Goal: Obtain resource: Download file/media

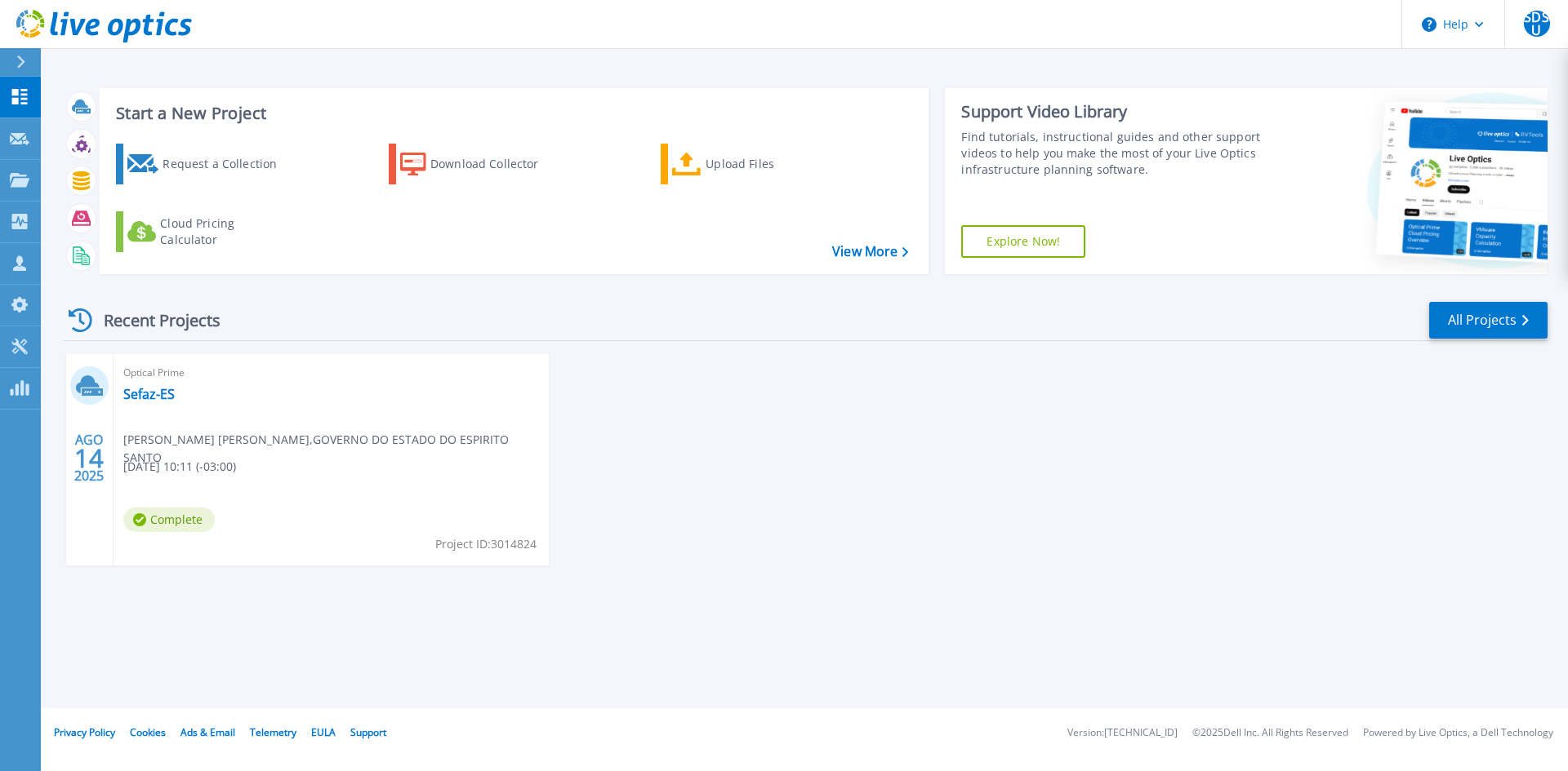
click at [92, 452] on span "14" at bounding box center [88, 458] width 29 height 14
click at [130, 400] on link "Sefaz-ES" at bounding box center [149, 393] width 51 height 16
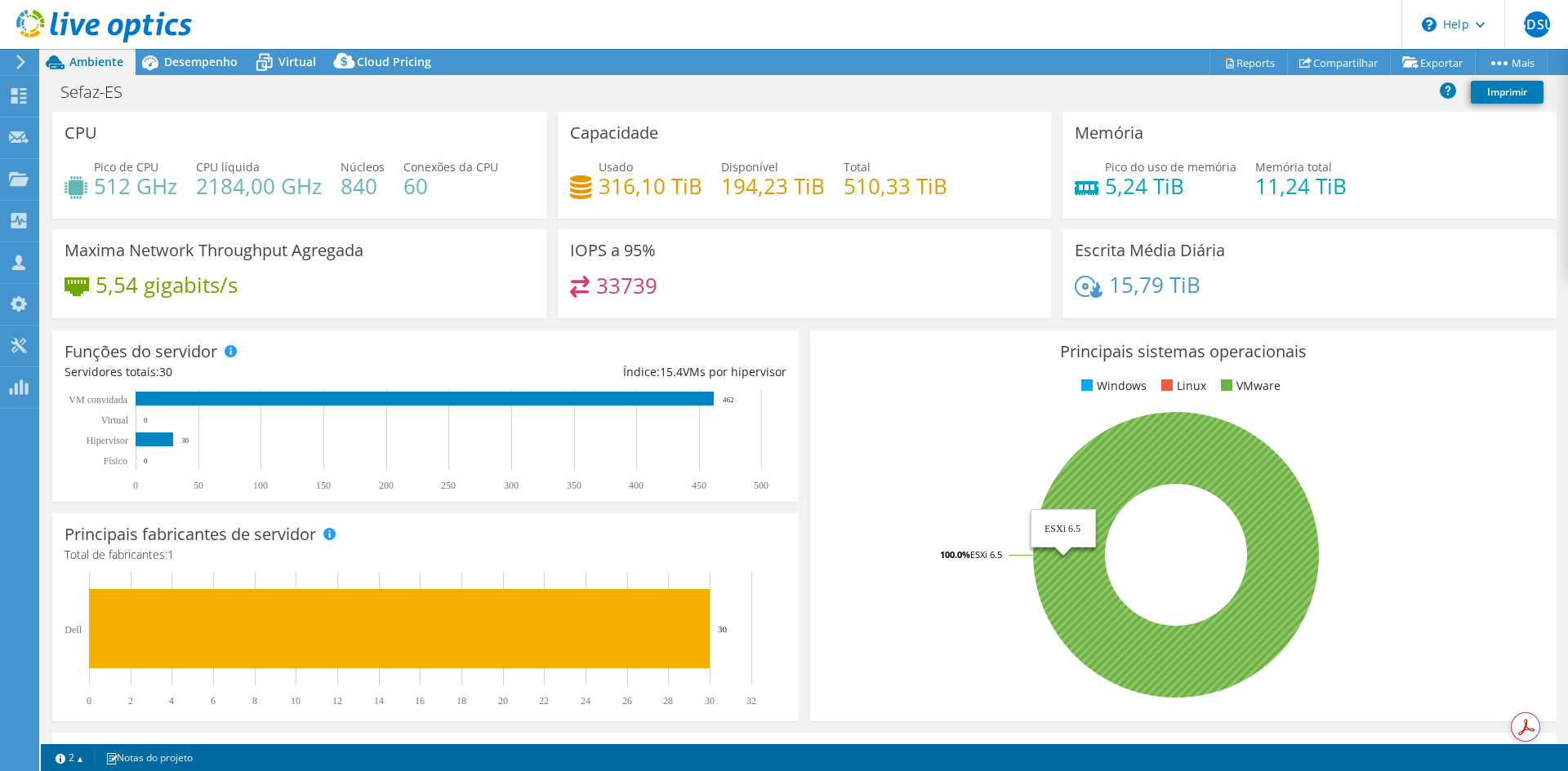
click at [1051, 547] on icon at bounding box center [1176, 555] width 286 height 286
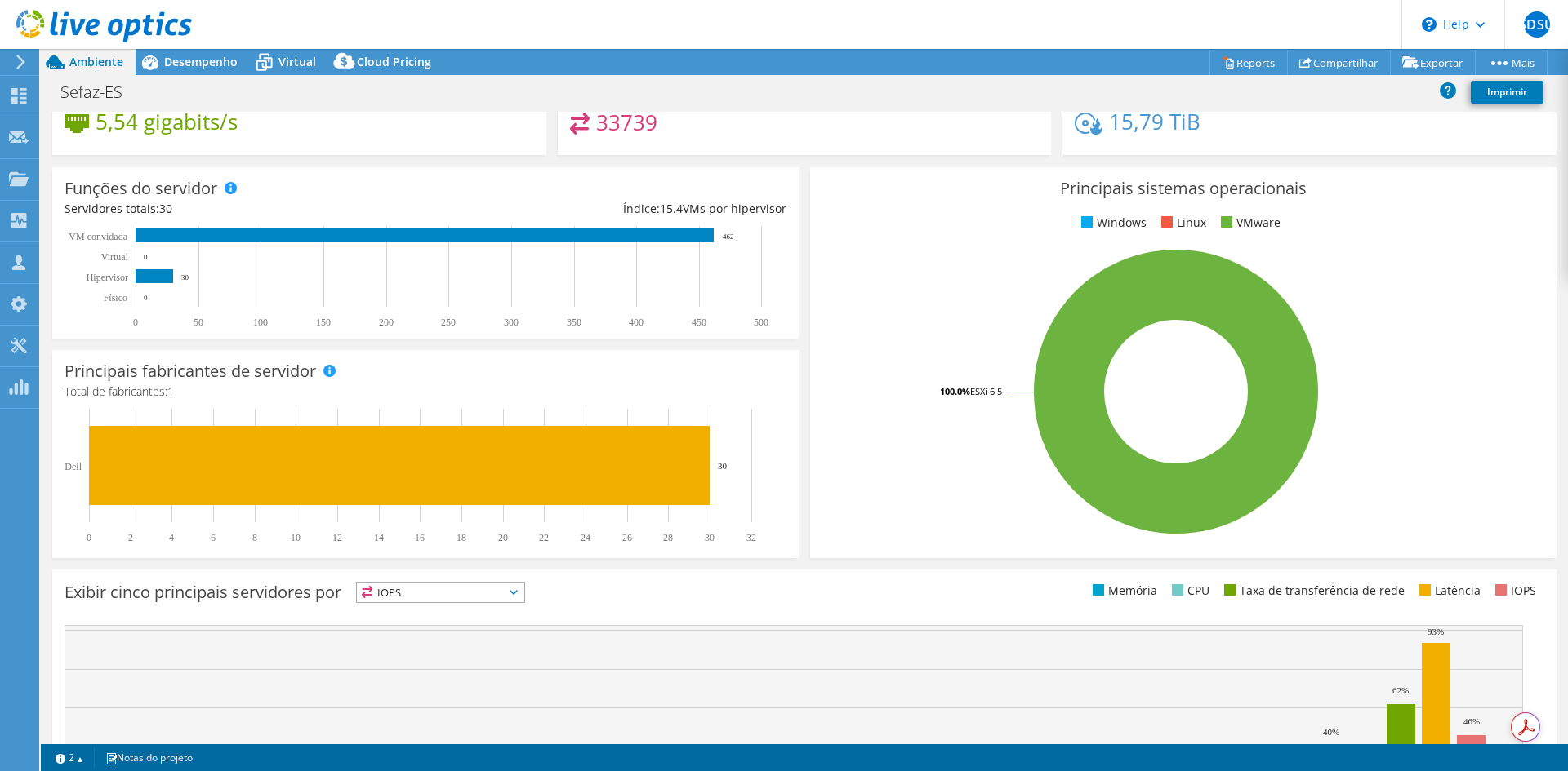
scroll to position [319, 0]
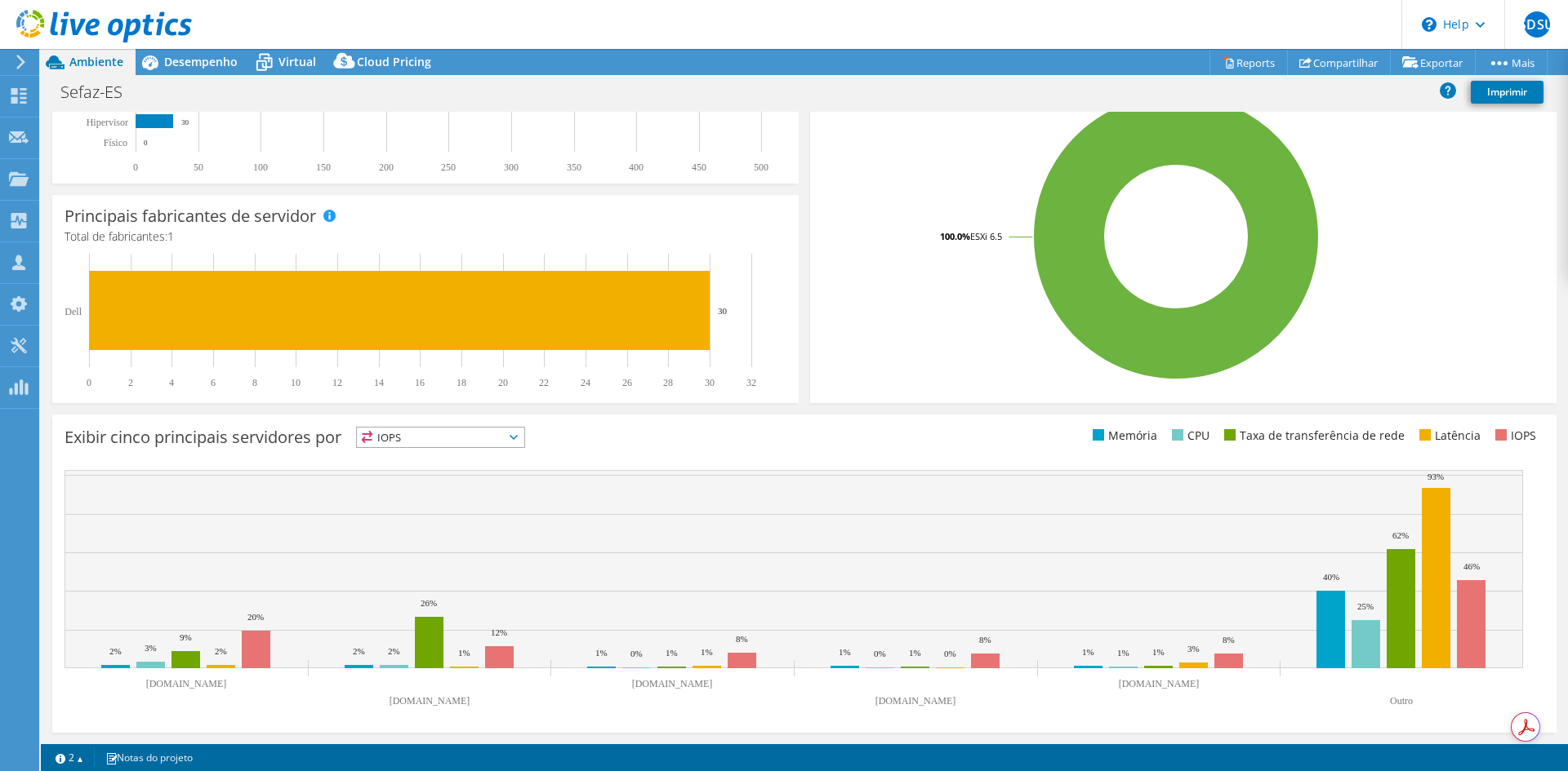
click at [503, 436] on span "IOPS" at bounding box center [440, 437] width 167 height 19
click at [903, 394] on div "Principais sistemas operacionais Windows Linux VMware 100.0% ESXi 6.5" at bounding box center [1183, 208] width 746 height 391
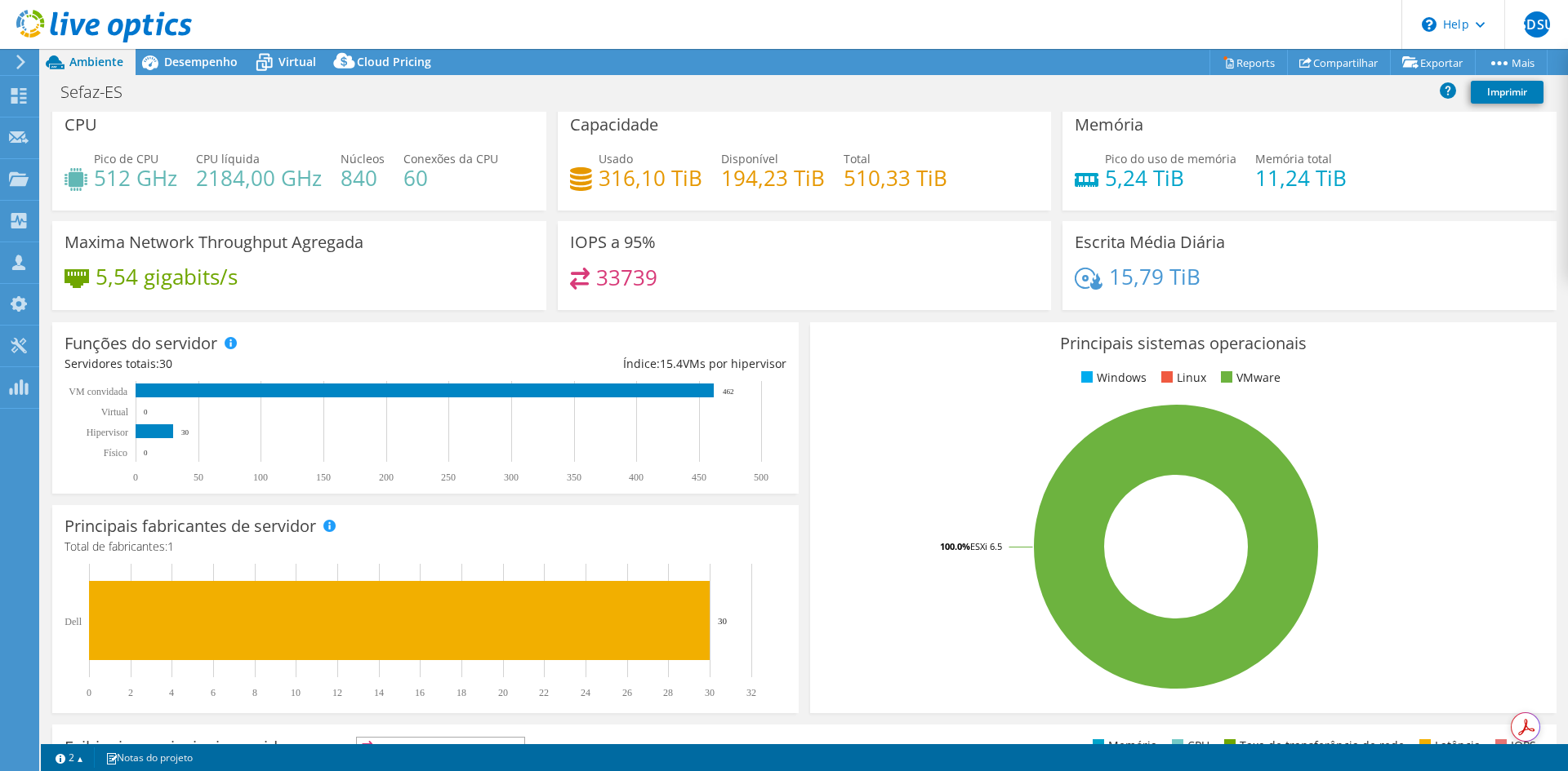
scroll to position [0, 0]
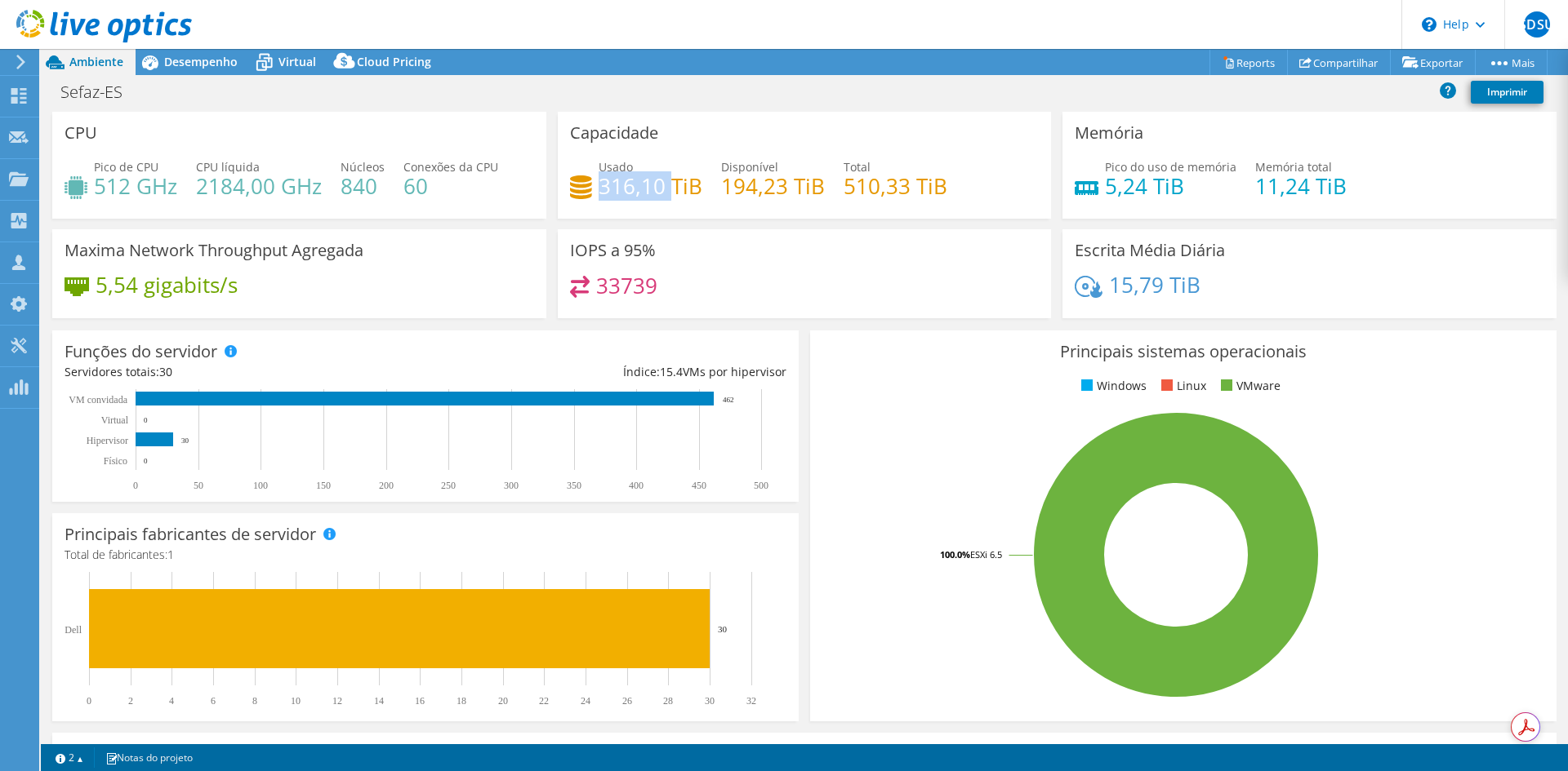
drag, startPoint x: 597, startPoint y: 189, endPoint x: 665, endPoint y: 185, distance: 68.1
click at [665, 185] on h4 "316,10 TiB" at bounding box center [650, 186] width 103 height 18
drag, startPoint x: 715, startPoint y: 188, endPoint x: 758, endPoint y: 192, distance: 43.2
click at [758, 192] on h4 "194,23 TiB" at bounding box center [772, 186] width 103 height 18
drag, startPoint x: 826, startPoint y: 198, endPoint x: 953, endPoint y: 192, distance: 127.1
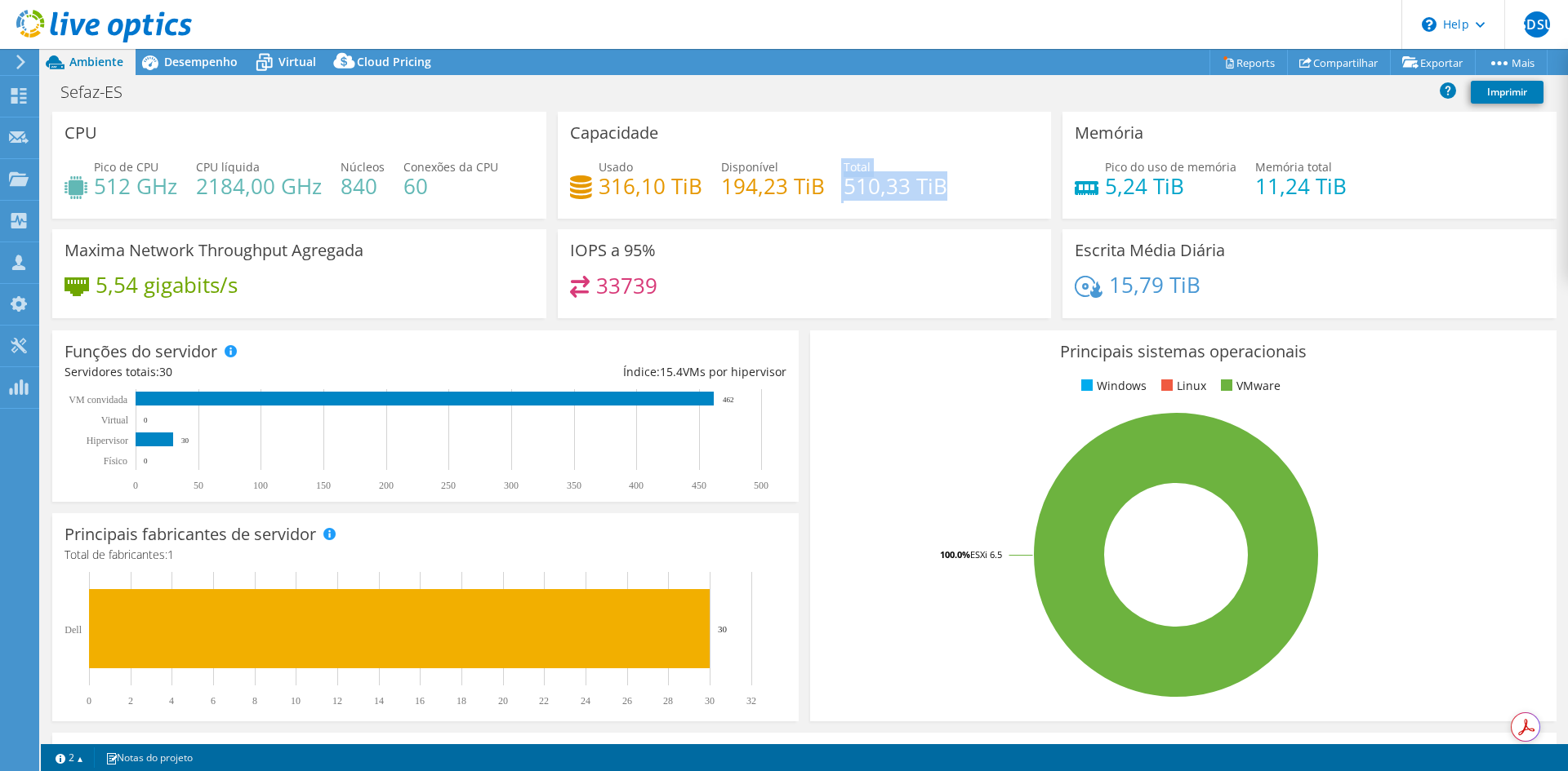
click at [953, 192] on div "Usado 316,10 TiB Disponível 194,23 TiB Total 510,33 TiB" at bounding box center [805, 184] width 469 height 53
click at [953, 186] on div "Usado 316,10 TiB Disponível 194,23 TiB Total 510,33 TiB" at bounding box center [805, 184] width 469 height 53
drag, startPoint x: 424, startPoint y: 189, endPoint x: 407, endPoint y: 187, distance: 17.1
click at [408, 187] on h4 "60" at bounding box center [451, 186] width 95 height 18
drag, startPoint x: 379, startPoint y: 187, endPoint x: 350, endPoint y: 187, distance: 29.0
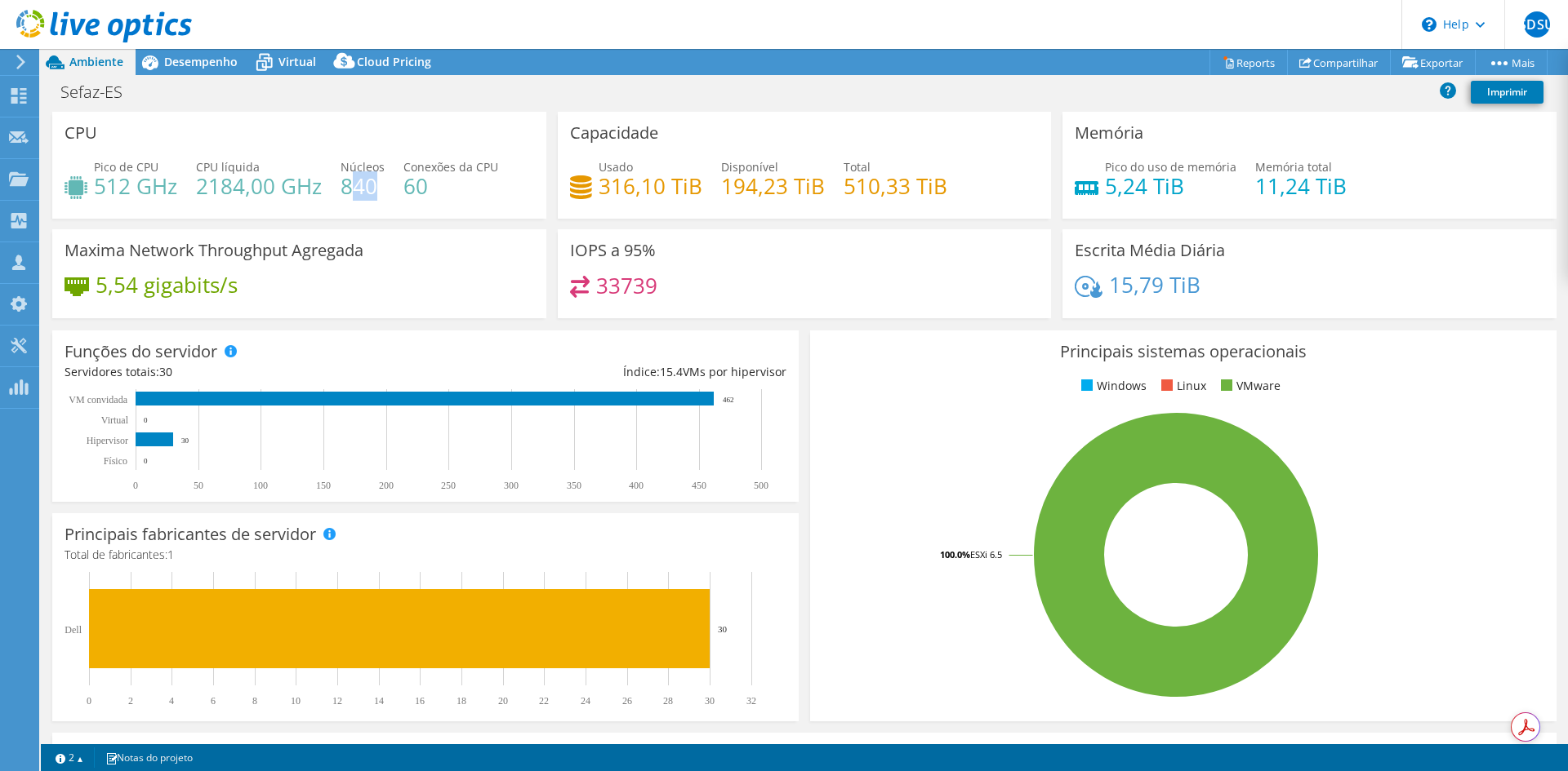
click at [350, 187] on h4 "840" at bounding box center [363, 186] width 44 height 18
drag, startPoint x: 76, startPoint y: 251, endPoint x: 381, endPoint y: 243, distance: 305.1
click at [381, 243] on div "Maxima Network Throughput Agregada 5,54 gigabits/s" at bounding box center [299, 274] width 494 height 89
drag, startPoint x: 568, startPoint y: 254, endPoint x: 649, endPoint y: 262, distance: 81.4
click at [649, 262] on div "IOPS a 95% 33739" at bounding box center [804, 274] width 494 height 89
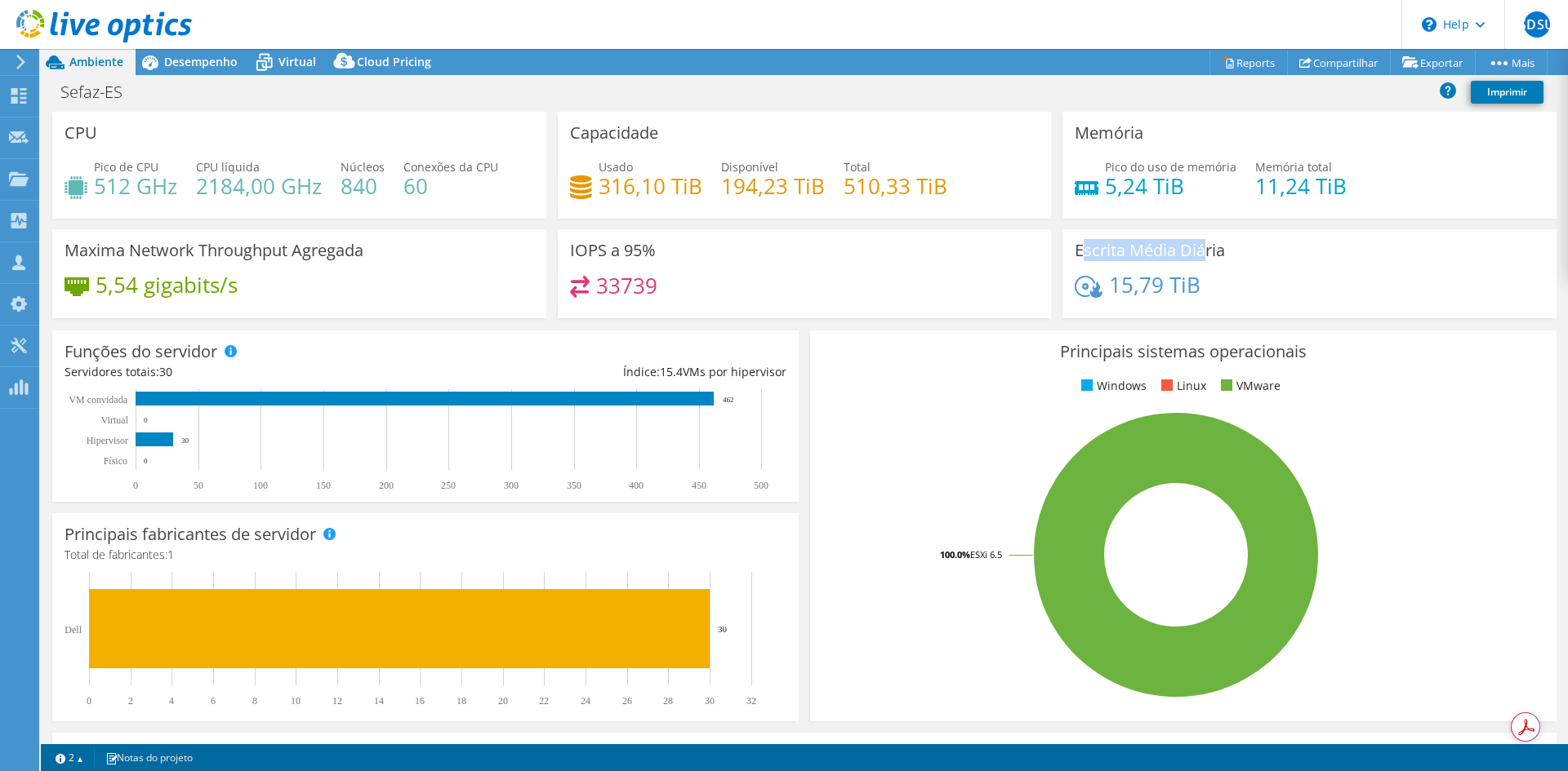
drag, startPoint x: 1078, startPoint y: 254, endPoint x: 1198, endPoint y: 255, distance: 120.0
click at [1198, 255] on h3 "Escrita Média Diária" at bounding box center [1150, 250] width 151 height 18
click at [1010, 302] on div "33739" at bounding box center [805, 293] width 469 height 35
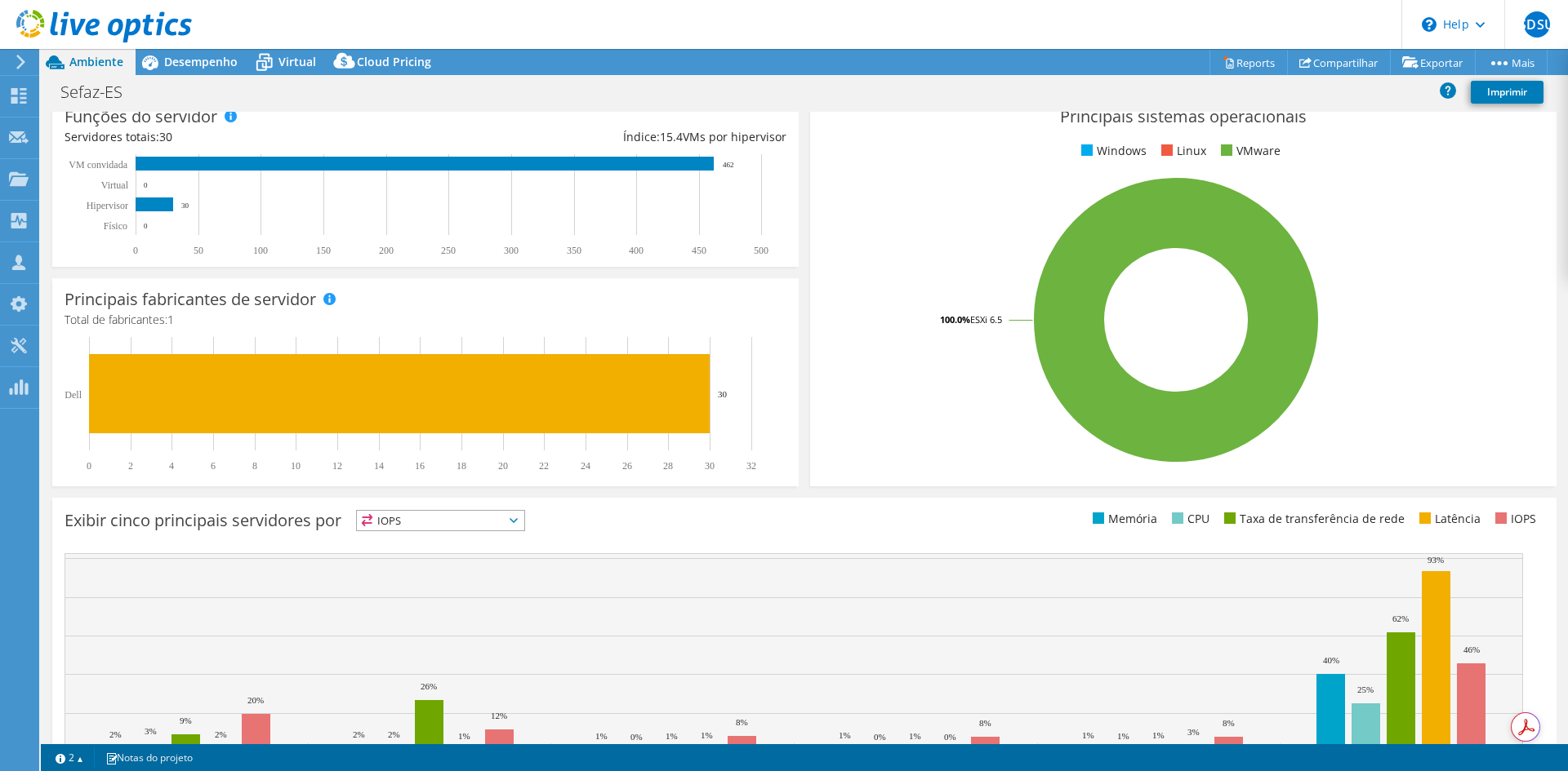
scroll to position [245, 0]
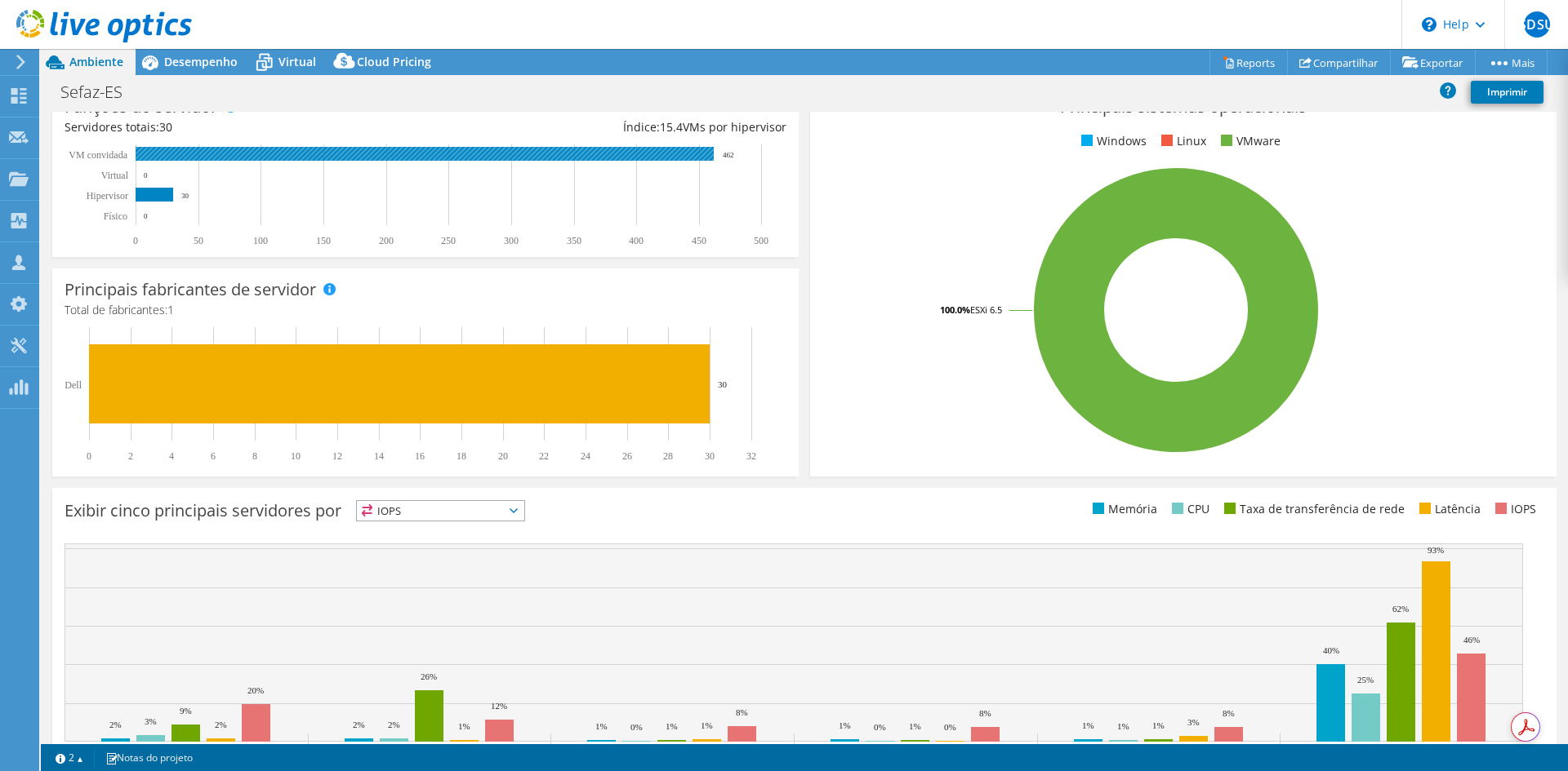
click at [196, 160] on rect at bounding box center [424, 154] width 578 height 14
click at [200, 152] on rect at bounding box center [424, 154] width 578 height 14
click at [204, 56] on span "Desempenho" at bounding box center [200, 61] width 73 height 15
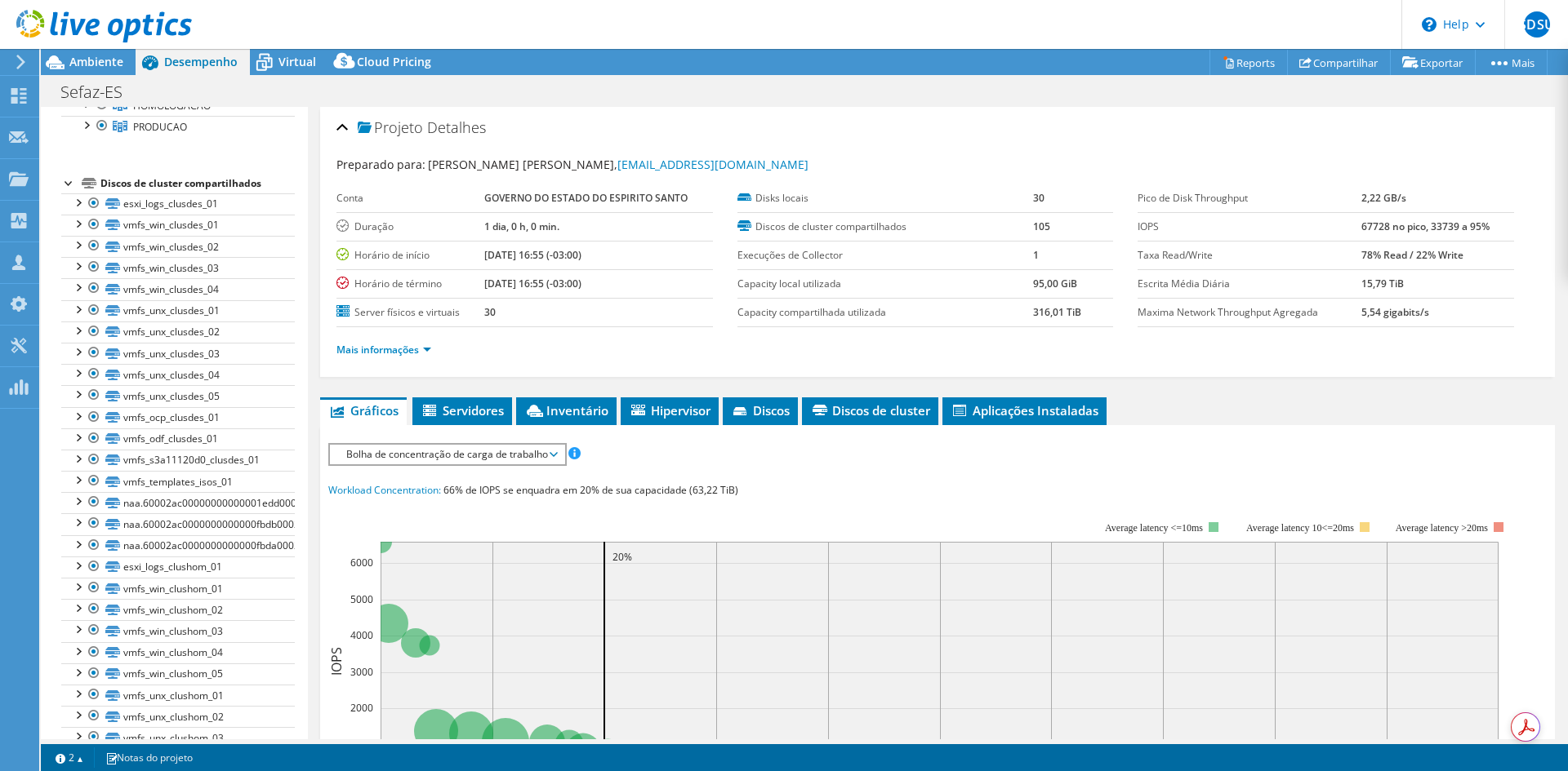
scroll to position [0, 0]
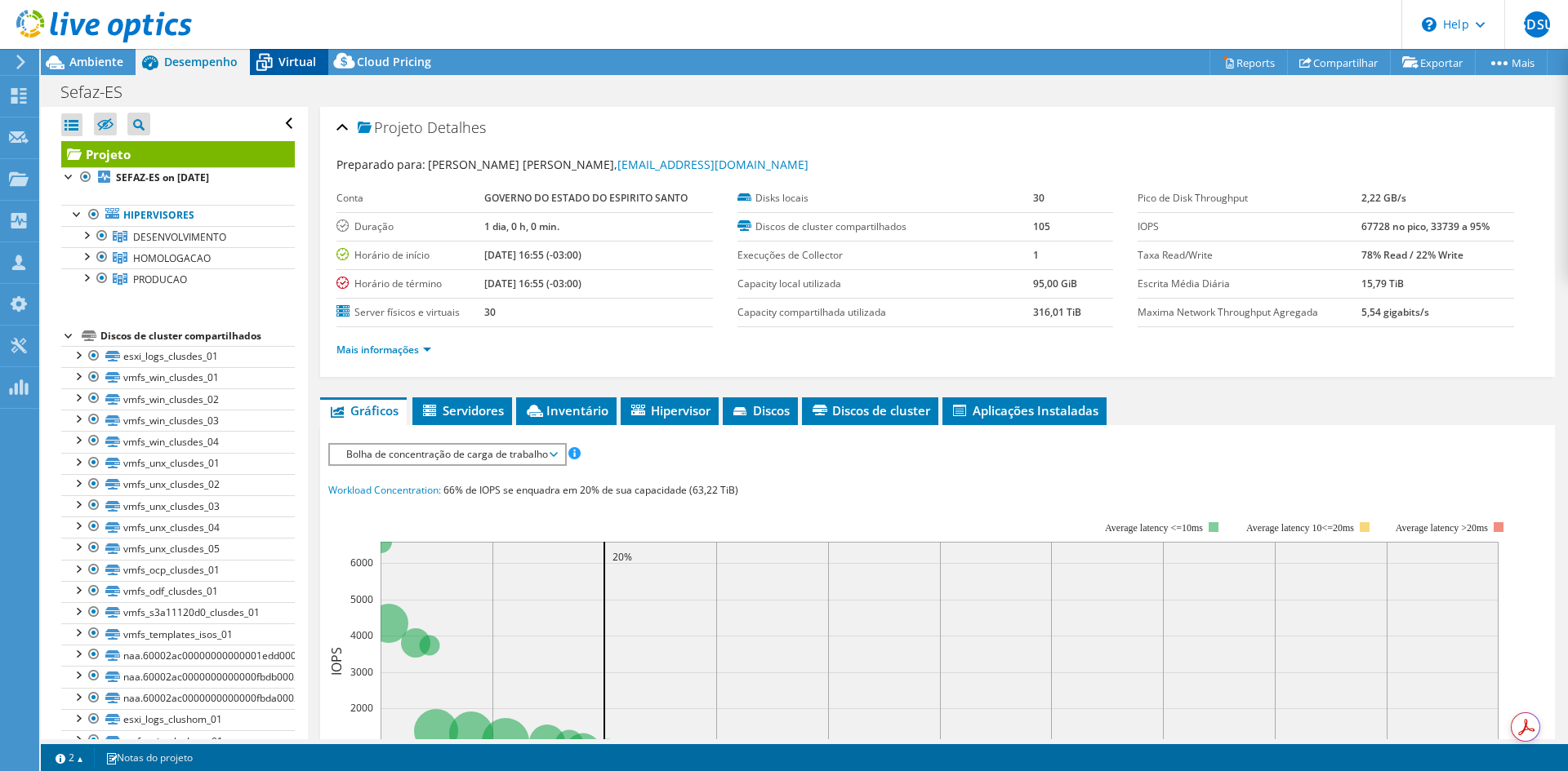
click at [305, 63] on span "Virtual" at bounding box center [297, 61] width 38 height 15
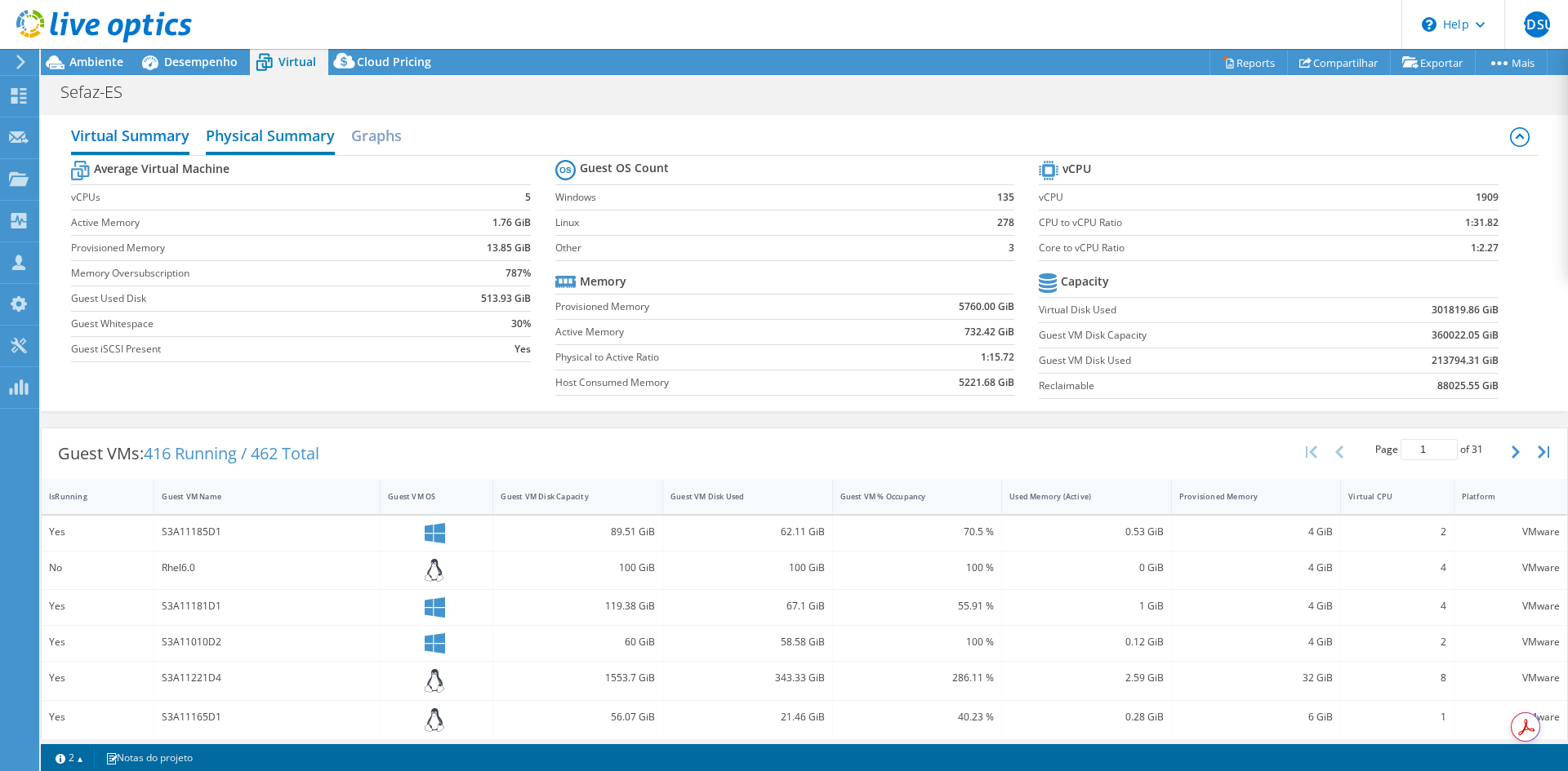
click at [268, 132] on h2 "Physical Summary" at bounding box center [270, 137] width 129 height 36
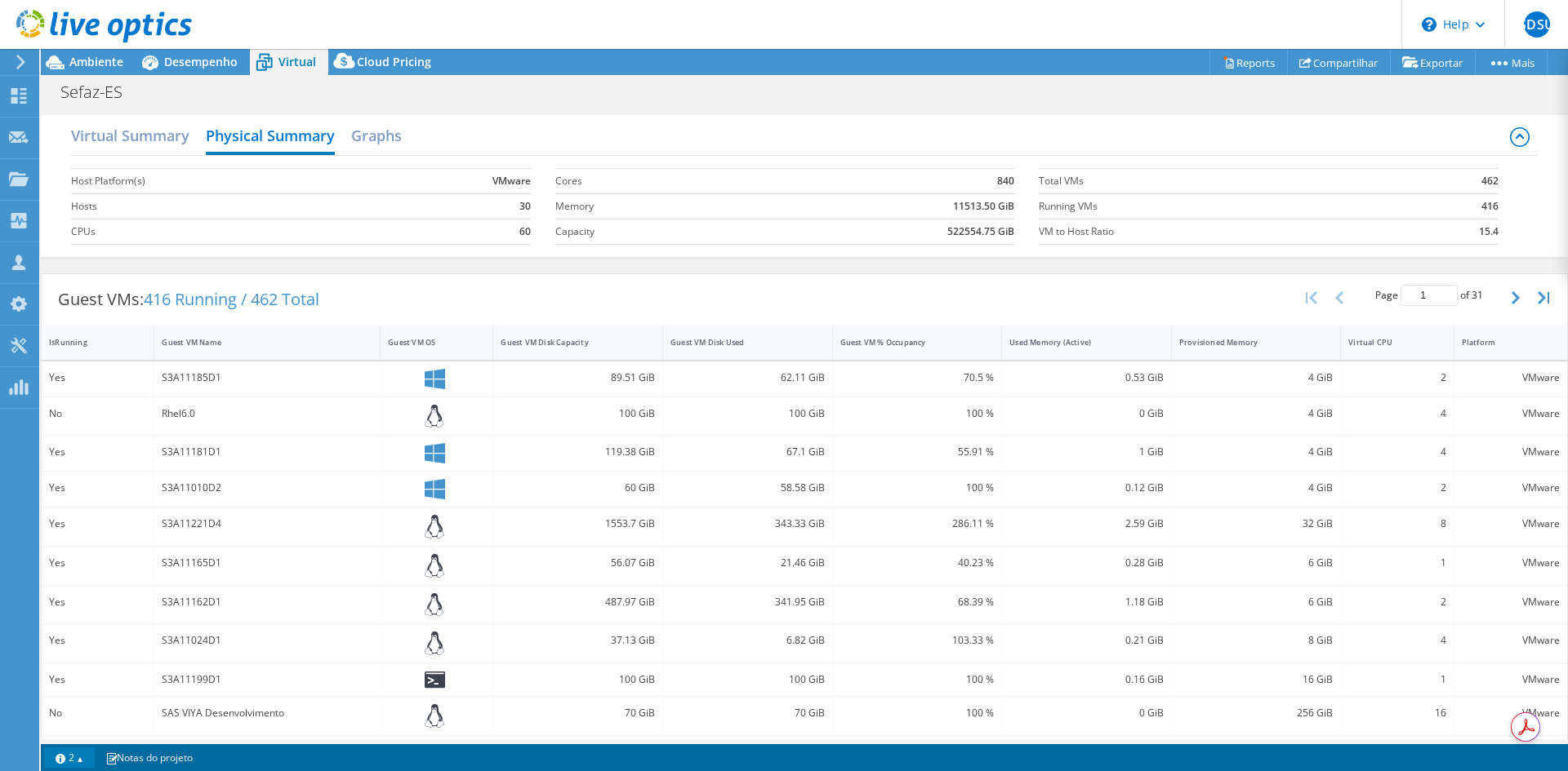
click at [83, 763] on link "2" at bounding box center [69, 758] width 50 height 20
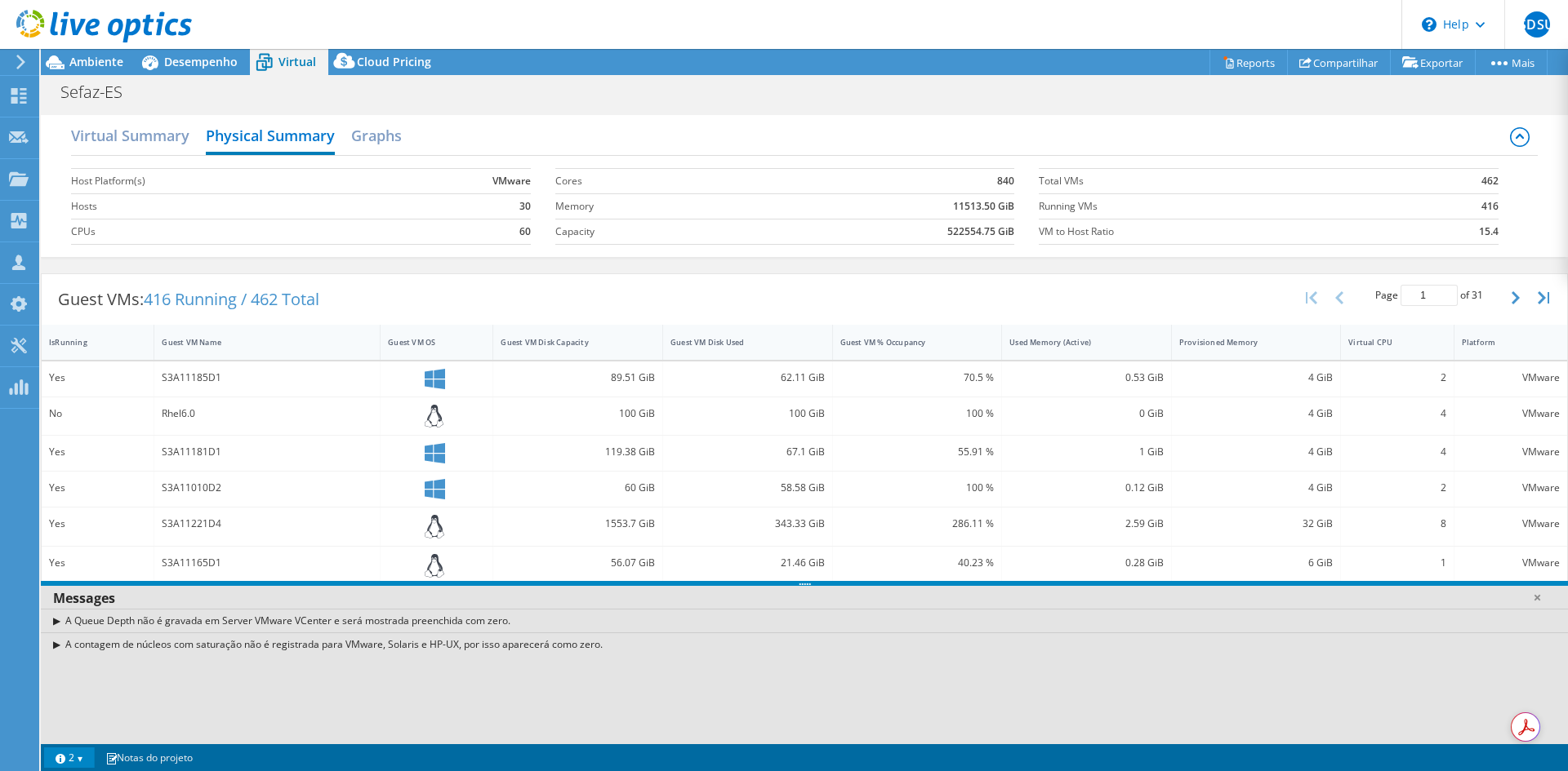
click at [83, 763] on link "2" at bounding box center [69, 758] width 50 height 20
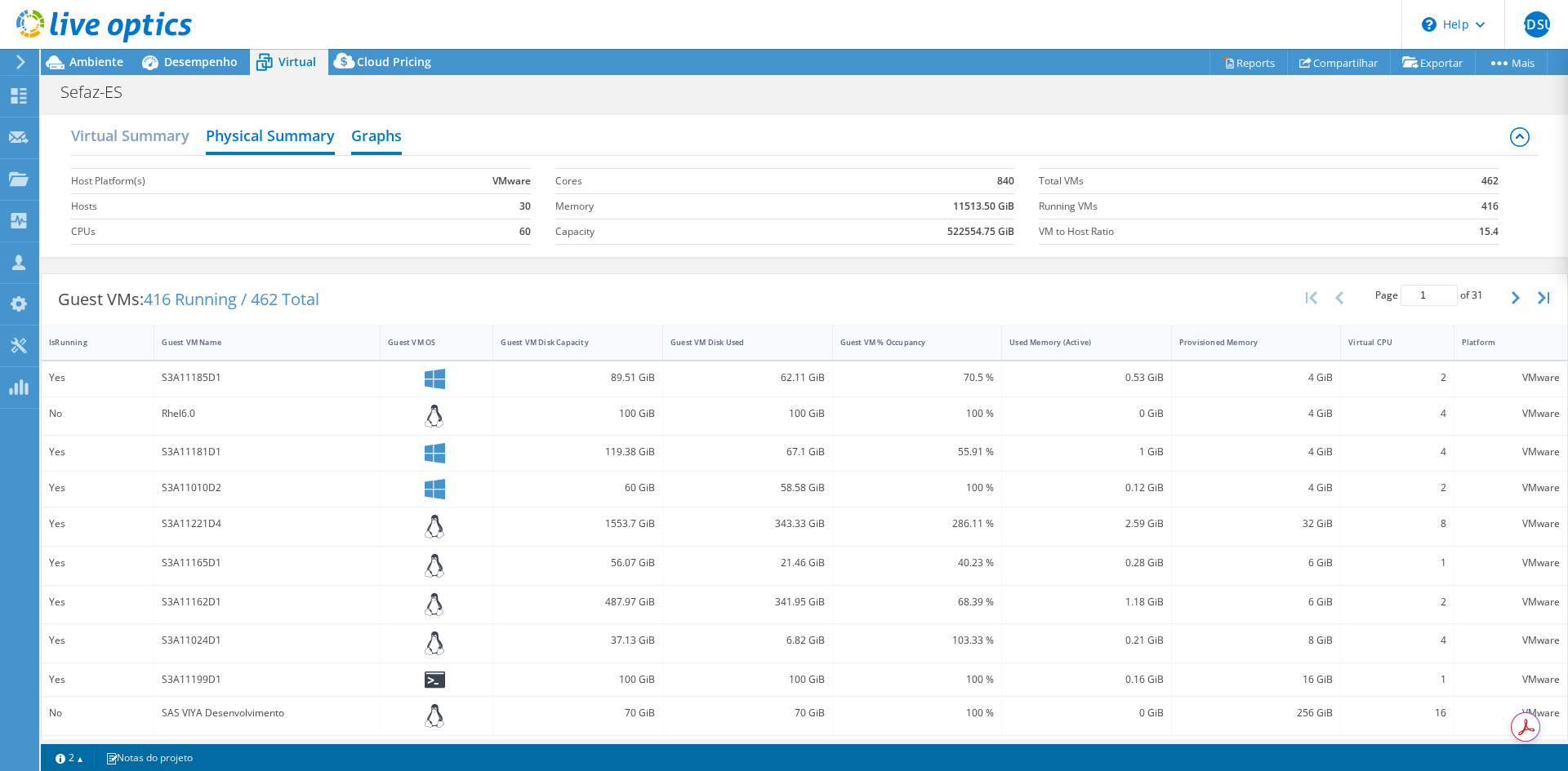
click at [379, 140] on h2 "Graphs" at bounding box center [376, 137] width 50 height 36
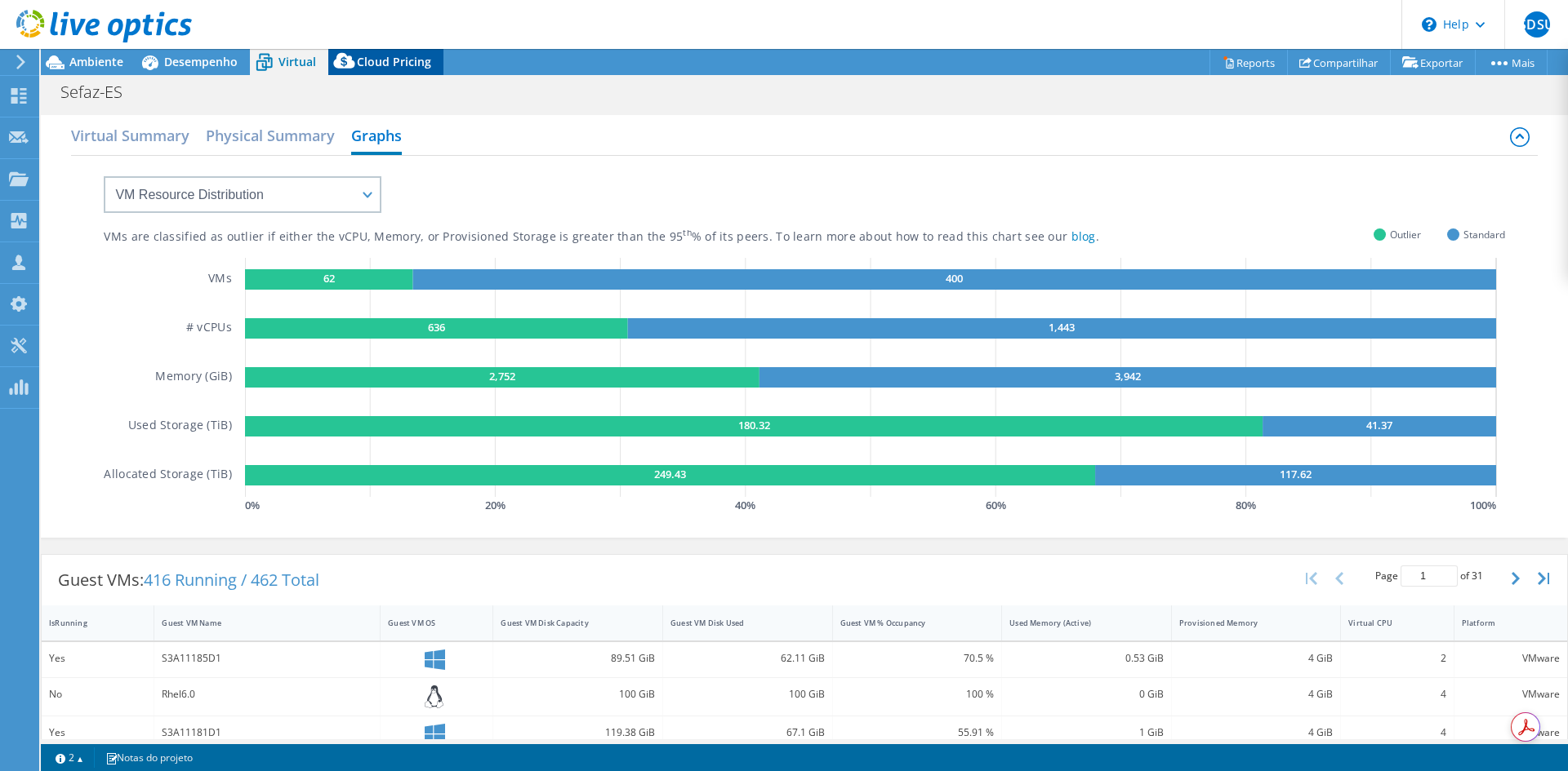
click at [384, 59] on span "Cloud Pricing" at bounding box center [394, 61] width 74 height 15
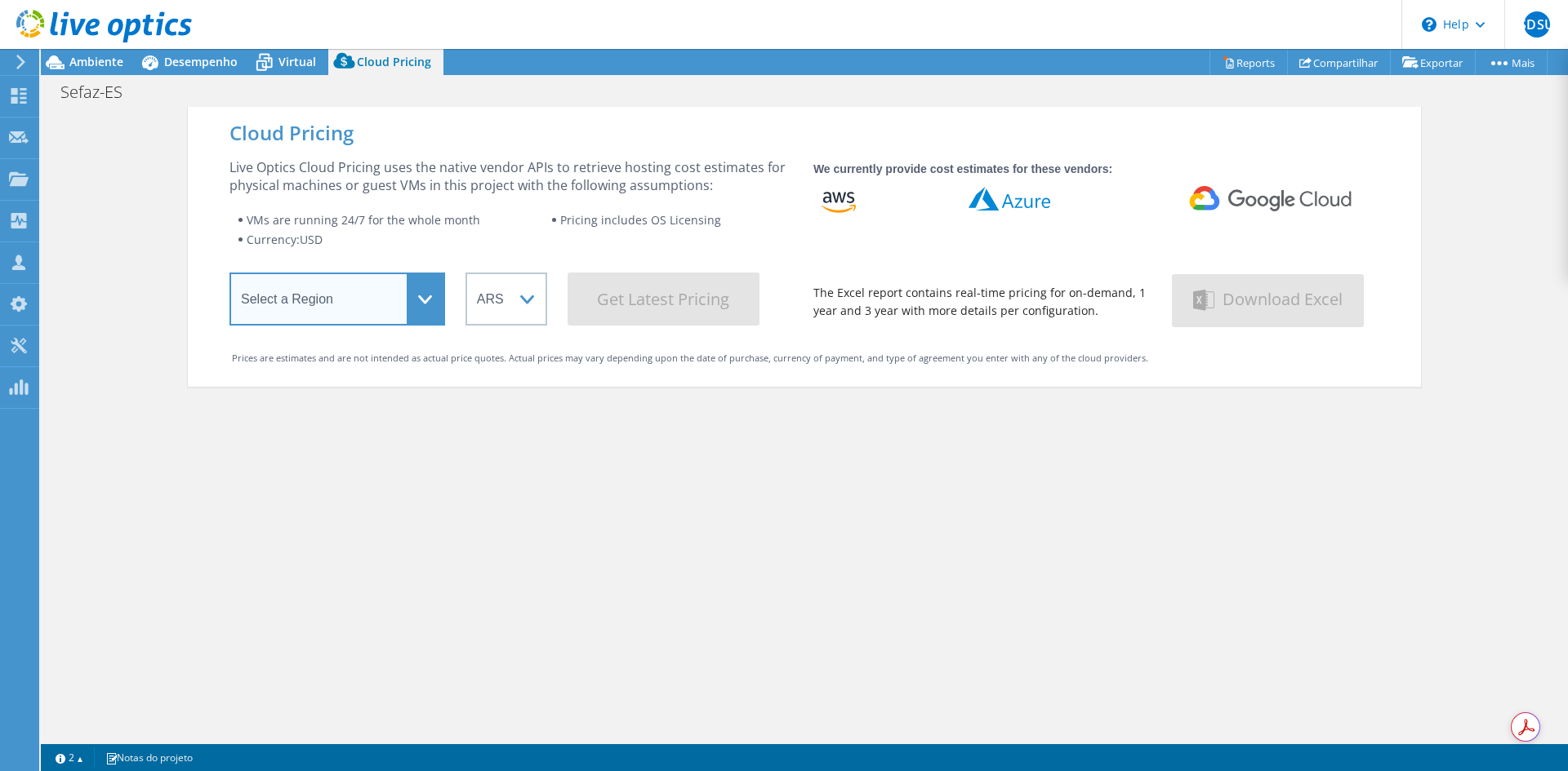
click at [411, 288] on select "Select a Region Asia Pacific (Hong Kong) Asia Pacific (Mumbai) Asia Pacific (Se…" at bounding box center [337, 298] width 215 height 53
select select "SouthAmerica"
click at [230, 276] on select "Select a Region Asia Pacific (Hong Kong) Asia Pacific (Mumbai) Asia Pacific (Se…" at bounding box center [337, 298] width 215 height 53
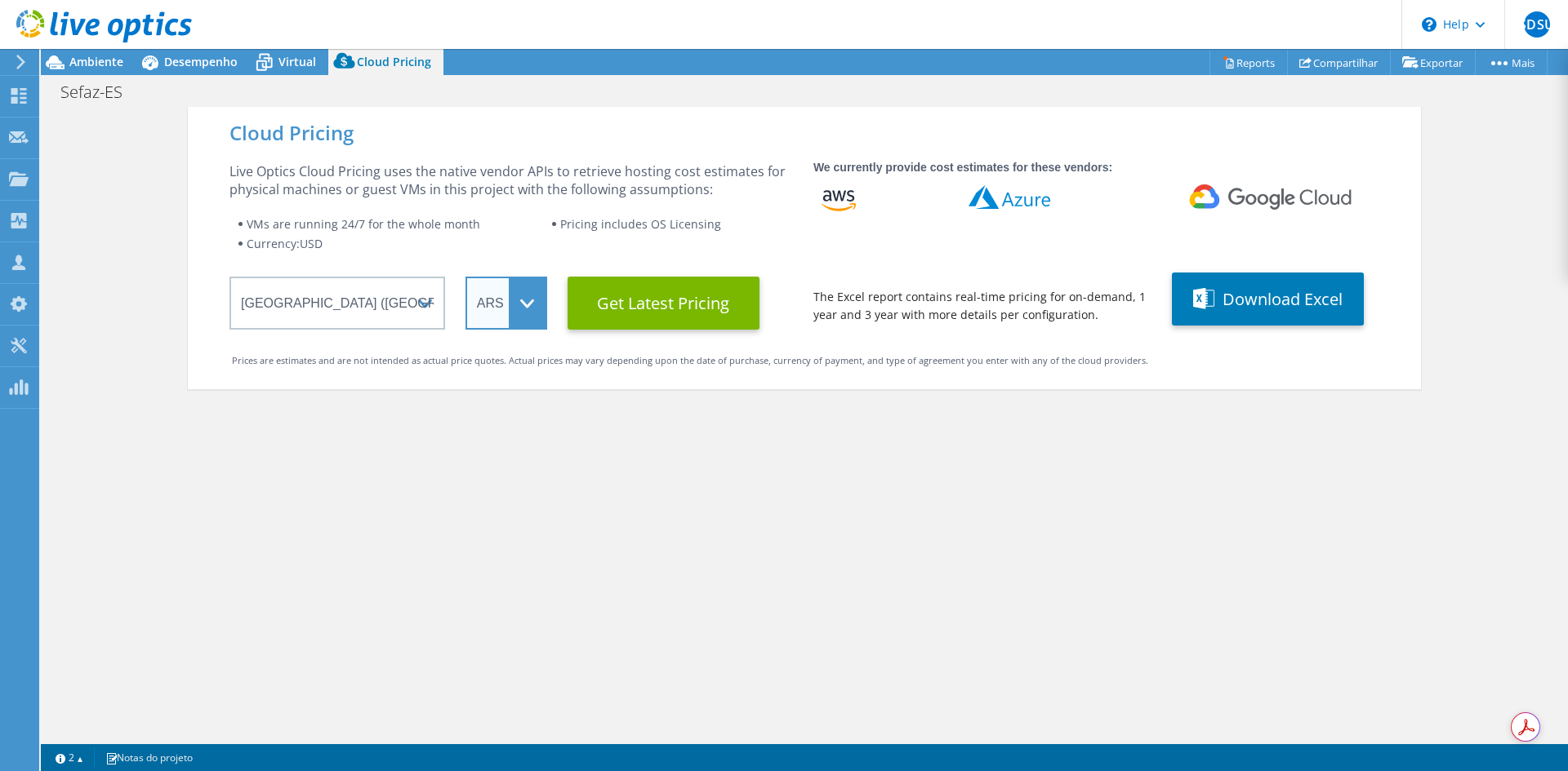
click at [528, 310] on select "ARS AUD BRL CAD CHF CLP CNY DKK EUR GBP HKD HUF INR JPY MXN MYR NOK NZD PEN SEK…" at bounding box center [506, 303] width 82 height 53
select select "BRL"
click at [465, 277] on select "ARS AUD BRL CAD CHF CLP CNY DKK EUR GBP HKD HUF INR JPY MXN MYR NOK NZD PEN SEK…" at bounding box center [506, 303] width 82 height 53
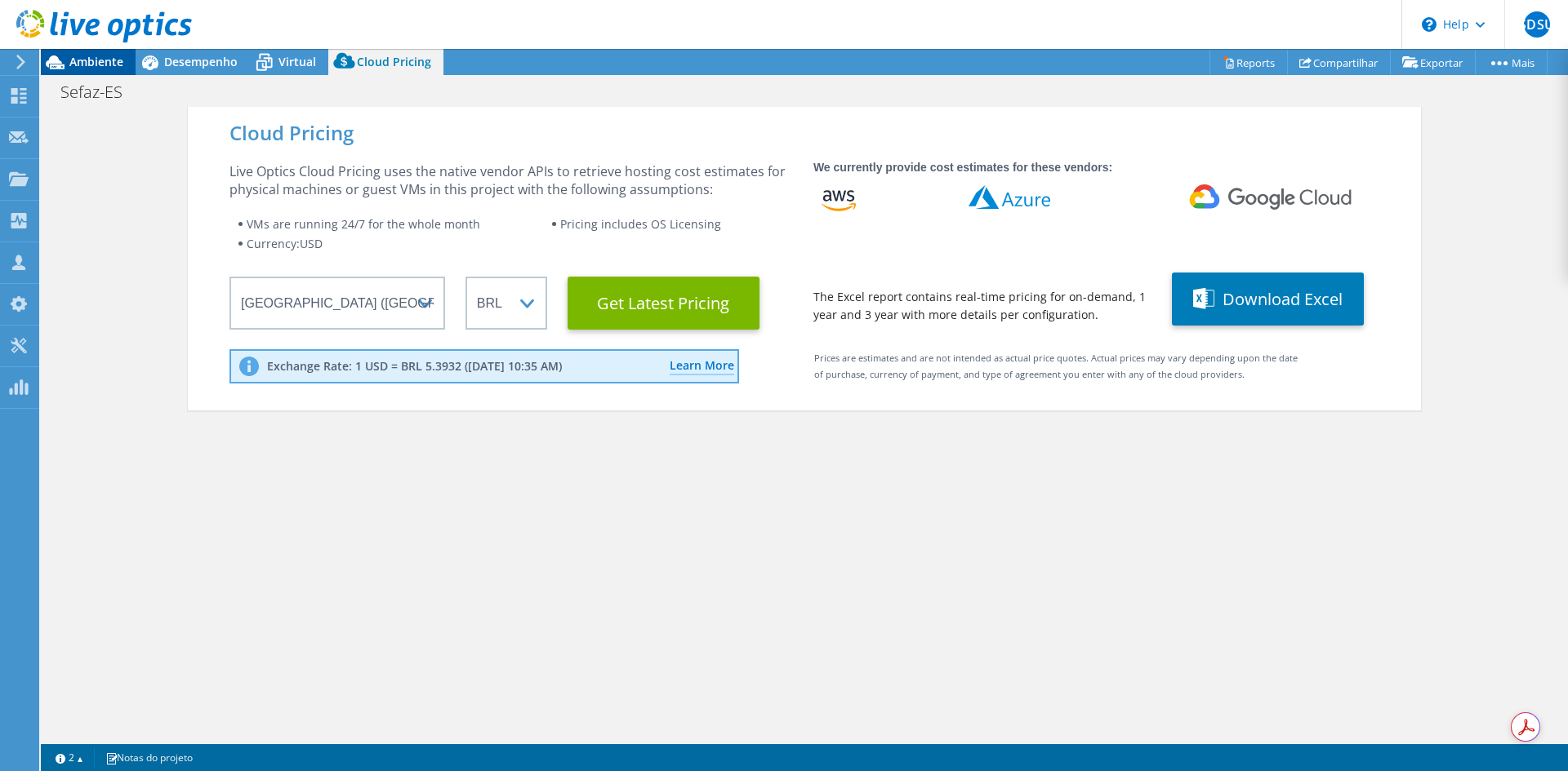
click at [84, 60] on span "Ambiente" at bounding box center [97, 61] width 54 height 15
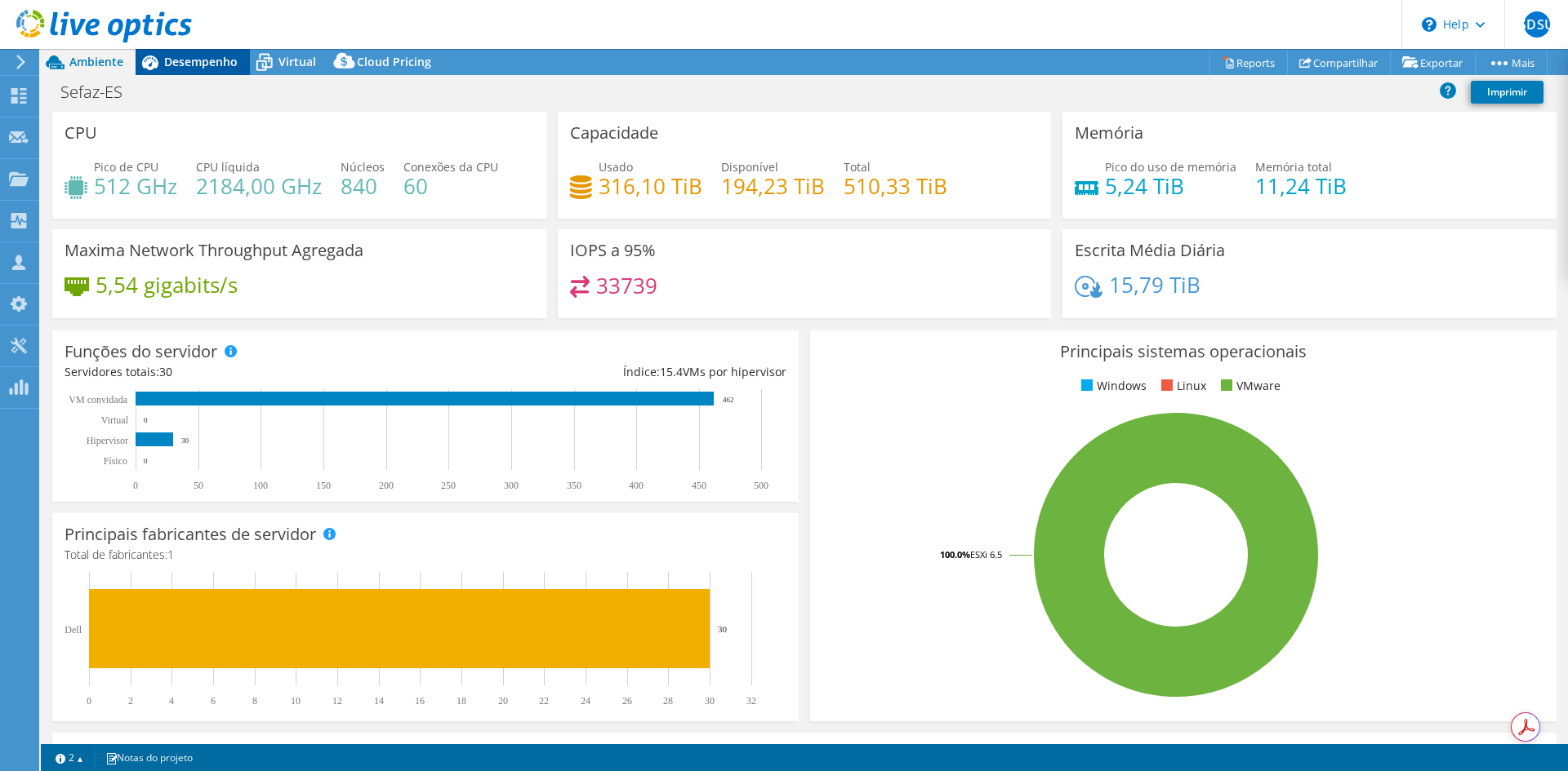
click at [197, 63] on span "Desempenho" at bounding box center [200, 61] width 73 height 15
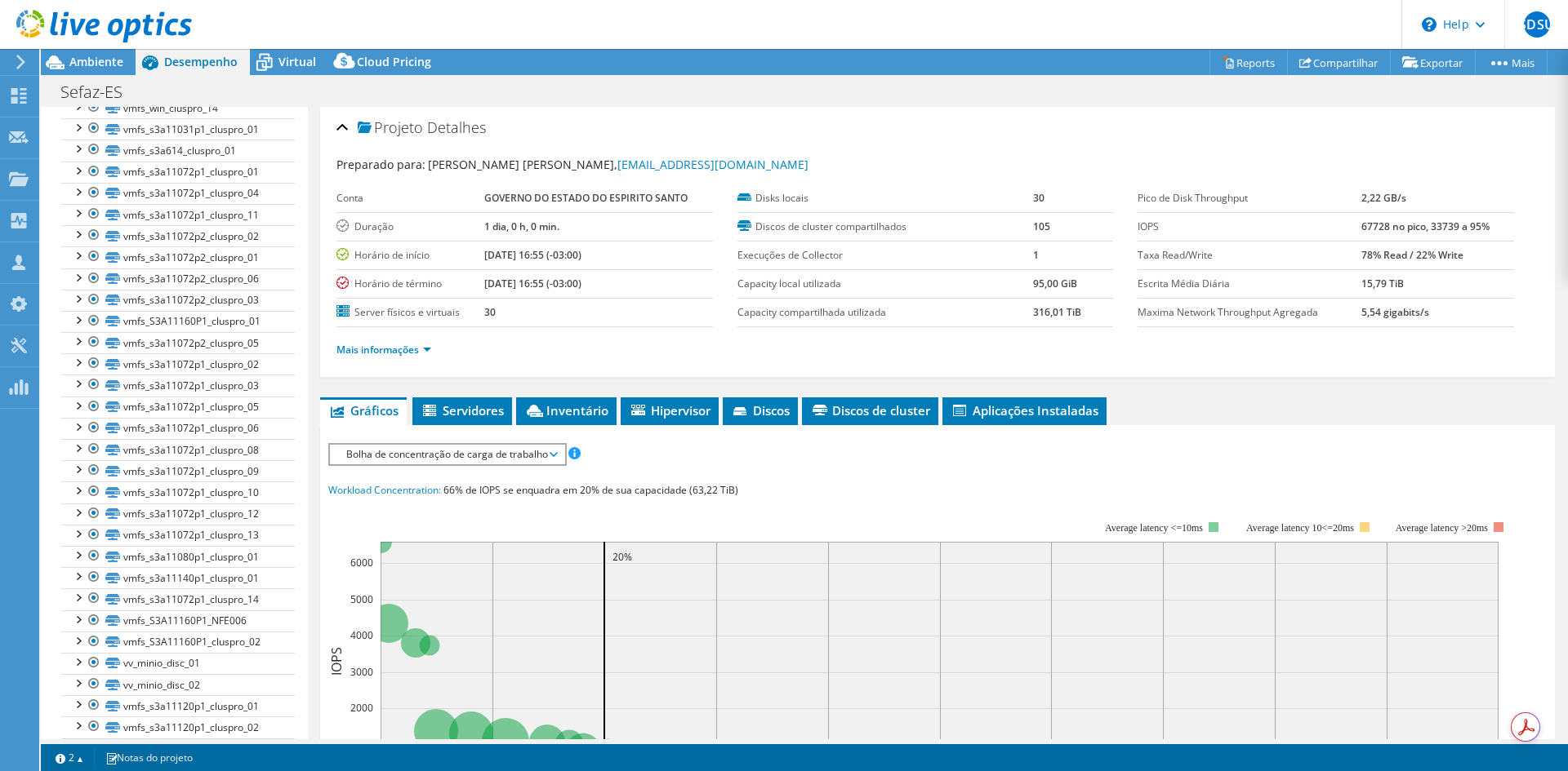
scroll to position [1870, 0]
click at [407, 54] on span "Cloud Pricing" at bounding box center [394, 61] width 74 height 15
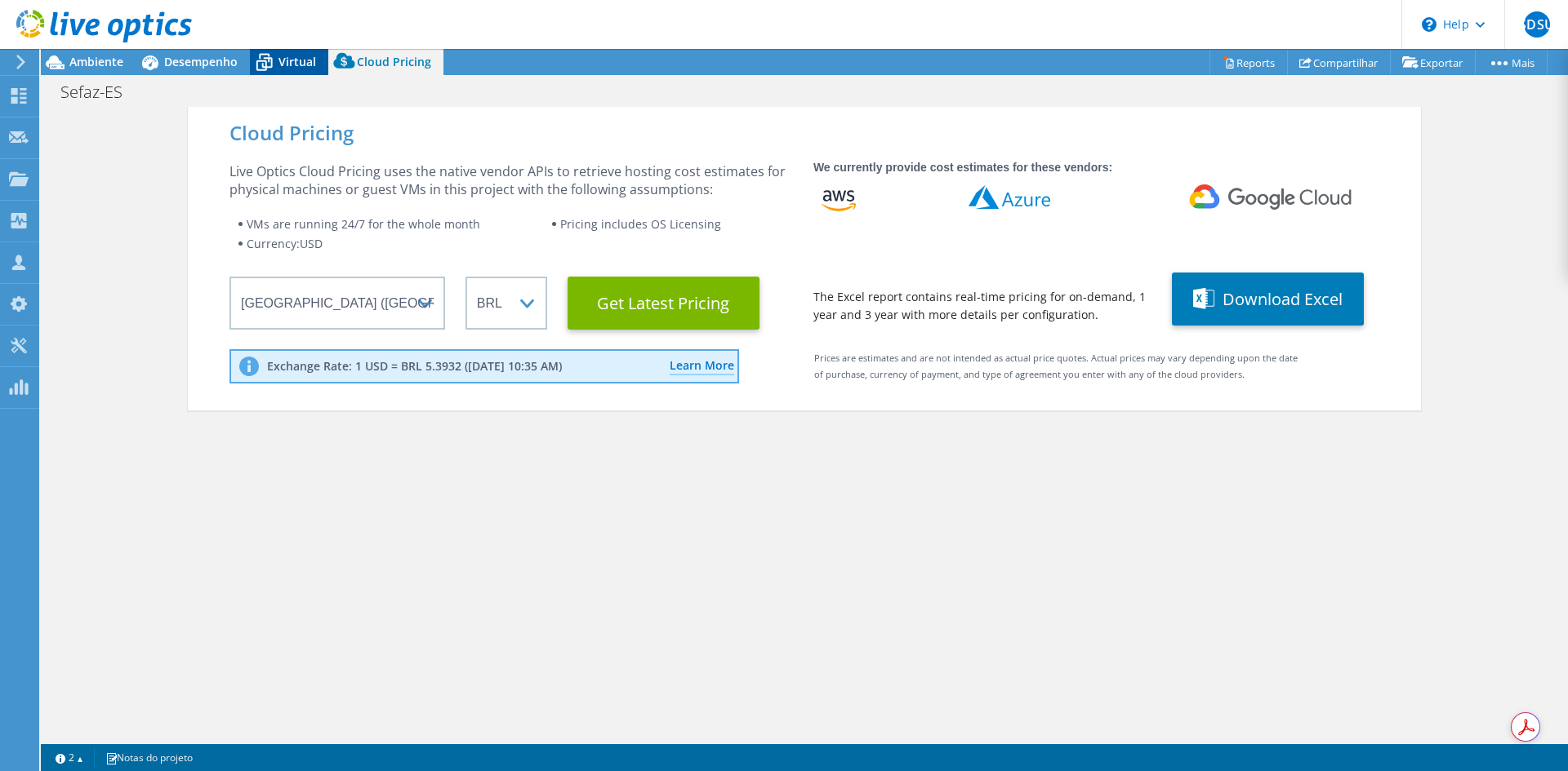
click at [285, 63] on span "Virtual" at bounding box center [297, 61] width 38 height 15
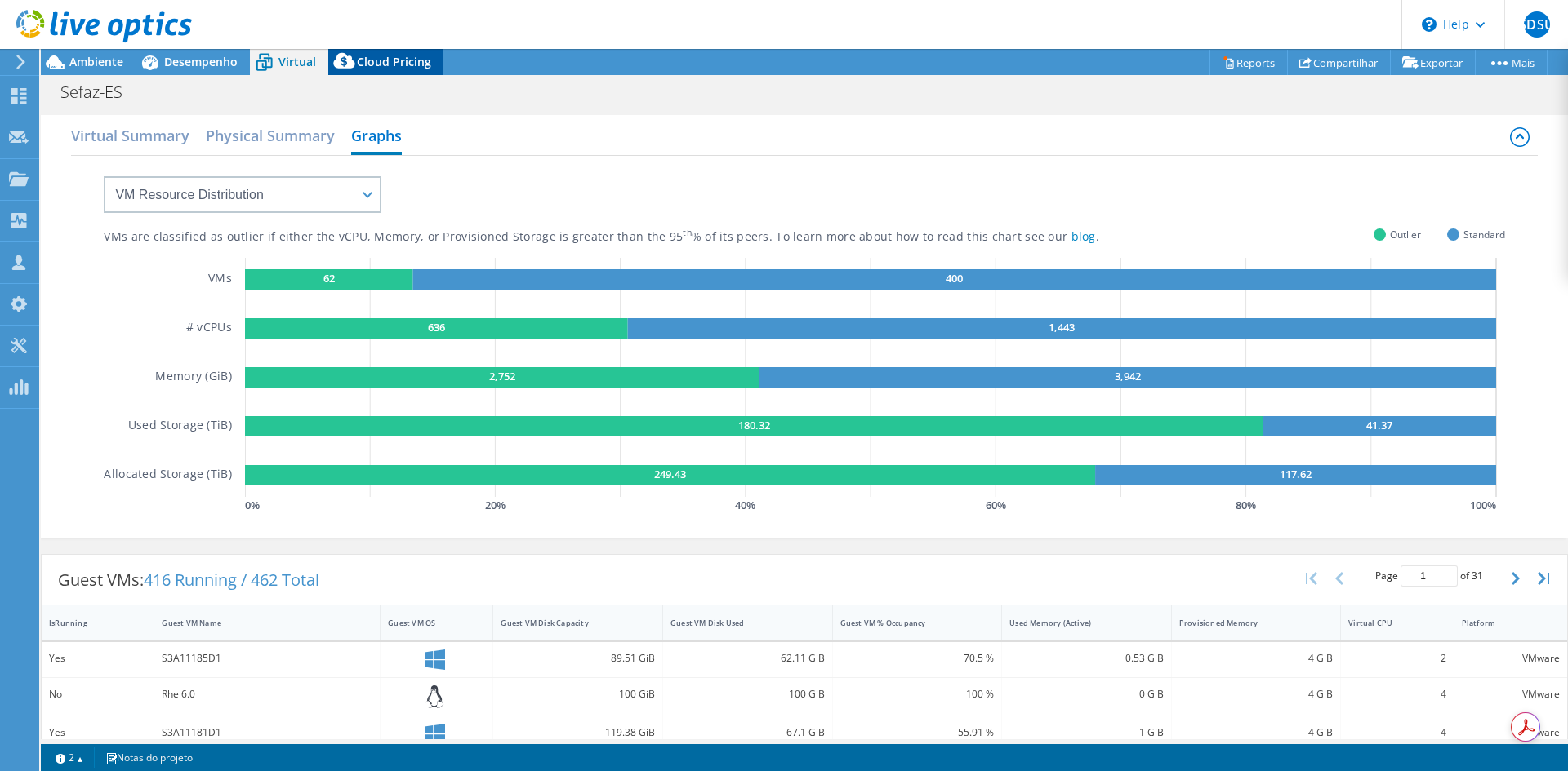
click at [390, 52] on div "Cloud Pricing" at bounding box center [385, 61] width 115 height 26
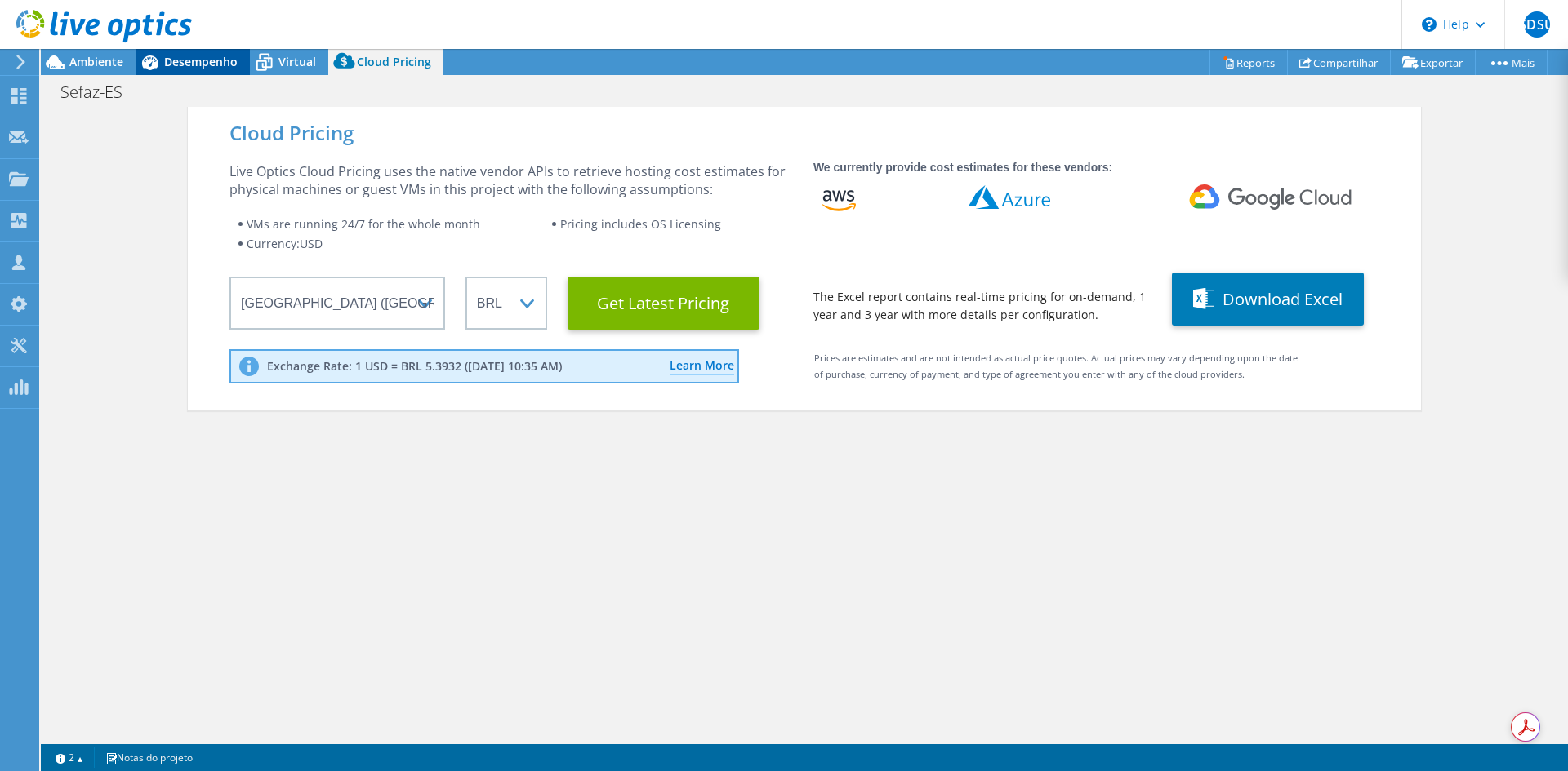
click at [215, 66] on span "Desempenho" at bounding box center [200, 61] width 73 height 15
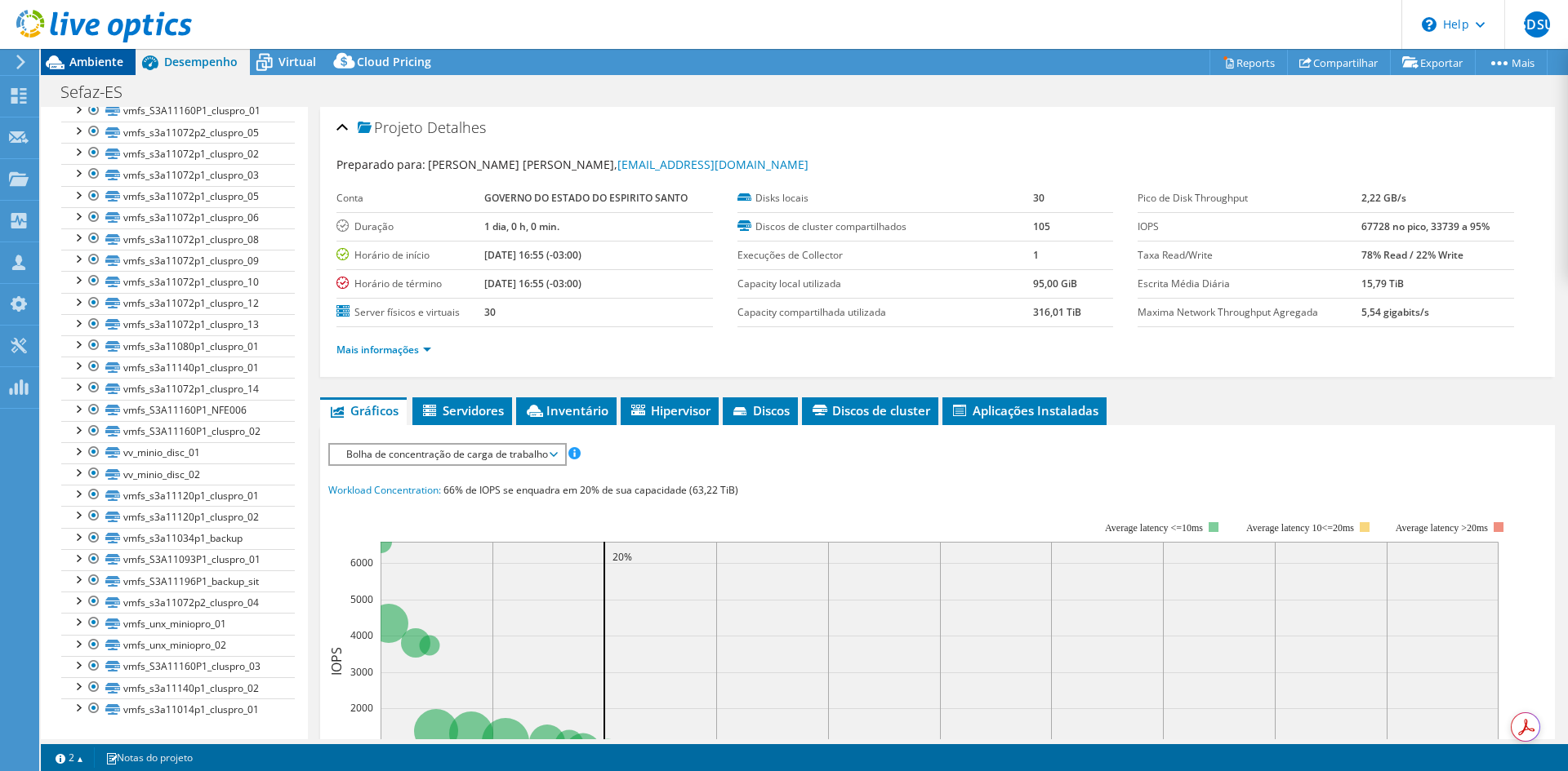
click at [115, 59] on span "Ambiente" at bounding box center [97, 61] width 54 height 15
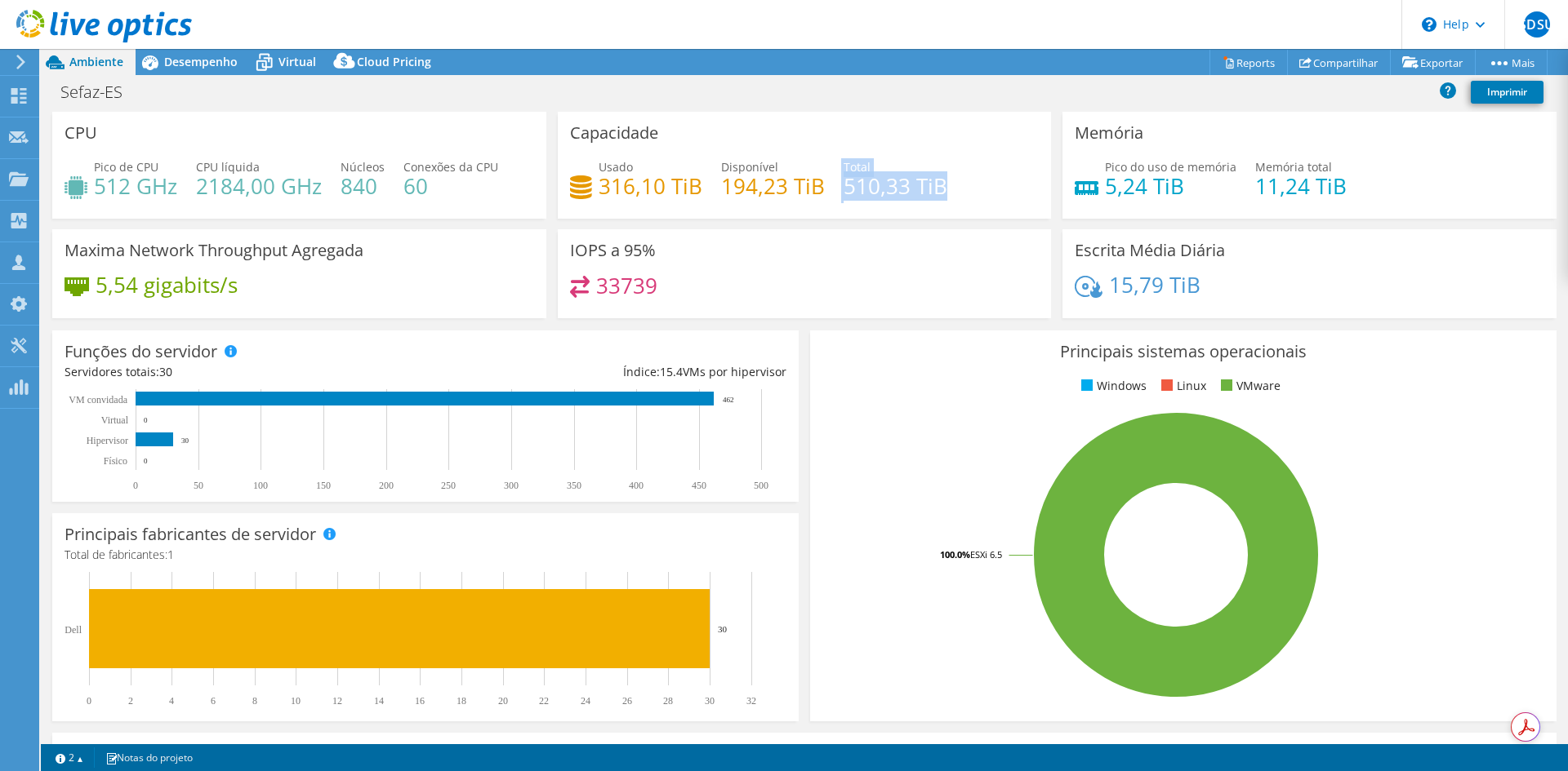
drag, startPoint x: 938, startPoint y: 191, endPoint x: 835, endPoint y: 194, distance: 103.0
click at [835, 194] on div "Usado 316,10 TiB Disponível 194,23 TiB Total 510,33 TiB" at bounding box center [805, 184] width 469 height 53
drag, startPoint x: 717, startPoint y: 188, endPoint x: 817, endPoint y: 188, distance: 100.0
click at [817, 188] on h4 "194,23 TiB" at bounding box center [772, 186] width 103 height 18
drag, startPoint x: 254, startPoint y: 294, endPoint x: 94, endPoint y: 278, distance: 160.8
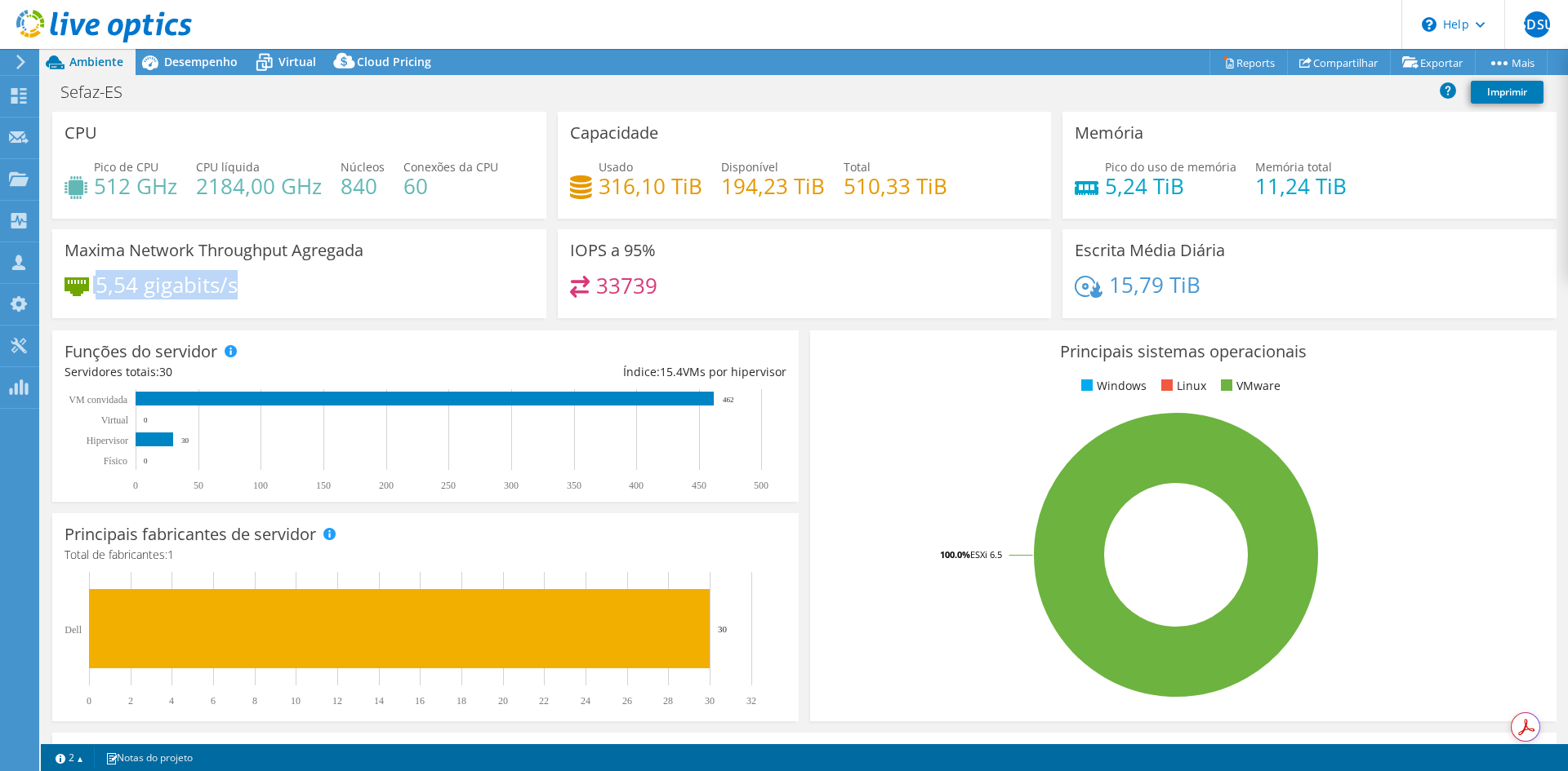
click at [94, 278] on div "5,54 gigabits/s" at bounding box center [299, 293] width 469 height 34
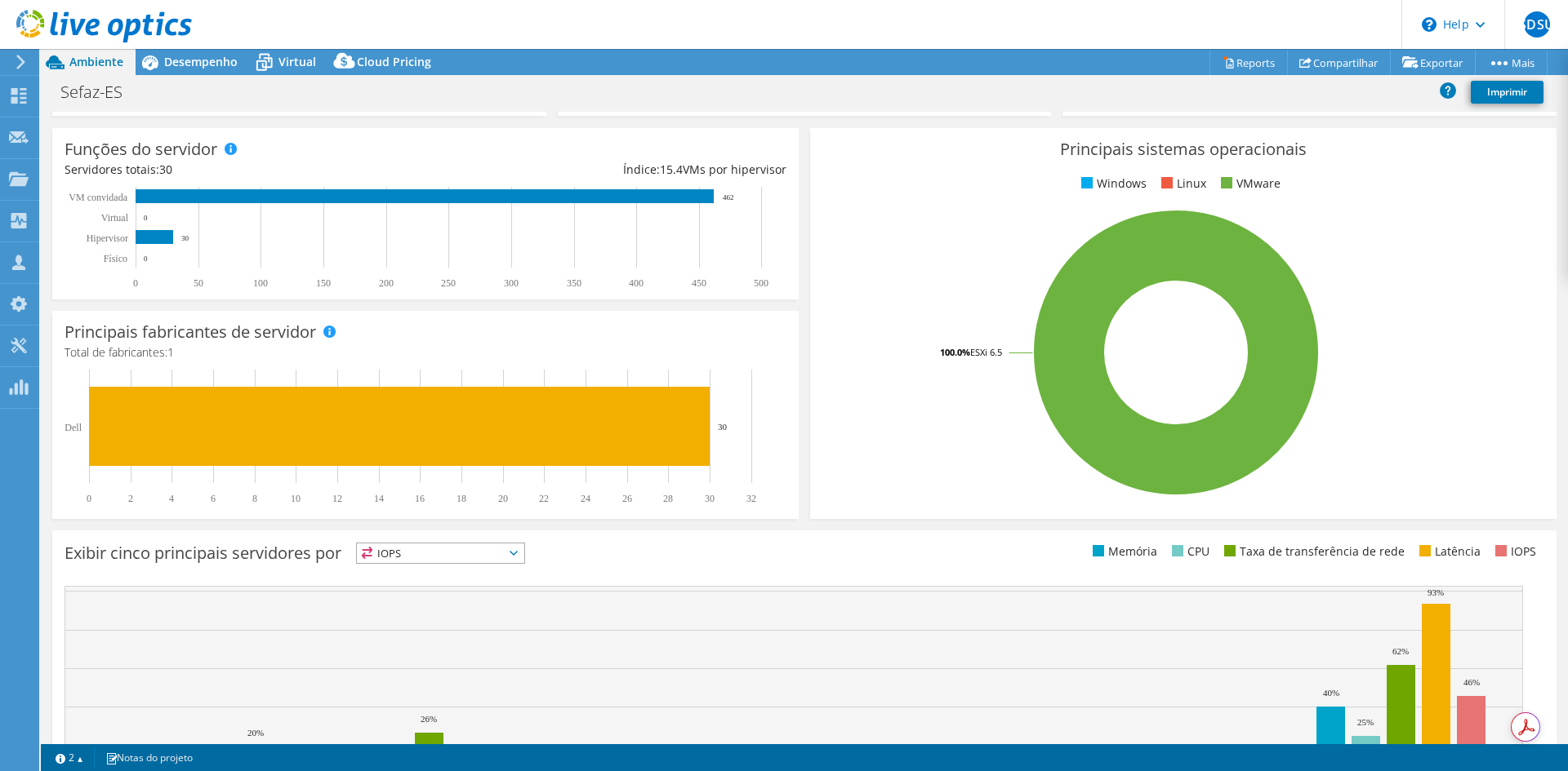
scroll to position [319, 0]
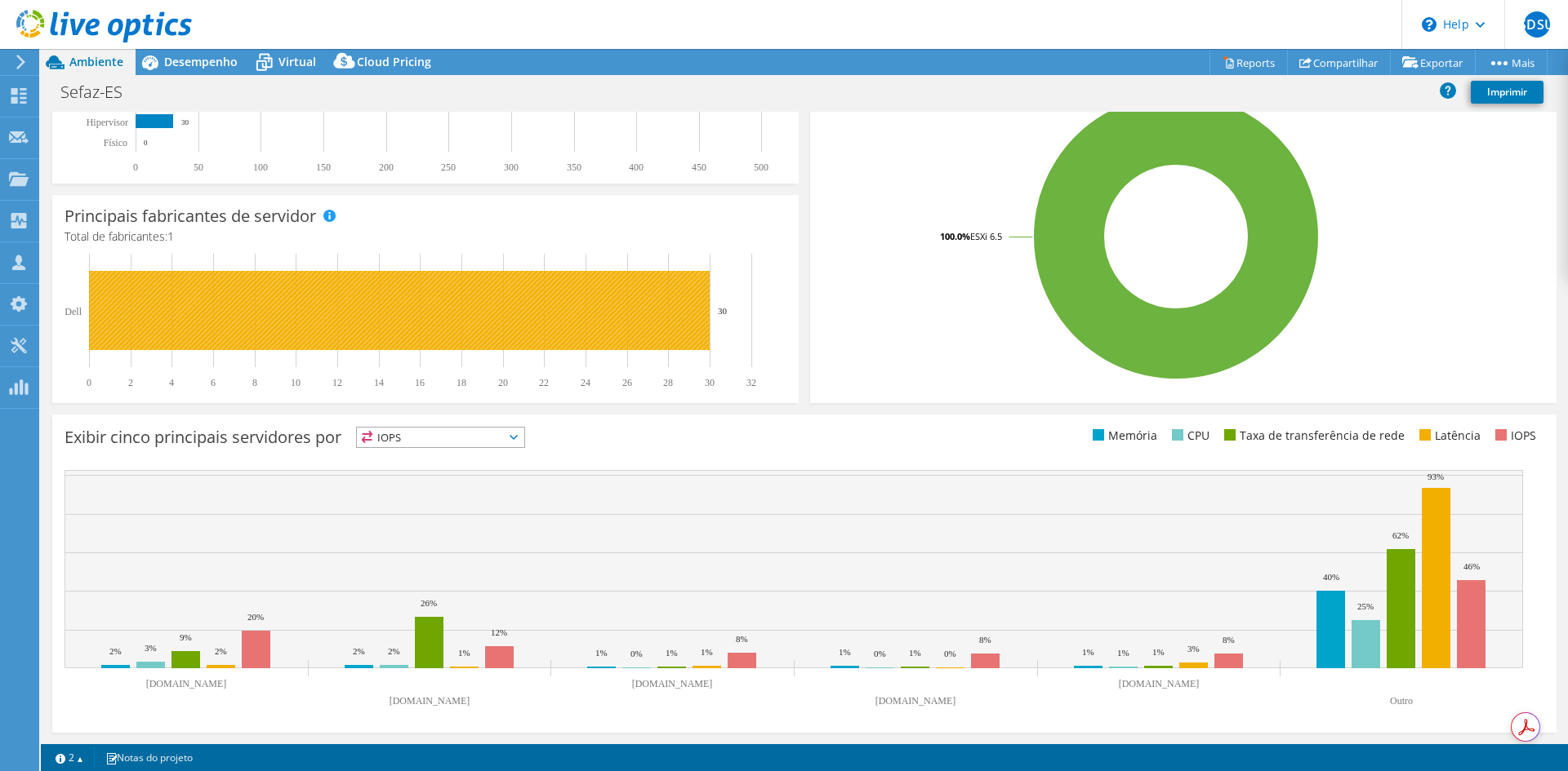
click at [180, 319] on rect at bounding box center [400, 310] width 621 height 79
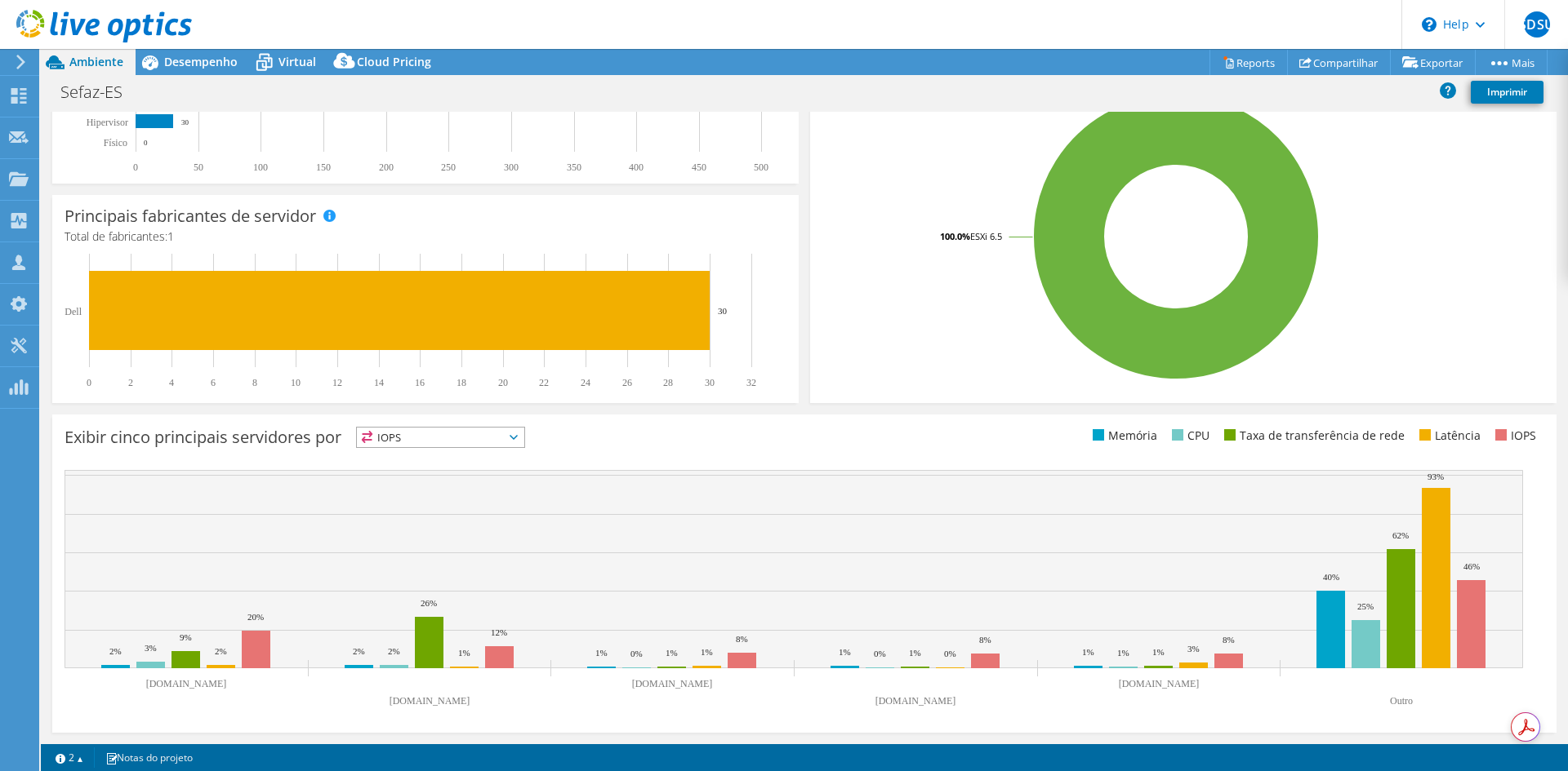
click at [518, 439] on icon at bounding box center [514, 437] width 8 height 5
click at [405, 497] on li "CPU" at bounding box center [440, 504] width 167 height 23
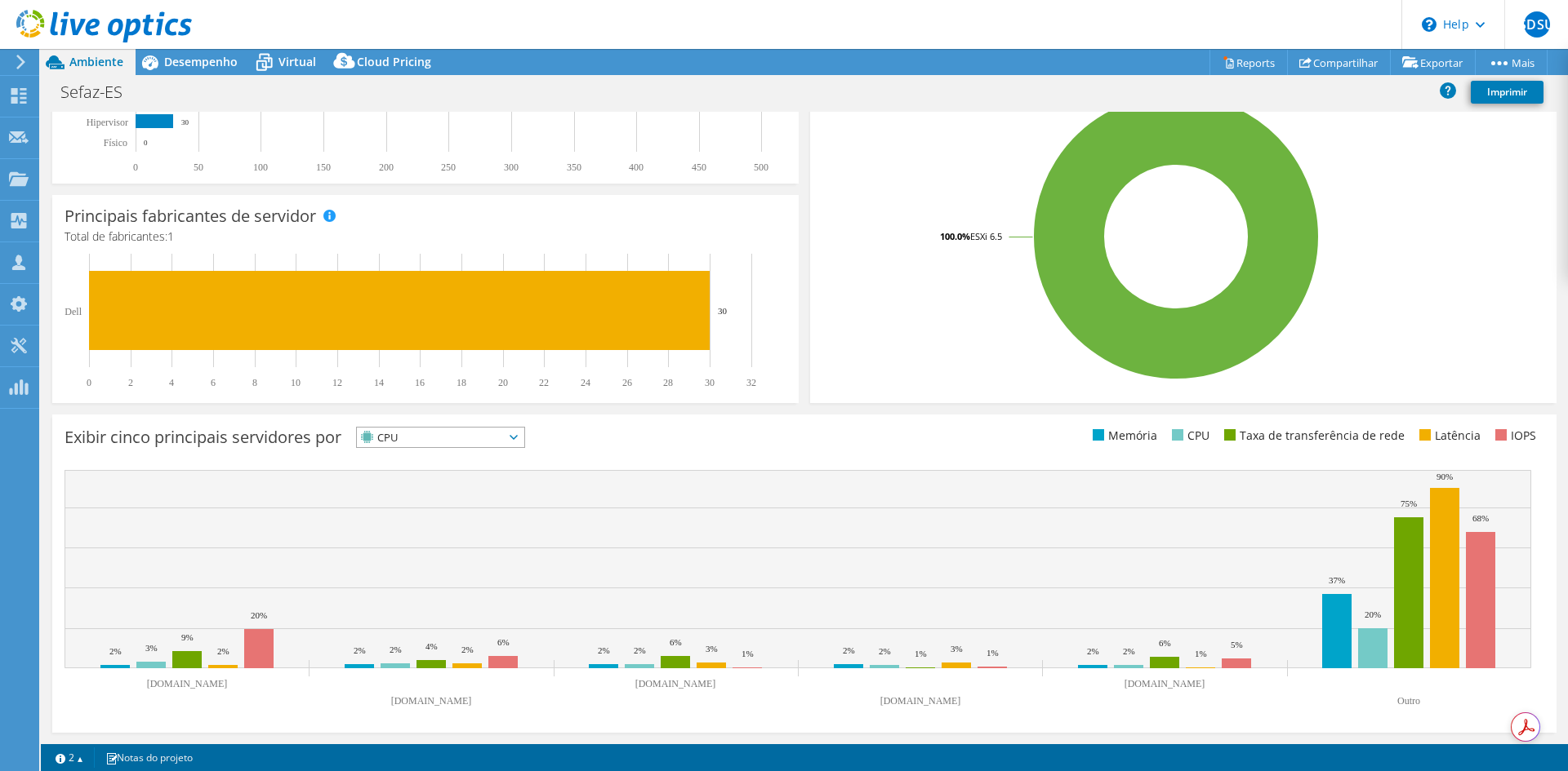
click at [524, 434] on span "CPU" at bounding box center [440, 437] width 167 height 19
click at [495, 460] on li "IOPS" at bounding box center [440, 458] width 167 height 23
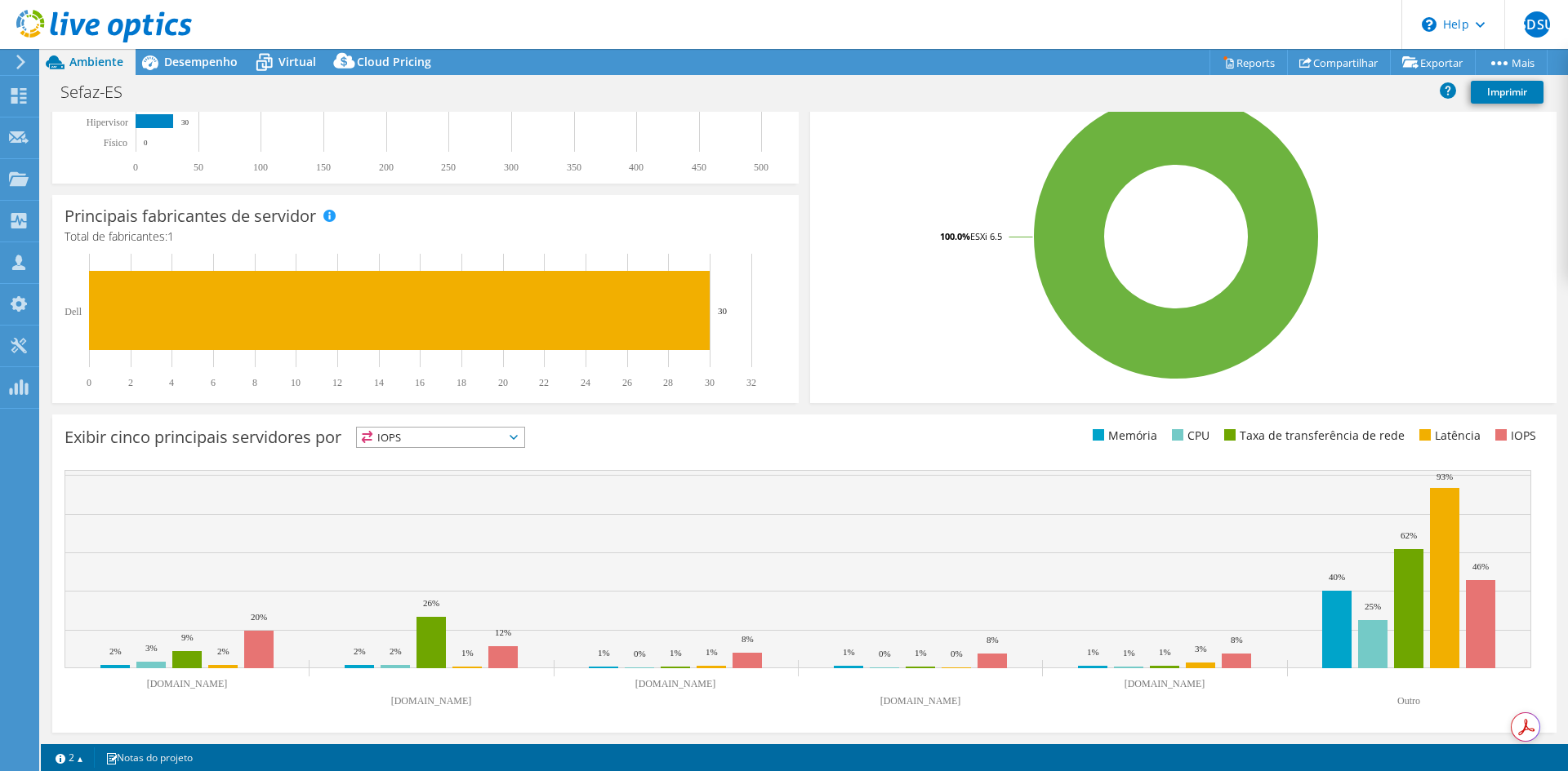
click at [792, 417] on div "Exibir cinco principais servidores por IOPS IOPS" at bounding box center [804, 573] width 1504 height 319
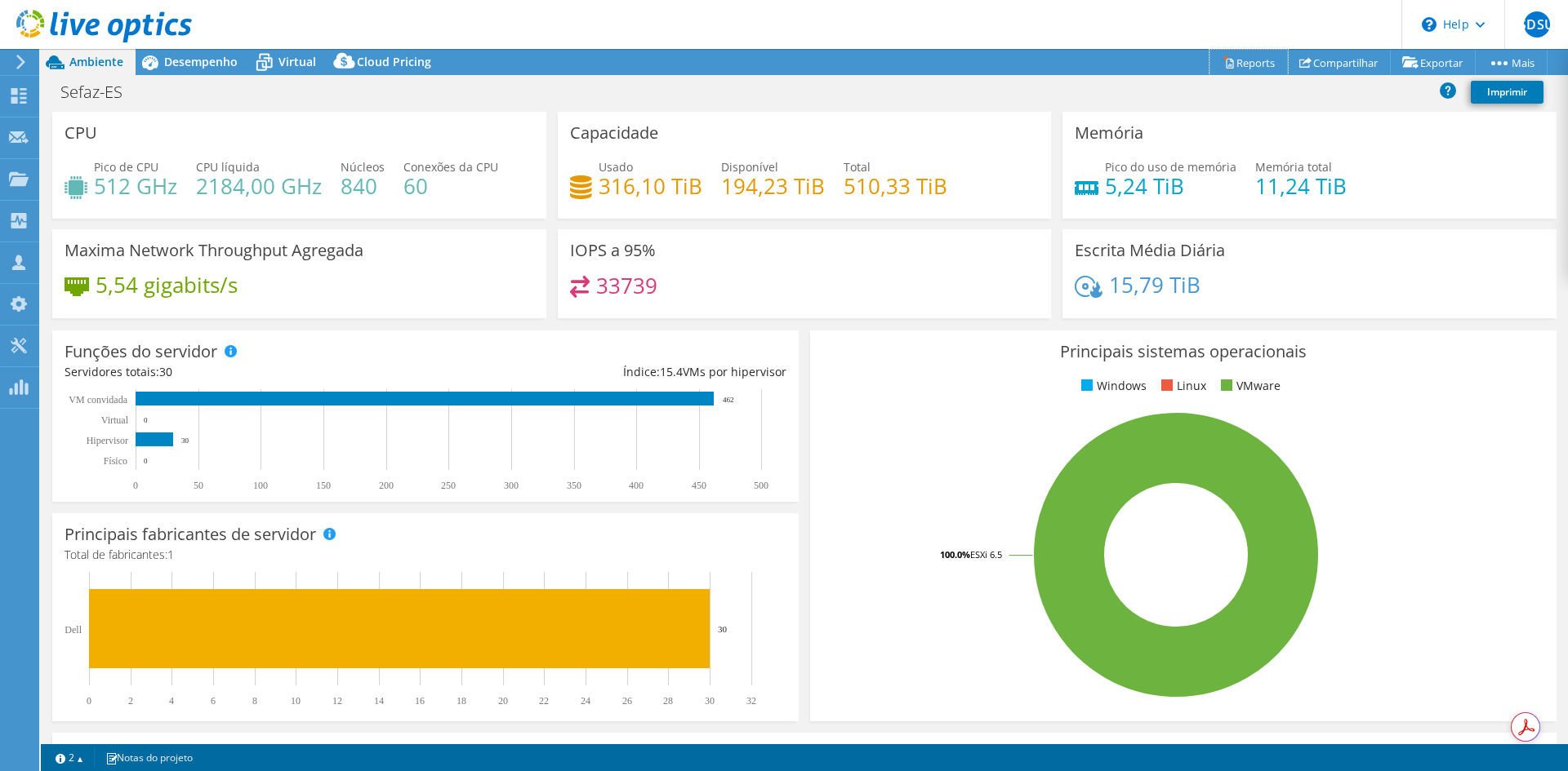
click at [1257, 63] on link "Reports" at bounding box center [1248, 62] width 78 height 25
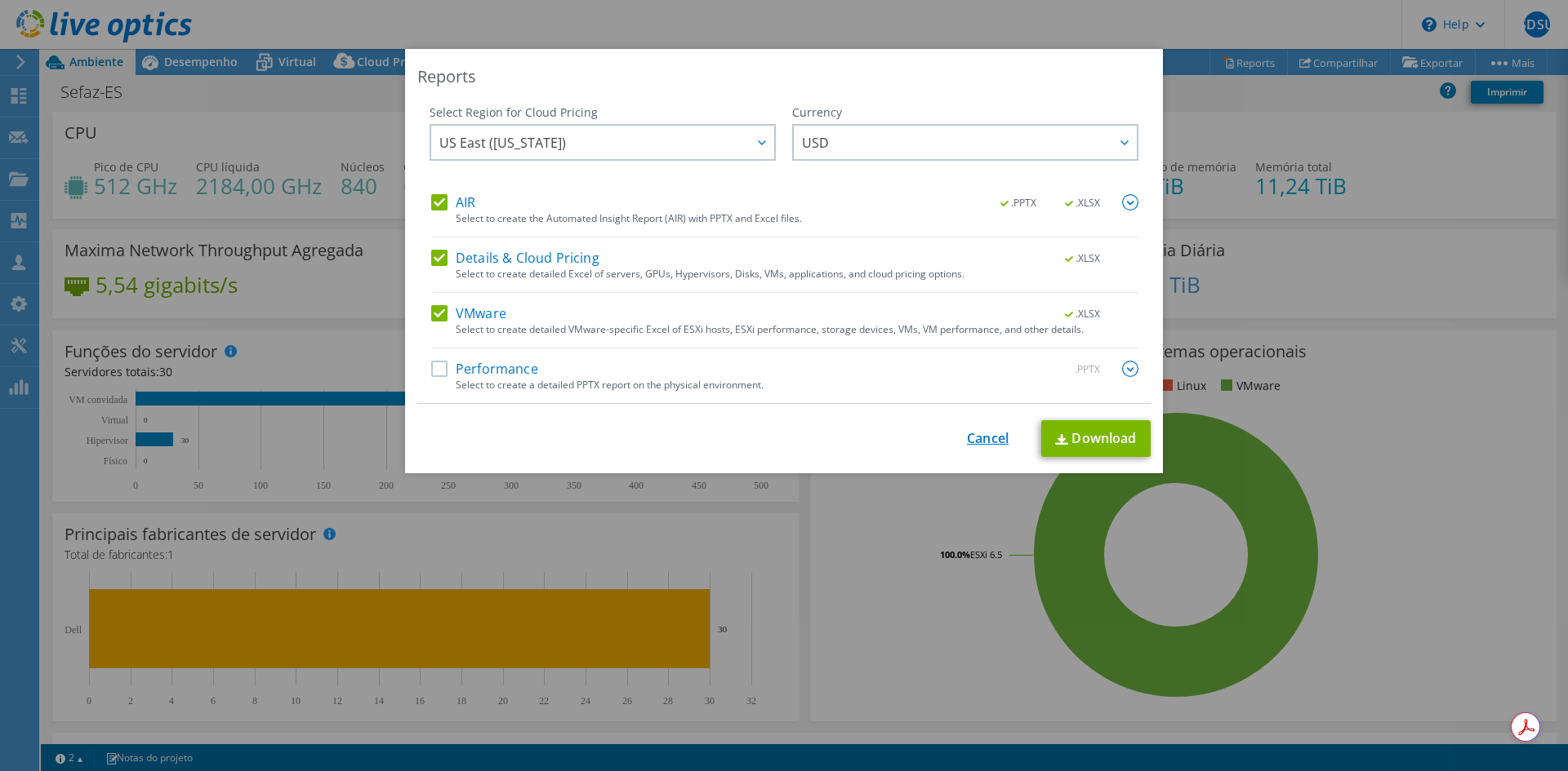
click at [977, 446] on link "Cancel" at bounding box center [988, 439] width 42 height 15
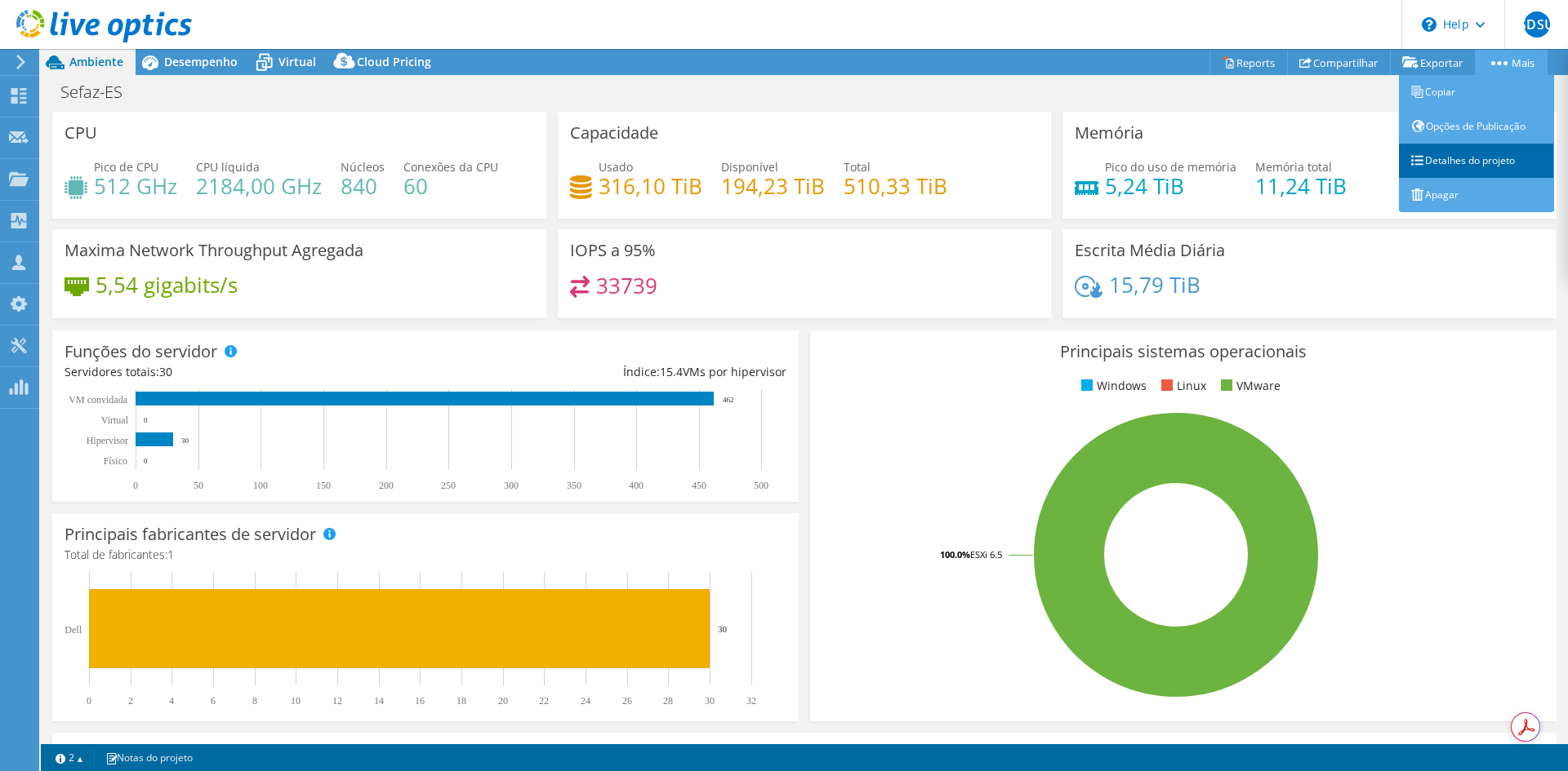
click at [1459, 157] on link "Detalhes do projeto" at bounding box center [1476, 161] width 155 height 34
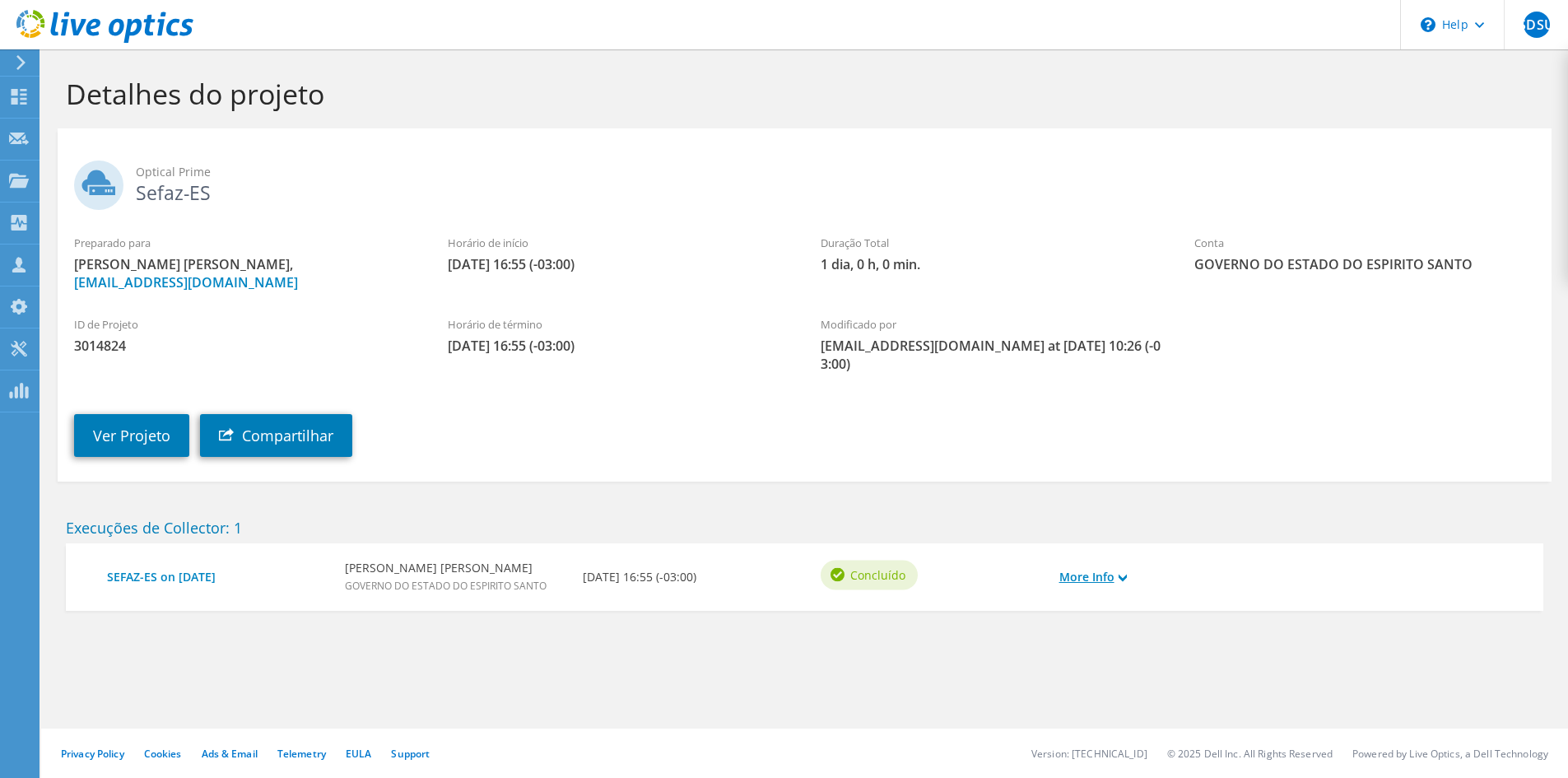
click at [1126, 574] on icon at bounding box center [1123, 579] width 8 height 8
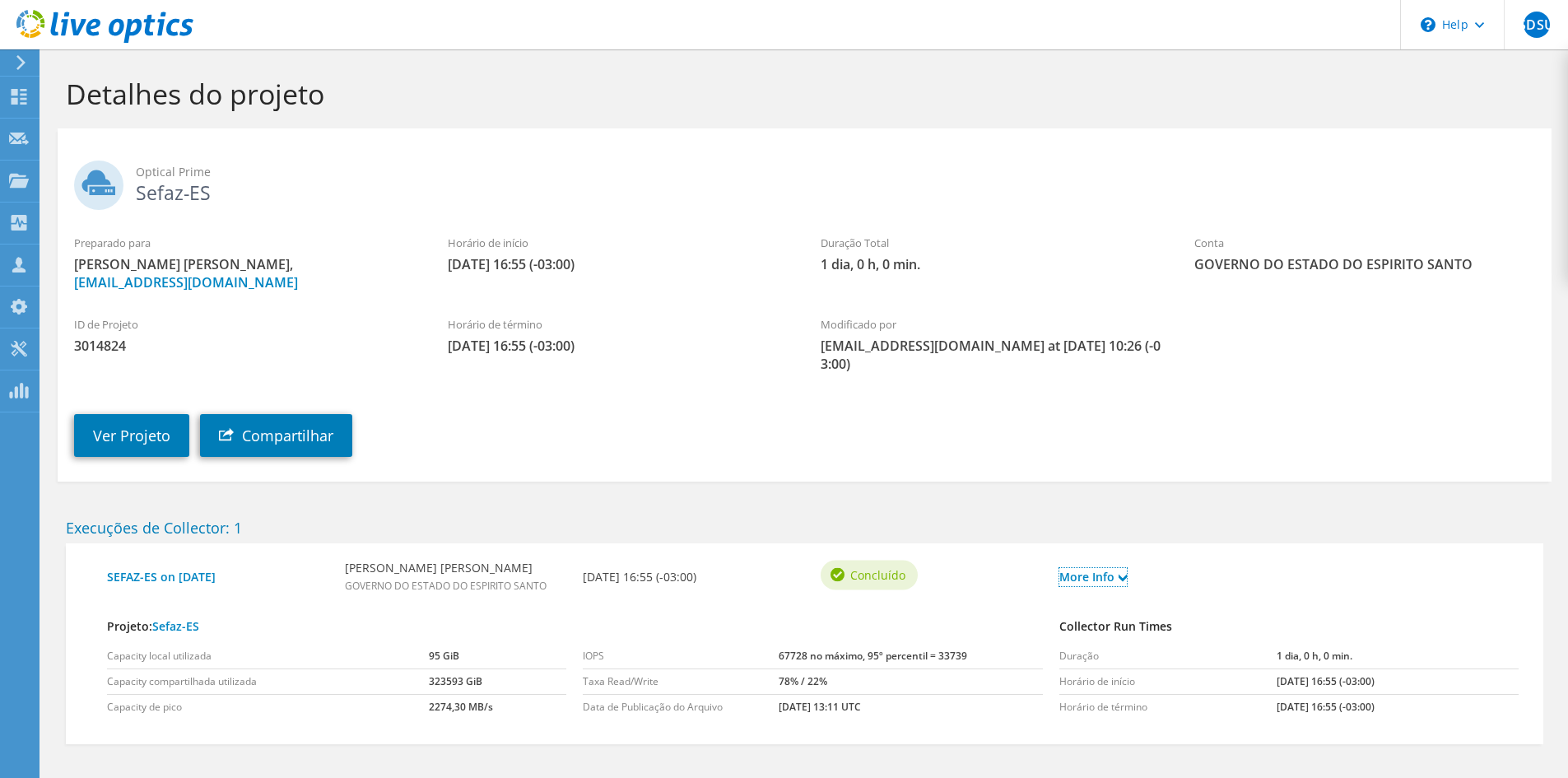
scroll to position [47, 0]
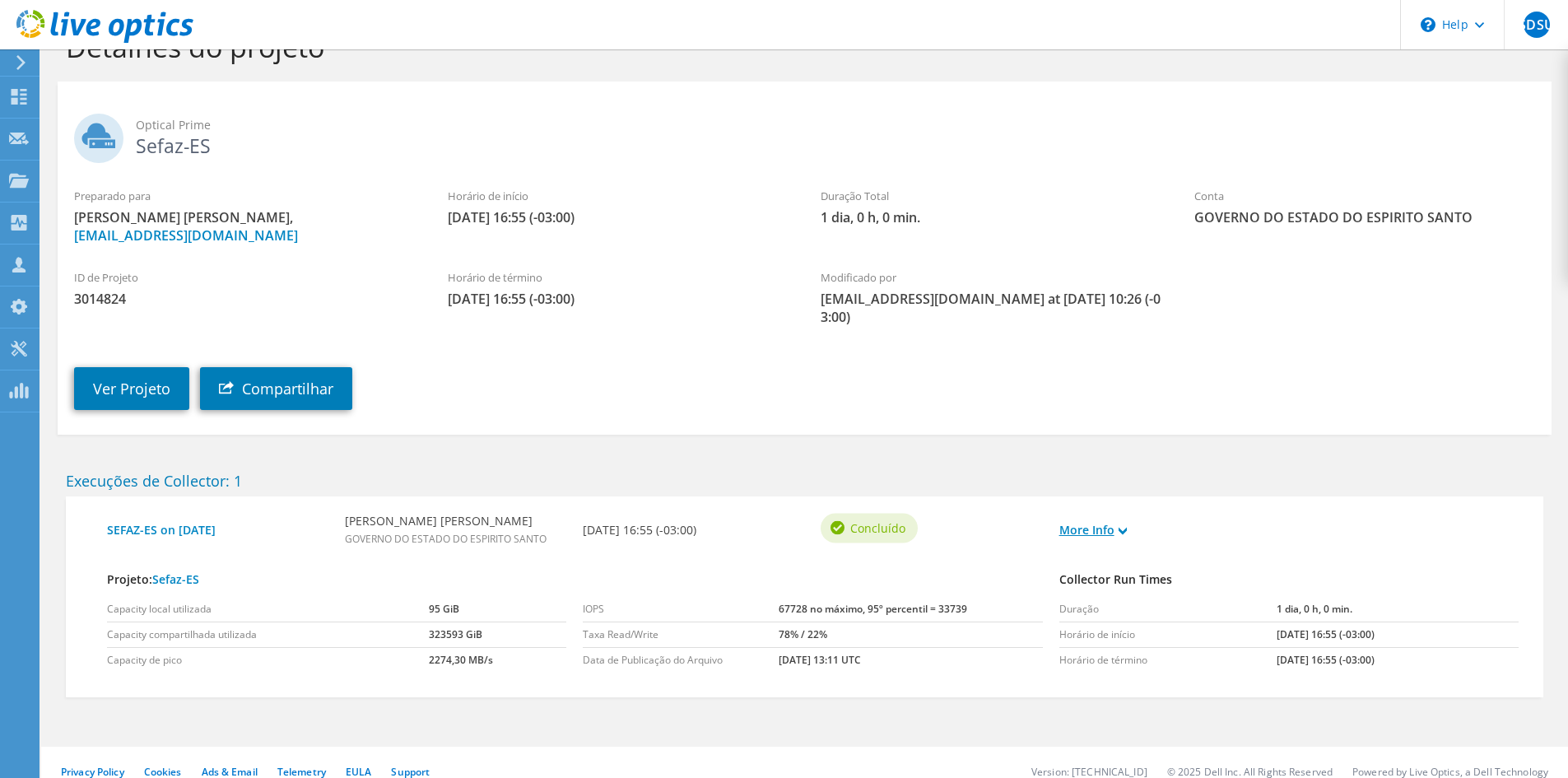
click at [1127, 527] on icon at bounding box center [1123, 531] width 8 height 8
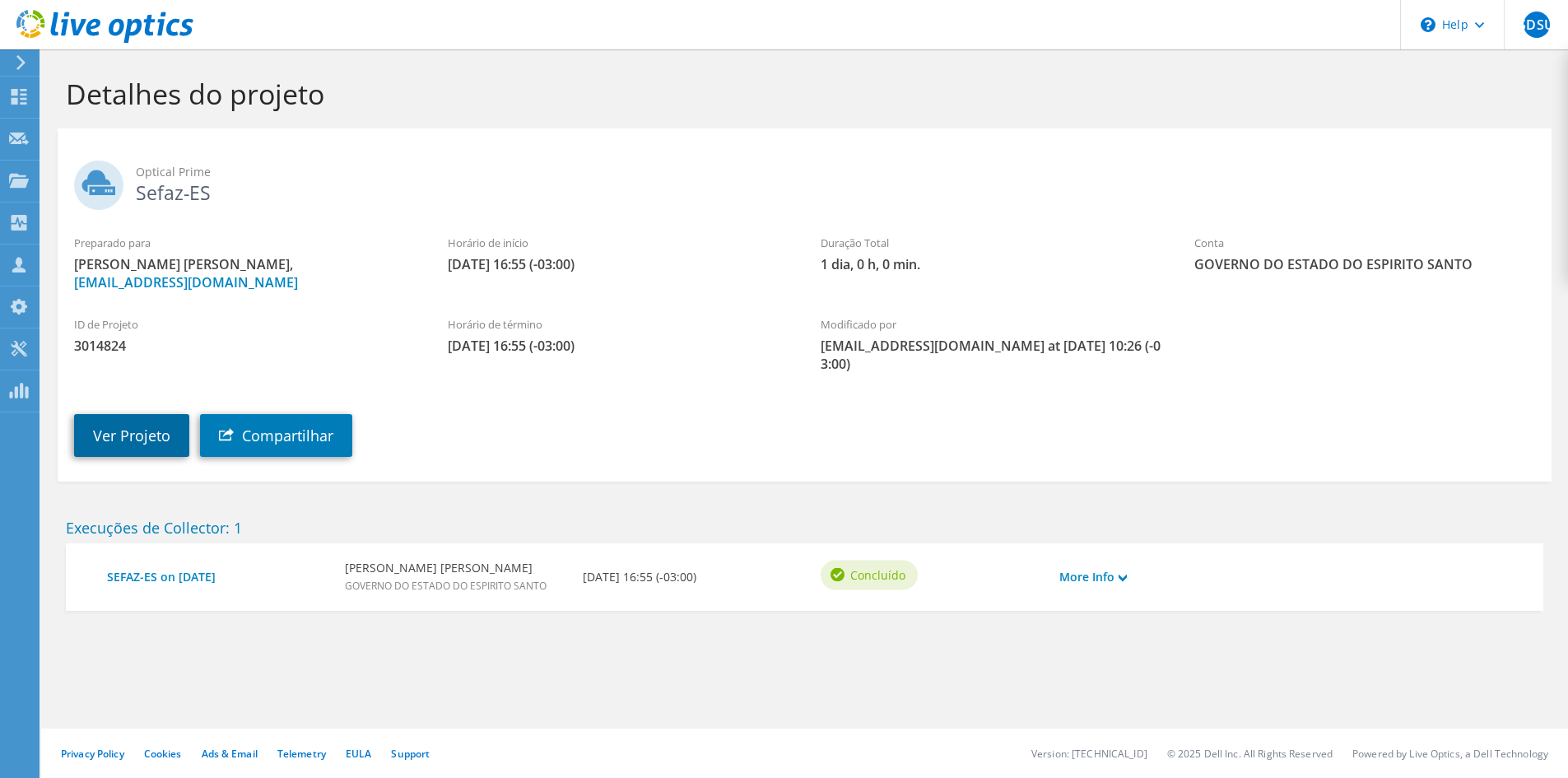
click at [132, 414] on link "Ver Projeto" at bounding box center [131, 435] width 115 height 42
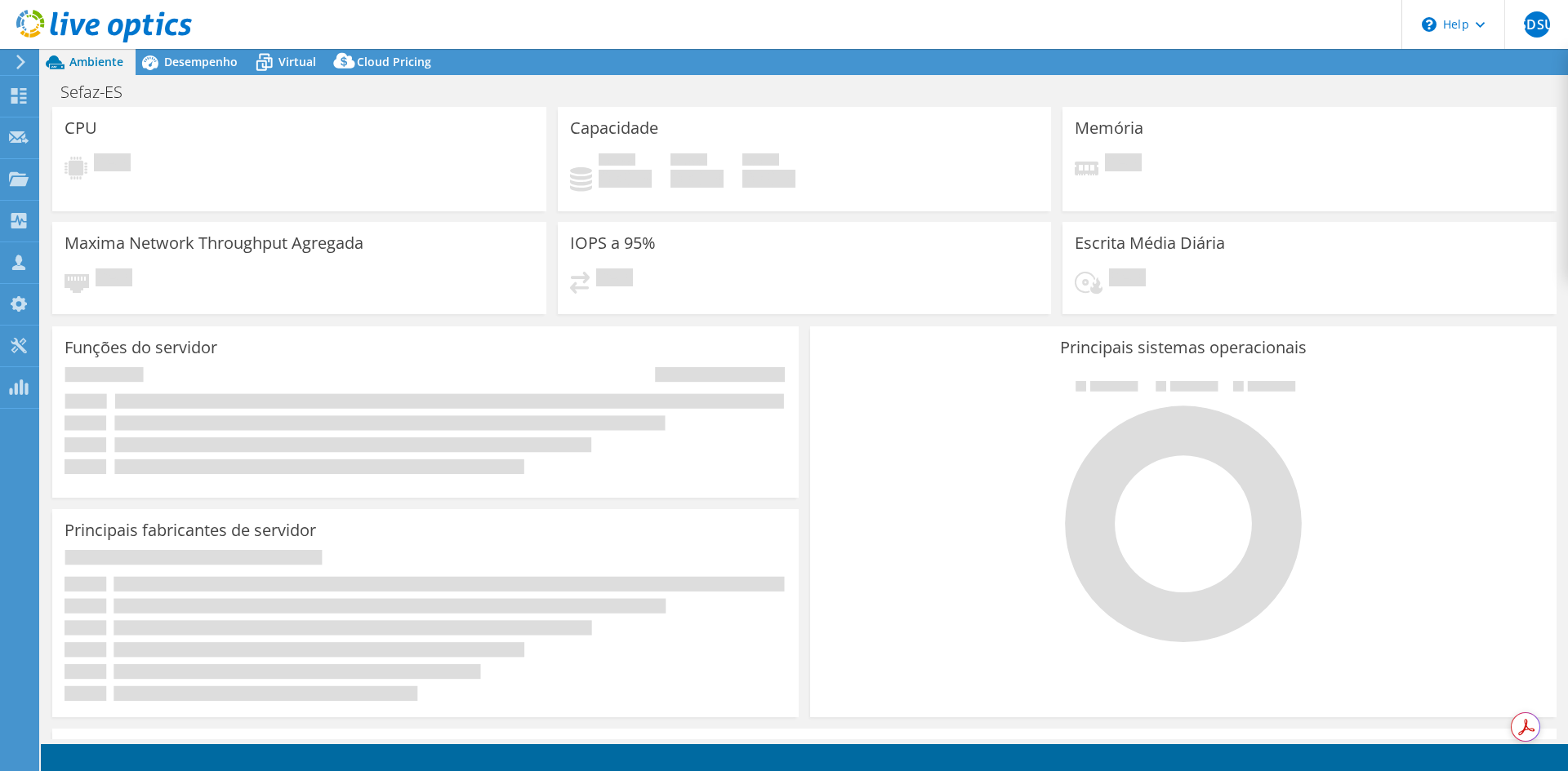
select select "USD"
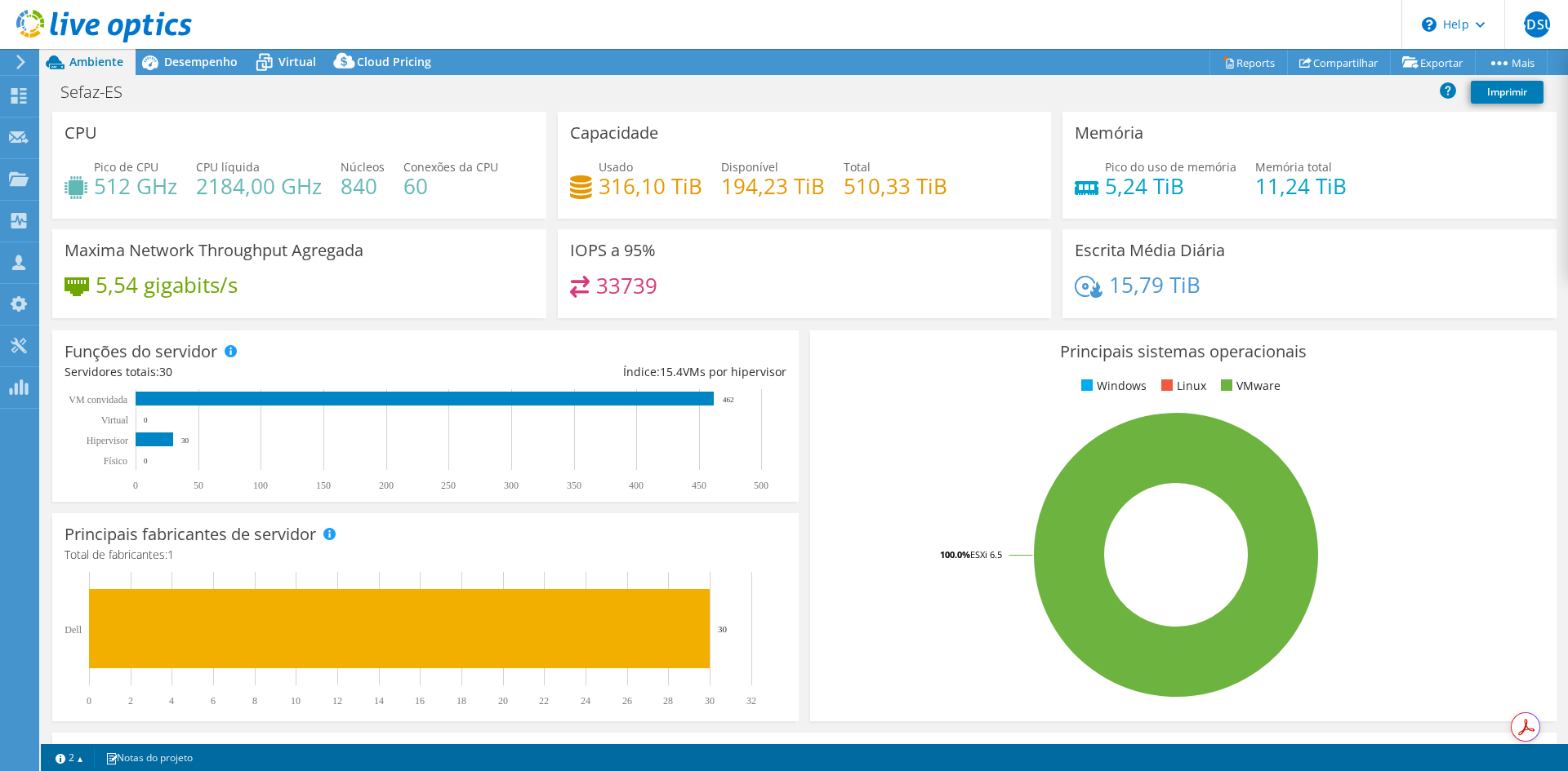
click at [177, 52] on div at bounding box center [96, 27] width 192 height 55
click at [177, 66] on span "Desempenho" at bounding box center [200, 61] width 73 height 15
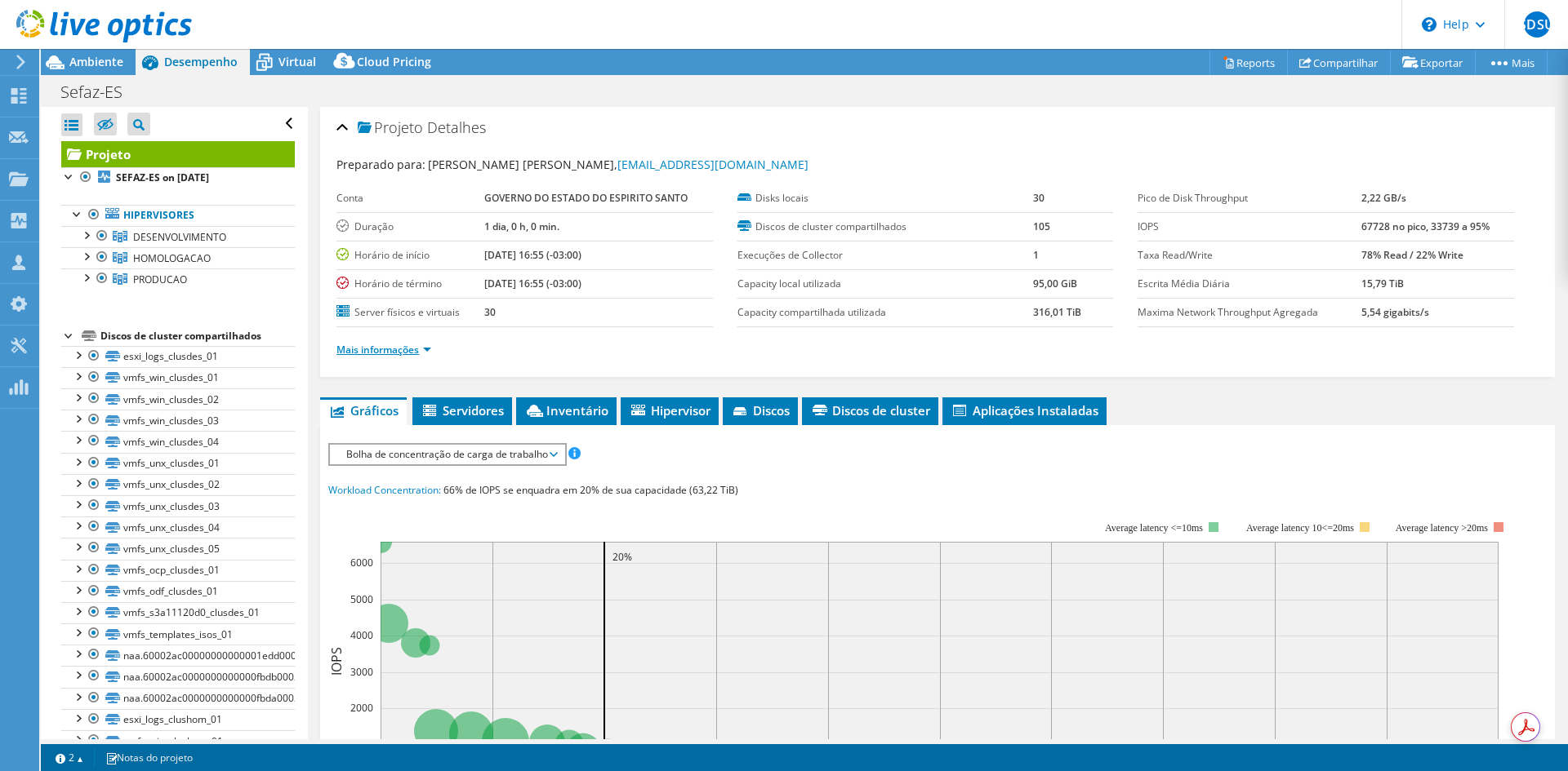
click at [426, 351] on link "Mais informações" at bounding box center [384, 350] width 95 height 14
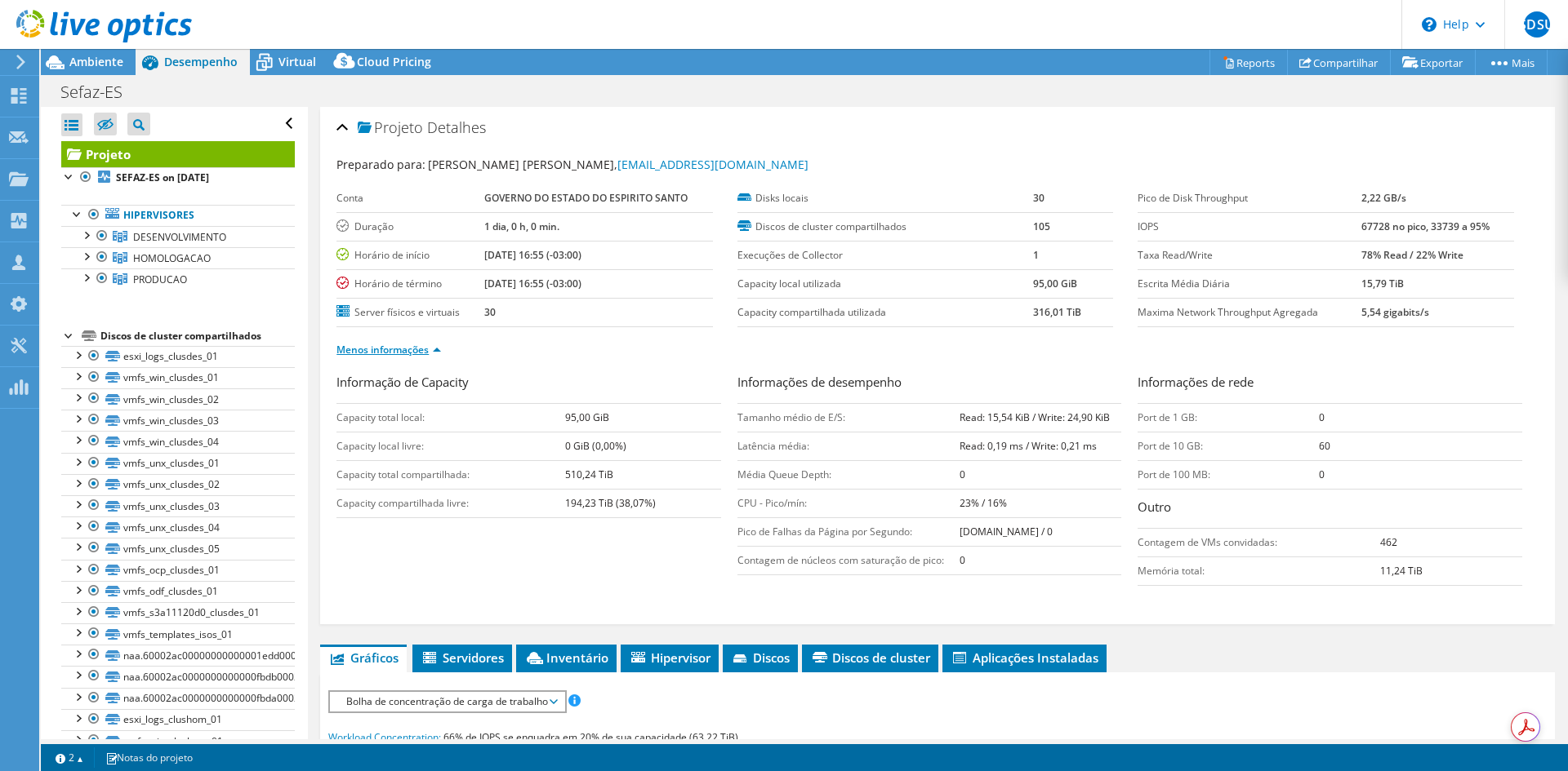
click at [426, 351] on link "Menos informações" at bounding box center [389, 350] width 104 height 14
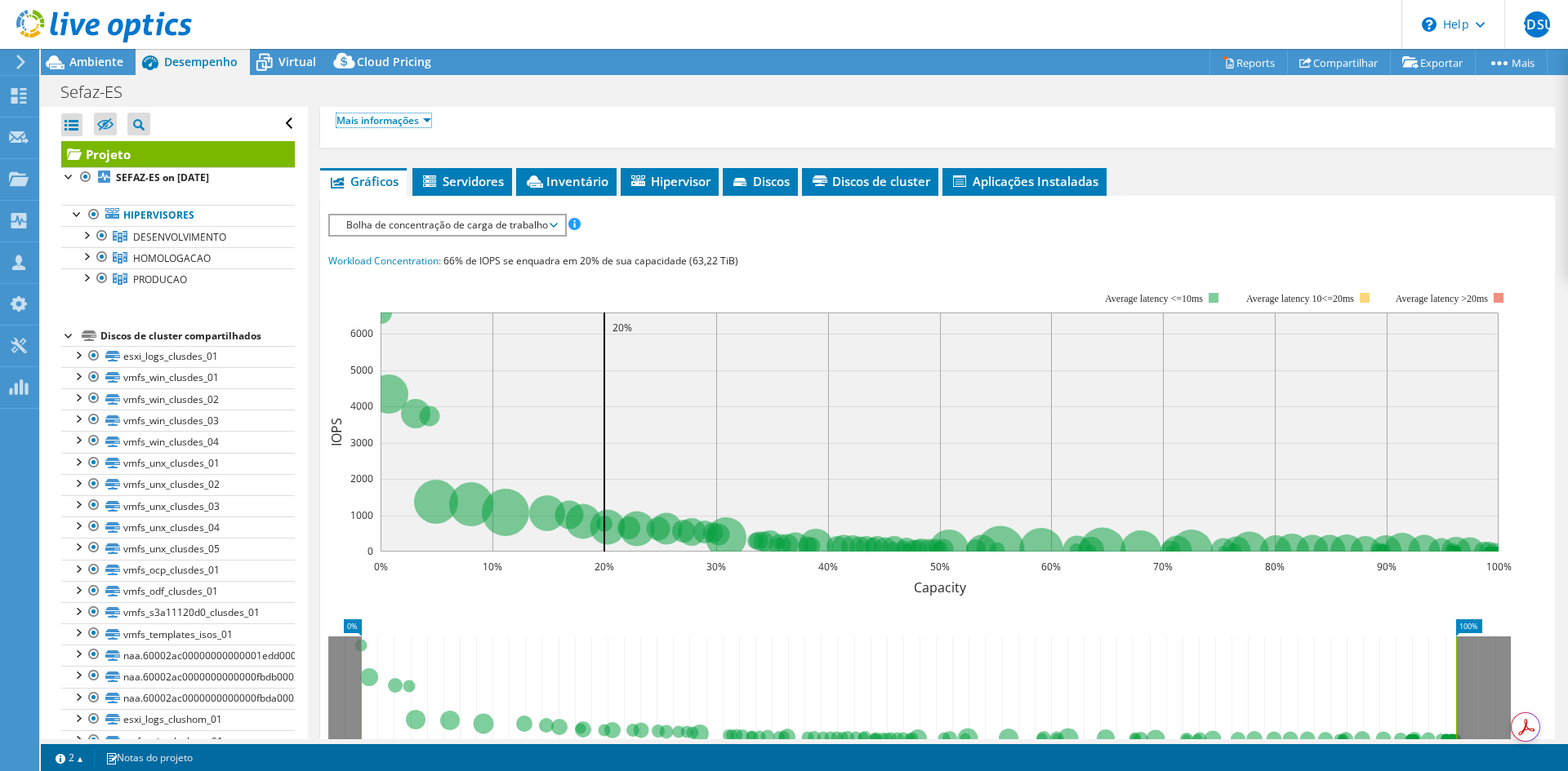
scroll to position [245, 0]
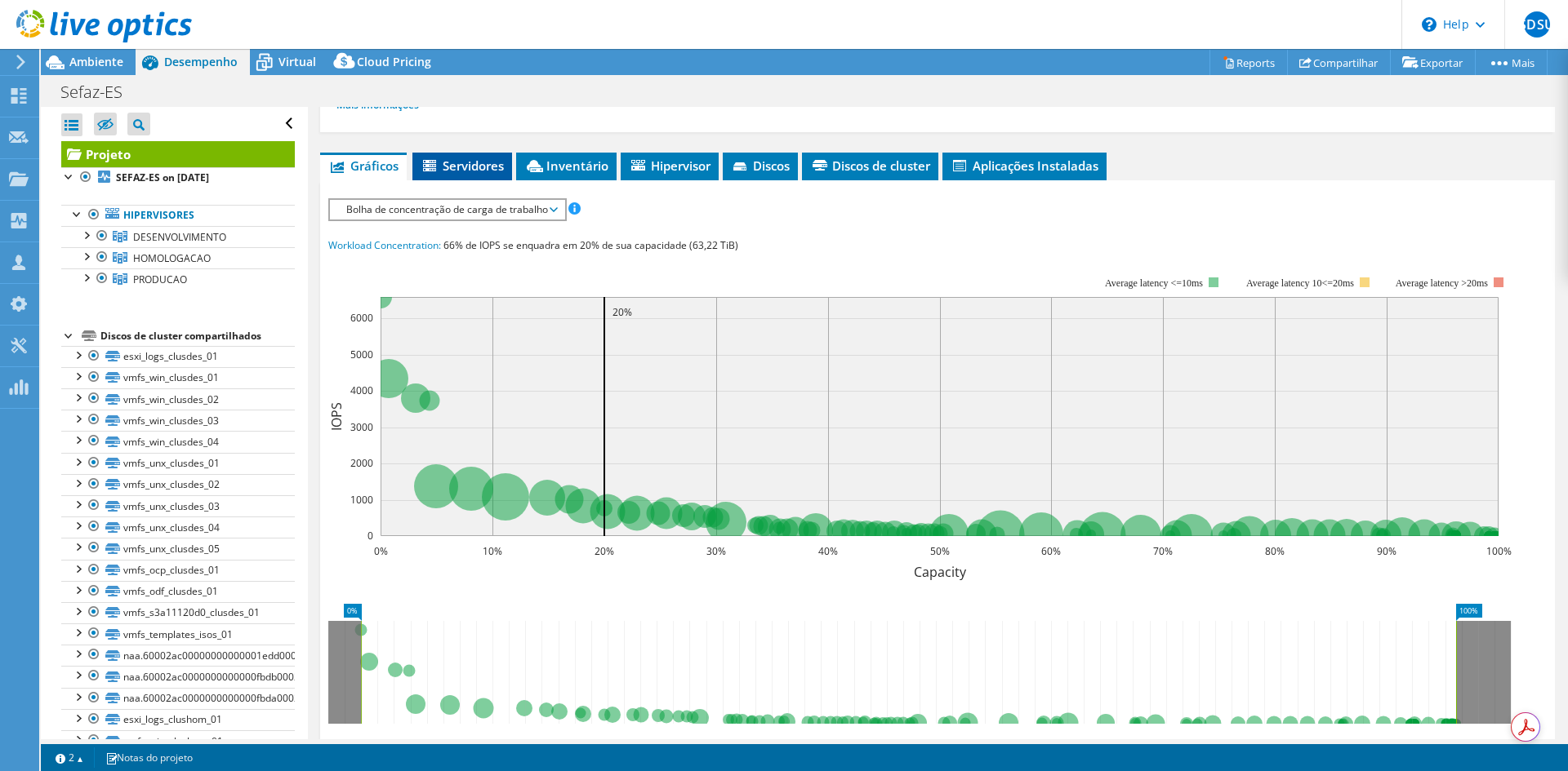
click at [492, 170] on span "Servidores" at bounding box center [462, 165] width 83 height 16
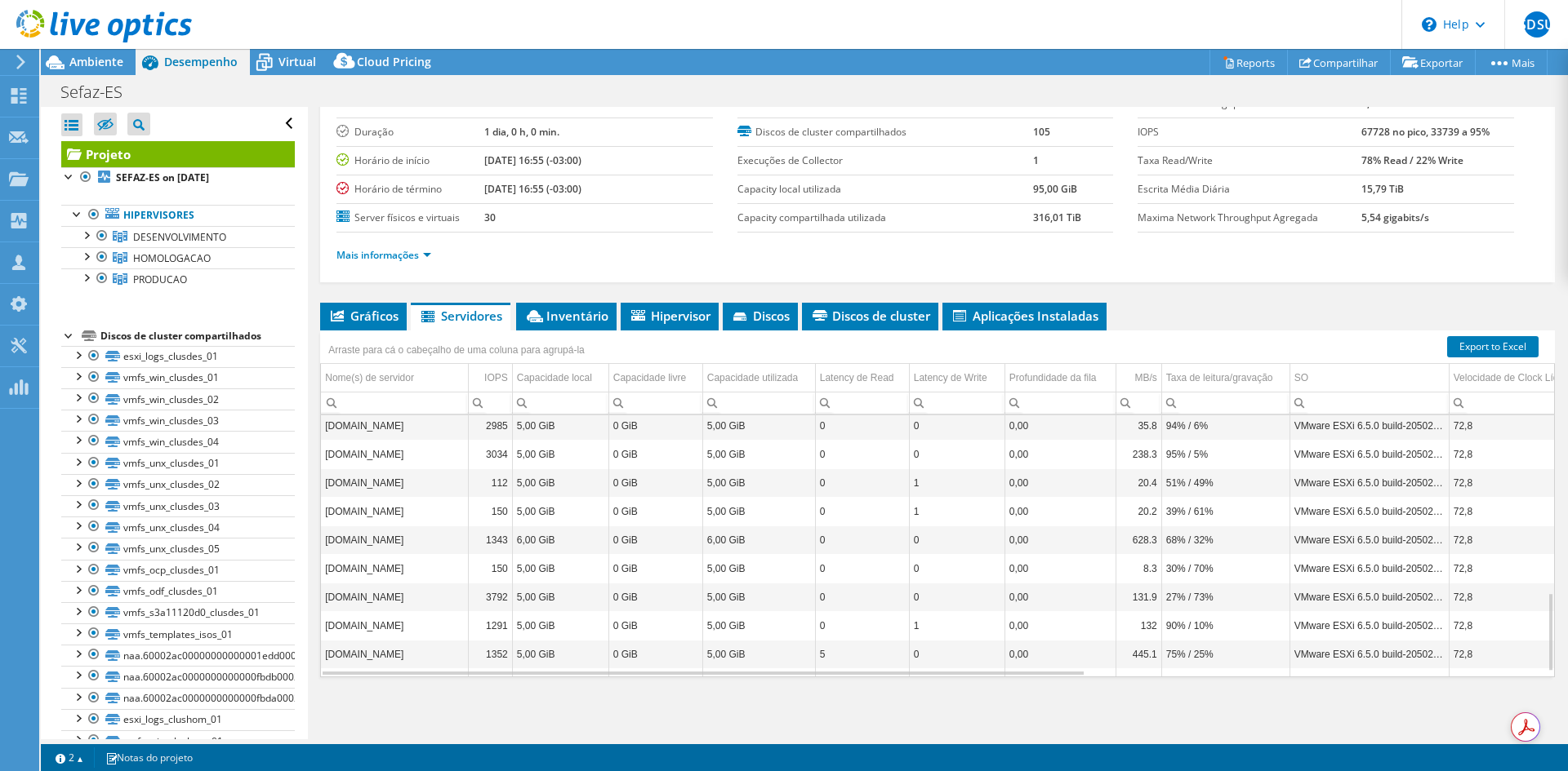
scroll to position [603, 0]
click at [569, 317] on span "Inventário" at bounding box center [566, 315] width 84 height 16
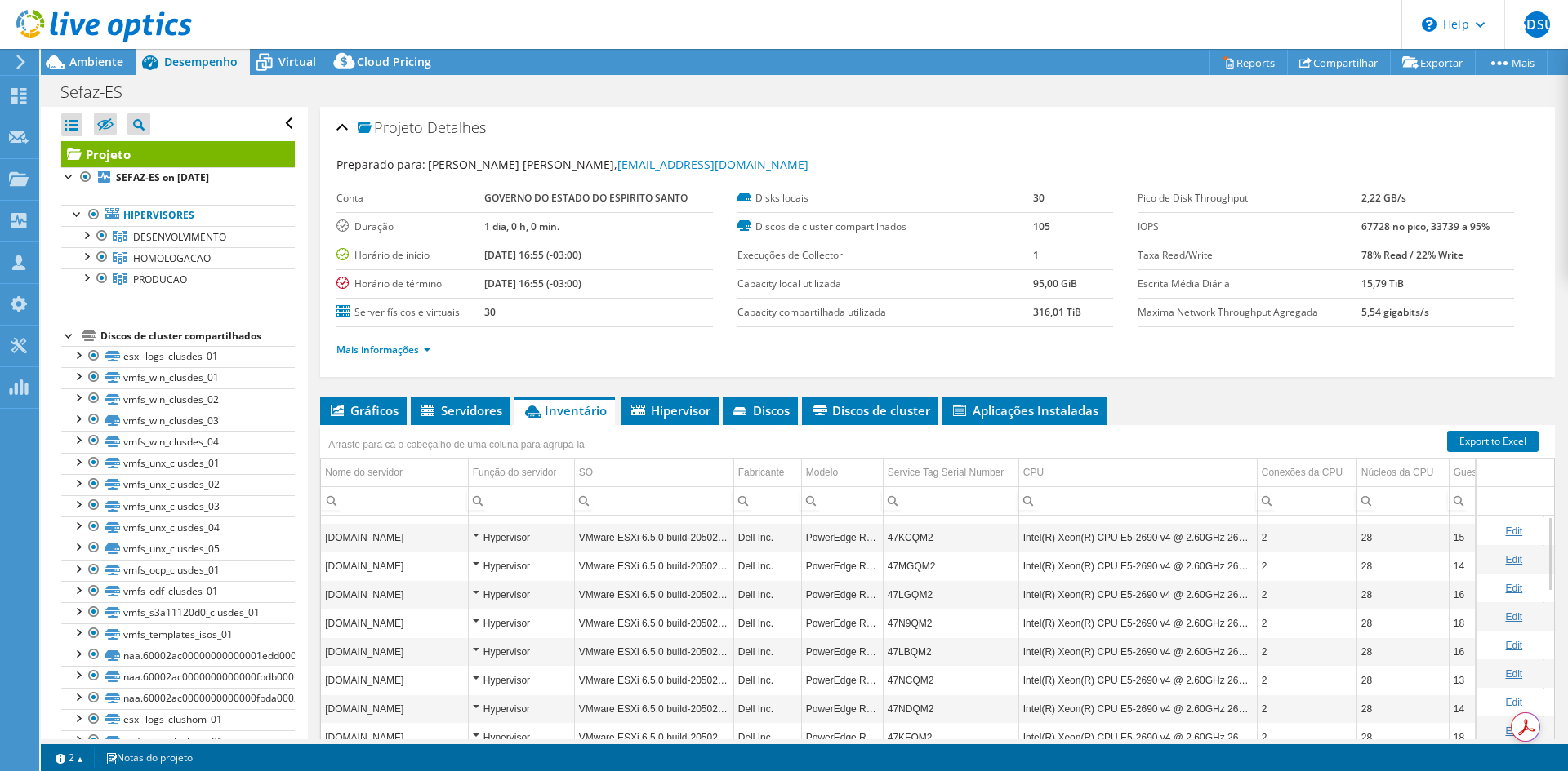
scroll to position [0, 0]
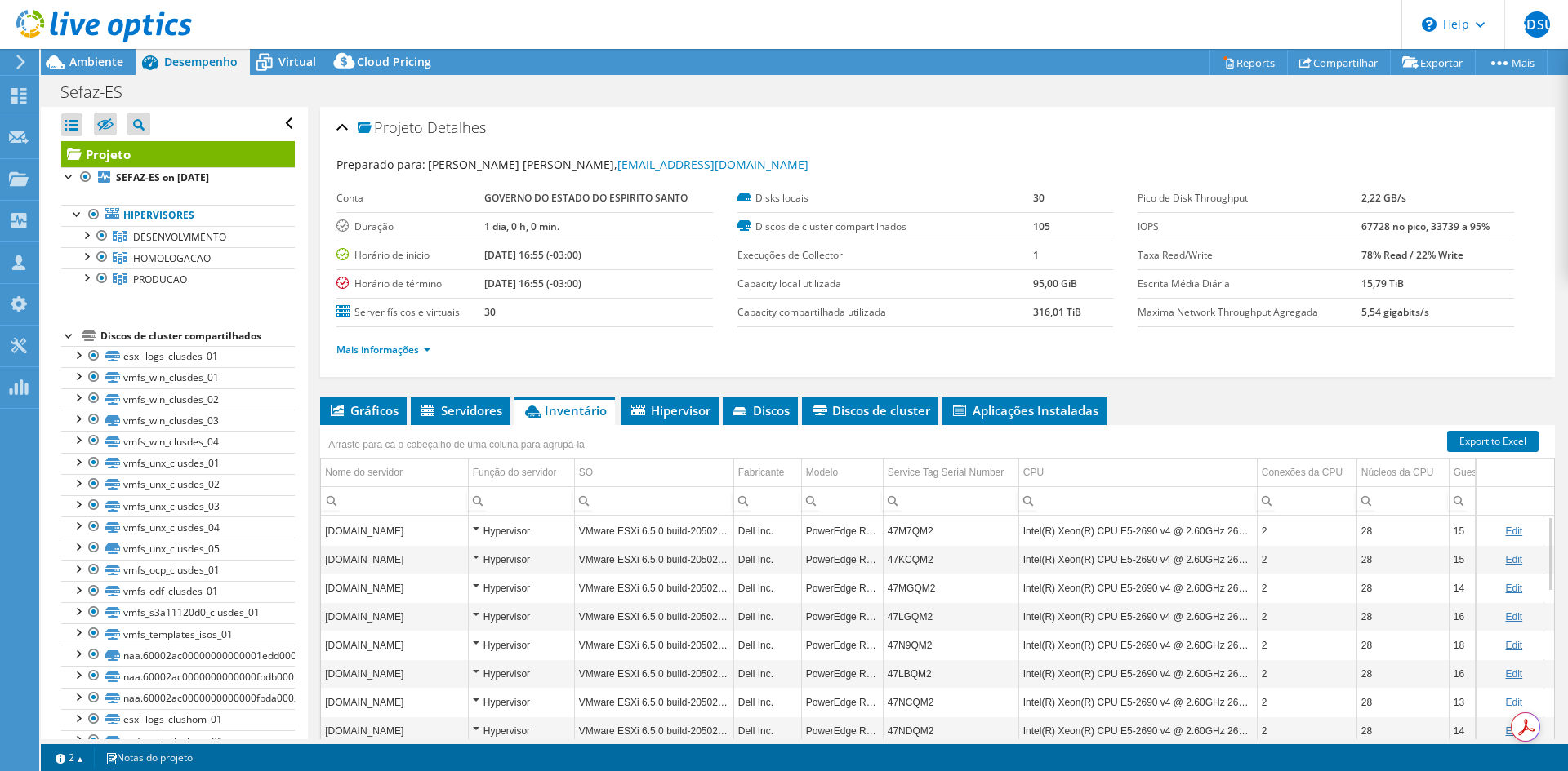
click at [678, 425] on div "Arraste para cá o cabeçalho de uma coluna para agrupá-la" at bounding box center [938, 436] width 1235 height 21
click at [680, 414] on span "Hipervisor" at bounding box center [670, 410] width 82 height 16
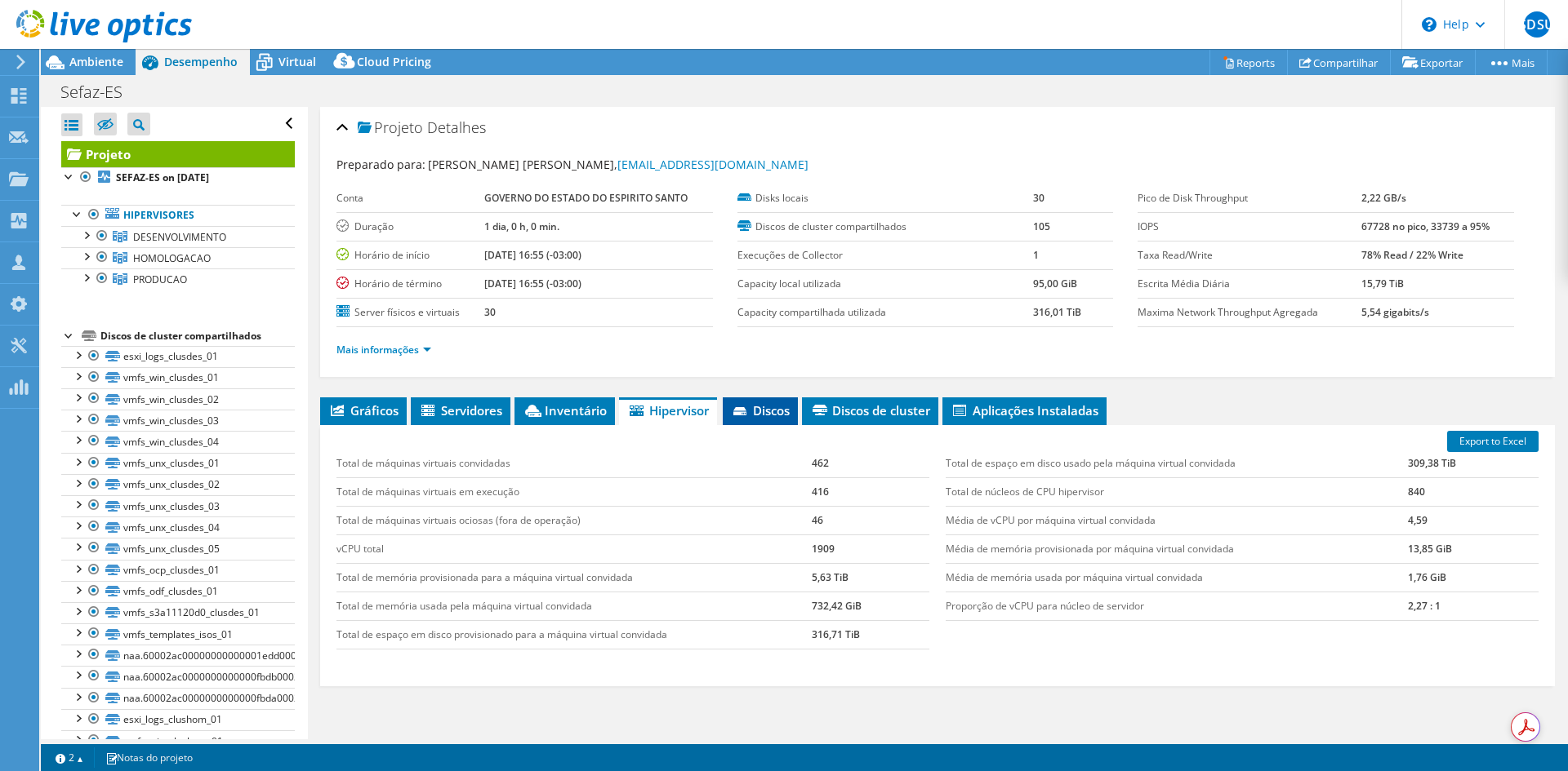
click at [771, 409] on span "Discos" at bounding box center [760, 410] width 59 height 16
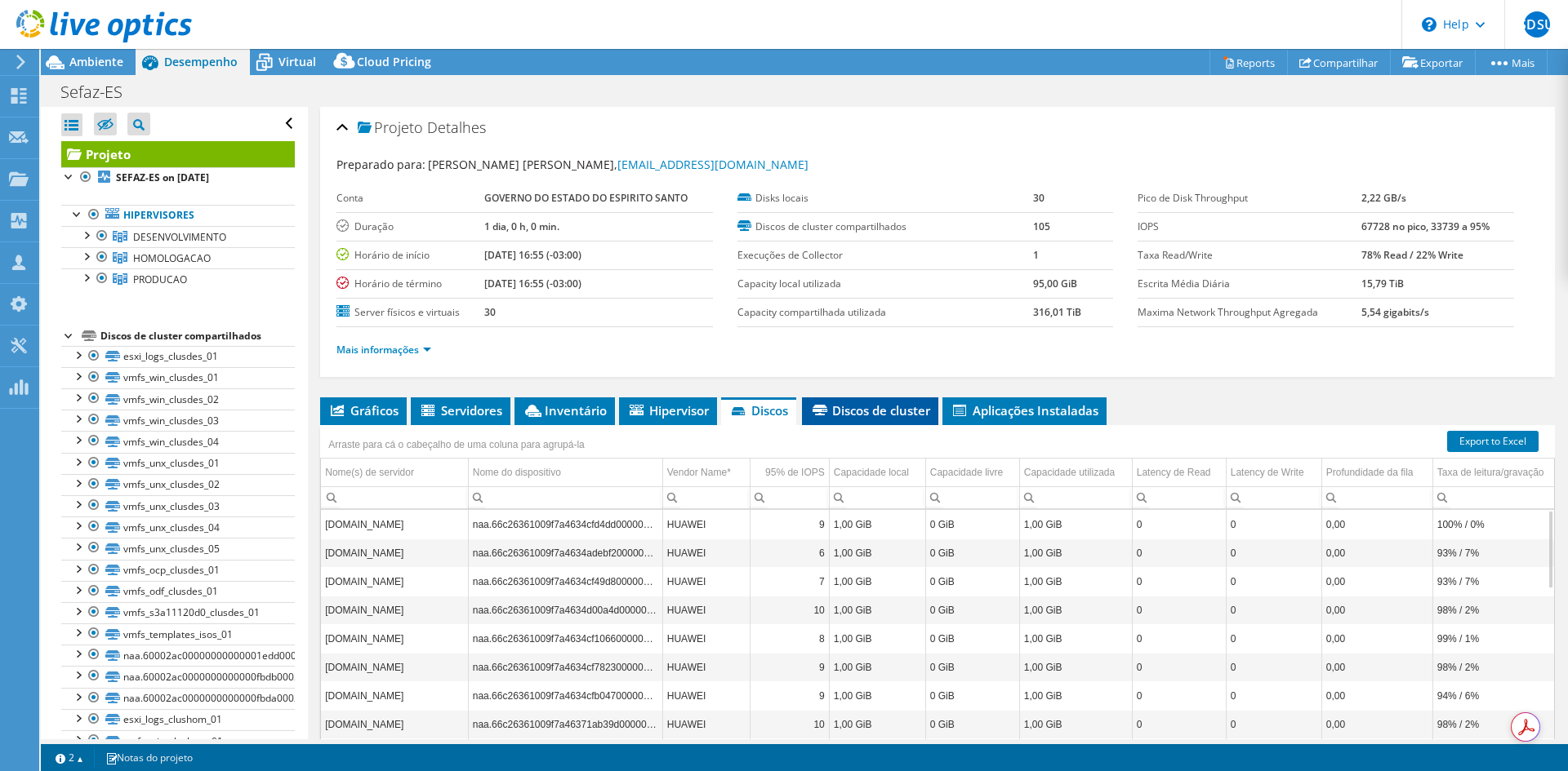
click at [884, 405] on span "Discos de cluster" at bounding box center [870, 410] width 120 height 16
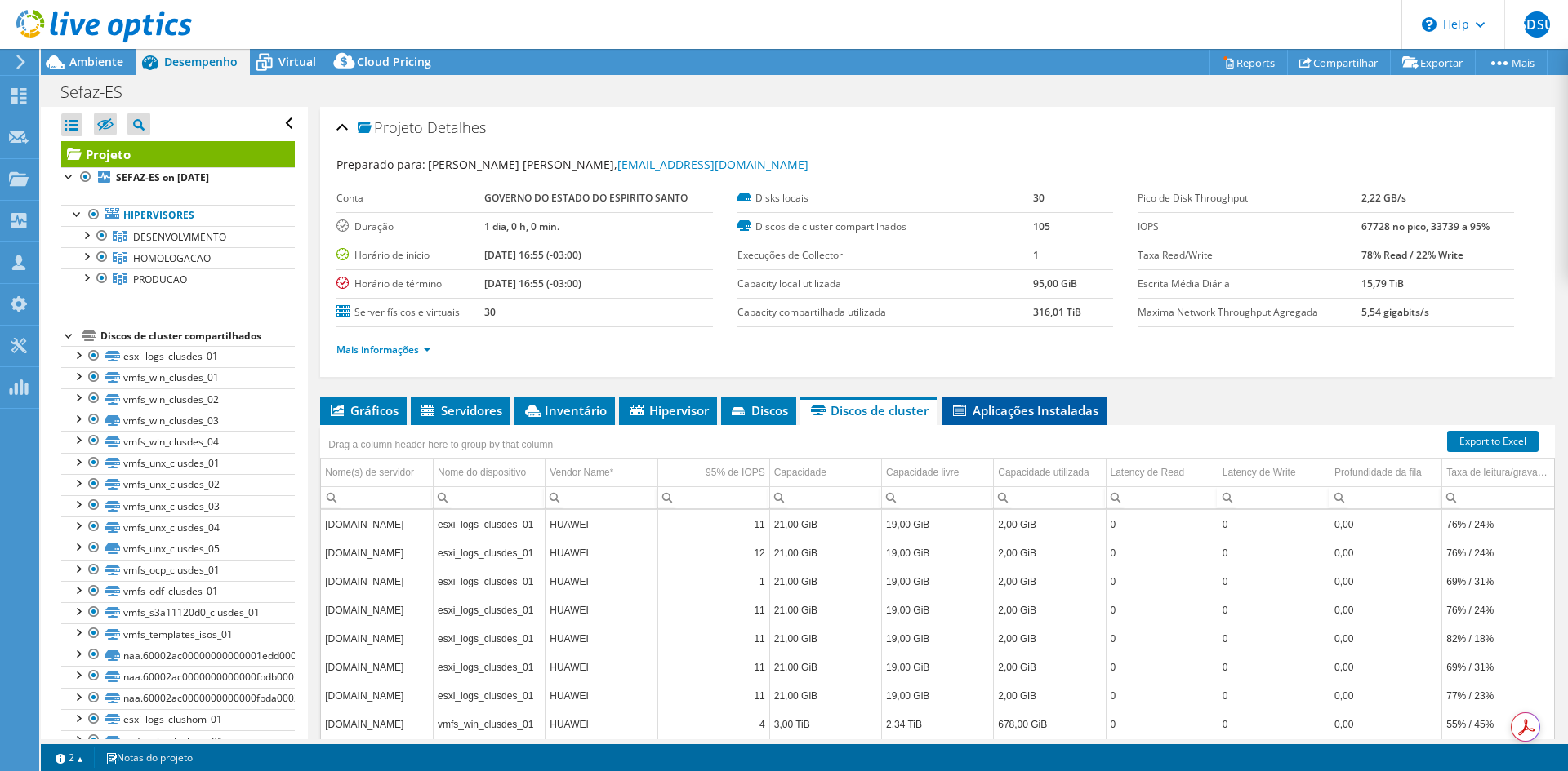
click at [1008, 415] on span "Aplicações Instaladas" at bounding box center [1025, 410] width 148 height 16
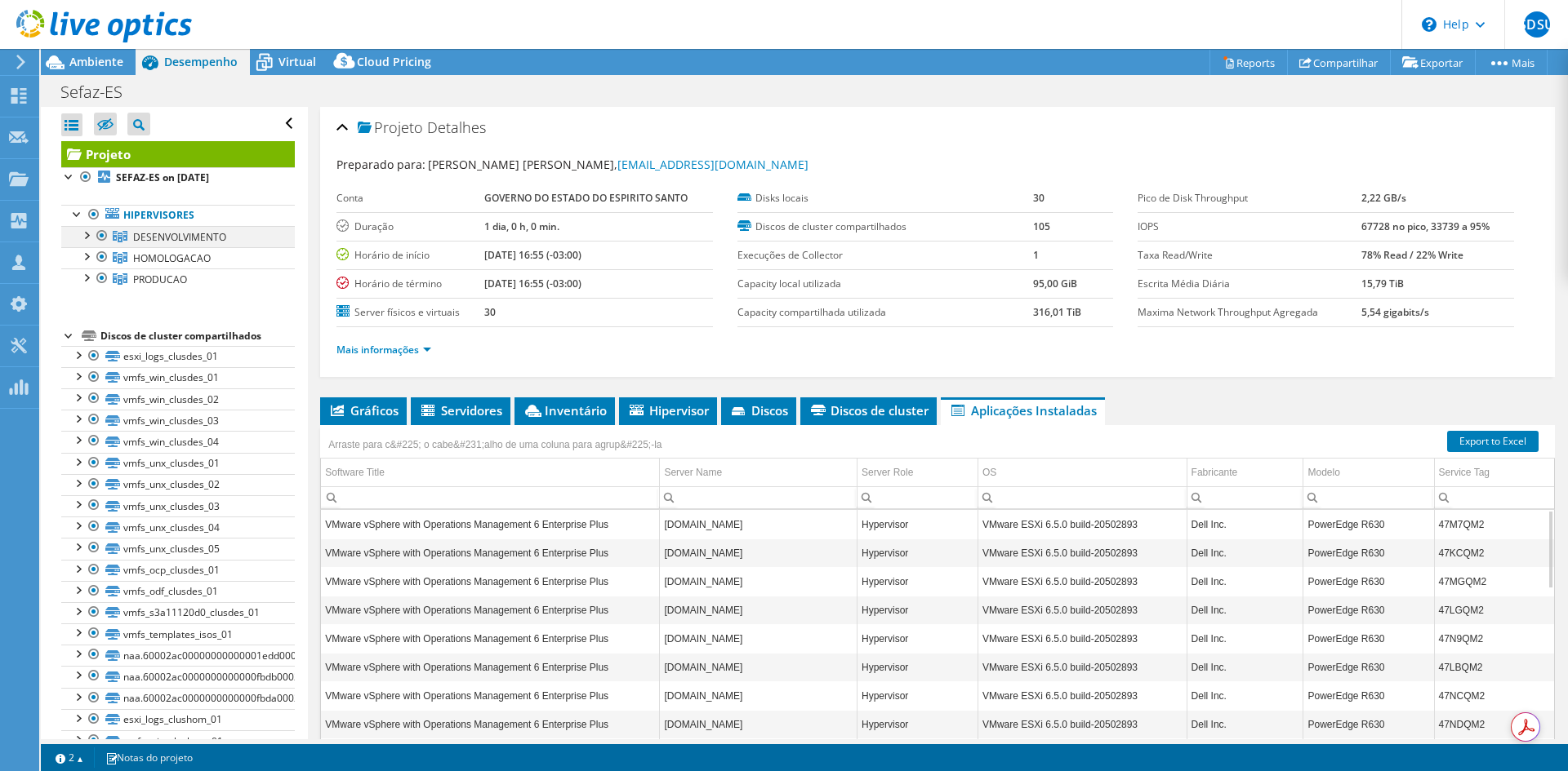
click at [90, 235] on div at bounding box center [85, 234] width 16 height 16
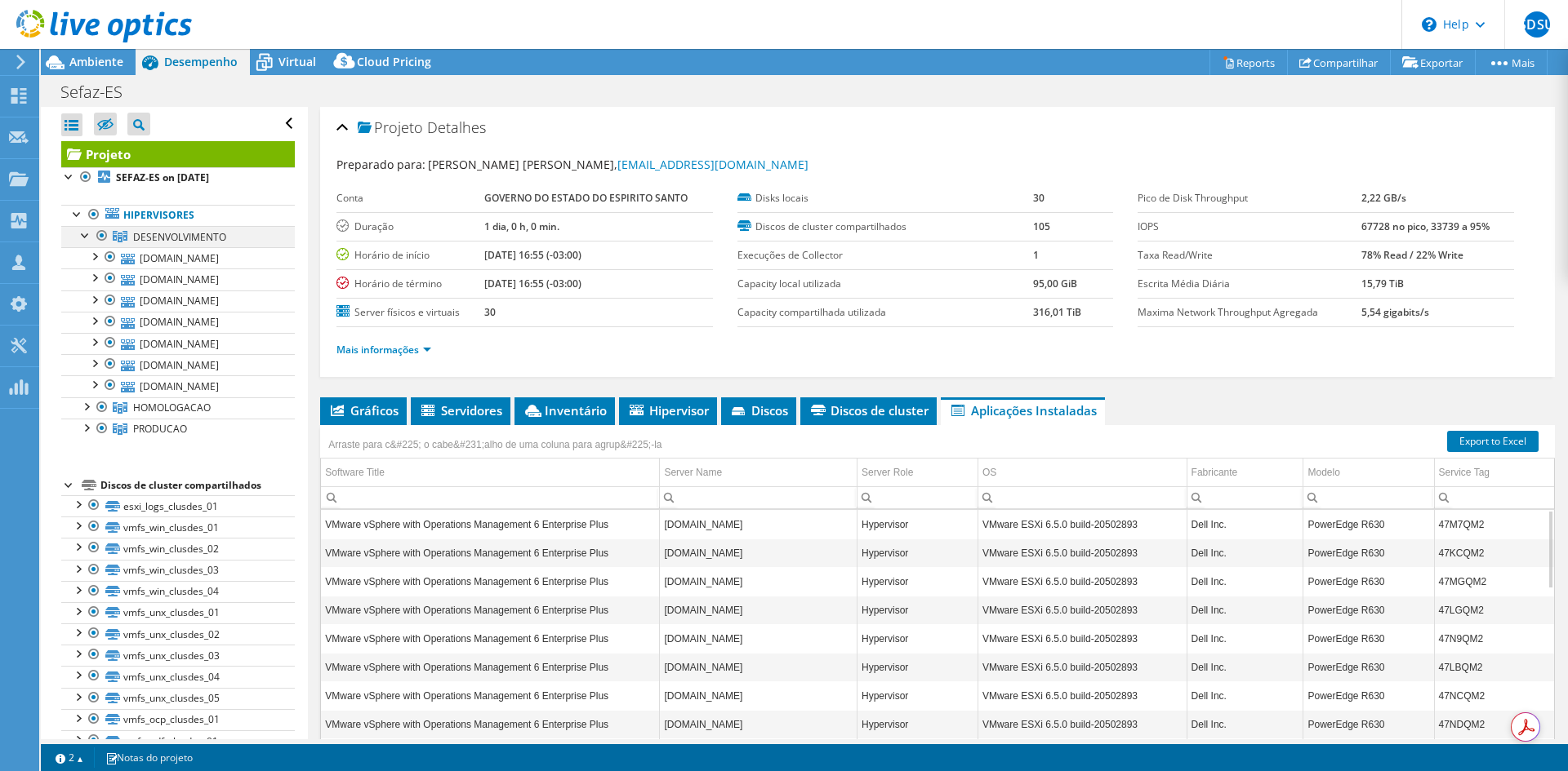
click at [90, 235] on div at bounding box center [85, 234] width 16 height 16
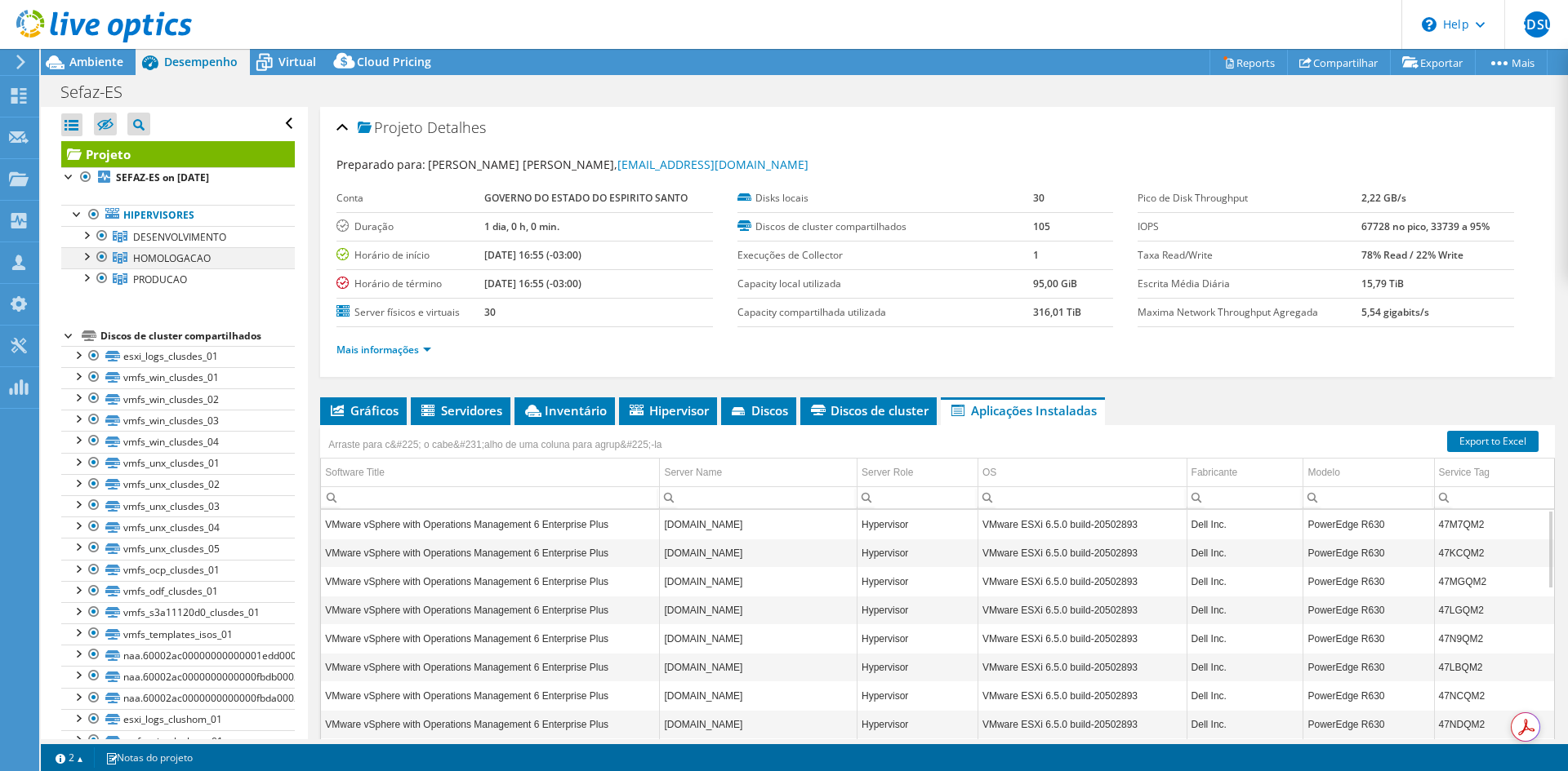
click at [87, 256] on div at bounding box center [85, 255] width 16 height 16
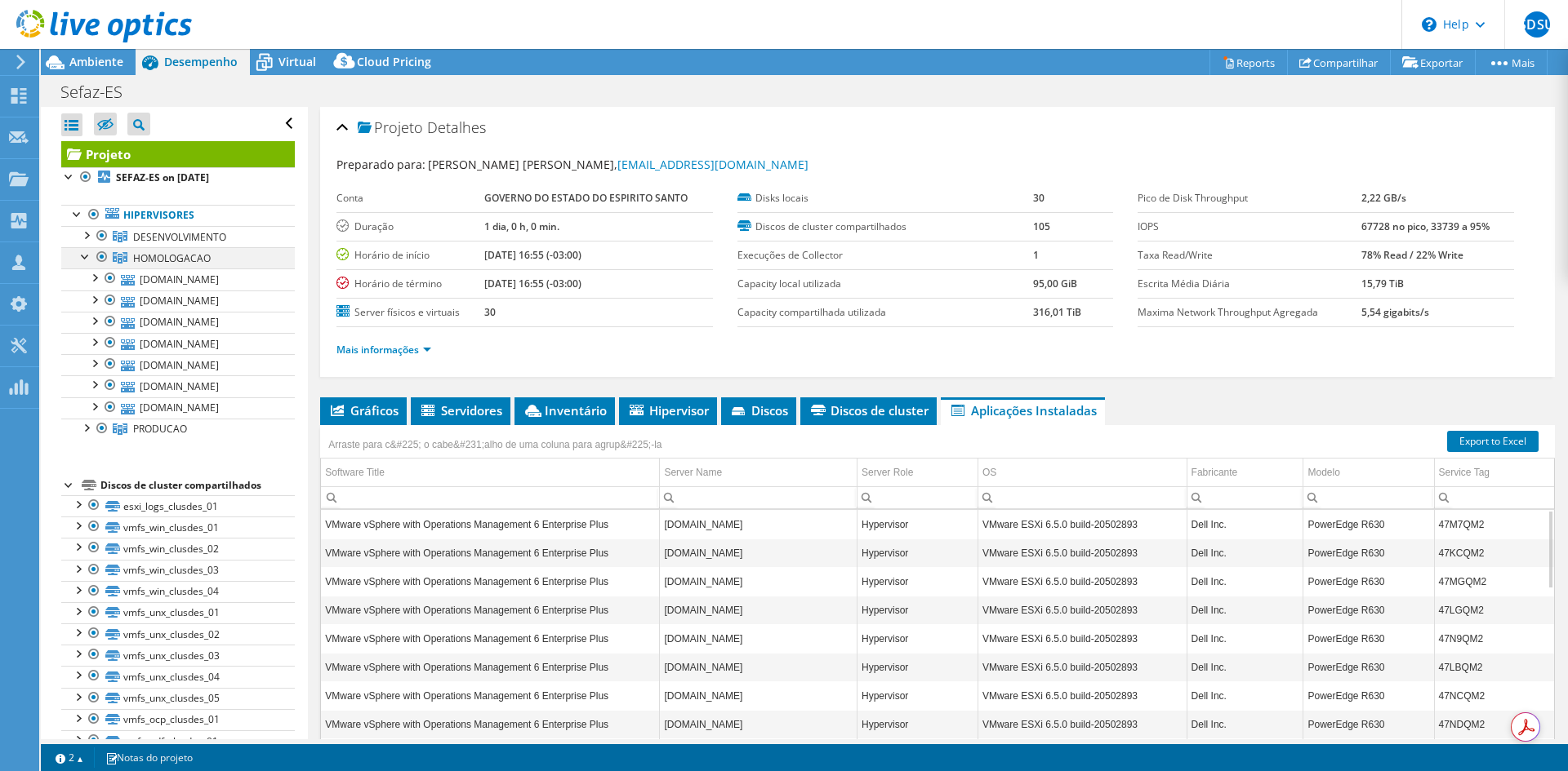
click at [87, 256] on div at bounding box center [85, 255] width 16 height 16
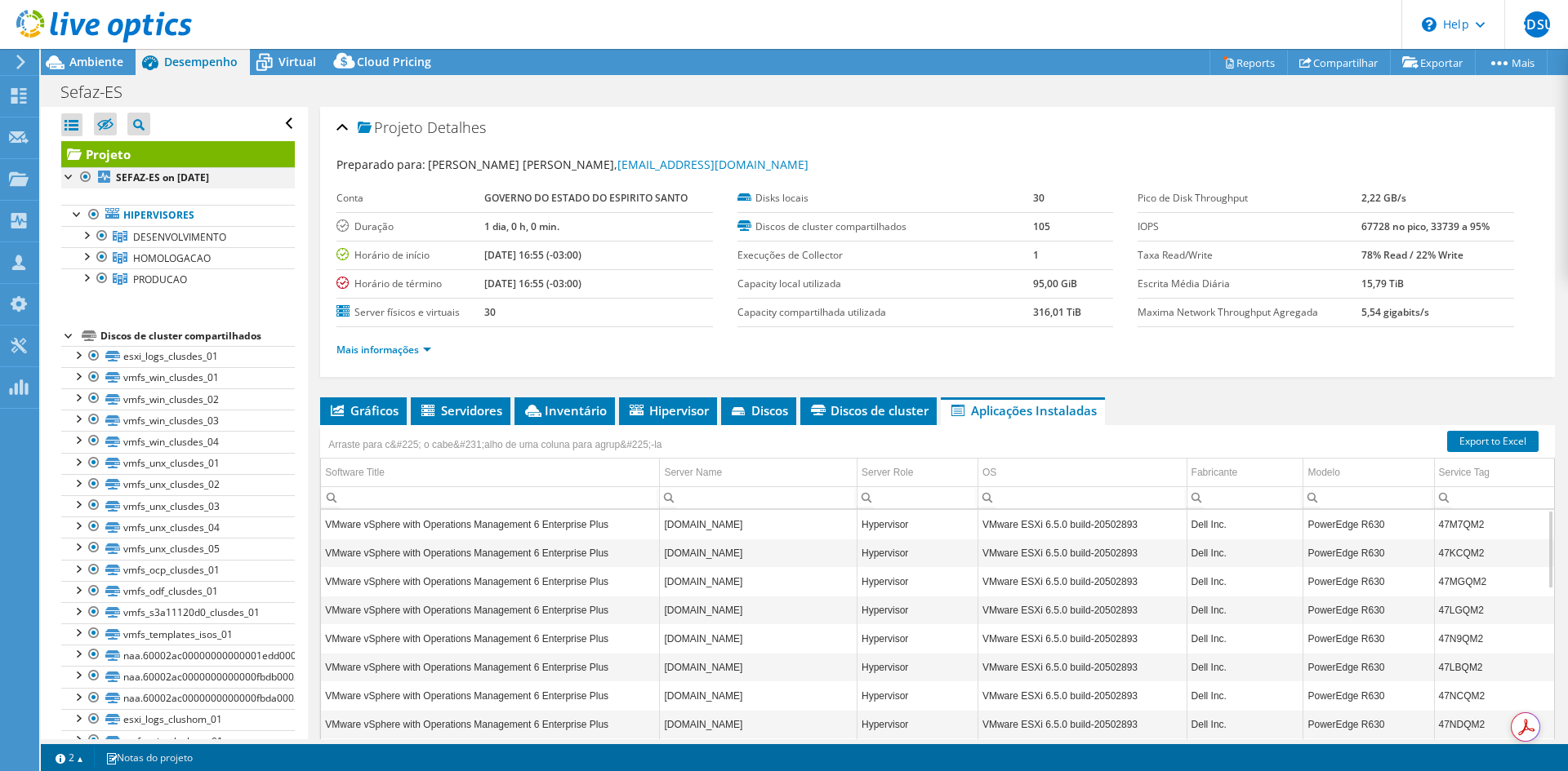
click at [69, 175] on div at bounding box center [69, 175] width 16 height 16
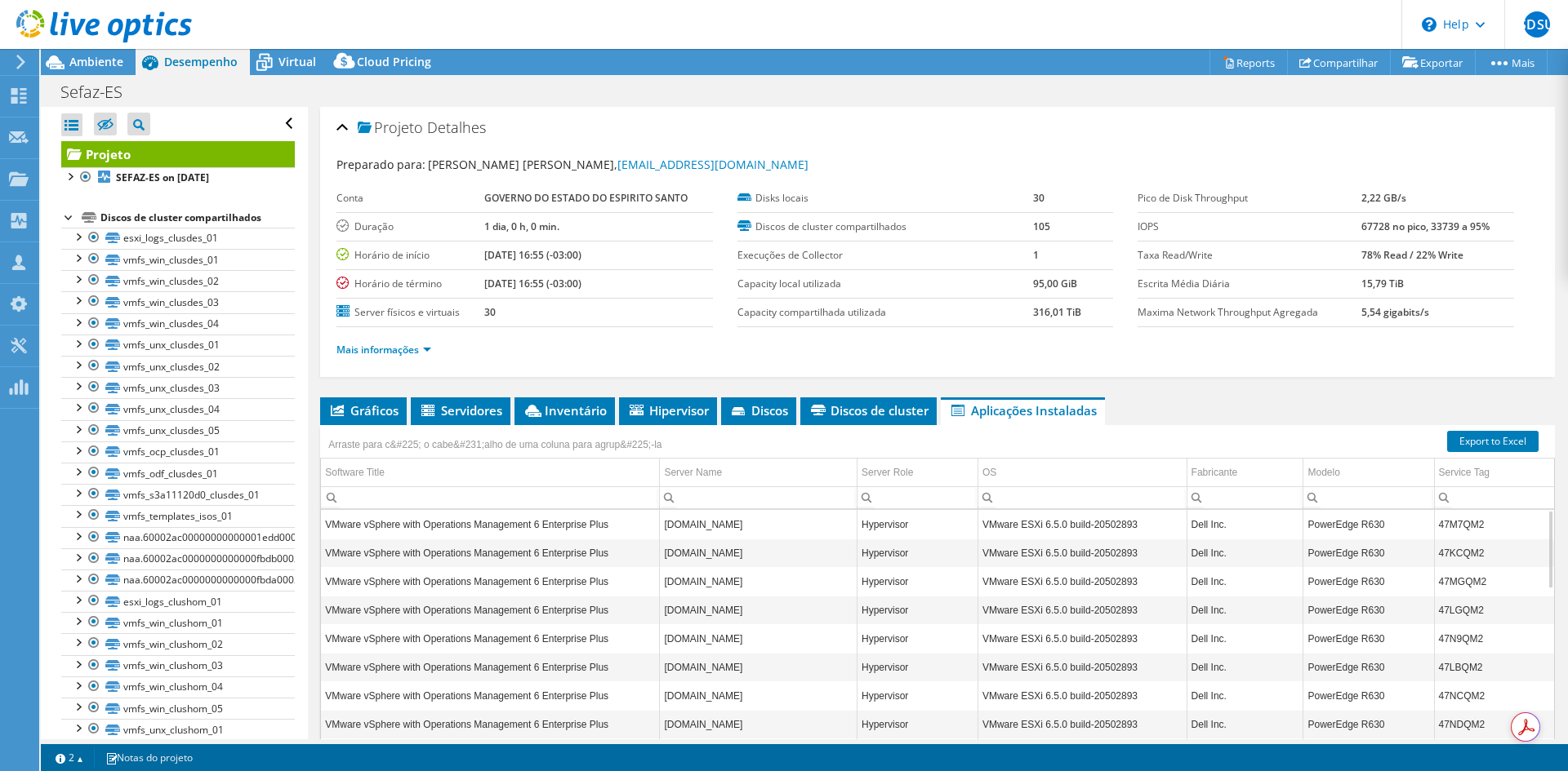
click at [64, 214] on div at bounding box center [69, 216] width 16 height 16
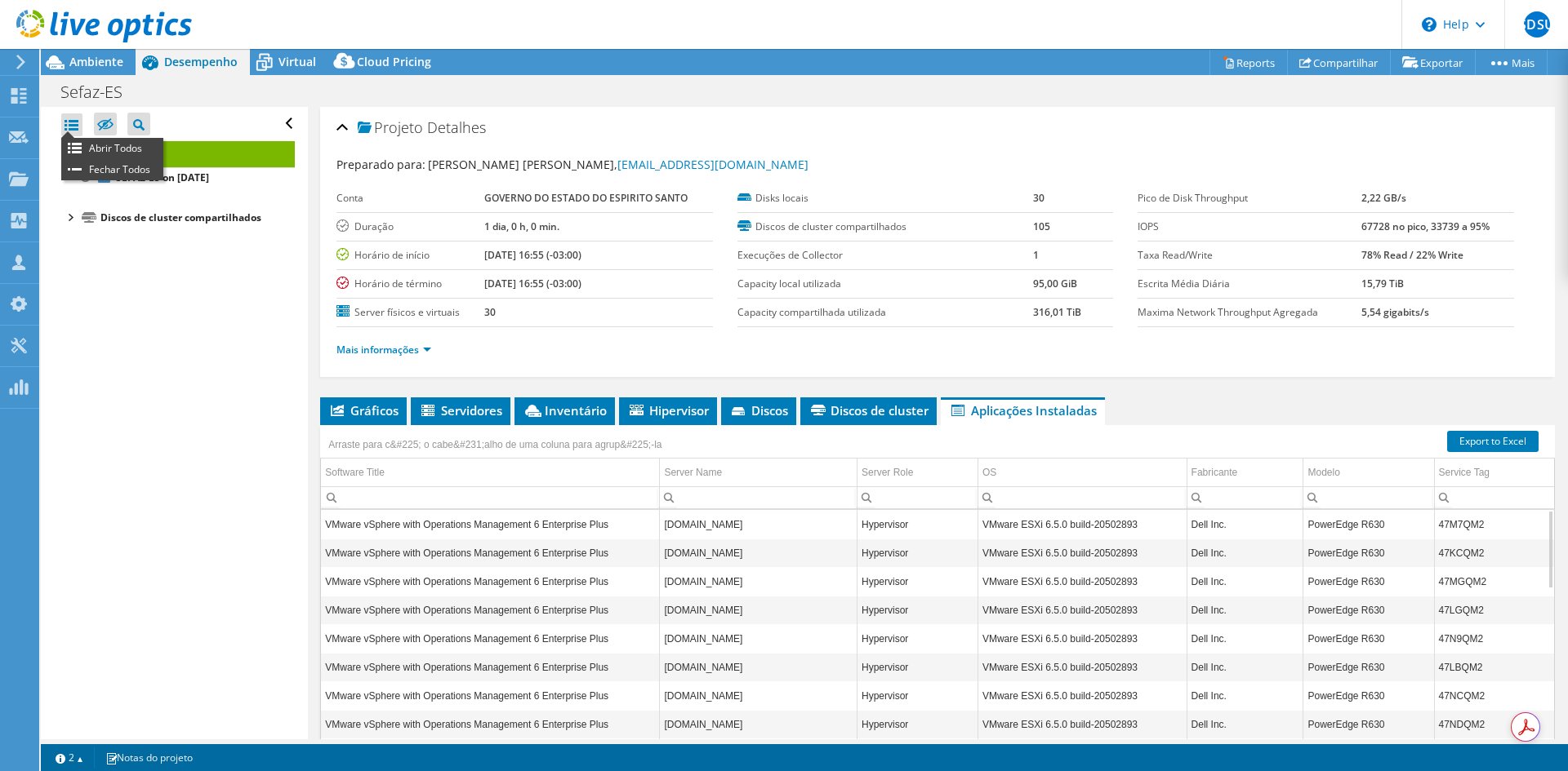
click at [73, 124] on div at bounding box center [72, 124] width 21 height 23
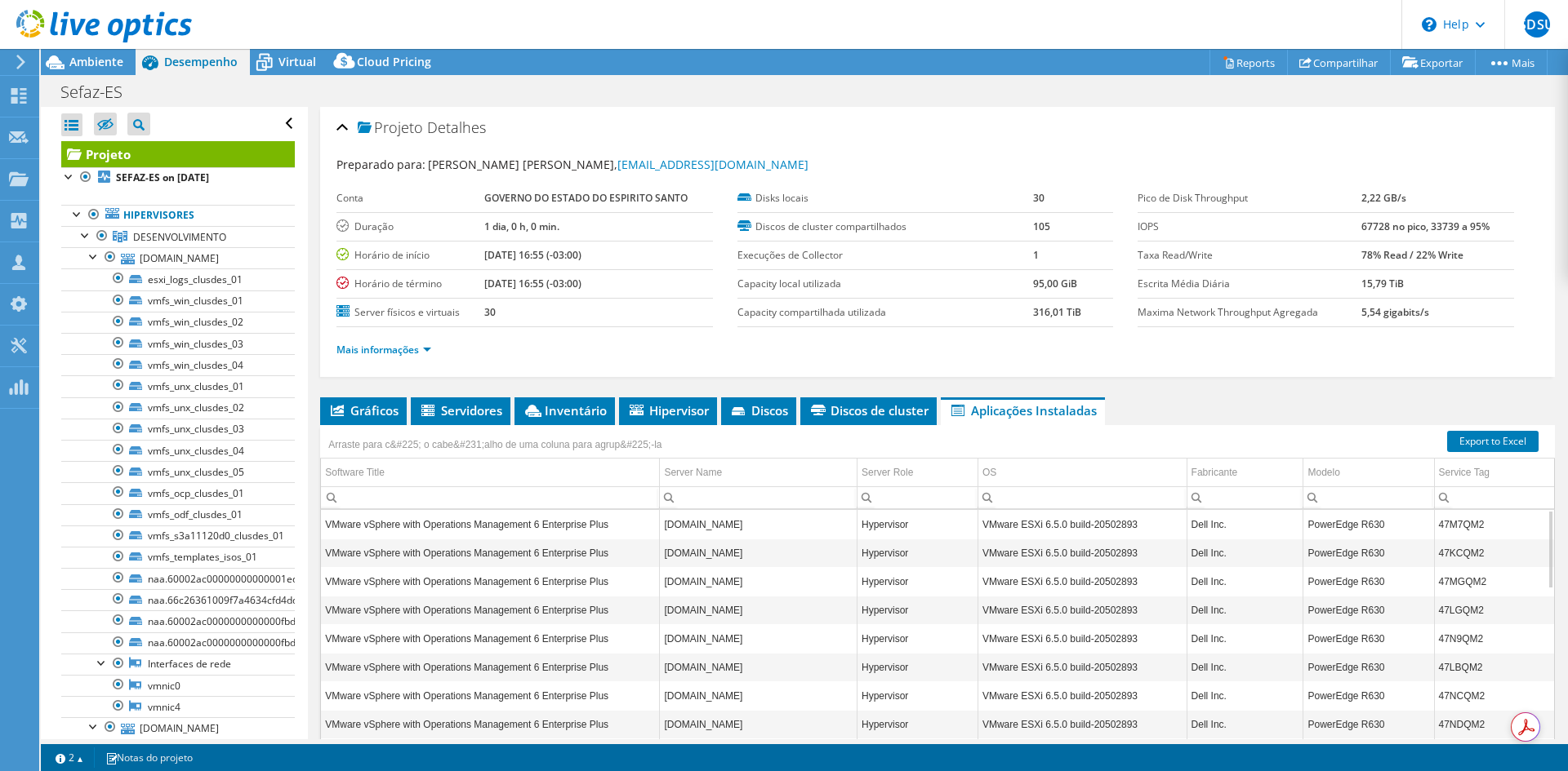
click at [340, 124] on div "Projeto Detalhes" at bounding box center [937, 129] width 1202 height 35
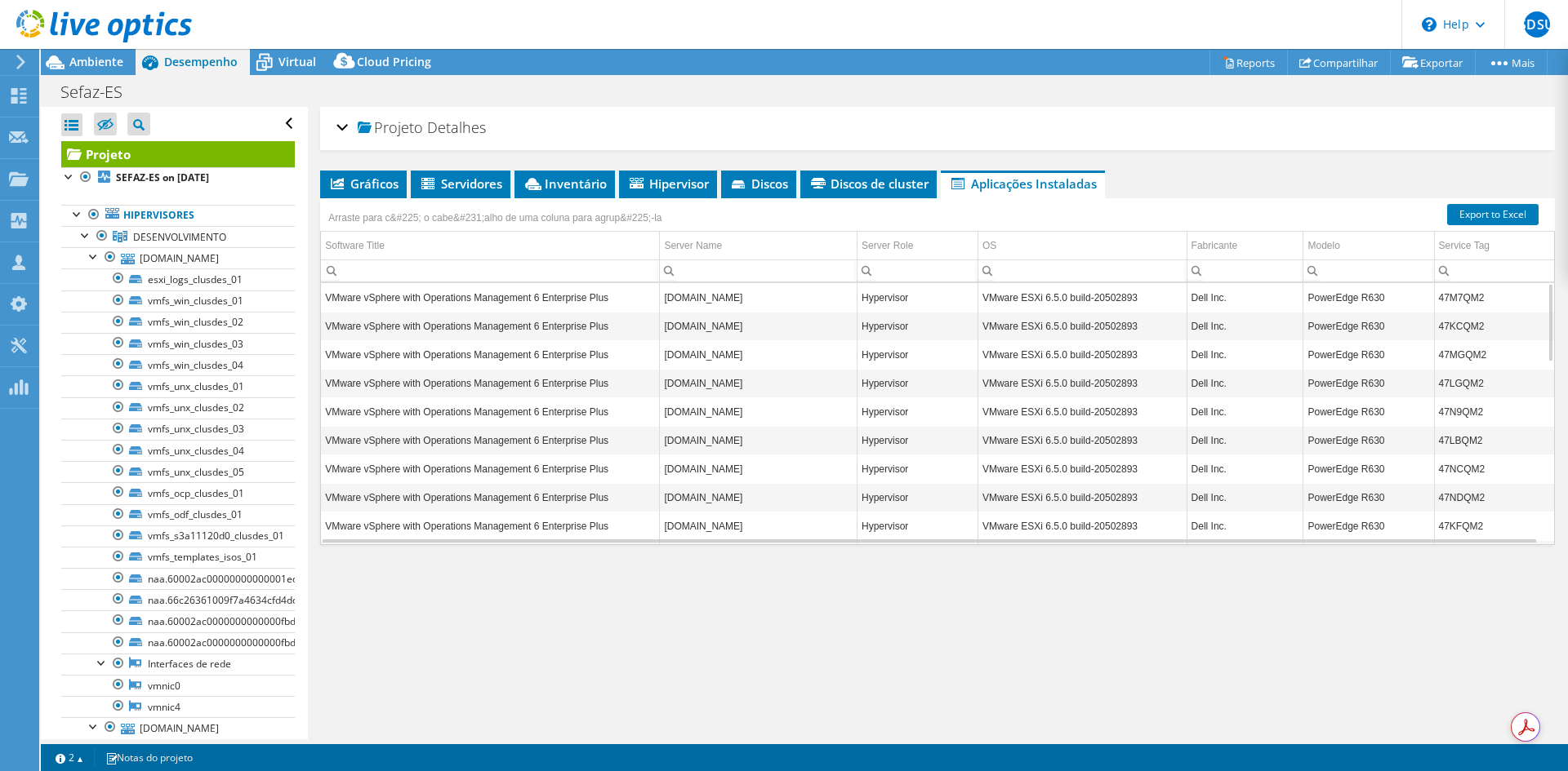
click at [340, 124] on div "Projeto Detalhes" at bounding box center [937, 129] width 1202 height 35
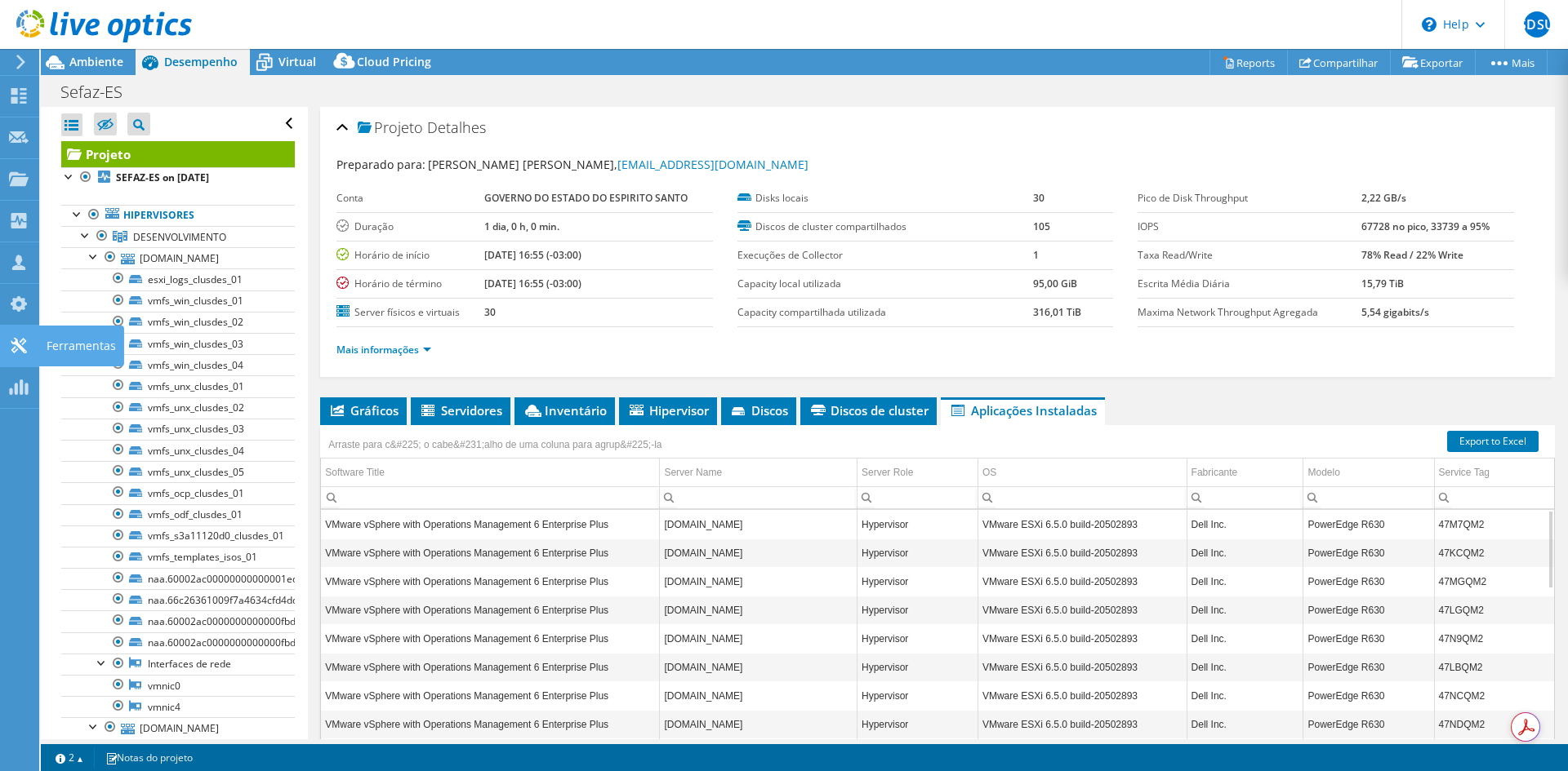
click at [52, 345] on div "Ferramentas" at bounding box center [82, 346] width 86 height 41
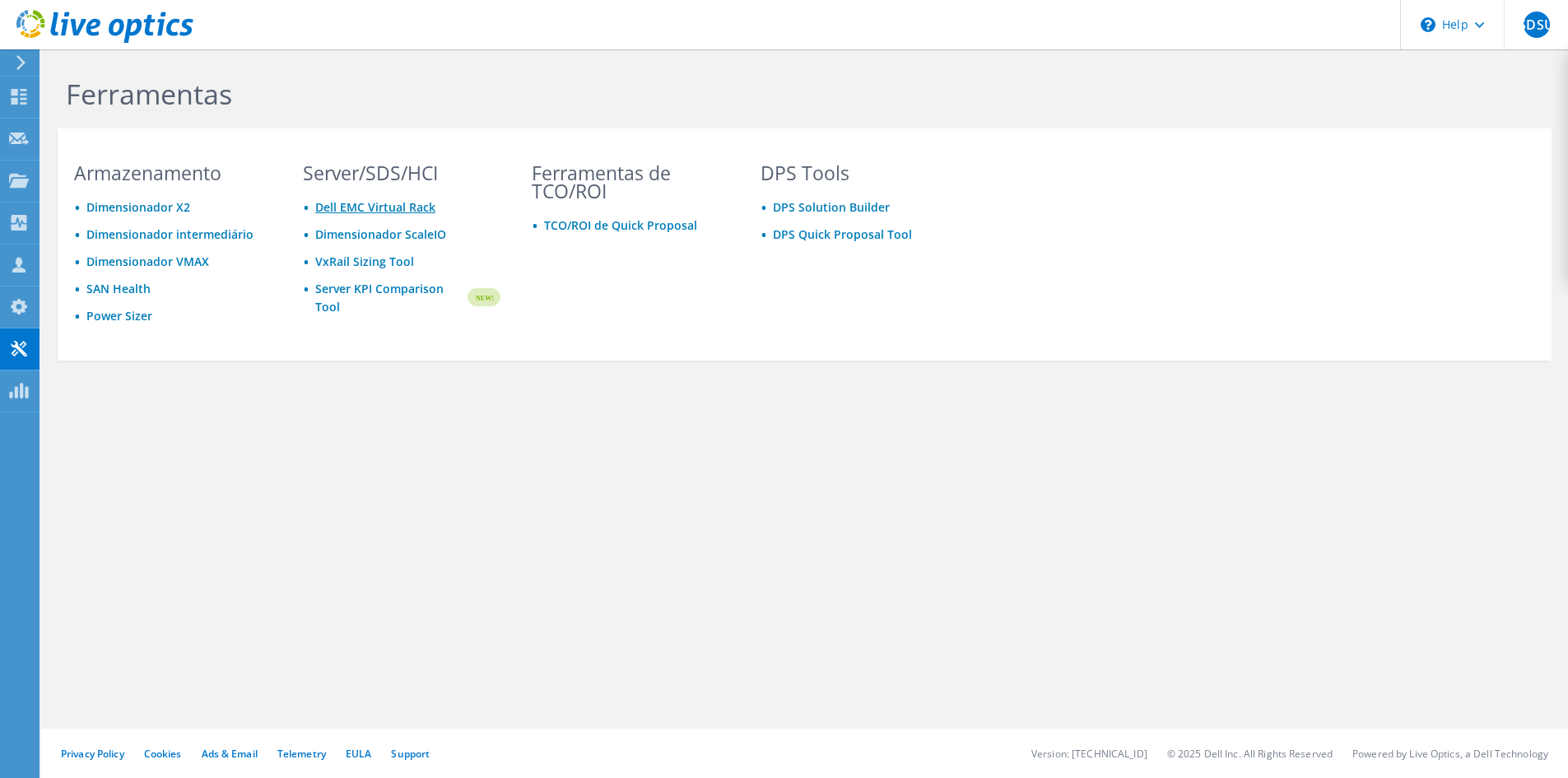
click at [379, 210] on link "Dell EMC Virtual Rack" at bounding box center [376, 207] width 120 height 15
click at [16, 60] on icon at bounding box center [20, 62] width 13 height 14
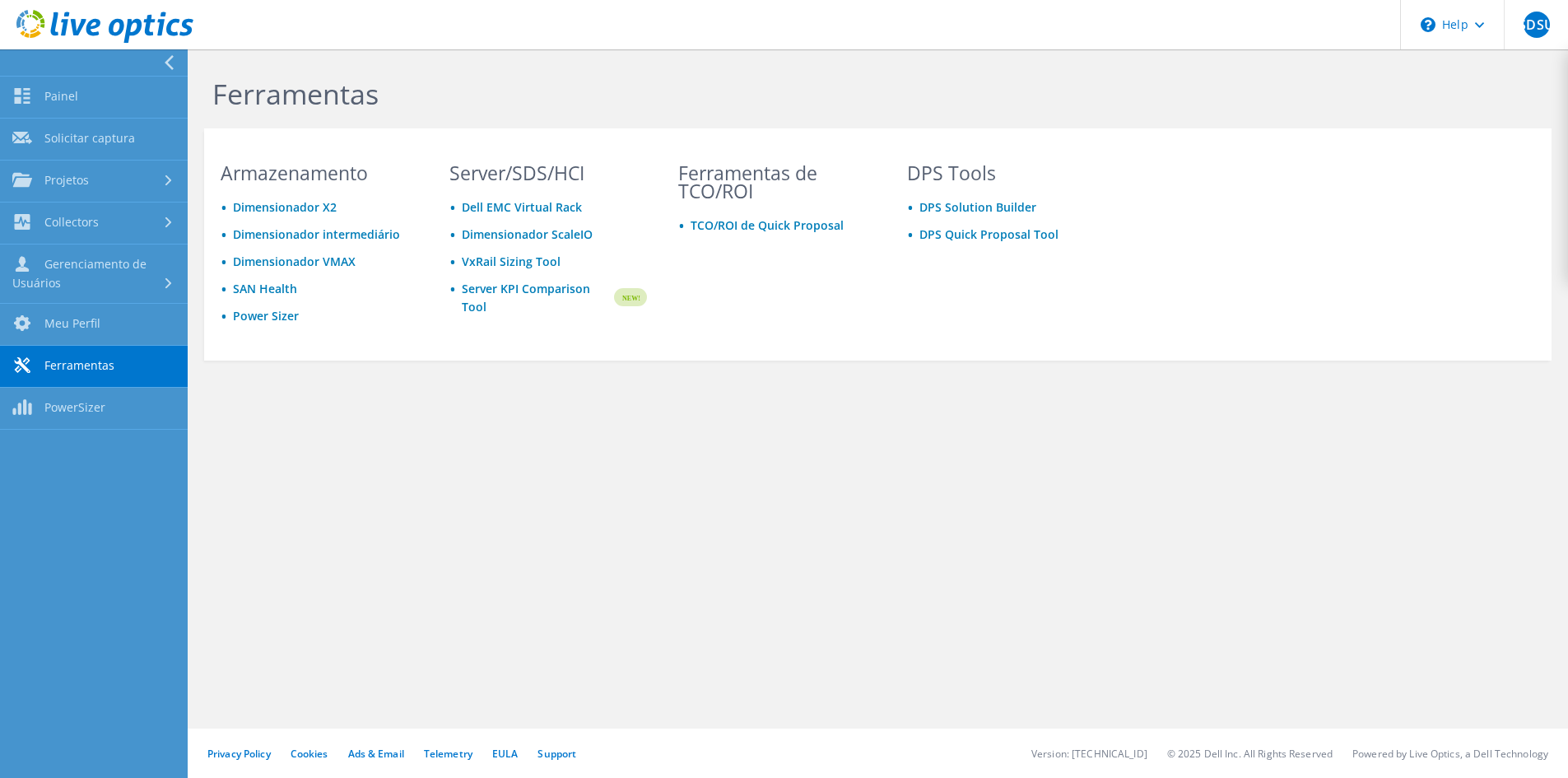
click at [170, 59] on use at bounding box center [169, 62] width 9 height 14
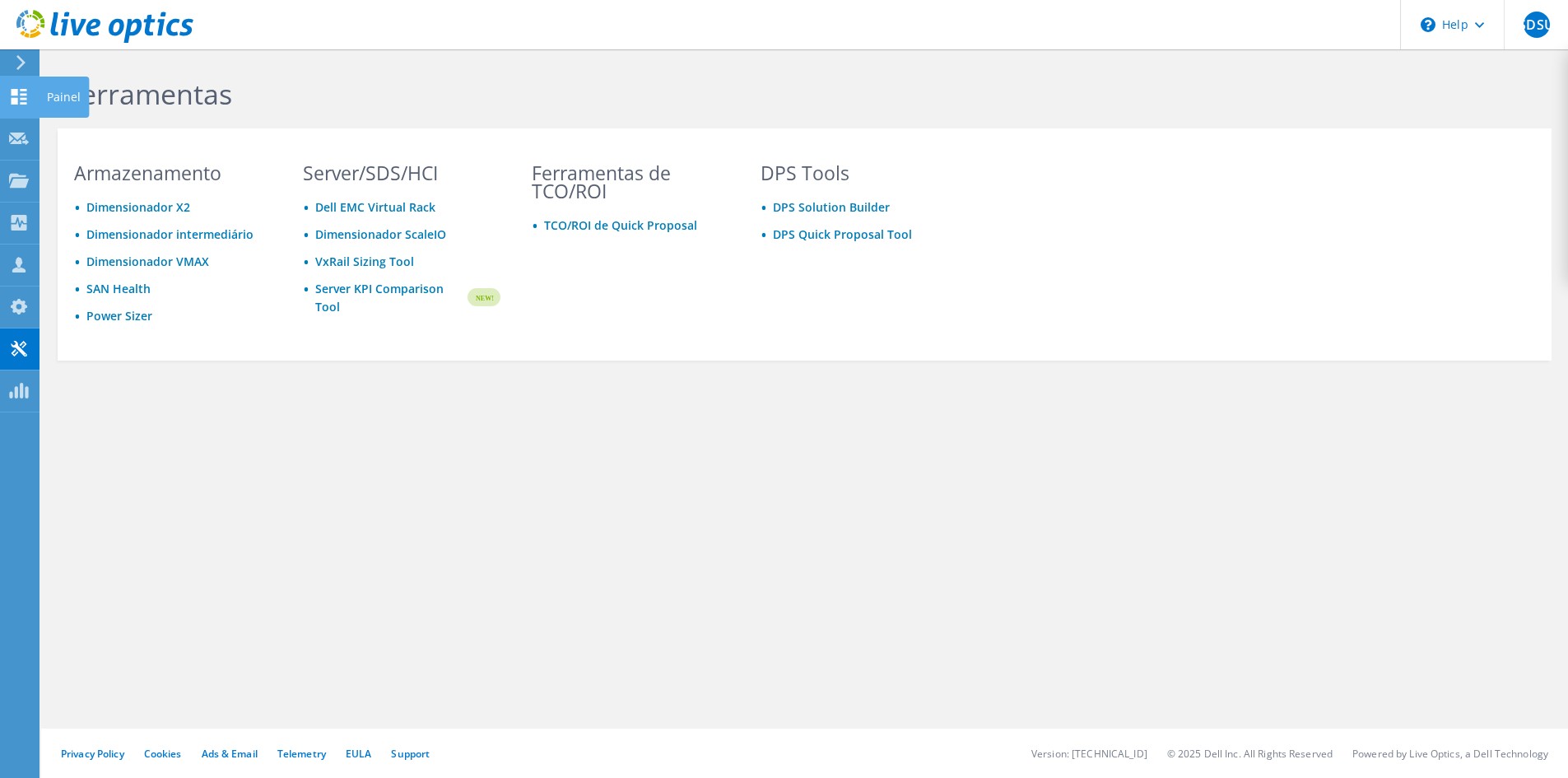
click at [24, 96] on icon at bounding box center [19, 97] width 20 height 15
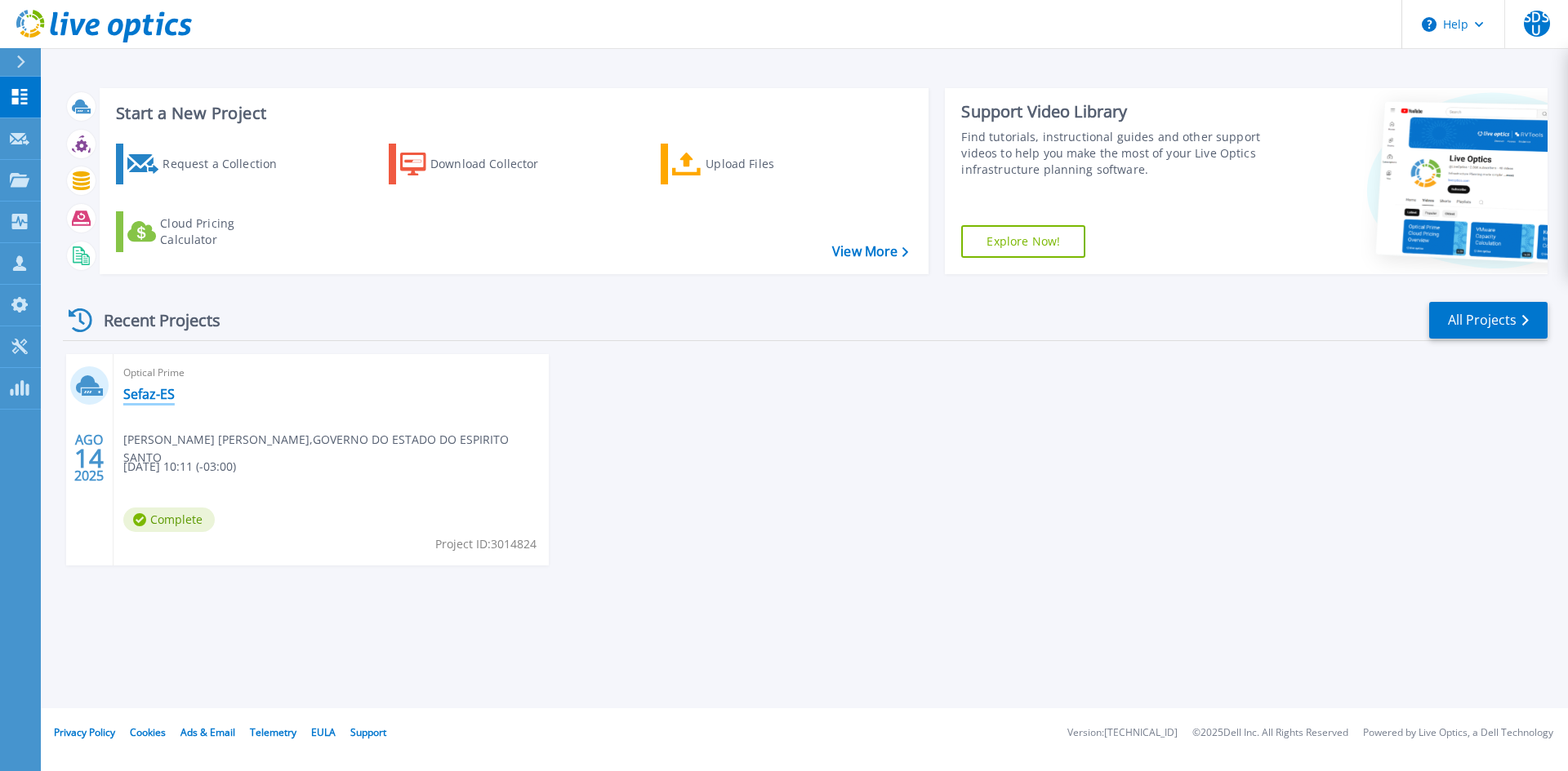
click at [157, 389] on link "Sefaz-ES" at bounding box center [149, 393] width 51 height 16
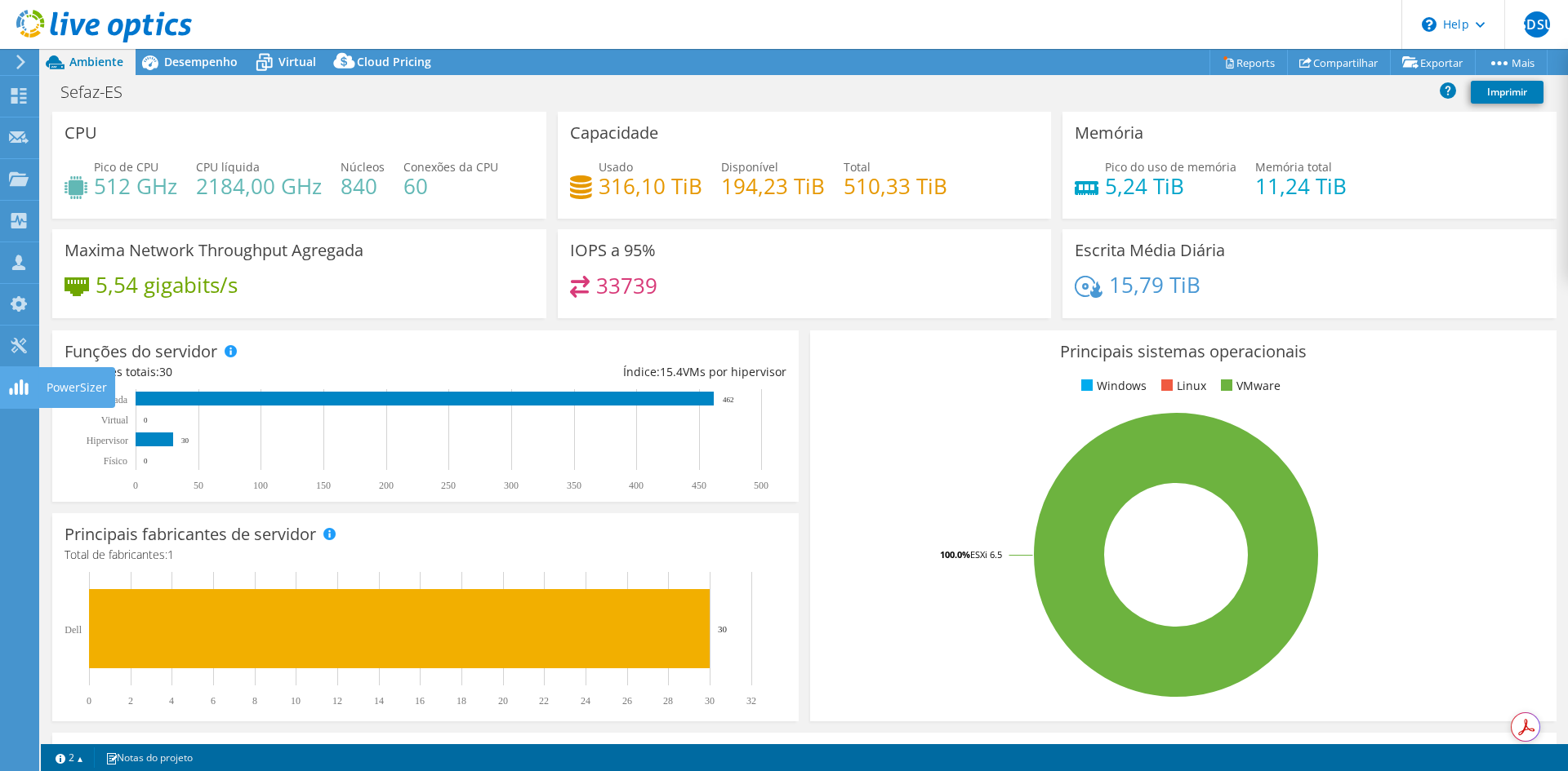
click at [27, 389] on use at bounding box center [19, 387] width 19 height 15
click at [124, 164] on span "Pico de CPU" at bounding box center [126, 166] width 65 height 15
drag, startPoint x: 96, startPoint y: 164, endPoint x: 153, endPoint y: 166, distance: 57.0
click at [153, 166] on span "Pico de CPU" at bounding box center [126, 166] width 65 height 15
click at [217, 156] on div "CPU Pico de CPU 512 GHz CPU líquida 2184,00 GHz Núcleos 840 Conexões da CPU 60" at bounding box center [299, 165] width 494 height 107
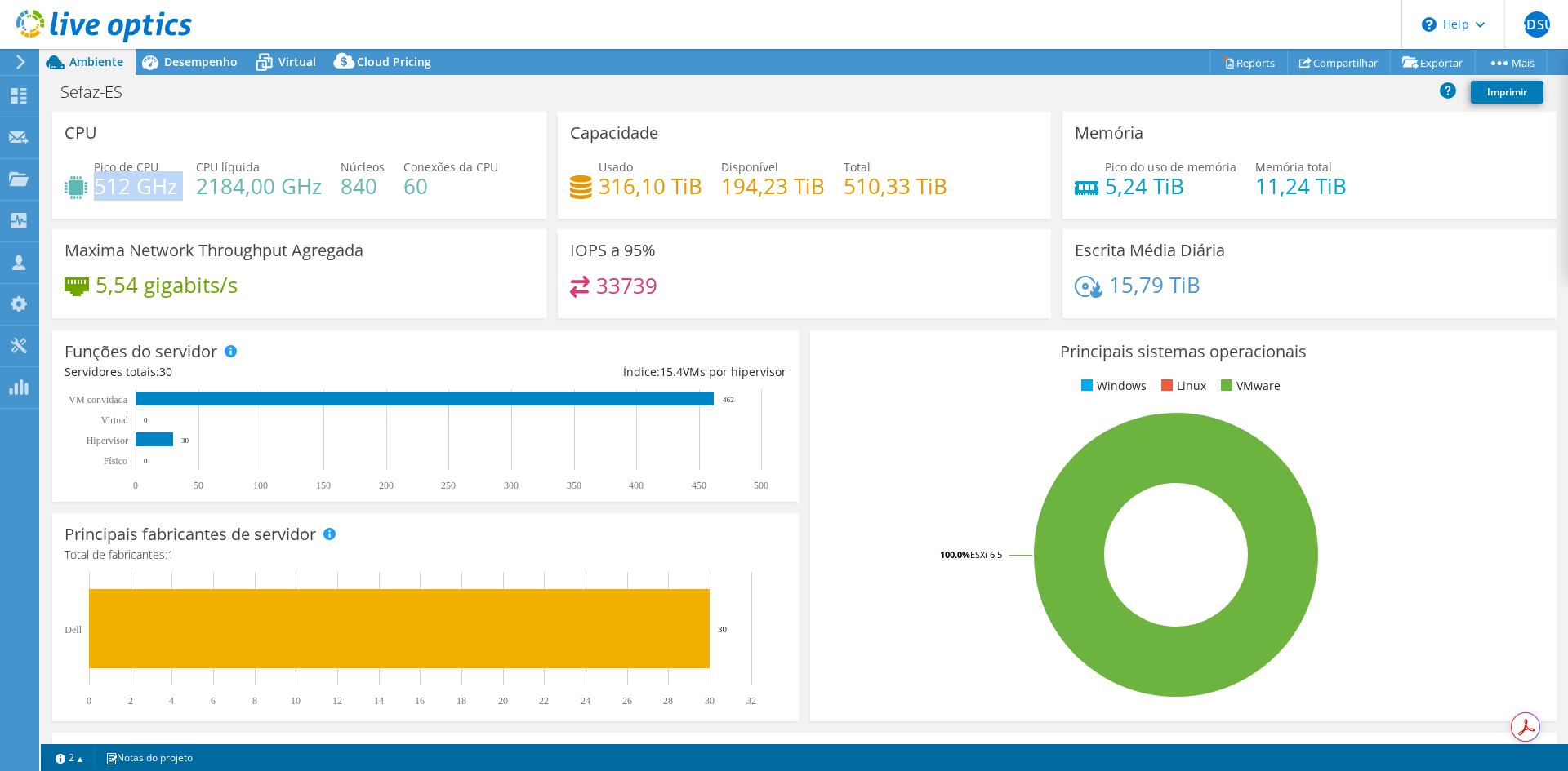
drag, startPoint x: 178, startPoint y: 186, endPoint x: 97, endPoint y: 175, distance: 81.7
click at [97, 175] on div "Pico de CPU 512 GHz CPU líquida 2184,00 GHz Núcleos 840 Conexões da CPU 60" at bounding box center [299, 184] width 469 height 53
drag, startPoint x: 311, startPoint y: 185, endPoint x: 207, endPoint y: 185, distance: 104.0
click at [197, 177] on h4 "2184,00 GHz" at bounding box center [259, 186] width 126 height 18
click at [210, 187] on h4 "2184,00 GHz" at bounding box center [259, 186] width 126 height 18
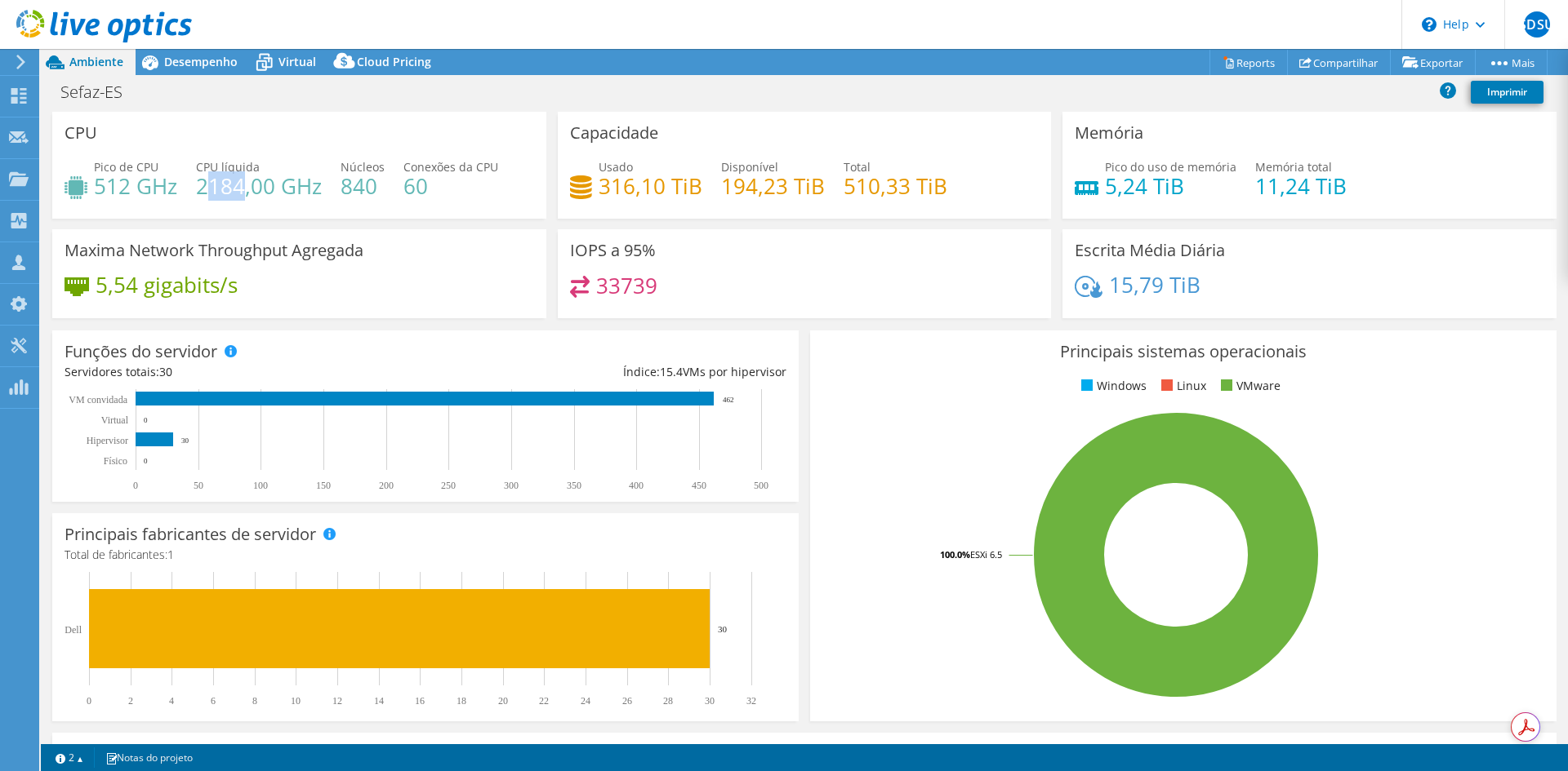
drag, startPoint x: 210, startPoint y: 187, endPoint x: 241, endPoint y: 193, distance: 31.6
click at [241, 193] on h4 "2184,00 GHz" at bounding box center [259, 186] width 126 height 18
click at [449, 171] on span "Conexões da CPU" at bounding box center [451, 166] width 95 height 15
drag, startPoint x: 98, startPoint y: 166, endPoint x: 151, endPoint y: 174, distance: 53.6
click at [151, 174] on div "Pico de CPU 512 GHz" at bounding box center [135, 177] width 83 height 37
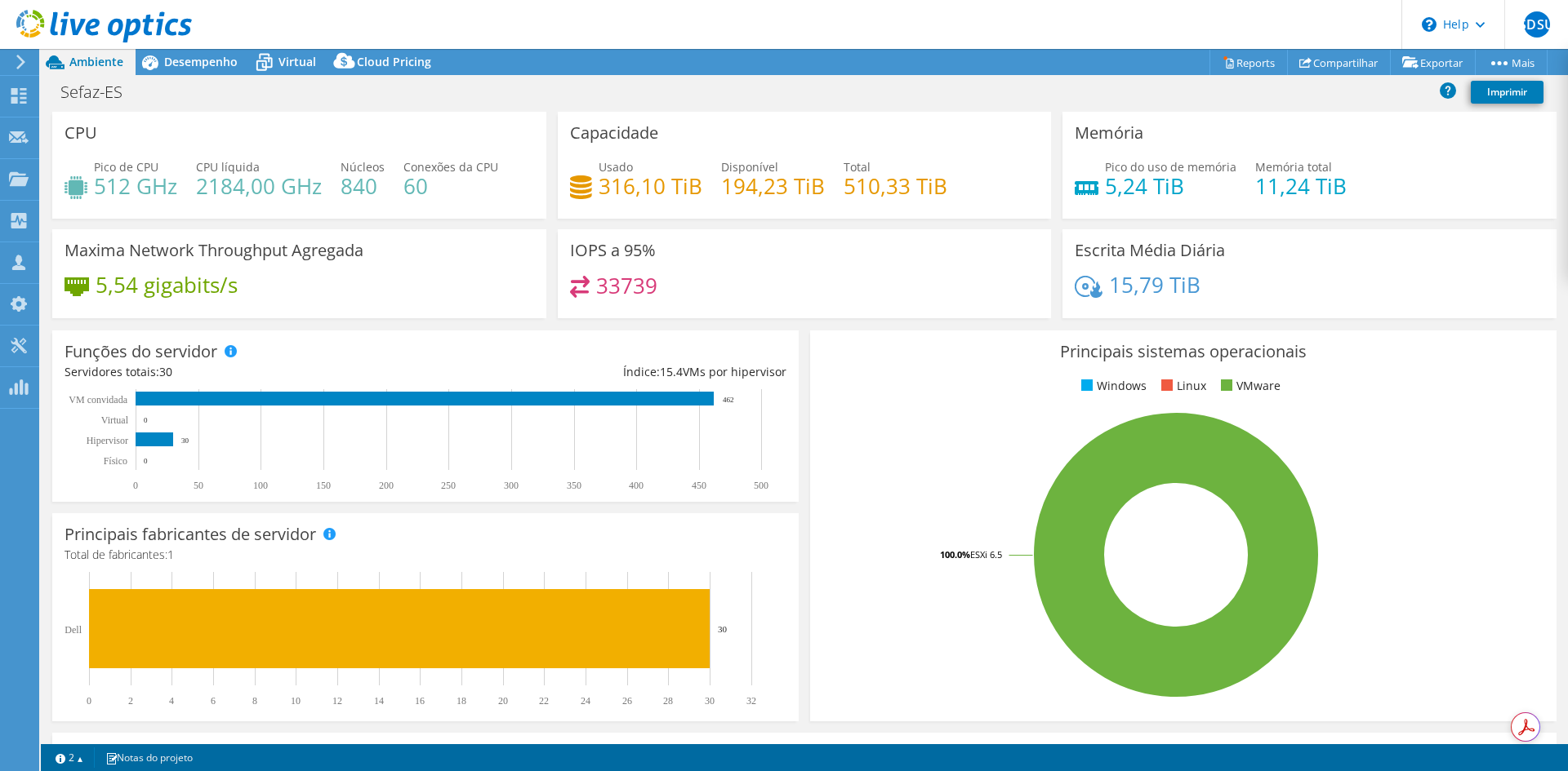
click at [114, 257] on h3 "Maxima Network Throughput Agregada" at bounding box center [214, 250] width 299 height 18
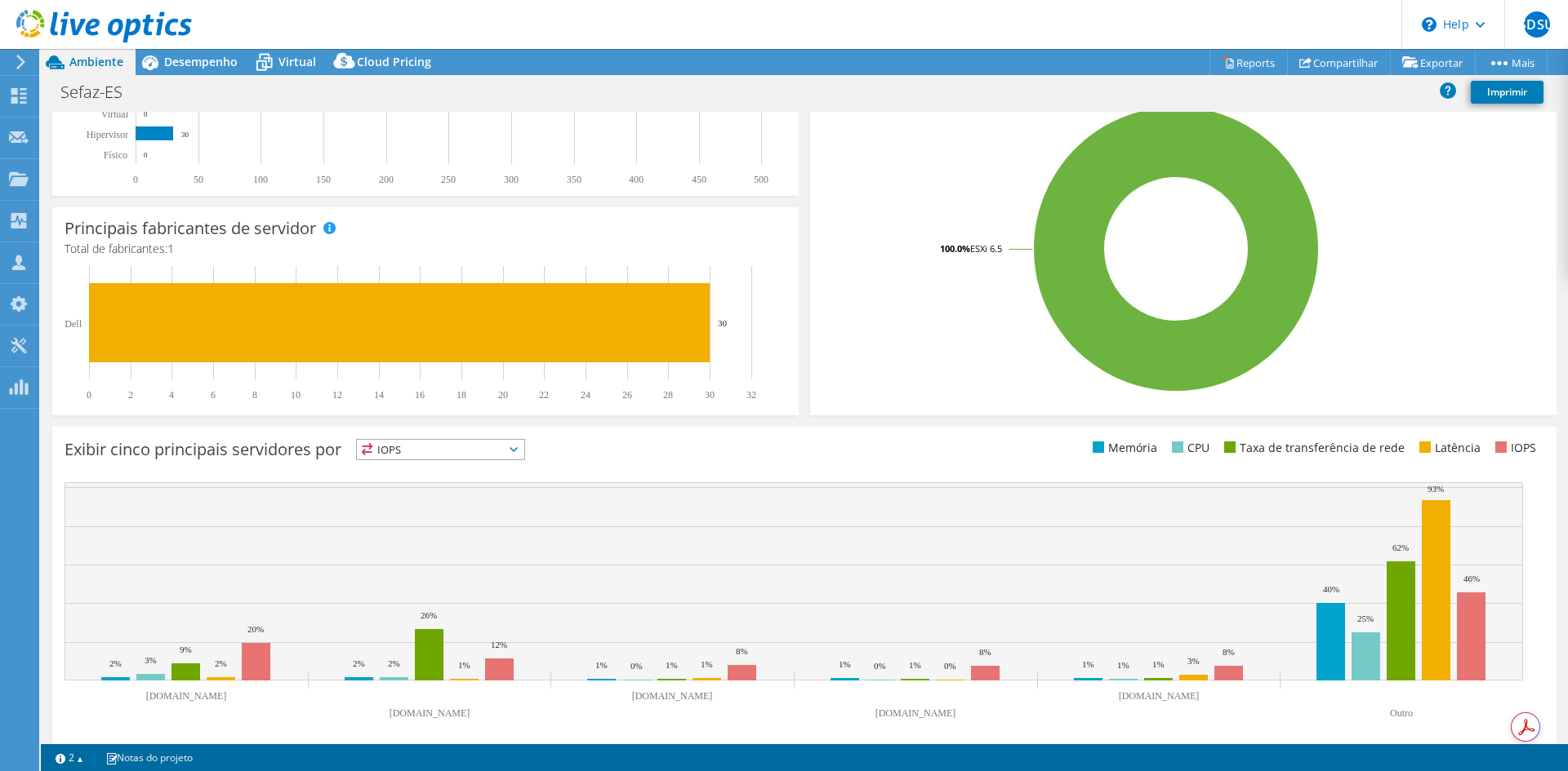
scroll to position [319, 0]
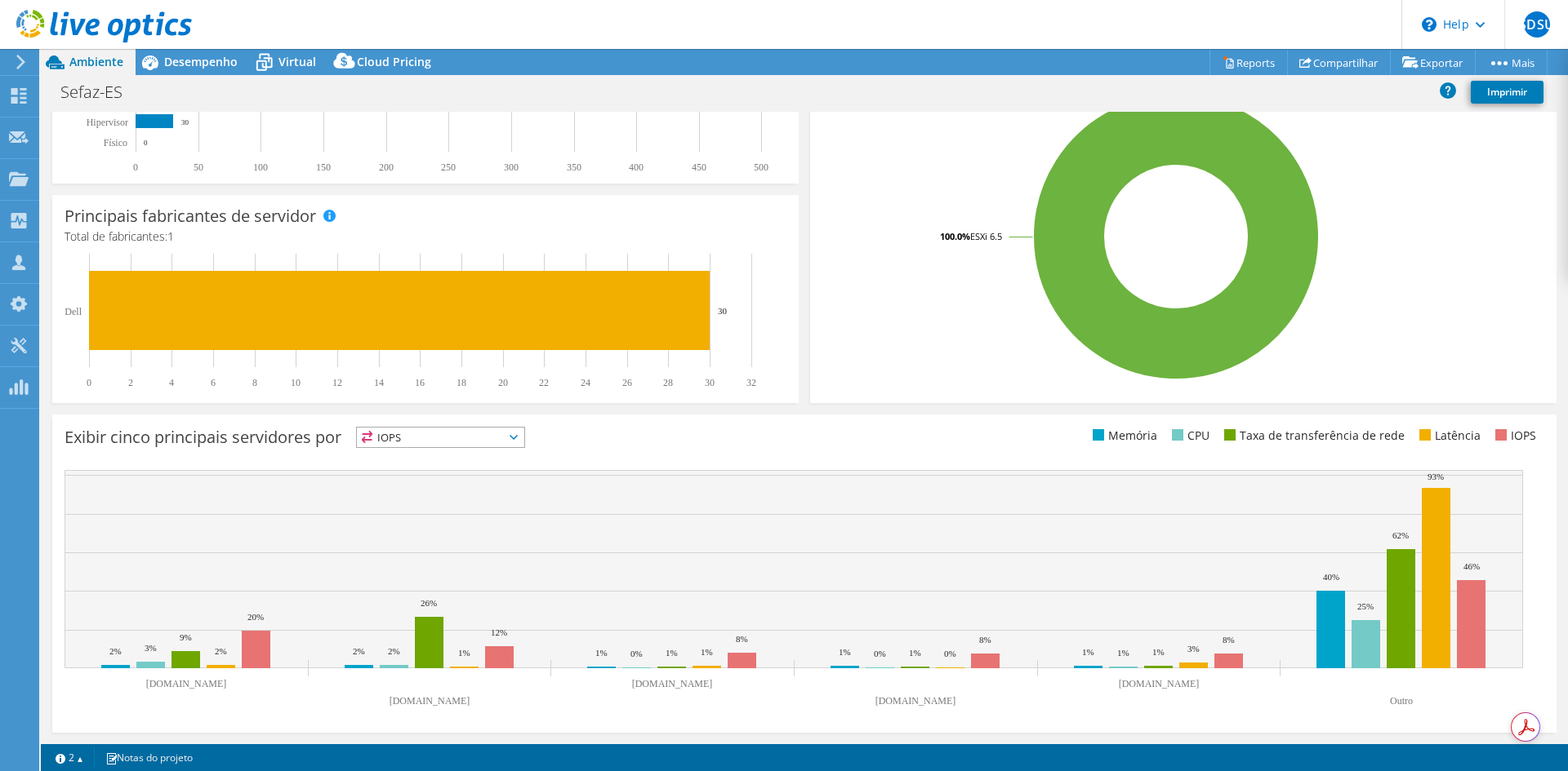
click at [524, 440] on span "IOPS" at bounding box center [440, 437] width 167 height 19
click at [463, 494] on li "CPU" at bounding box center [440, 504] width 167 height 23
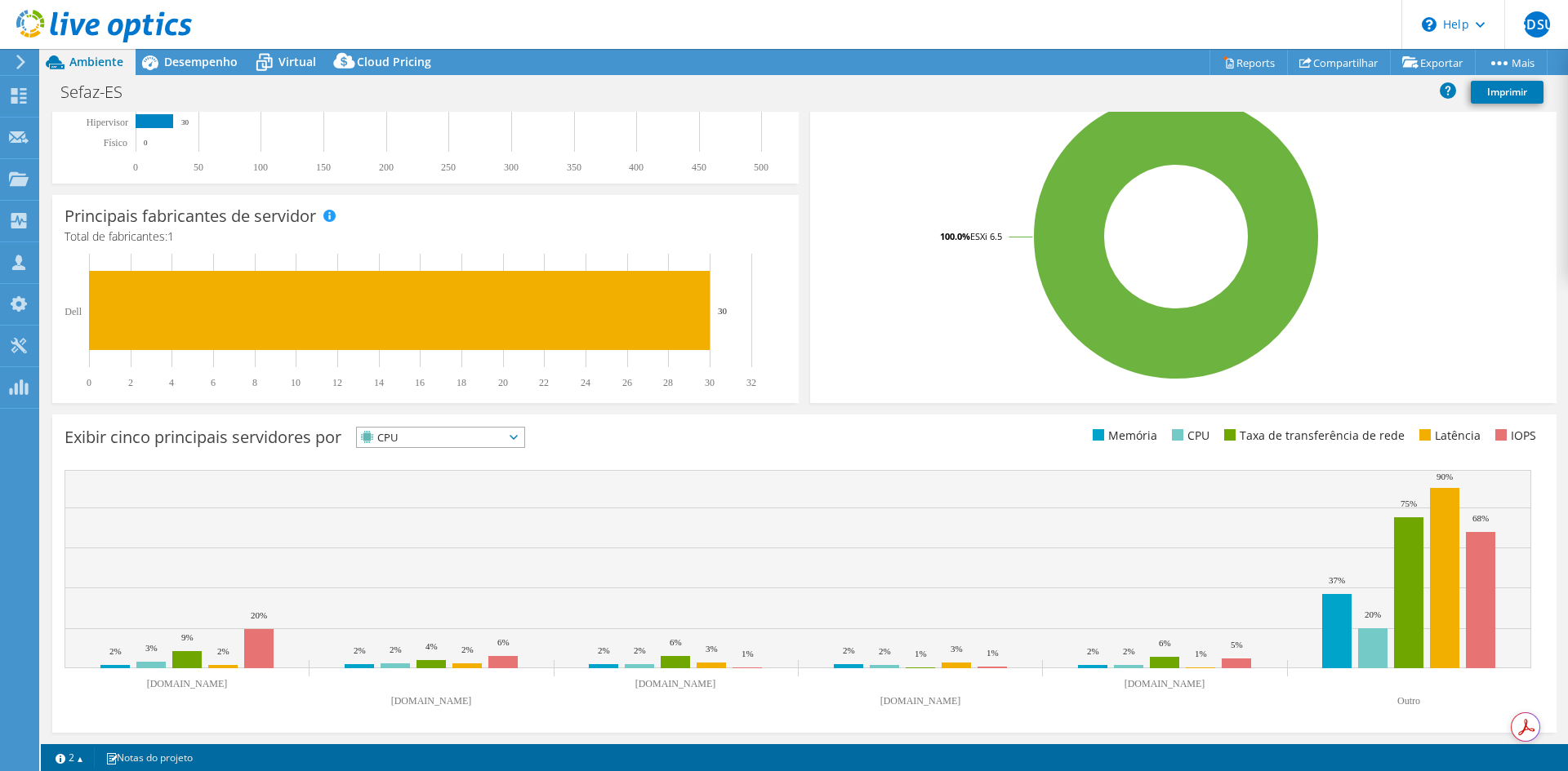
click at [518, 435] on icon at bounding box center [514, 437] width 8 height 5
click at [452, 523] on li "Taxa de transferência de rede" at bounding box center [440, 527] width 167 height 23
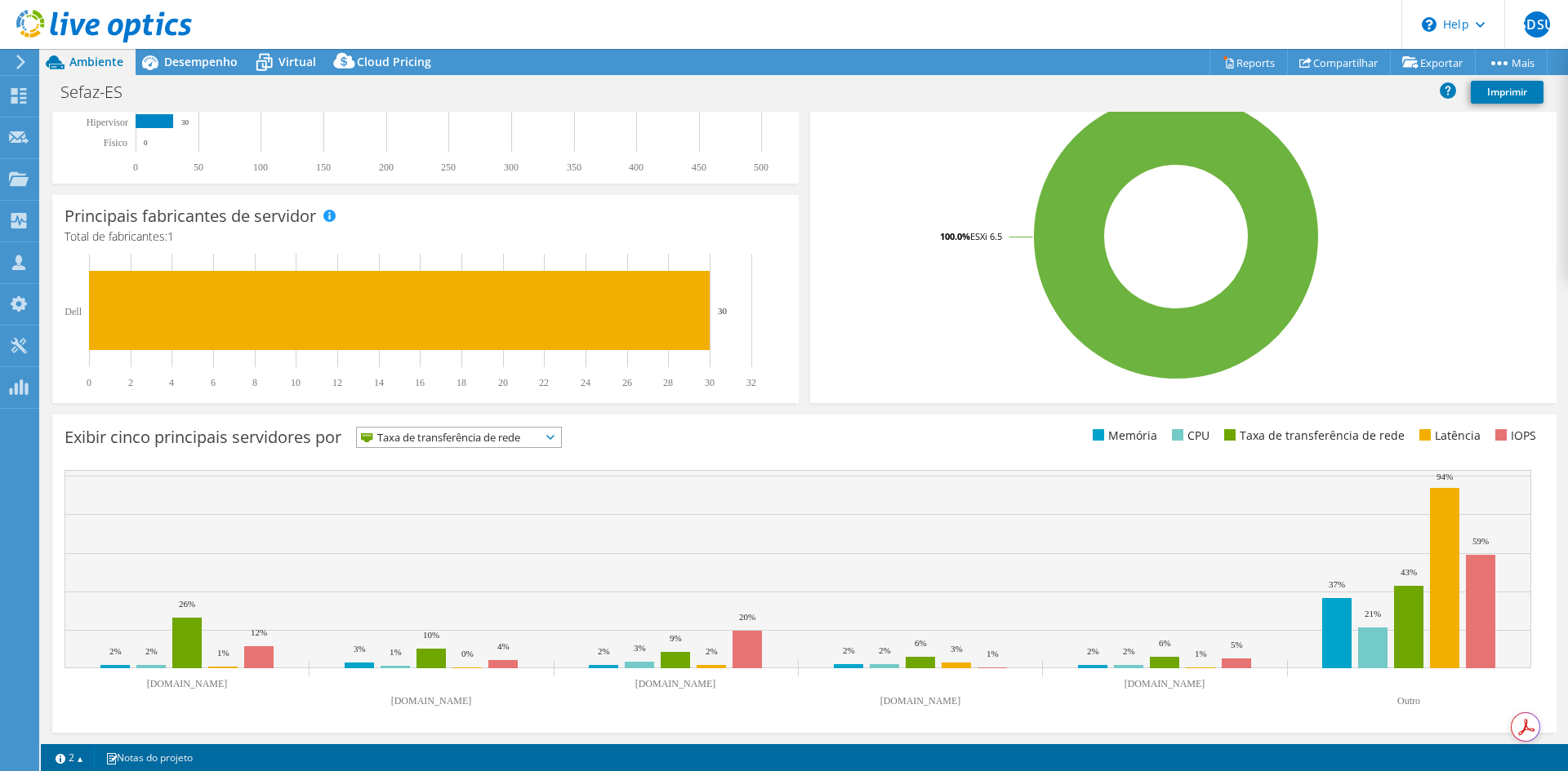
click at [551, 436] on span "Taxa de transferência de rede" at bounding box center [458, 437] width 204 height 19
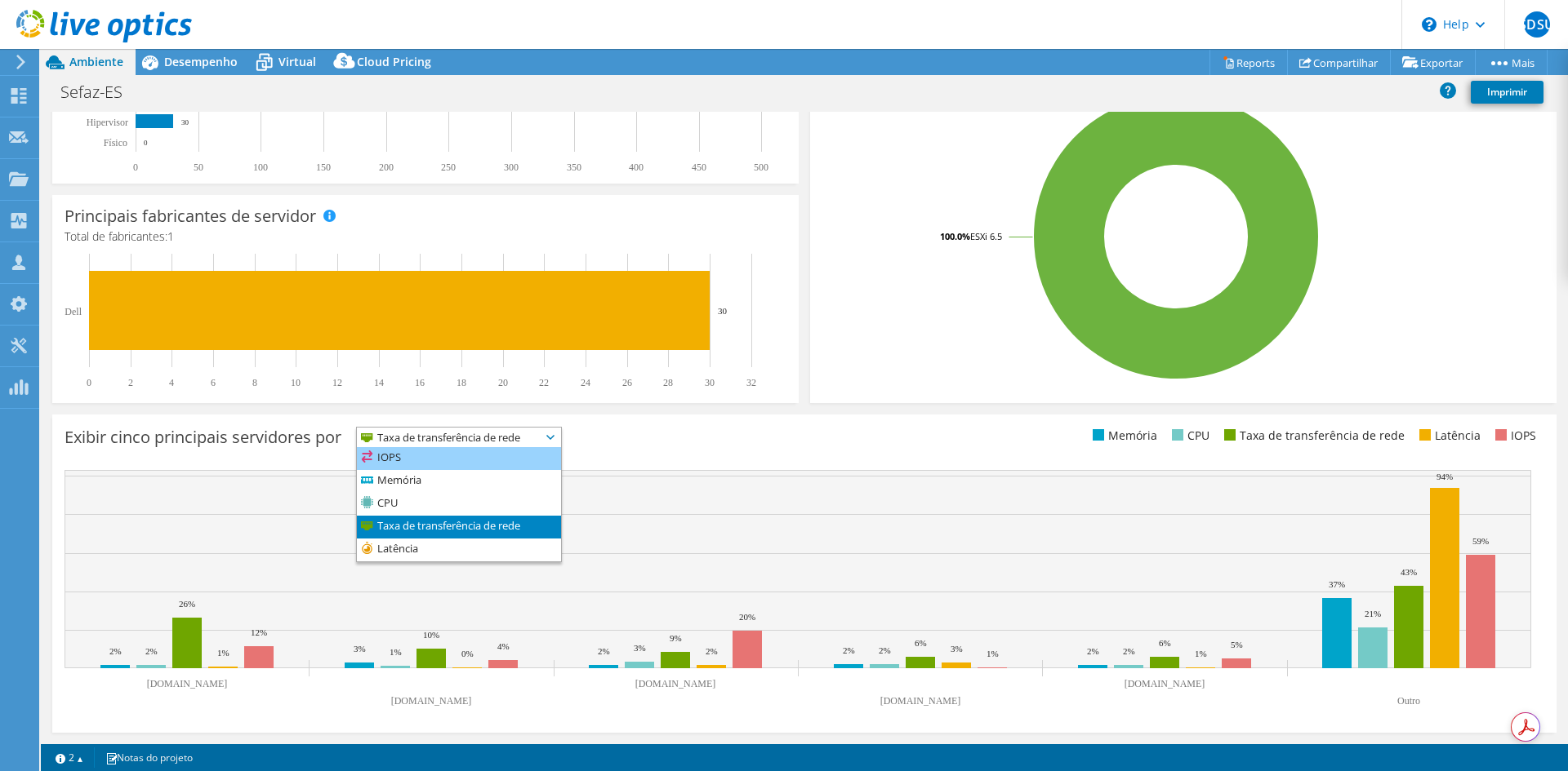
click at [501, 468] on li "IOPS" at bounding box center [458, 458] width 204 height 23
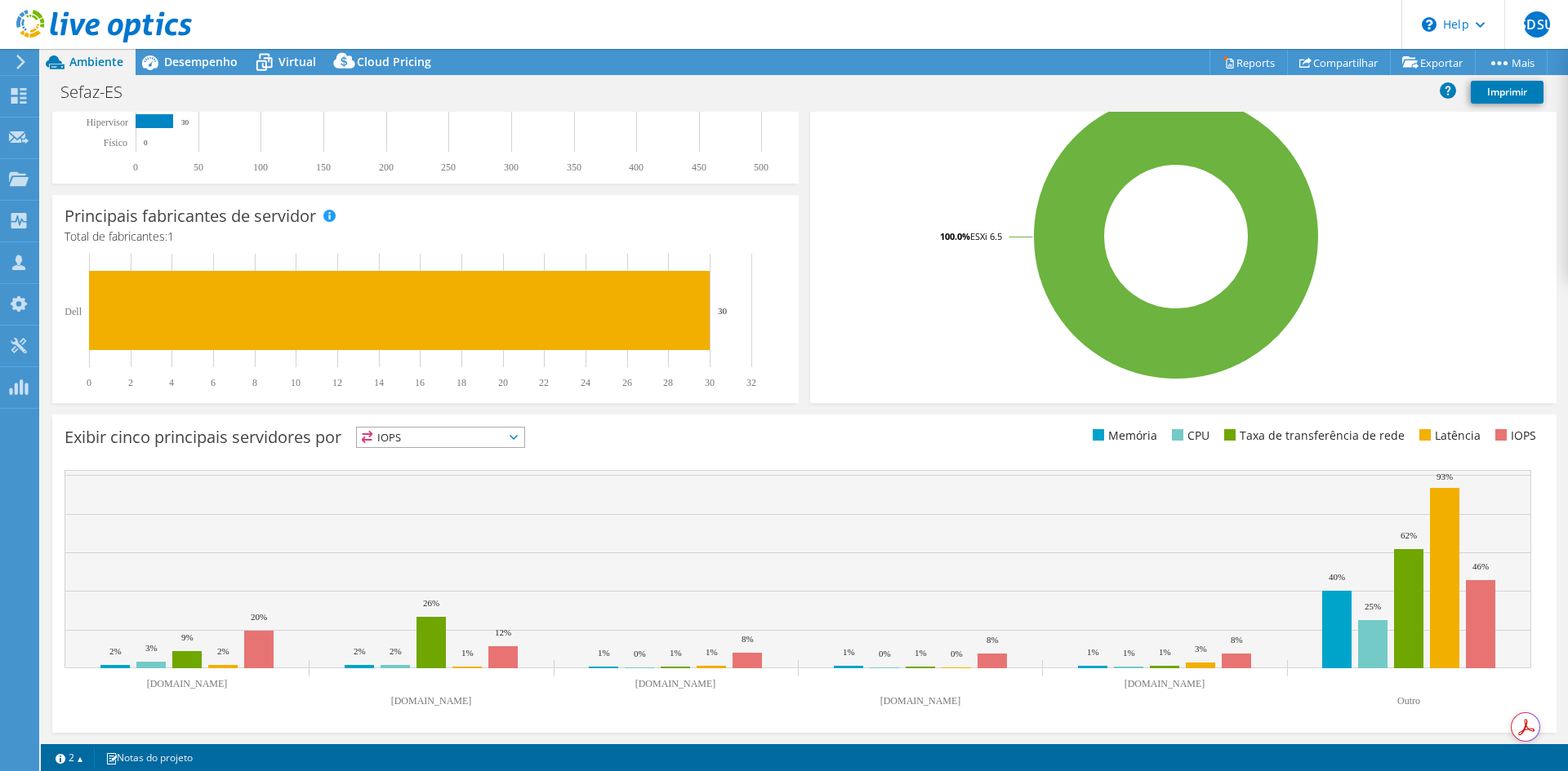
click at [518, 438] on icon at bounding box center [514, 437] width 8 height 5
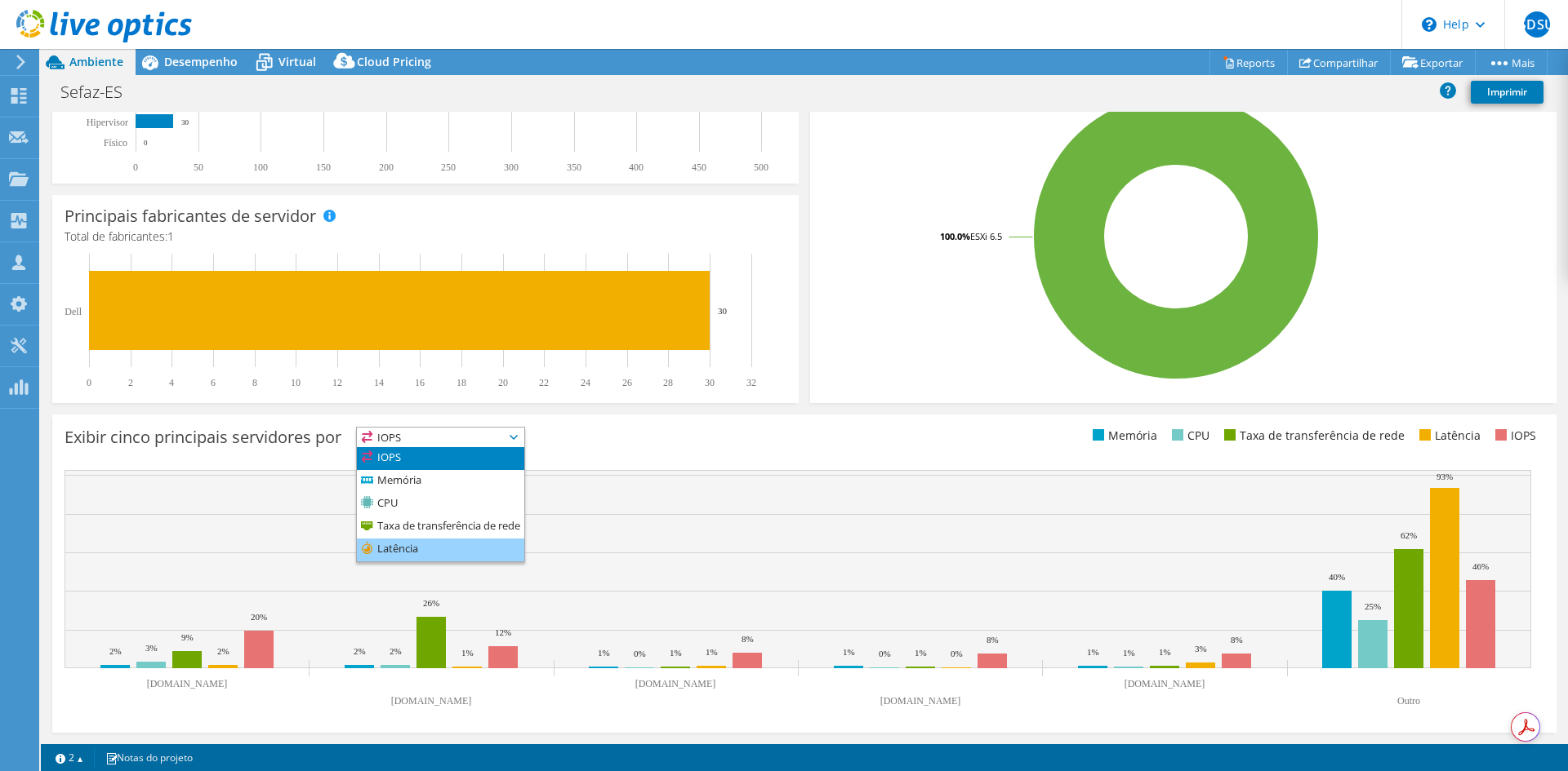
drag, startPoint x: 481, startPoint y: 538, endPoint x: 474, endPoint y: 546, distance: 10.6
click at [474, 546] on ul "IOPS Memória" at bounding box center [440, 504] width 167 height 114
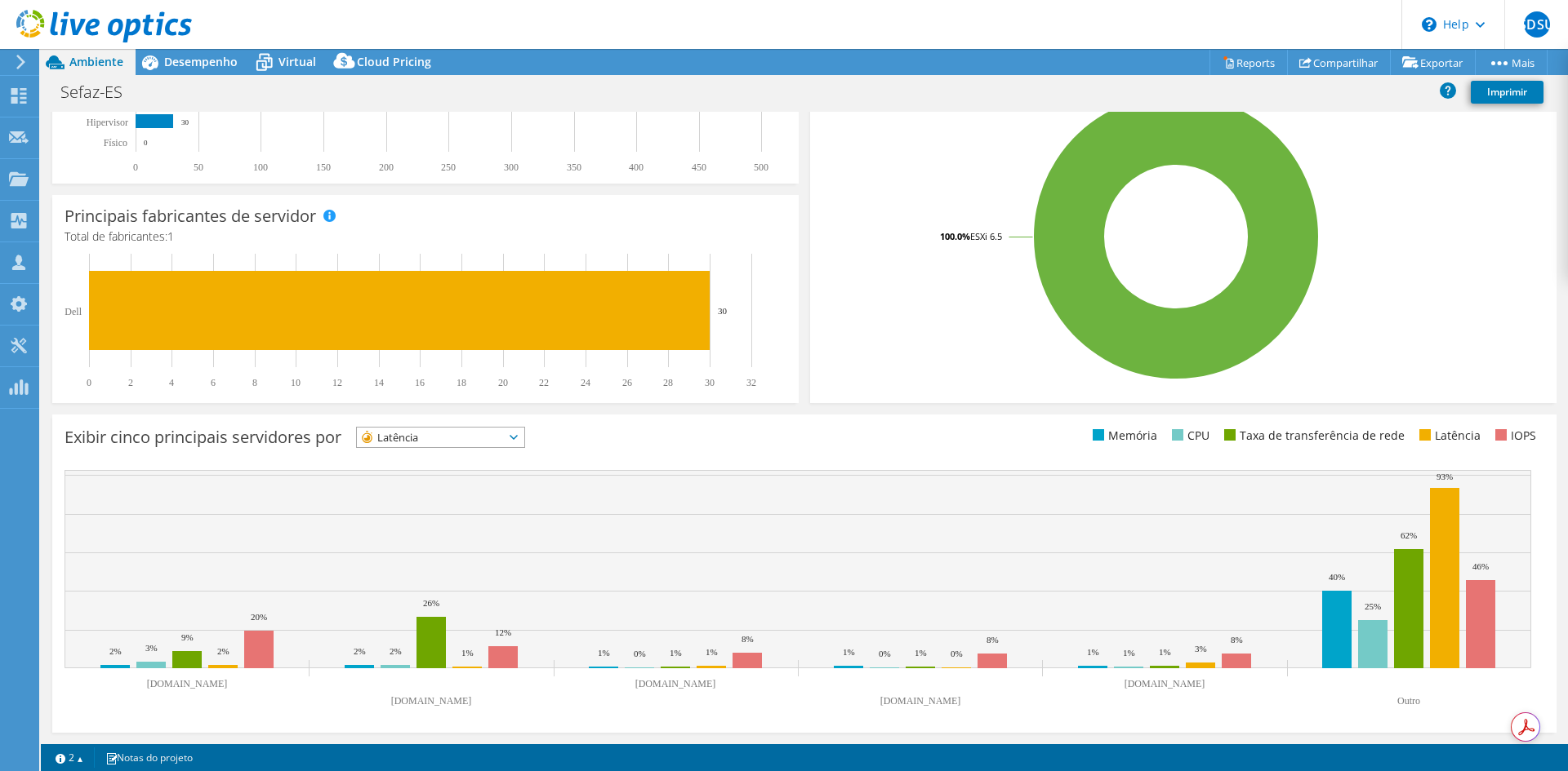
click at [474, 546] on rect at bounding box center [798, 569] width 1467 height 198
click at [755, 463] on div "Exibir cinco principais servidores por Latência IOPS" at bounding box center [804, 573] width 1504 height 319
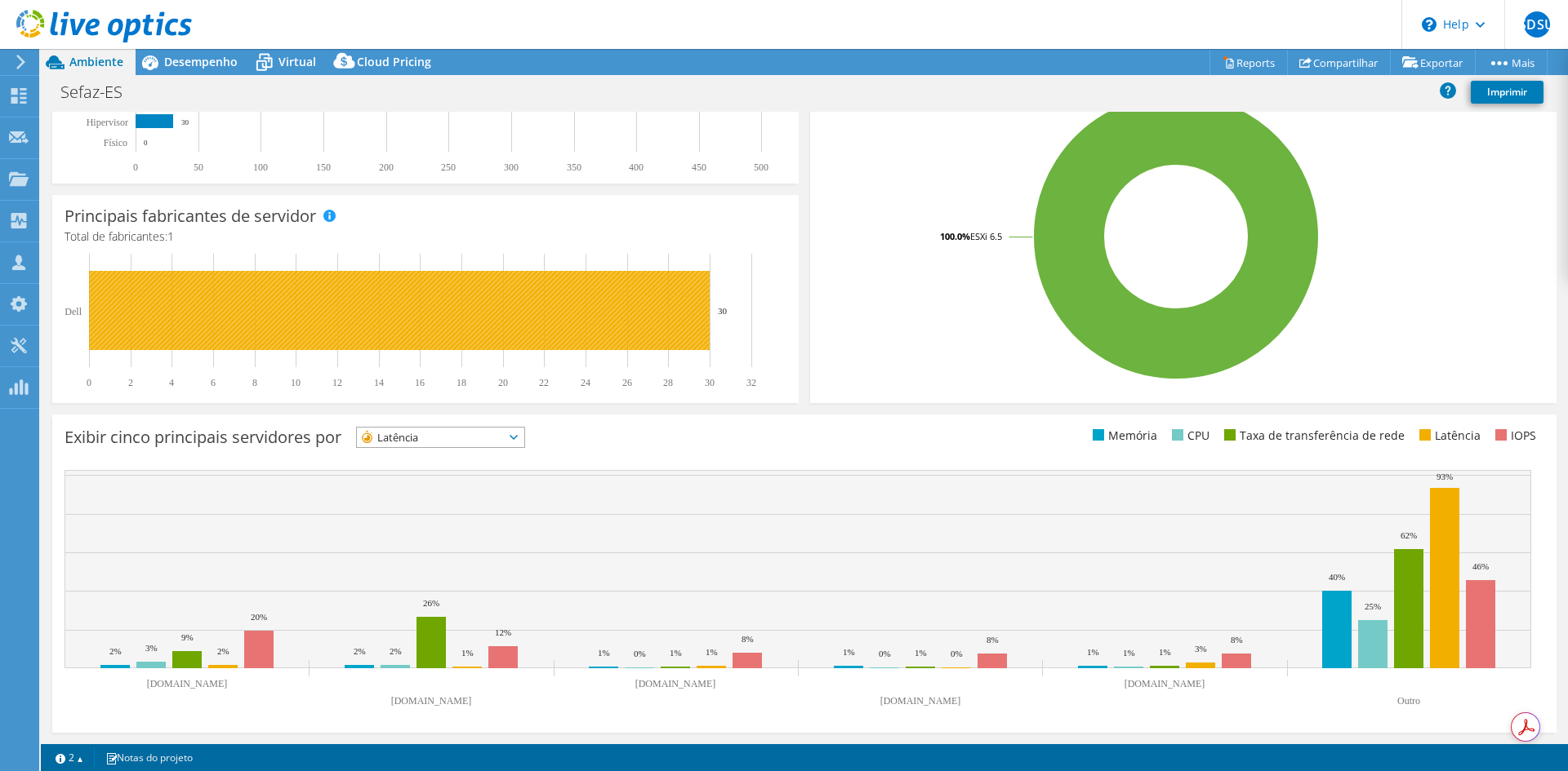
click at [503, 314] on rect at bounding box center [400, 310] width 621 height 79
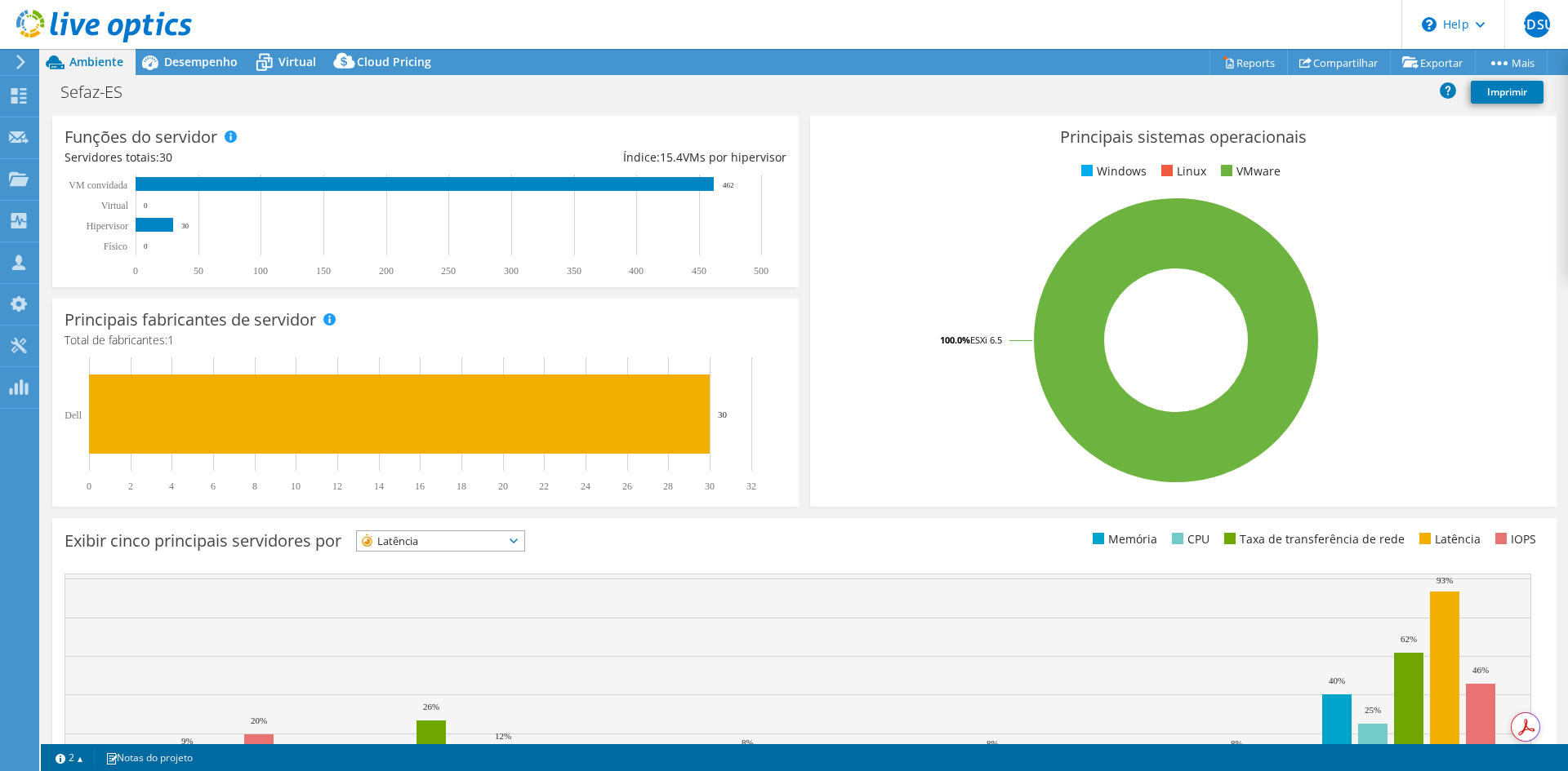
scroll to position [0, 0]
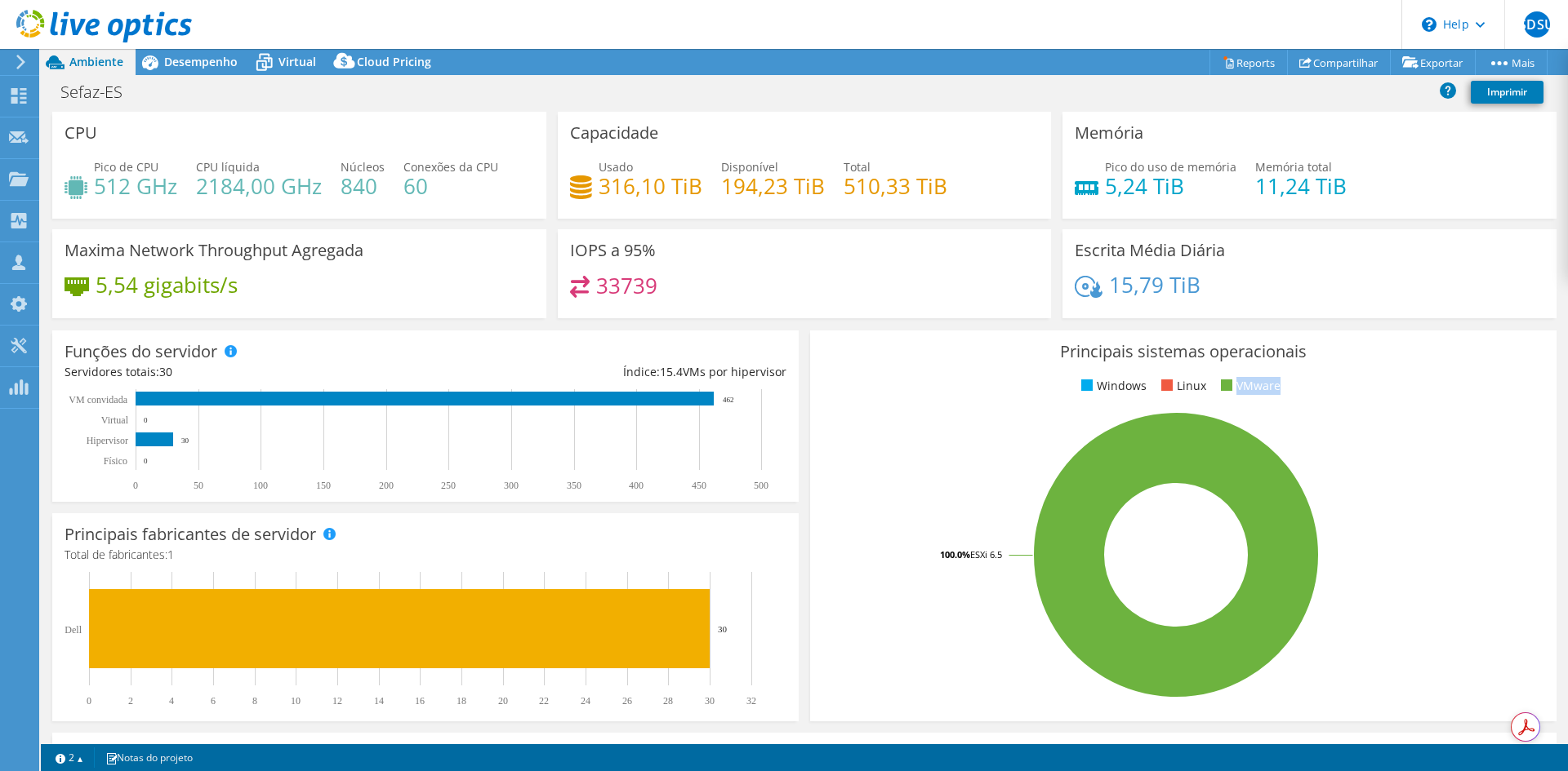
drag, startPoint x: 1271, startPoint y: 380, endPoint x: 1220, endPoint y: 383, distance: 51.1
click at [1220, 383] on ul "Windows Linux VMware" at bounding box center [1184, 387] width 722 height 18
click at [988, 386] on ul "Windows Linux VMware" at bounding box center [1184, 387] width 722 height 18
click at [208, 59] on span "Desempenho" at bounding box center [200, 61] width 73 height 15
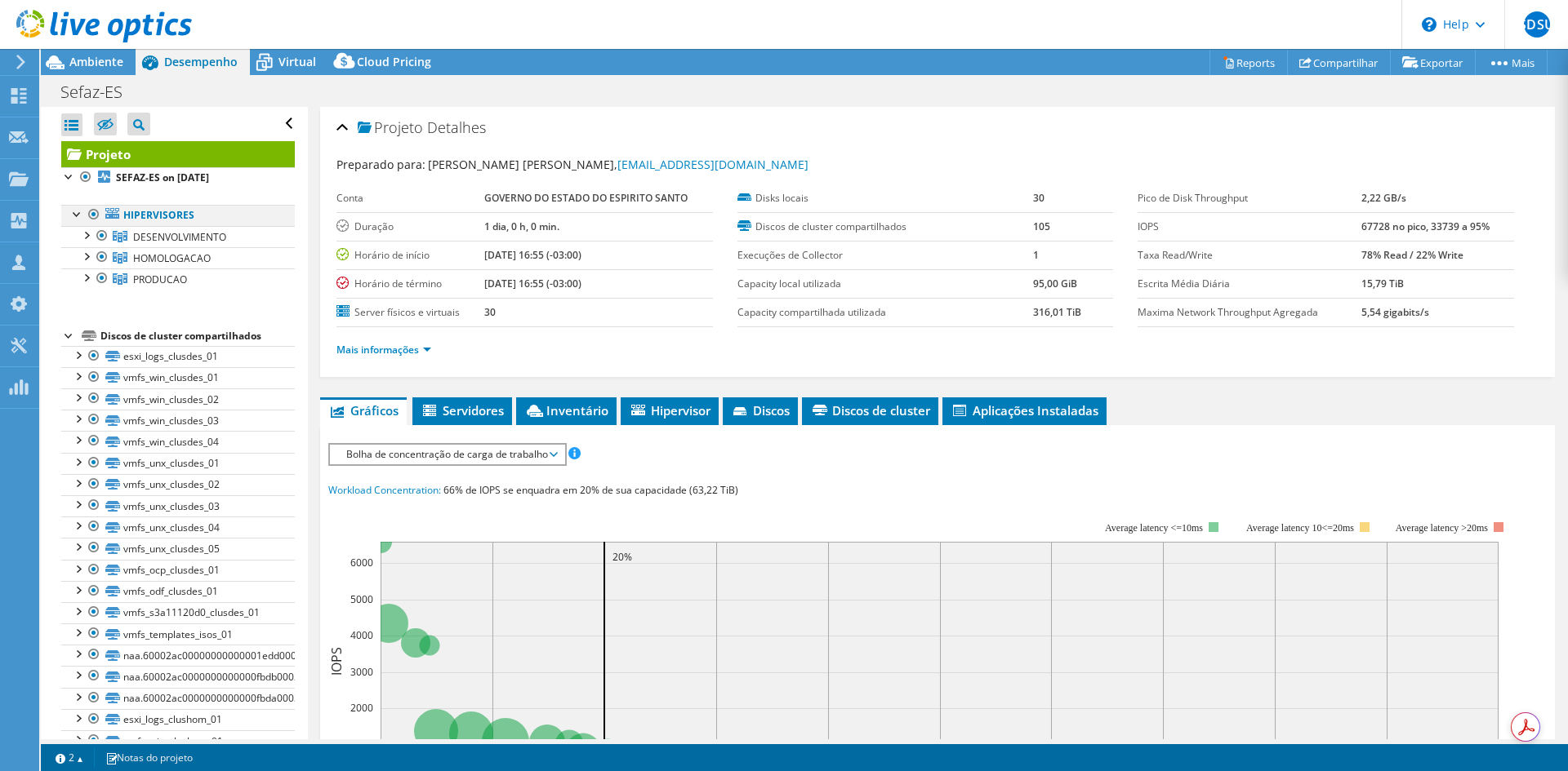
click at [77, 212] on div at bounding box center [77, 213] width 16 height 16
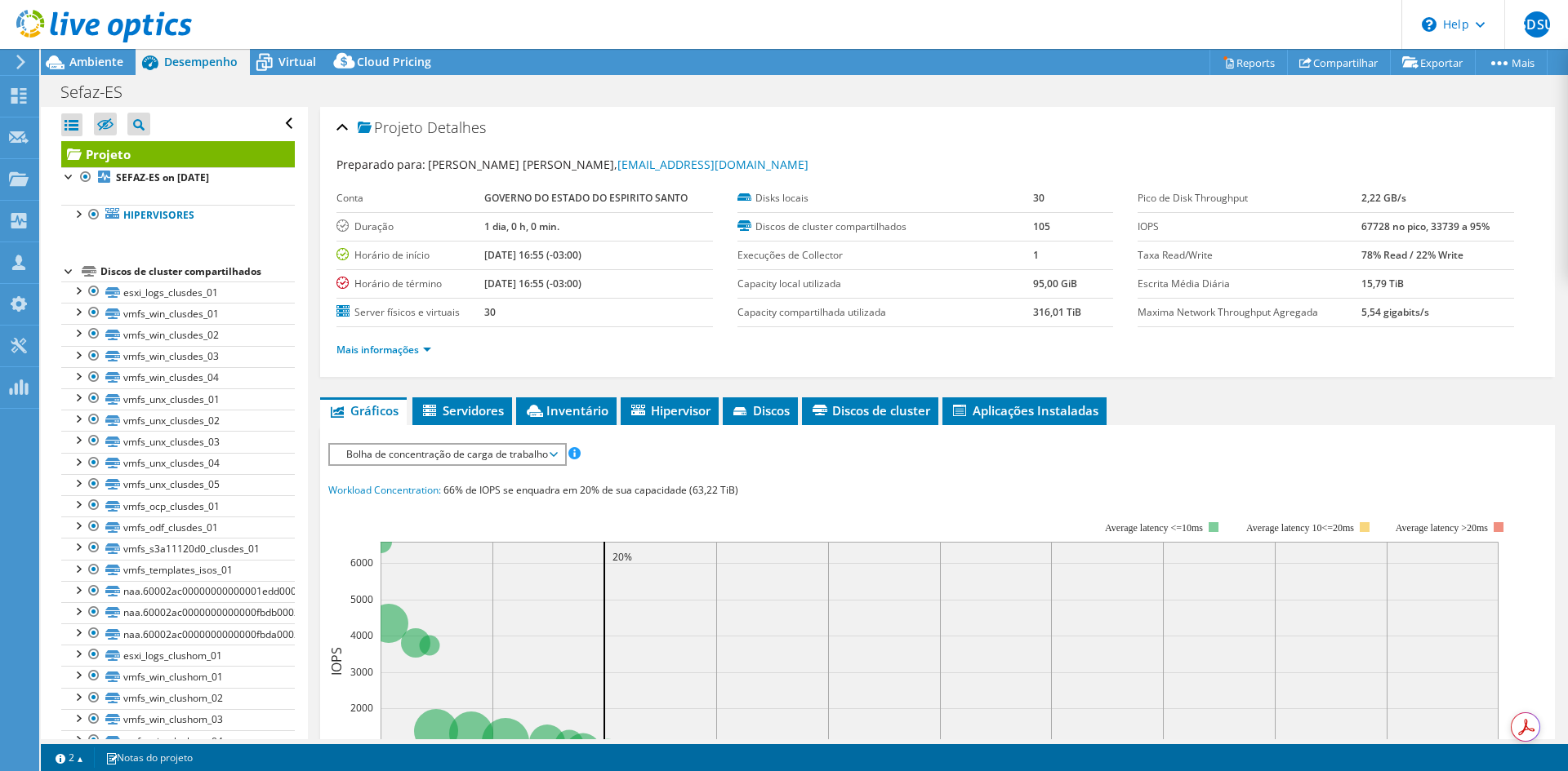
click at [68, 268] on div at bounding box center [69, 270] width 16 height 16
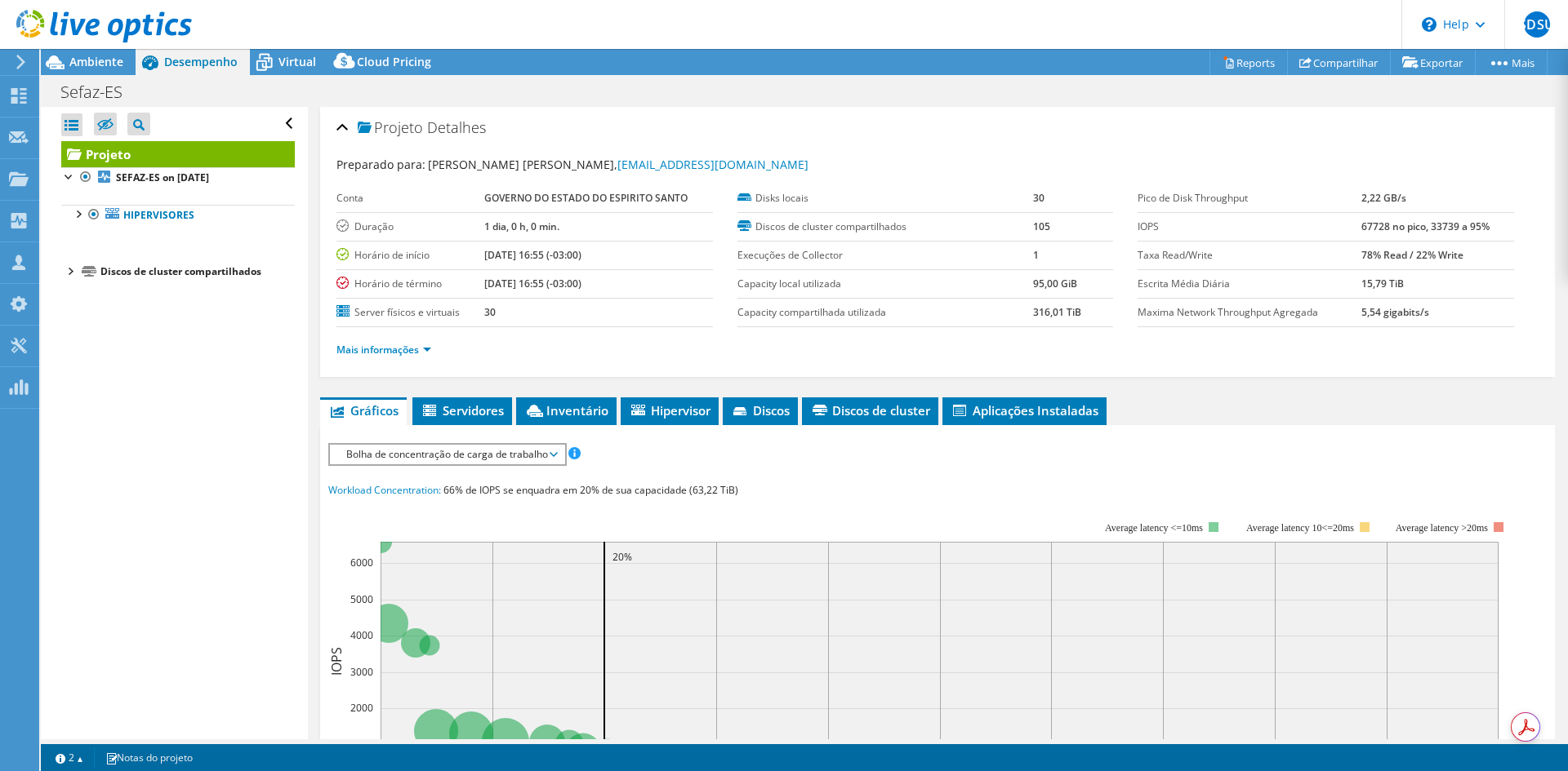
click at [68, 267] on div at bounding box center [69, 270] width 16 height 16
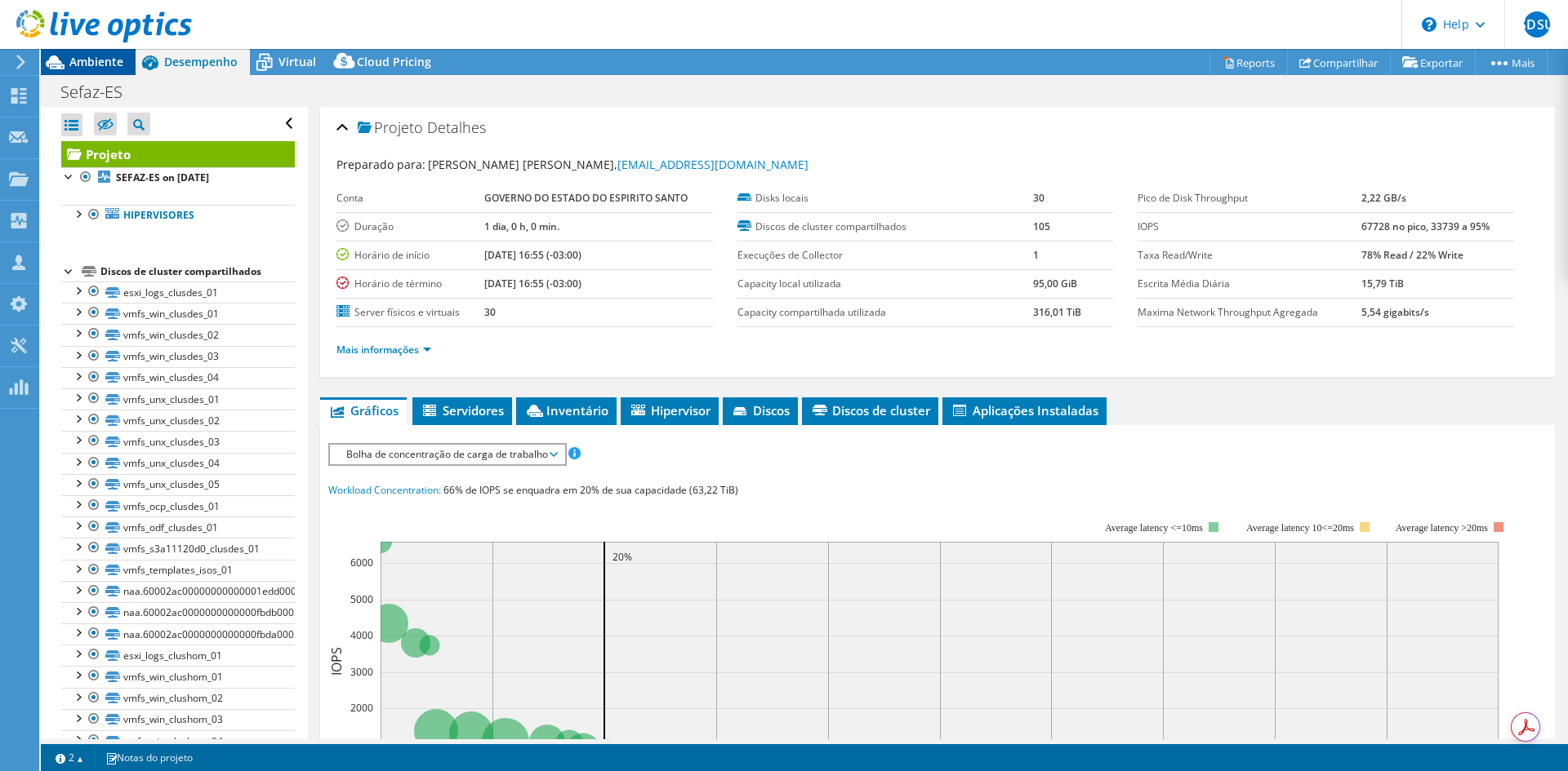
click at [94, 58] on span "Ambiente" at bounding box center [97, 61] width 54 height 15
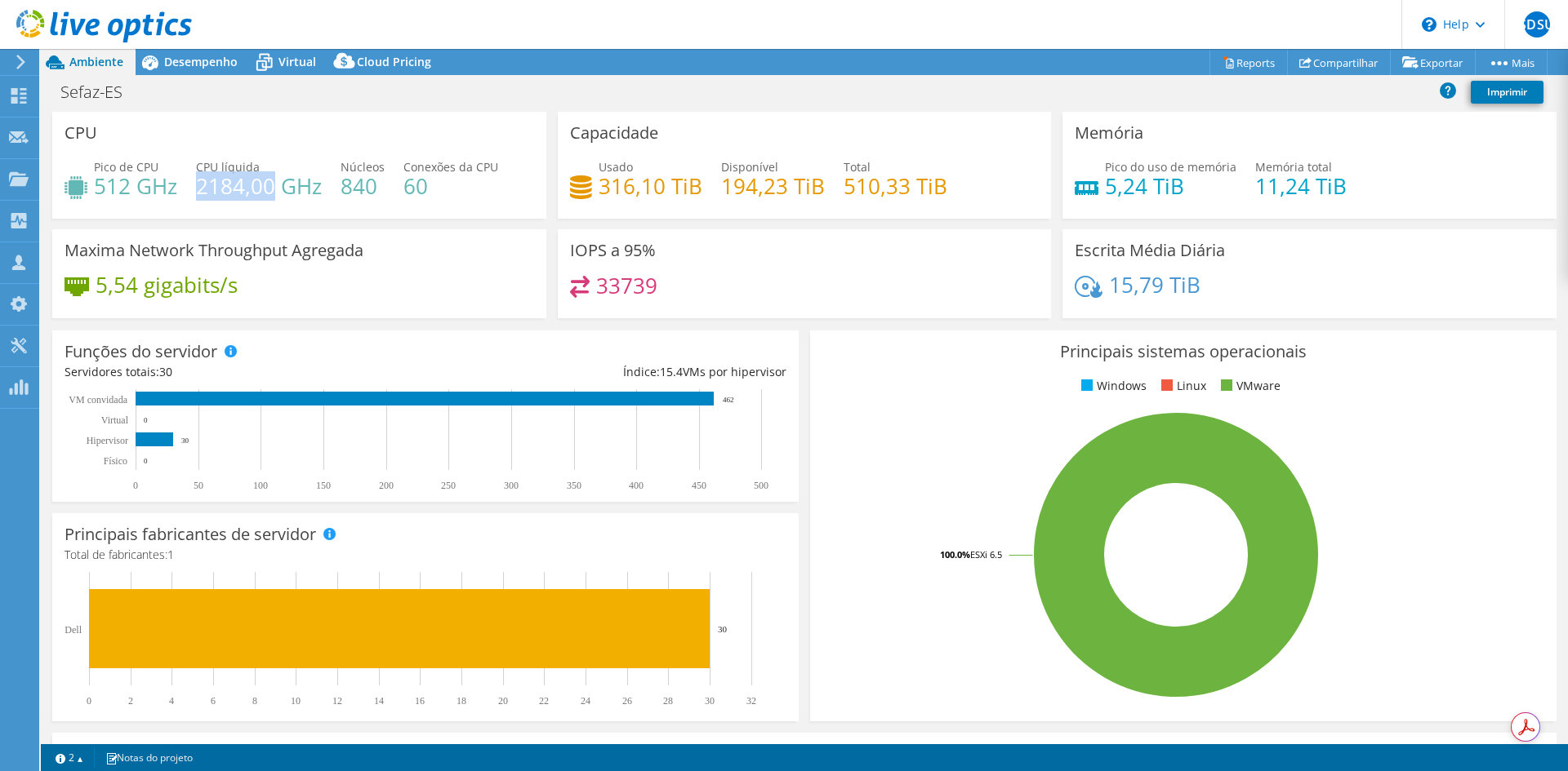
drag, startPoint x: 198, startPoint y: 184, endPoint x: 269, endPoint y: 191, distance: 71.3
click at [269, 191] on h4 "2184,00 GHz" at bounding box center [259, 186] width 126 height 18
click at [294, 183] on h4 "2184,00 GHz" at bounding box center [259, 186] width 126 height 18
drag, startPoint x: 375, startPoint y: 187, endPoint x: 405, endPoint y: 189, distance: 30.1
click at [341, 183] on h4 "840" at bounding box center [363, 186] width 44 height 18
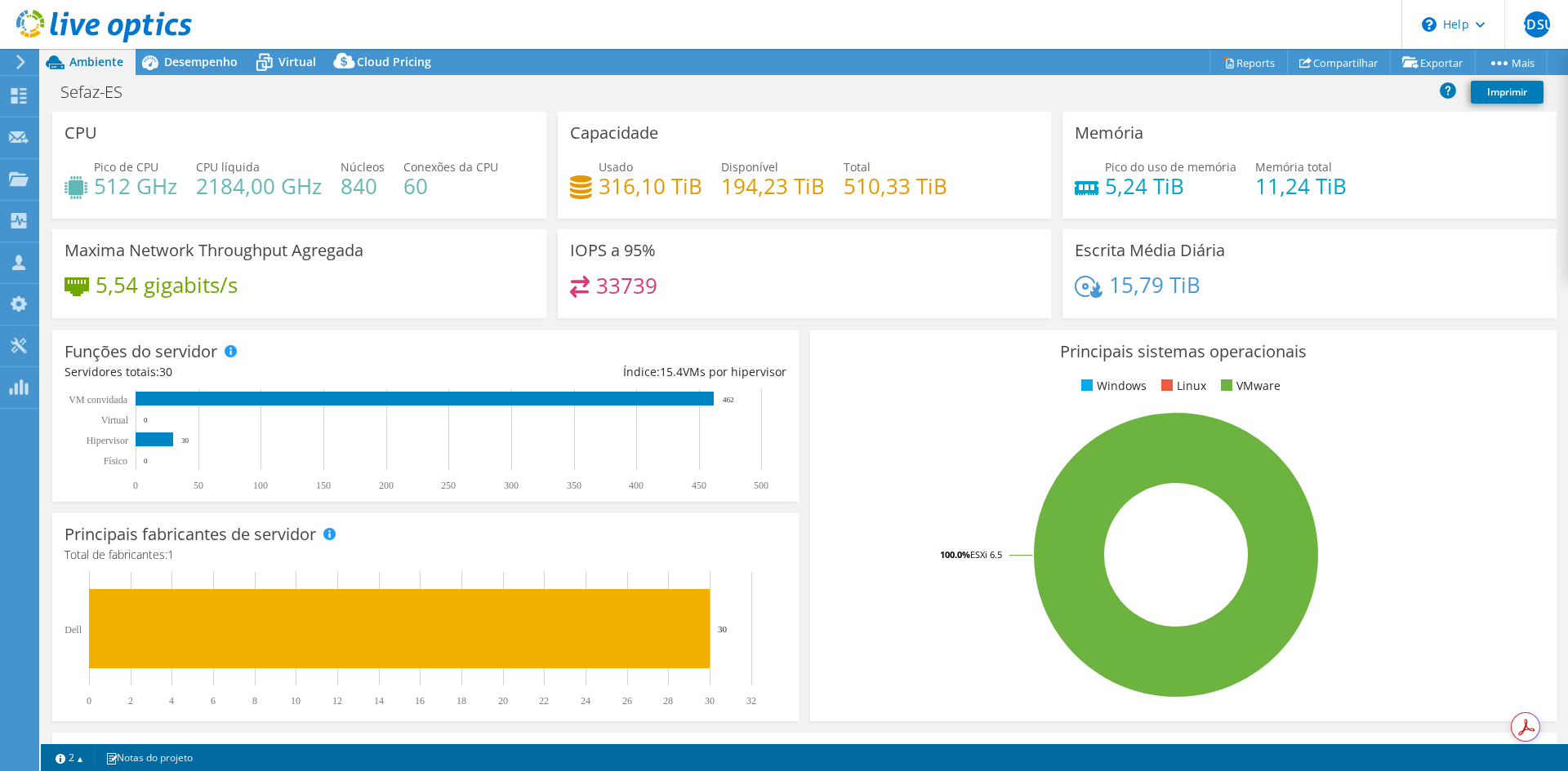
click at [413, 190] on h4 "60" at bounding box center [451, 186] width 95 height 18
drag, startPoint x: 423, startPoint y: 189, endPoint x: 400, endPoint y: 184, distance: 23.5
click at [400, 184] on div "Pico de CPU 512 GHz CPU líquida 2184,00 GHz Núcleos 840 Conexões da CPU 60" at bounding box center [299, 184] width 469 height 53
click at [444, 198] on div "Pico de CPU 512 GHz CPU líquida 2184,00 GHz Núcleos 840 Conexões da CPU 60" at bounding box center [299, 184] width 469 height 53
drag, startPoint x: 237, startPoint y: 288, endPoint x: 245, endPoint y: 280, distance: 11.3
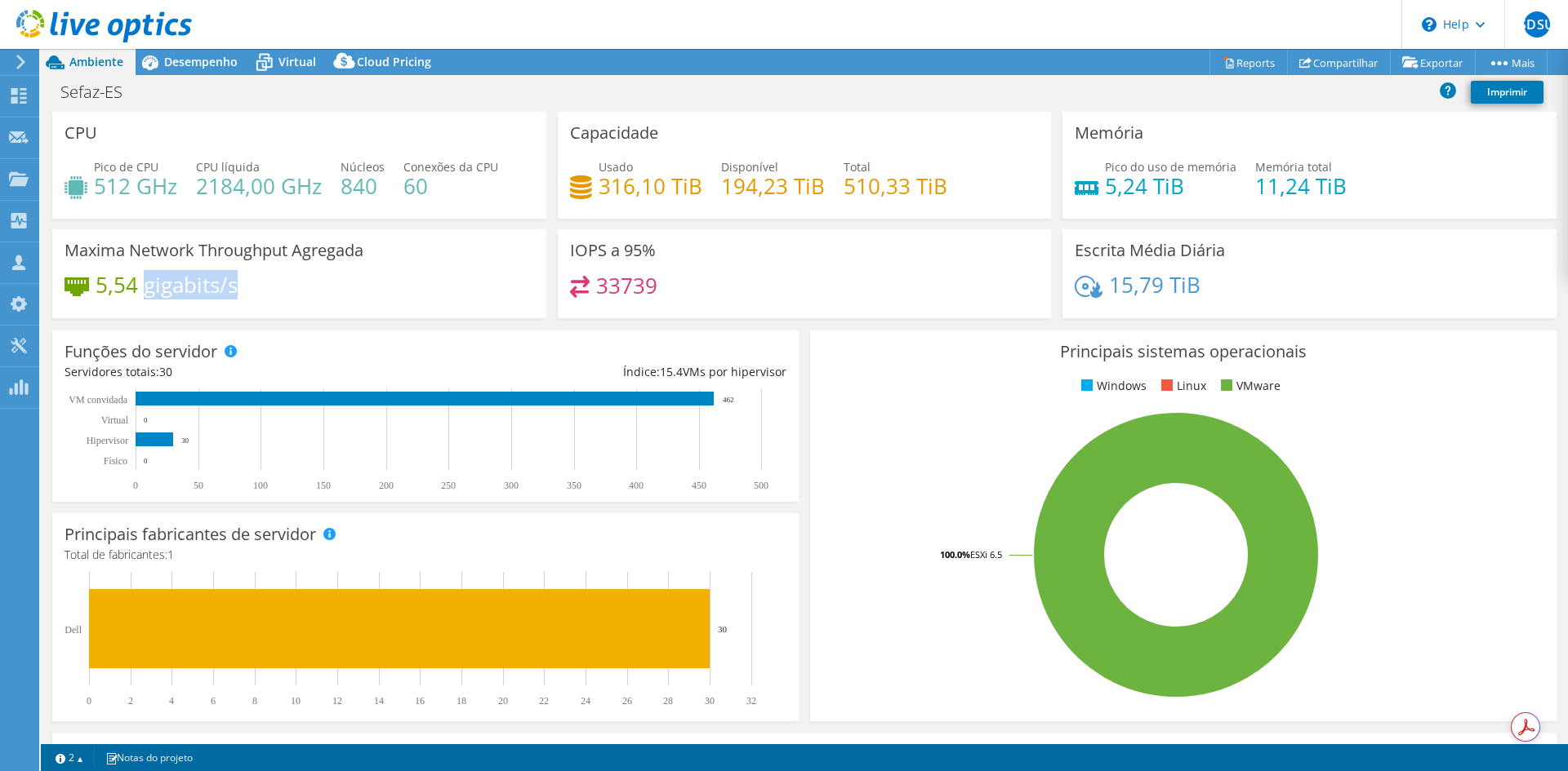
click at [147, 283] on h4 "5,54 gigabits/s" at bounding box center [167, 284] width 142 height 18
click at [276, 279] on div "5,54 gigabits/s" at bounding box center [299, 293] width 469 height 34
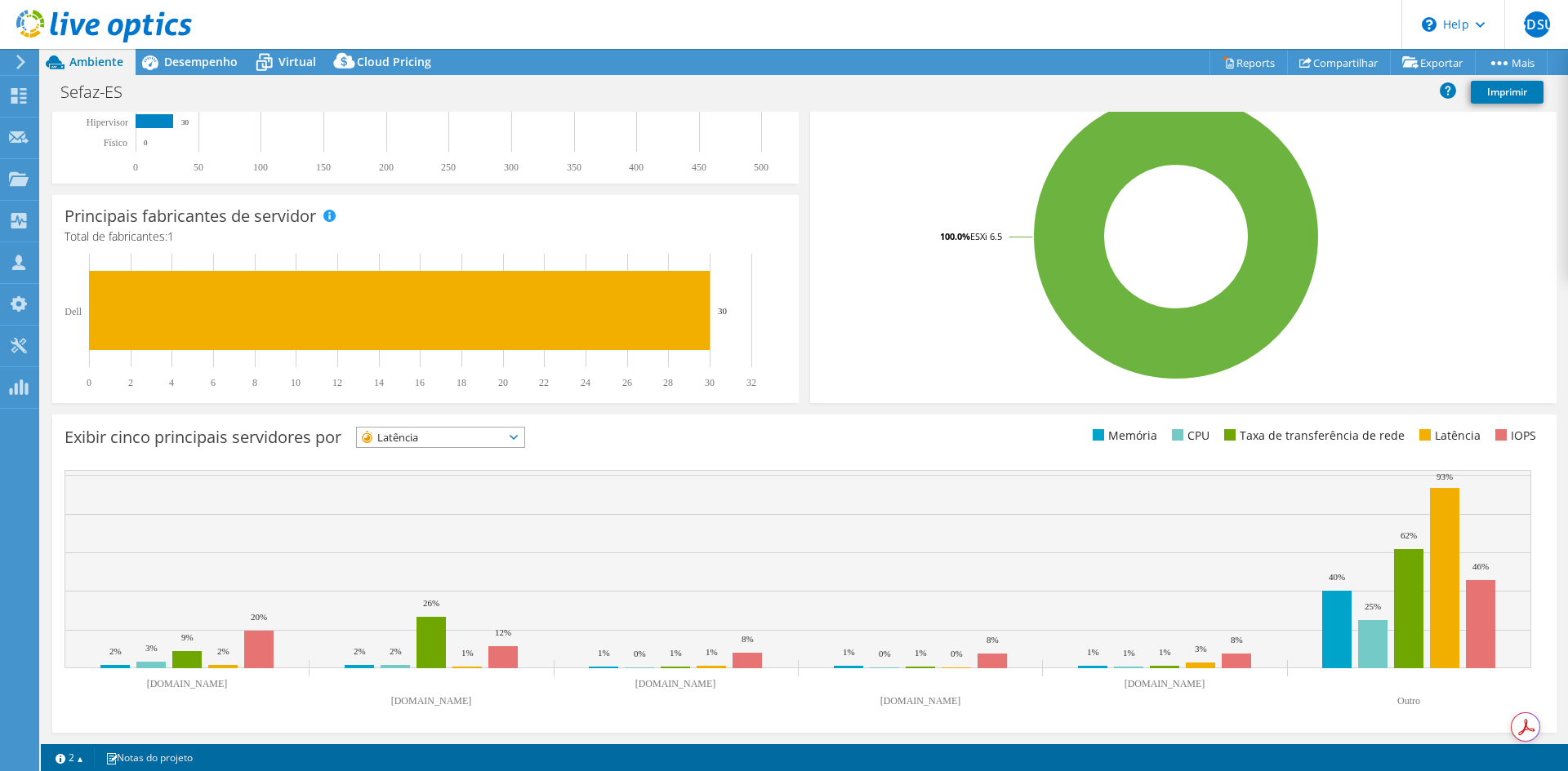
scroll to position [155, 0]
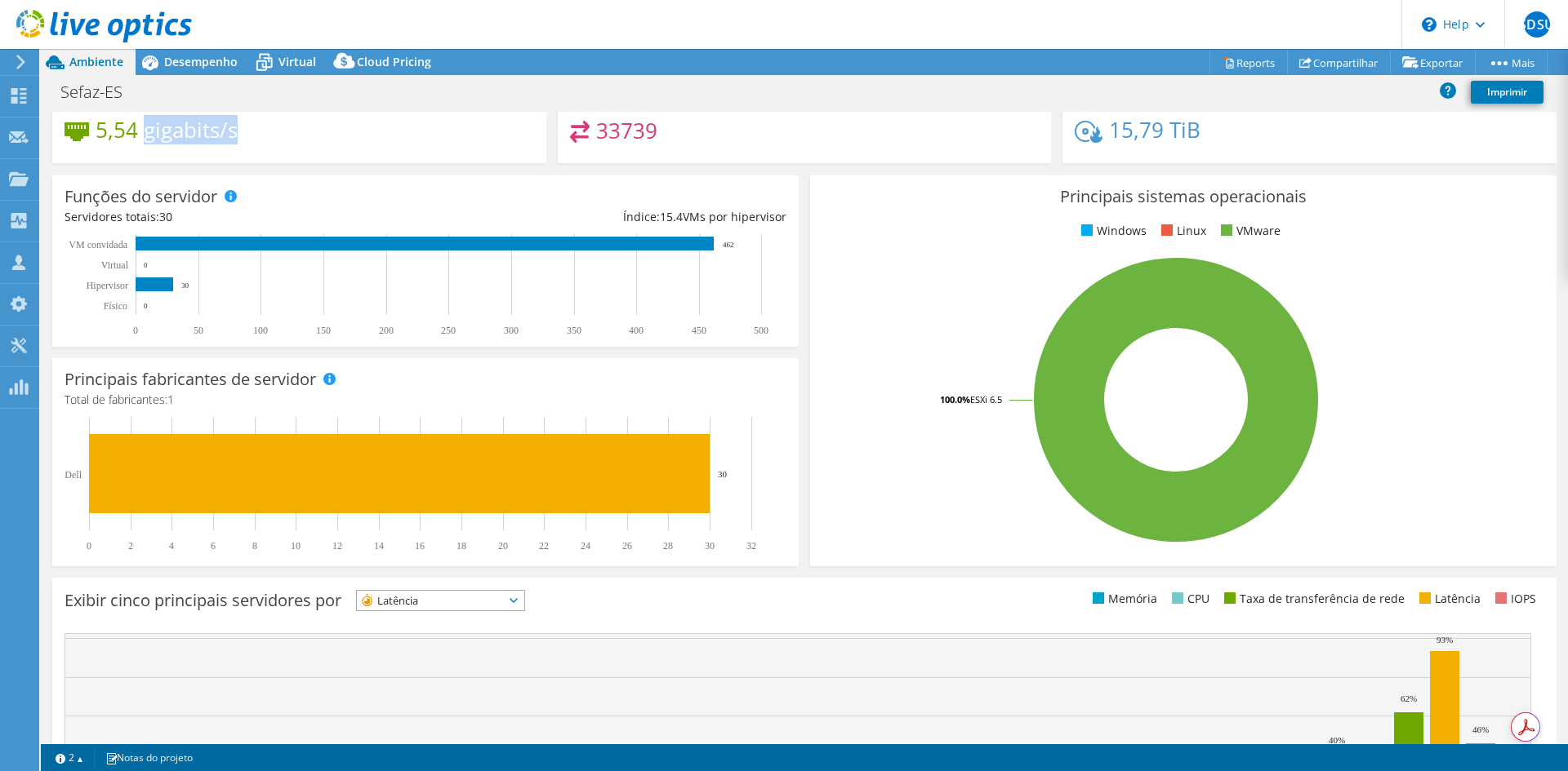
drag, startPoint x: 238, startPoint y: 129, endPoint x: 146, endPoint y: 135, distance: 92.2
click at [146, 135] on div "5,54 gigabits/s" at bounding box center [299, 138] width 469 height 34
click at [319, 125] on div "5,54 gigabits/s" at bounding box center [299, 138] width 469 height 34
drag, startPoint x: 97, startPoint y: 130, endPoint x: 271, endPoint y: 138, distance: 174.2
click at [265, 149] on div "5,54 gigabits/s" at bounding box center [299, 138] width 469 height 34
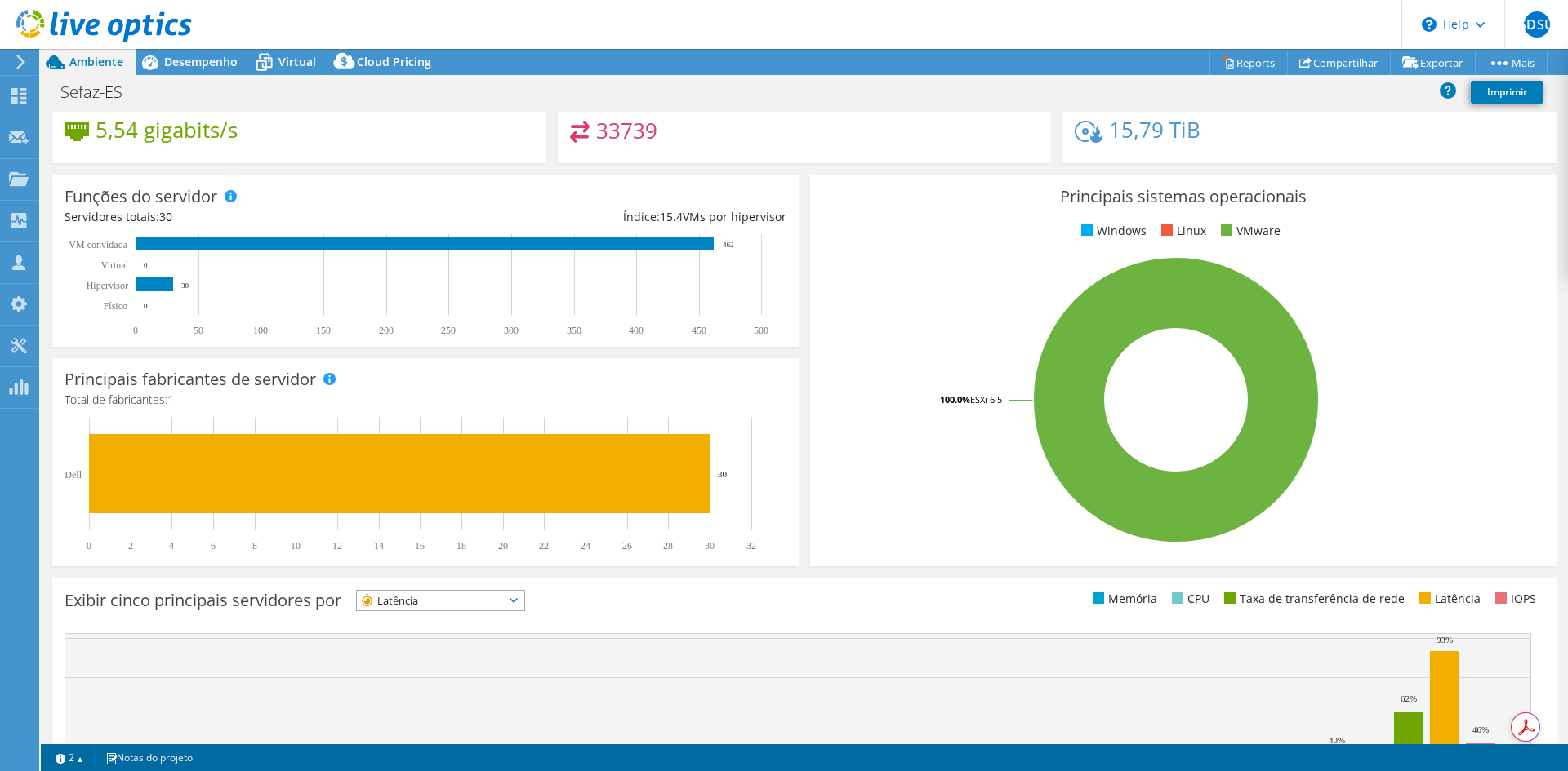
click at [271, 138] on div "5,54 gigabits/s" at bounding box center [299, 138] width 469 height 34
drag, startPoint x: 723, startPoint y: 243, endPoint x: 731, endPoint y: 246, distance: 8.5
click at [731, 246] on text "462" at bounding box center [728, 245] width 12 height 8
drag, startPoint x: 639, startPoint y: 216, endPoint x: 770, endPoint y: 214, distance: 131.0
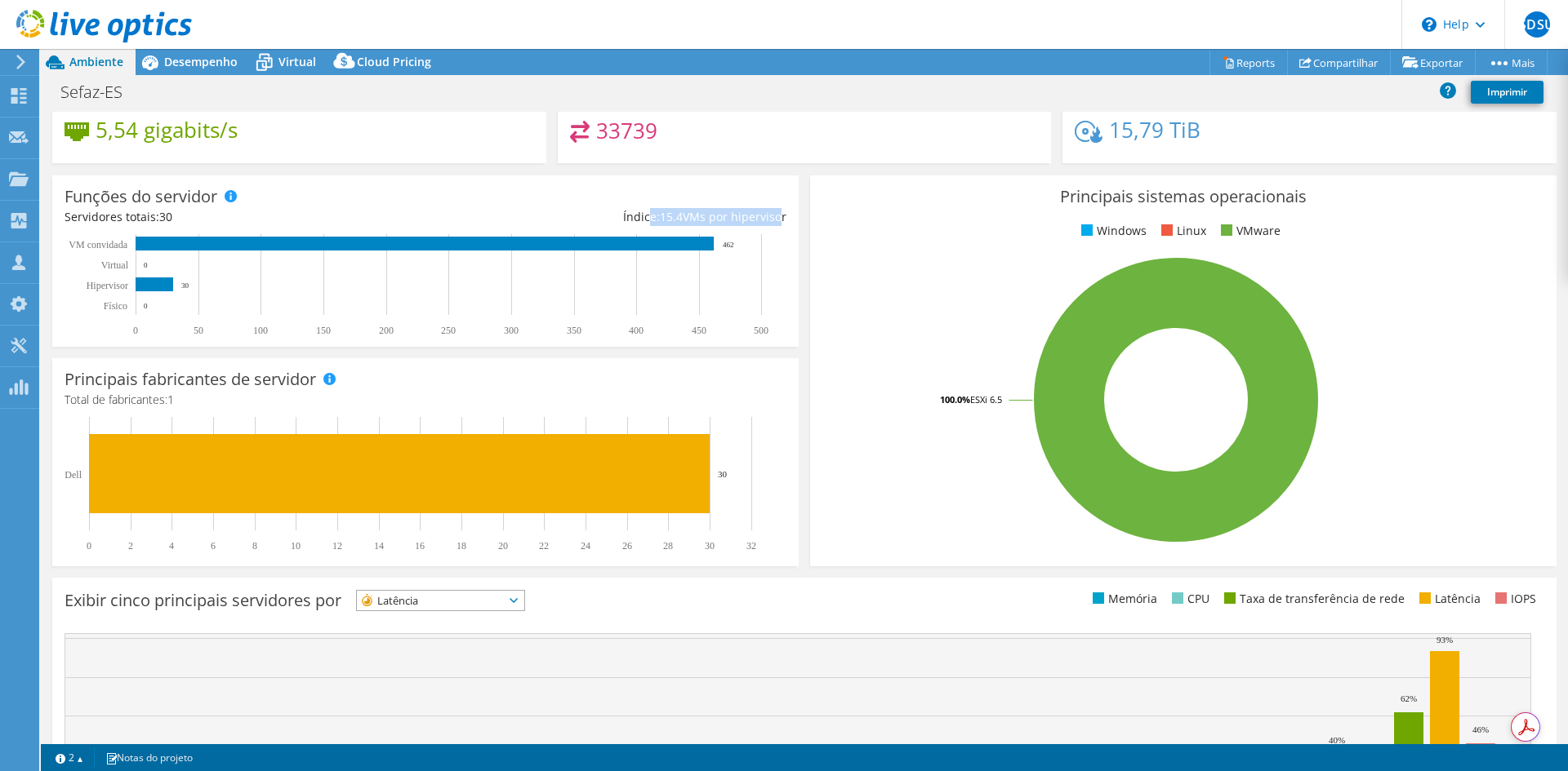
click at [770, 214] on div "Índice: 15.4 VMs por hipervisor" at bounding box center [606, 217] width 361 height 18
click at [783, 225] on div "Funções do servidor Servidores físicos representam servidores de metal nu que t…" at bounding box center [425, 261] width 746 height 172
click at [1254, 66] on link "Reports" at bounding box center [1248, 62] width 78 height 25
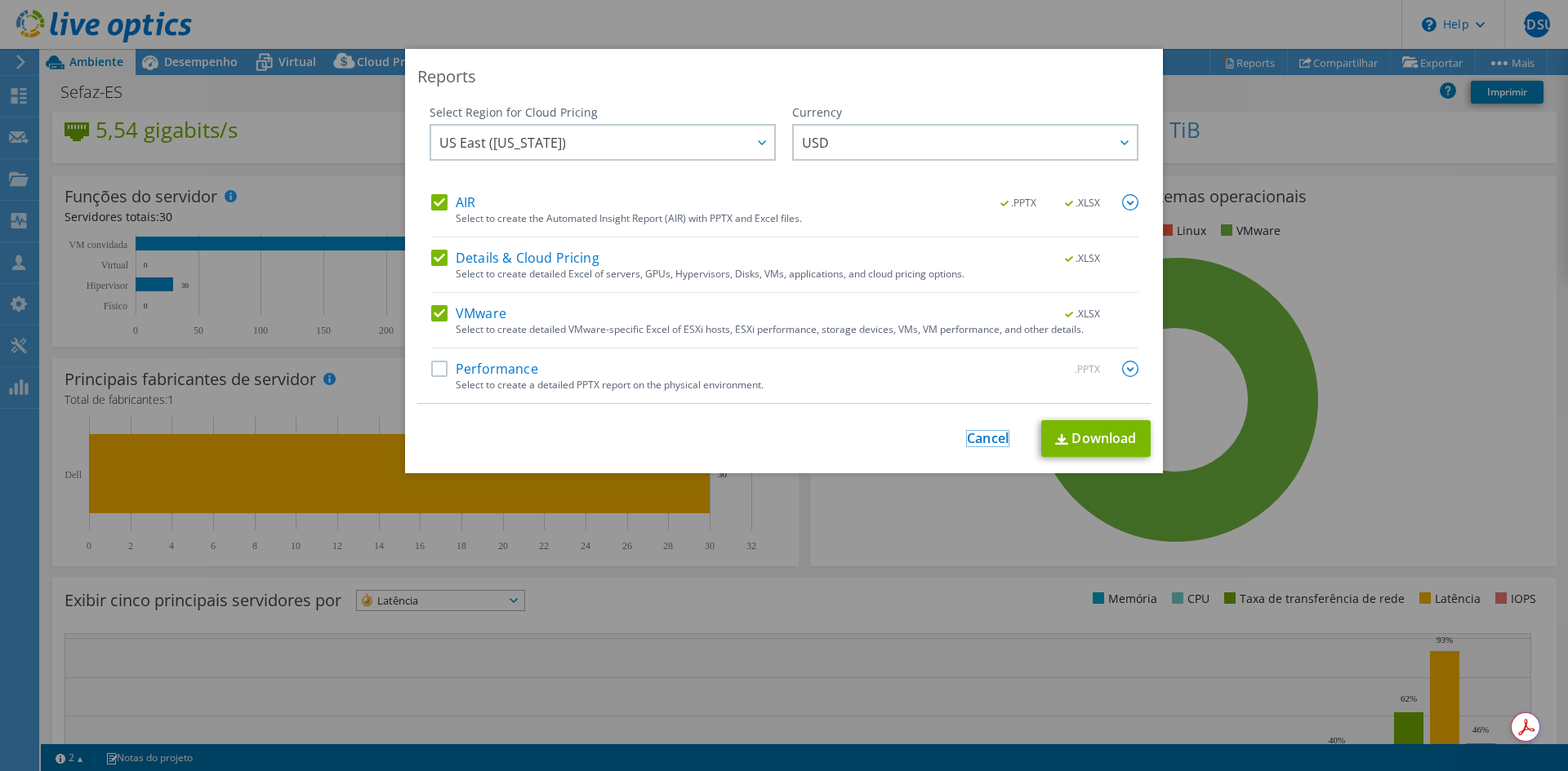
click at [996, 437] on link "Cancel" at bounding box center [988, 439] width 42 height 15
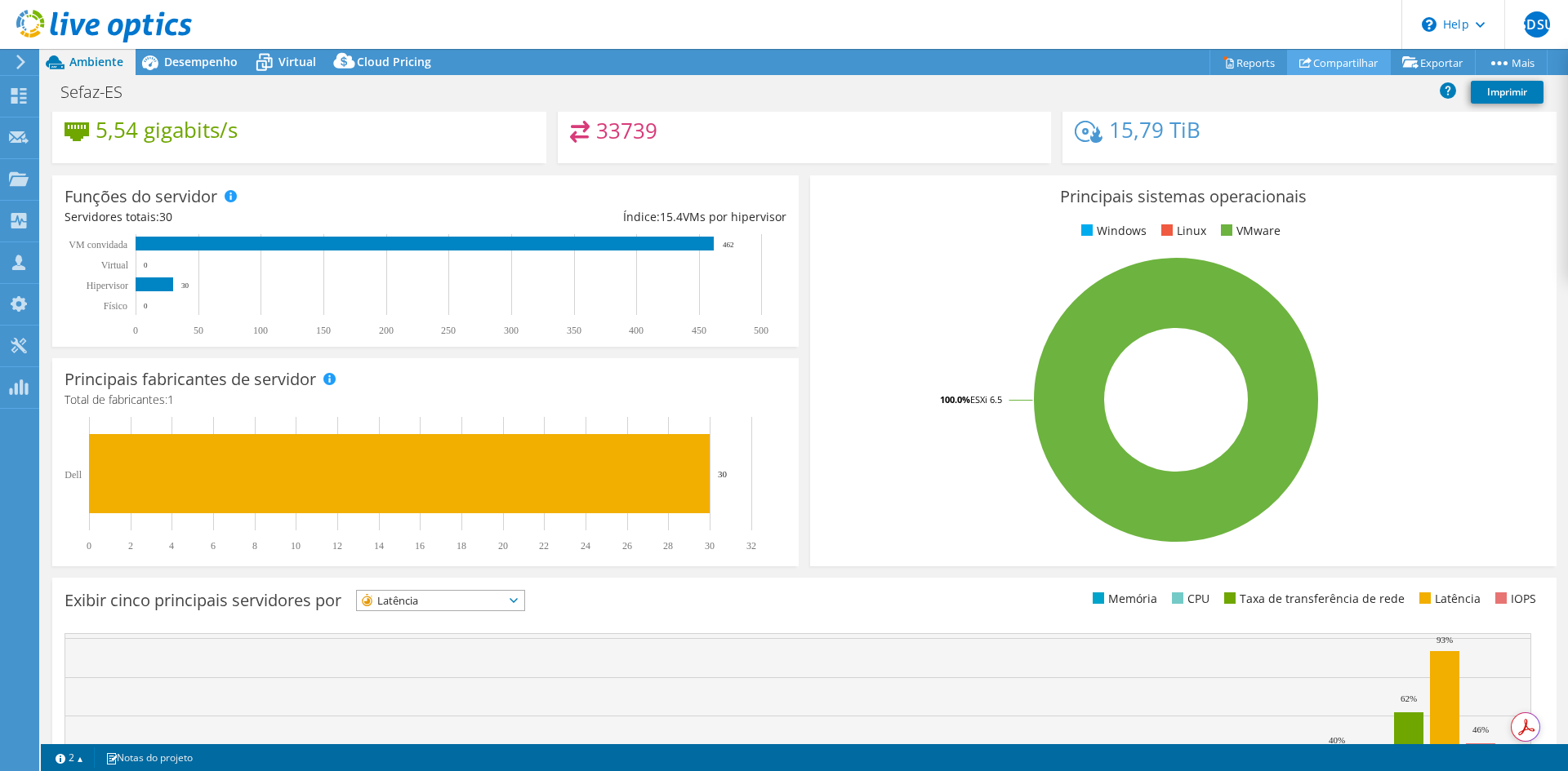
click at [1345, 64] on link "Compartilhar" at bounding box center [1338, 62] width 103 height 25
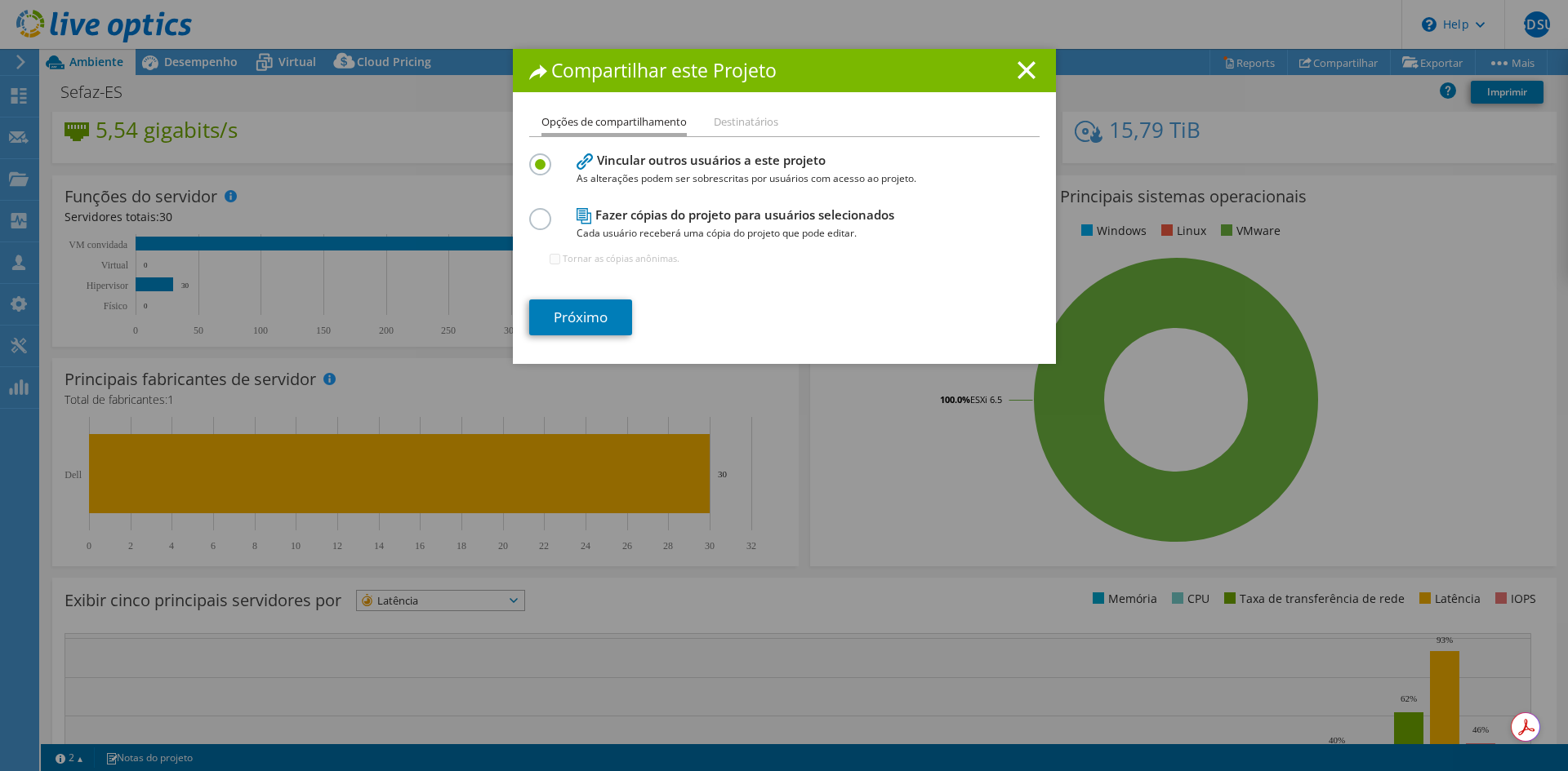
click at [531, 212] on label at bounding box center [543, 210] width 29 height 4
click at [0, 0] on input "radio" at bounding box center [0, 0] width 0 height 0
click at [1022, 70] on icon at bounding box center [1026, 70] width 18 height 18
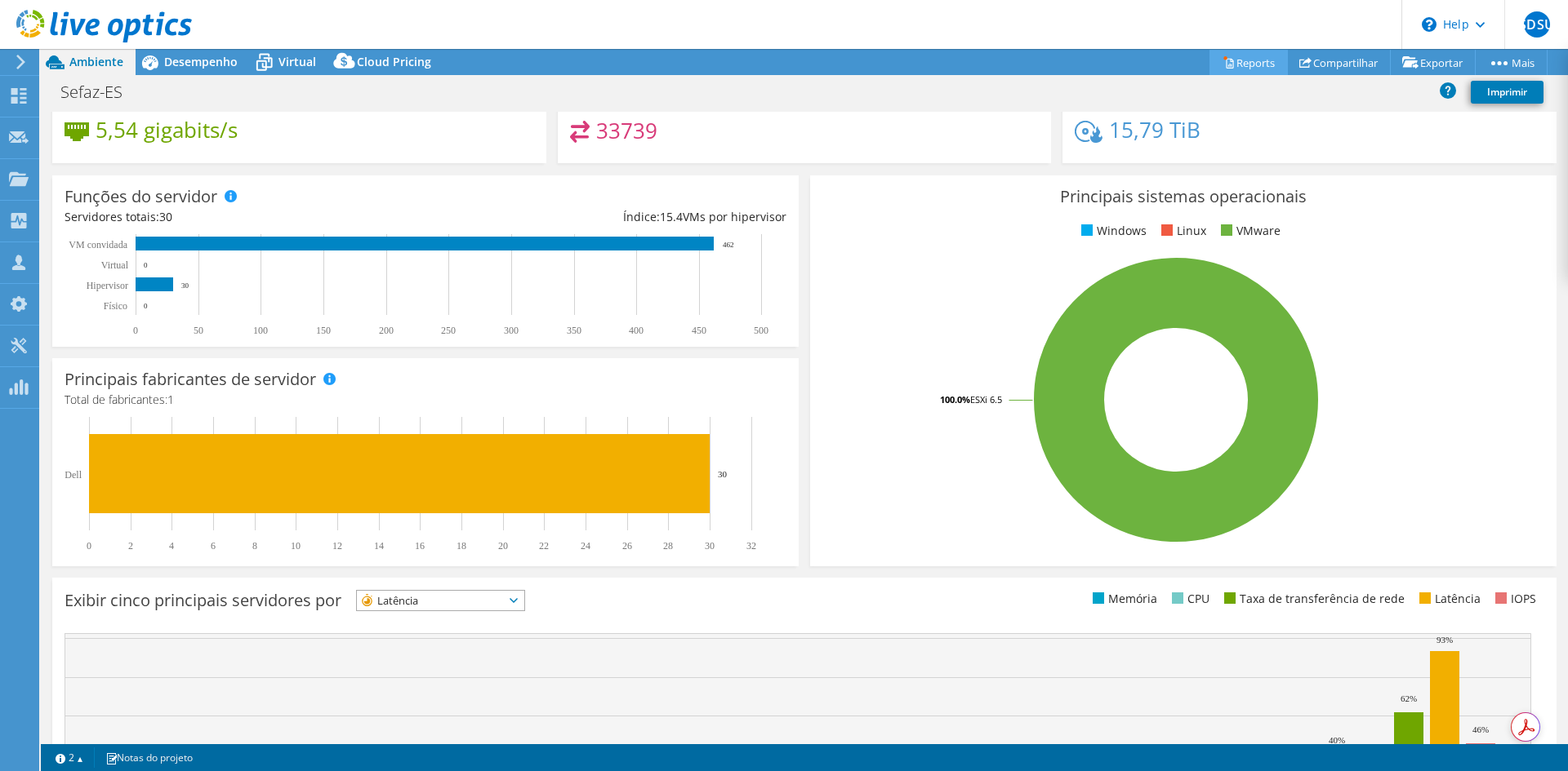
click at [1237, 69] on link "Reports" at bounding box center [1248, 62] width 78 height 25
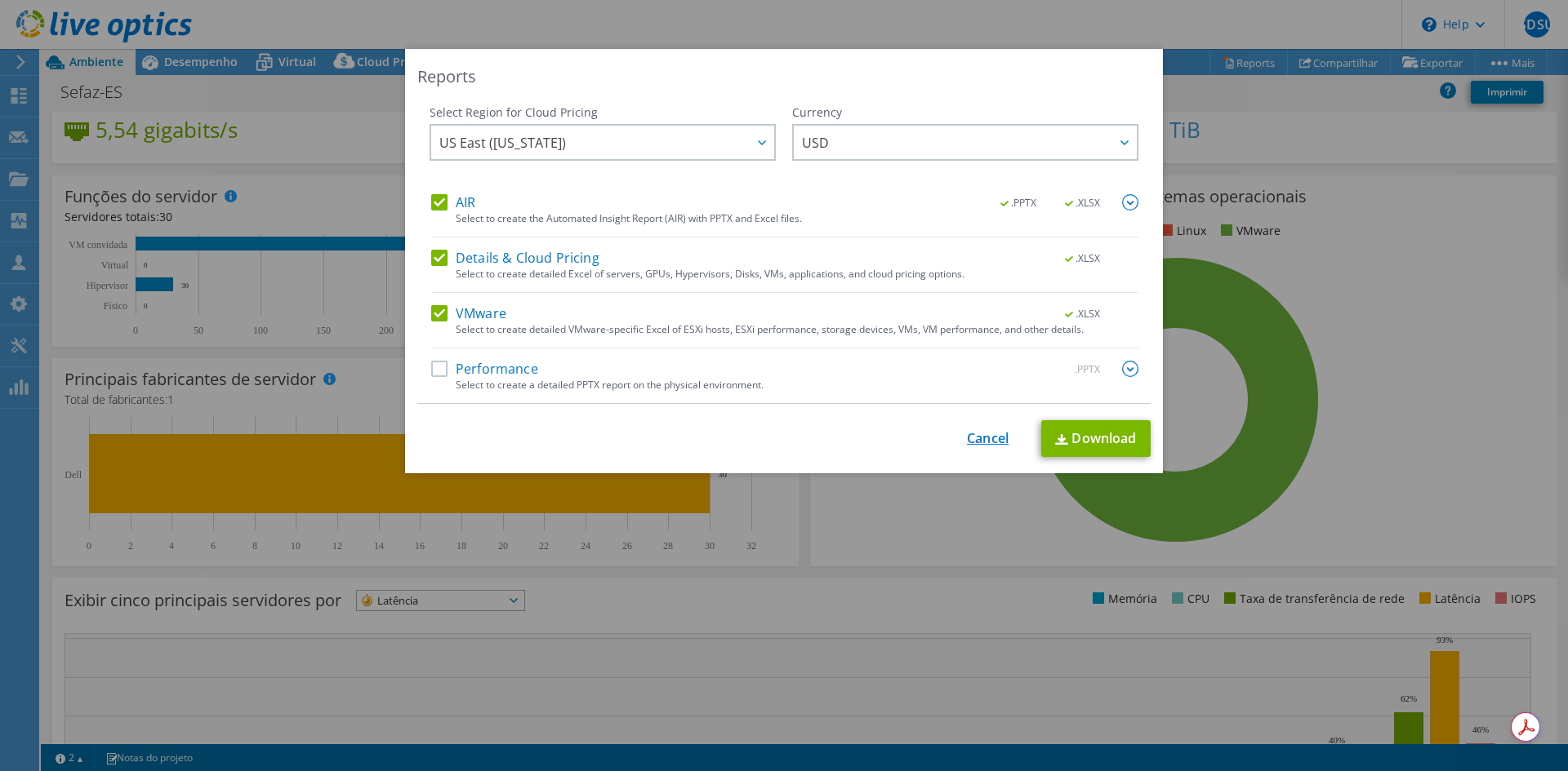
click at [985, 434] on link "Cancel" at bounding box center [988, 439] width 42 height 15
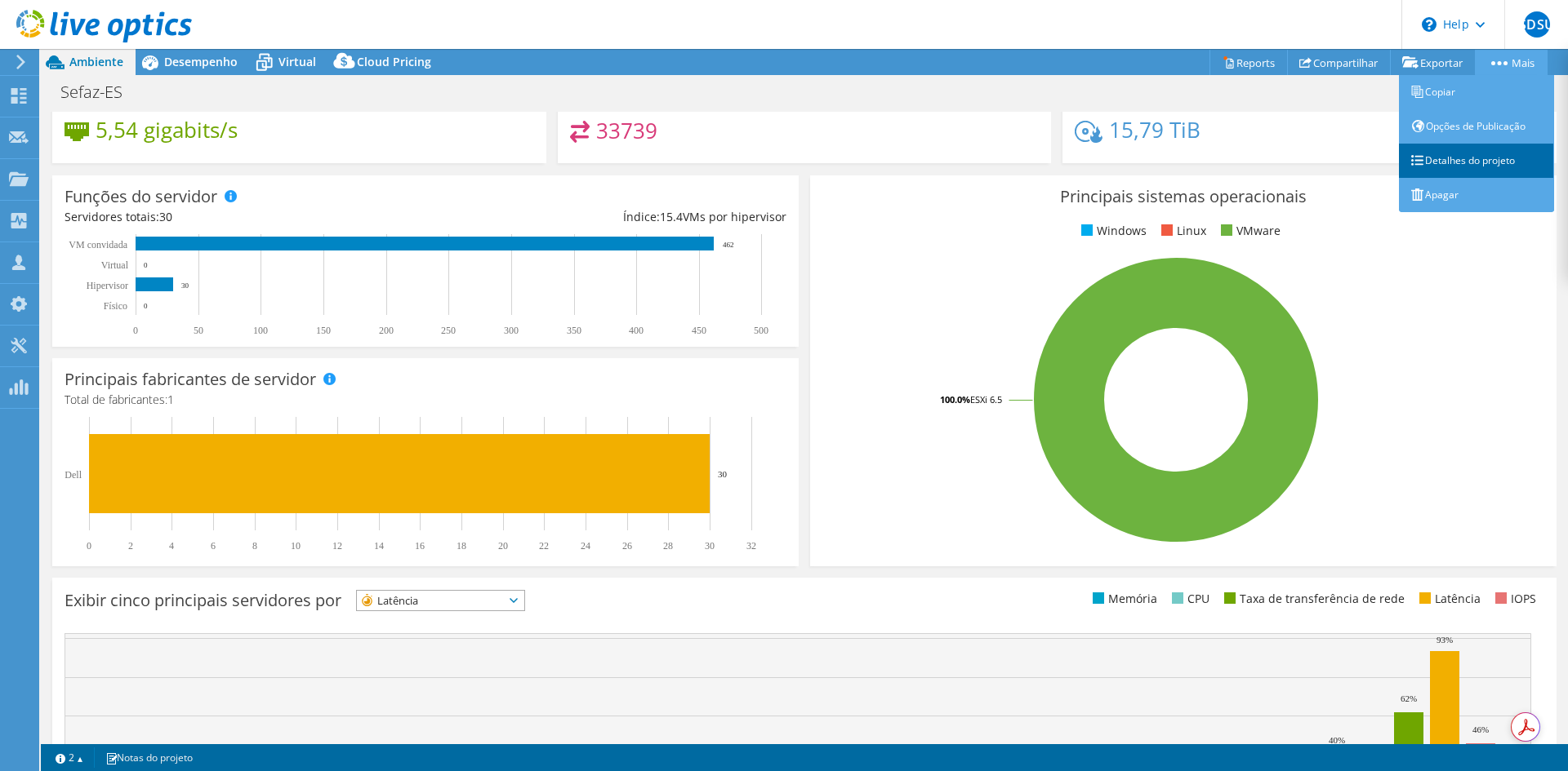
click at [1491, 161] on link "Detalhes do projeto" at bounding box center [1476, 161] width 155 height 34
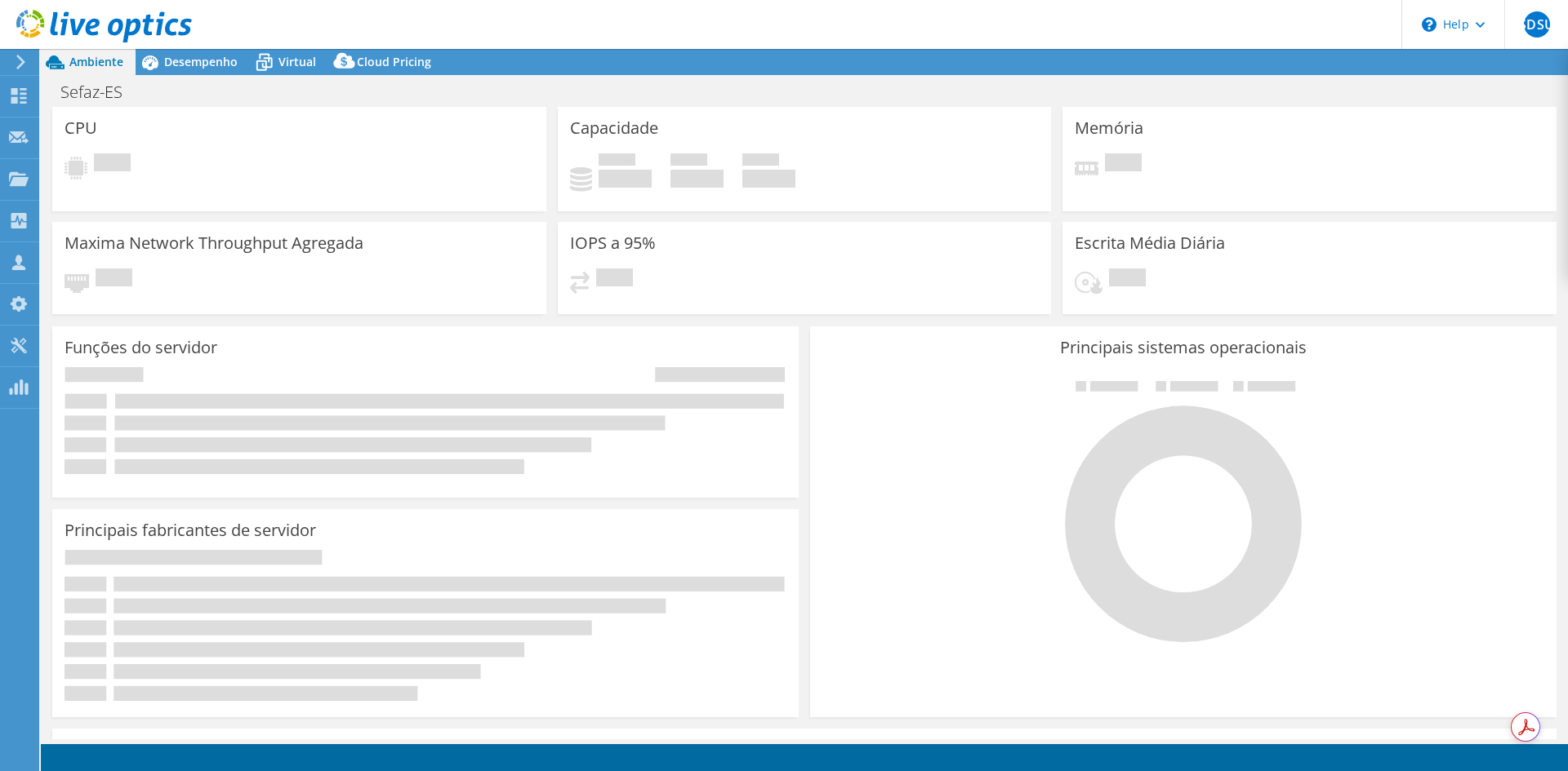
select select "USD"
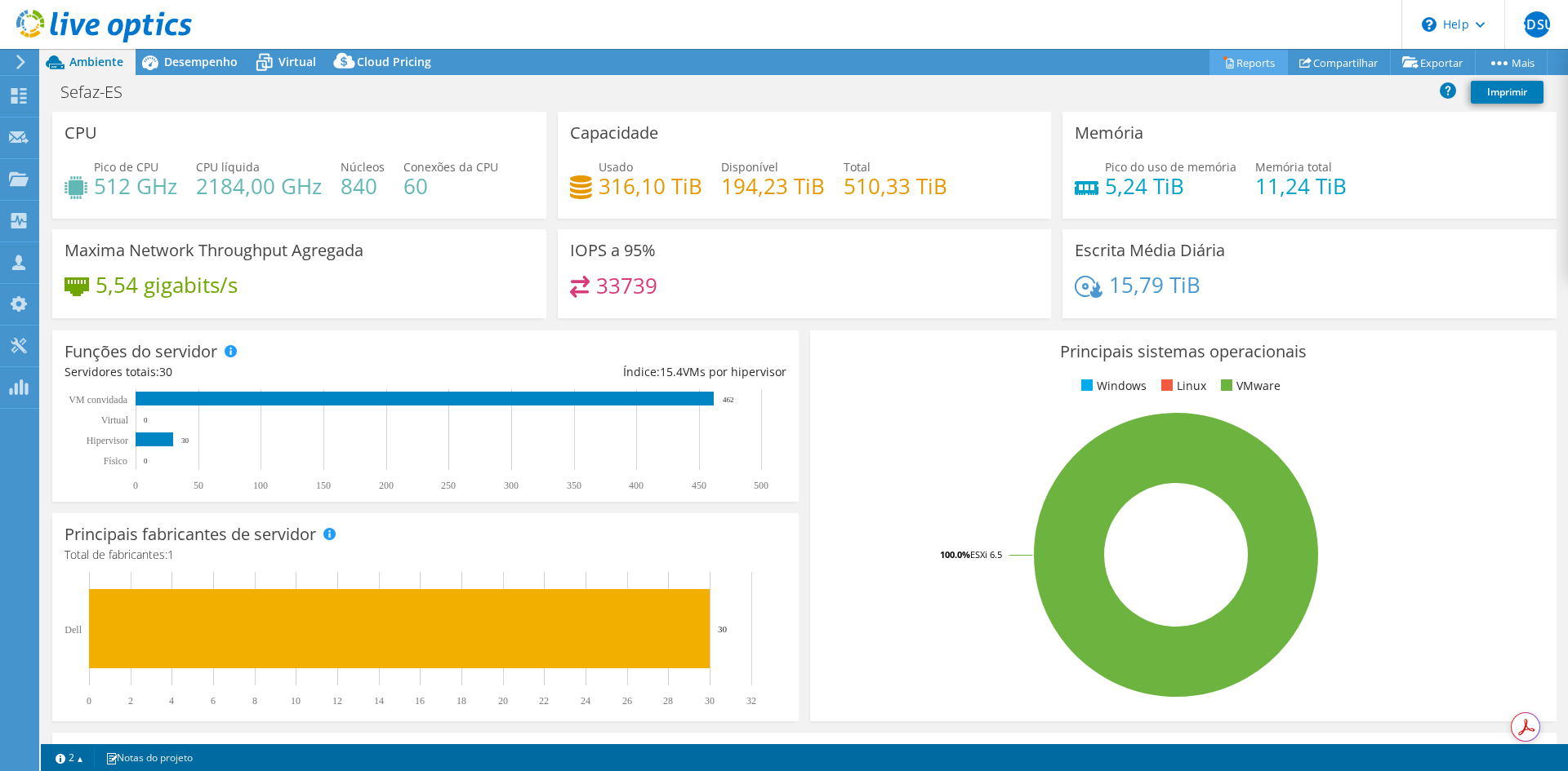
click at [1230, 65] on link "Reports" at bounding box center [1248, 62] width 78 height 25
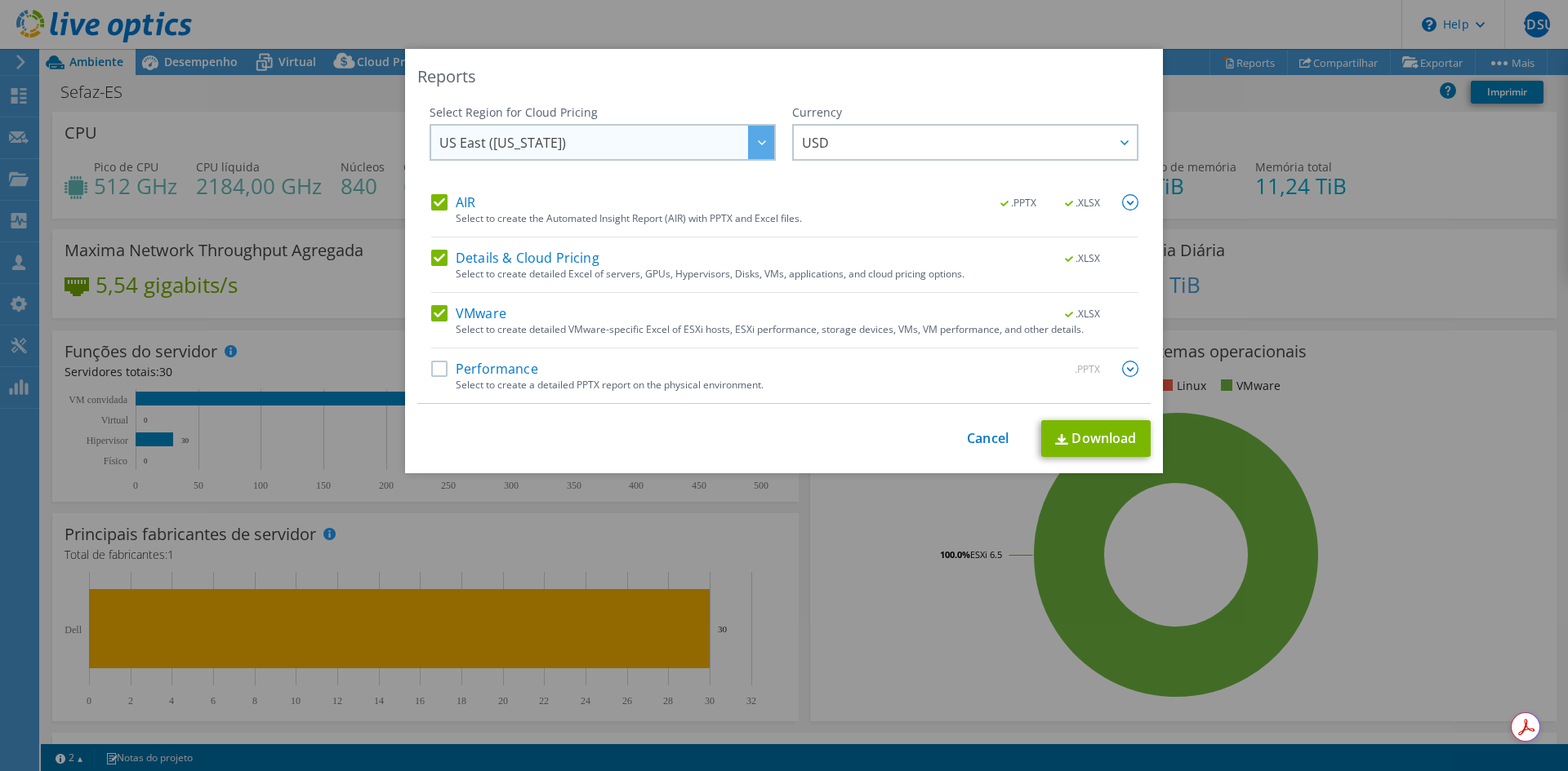
click at [755, 133] on div at bounding box center [760, 143] width 26 height 34
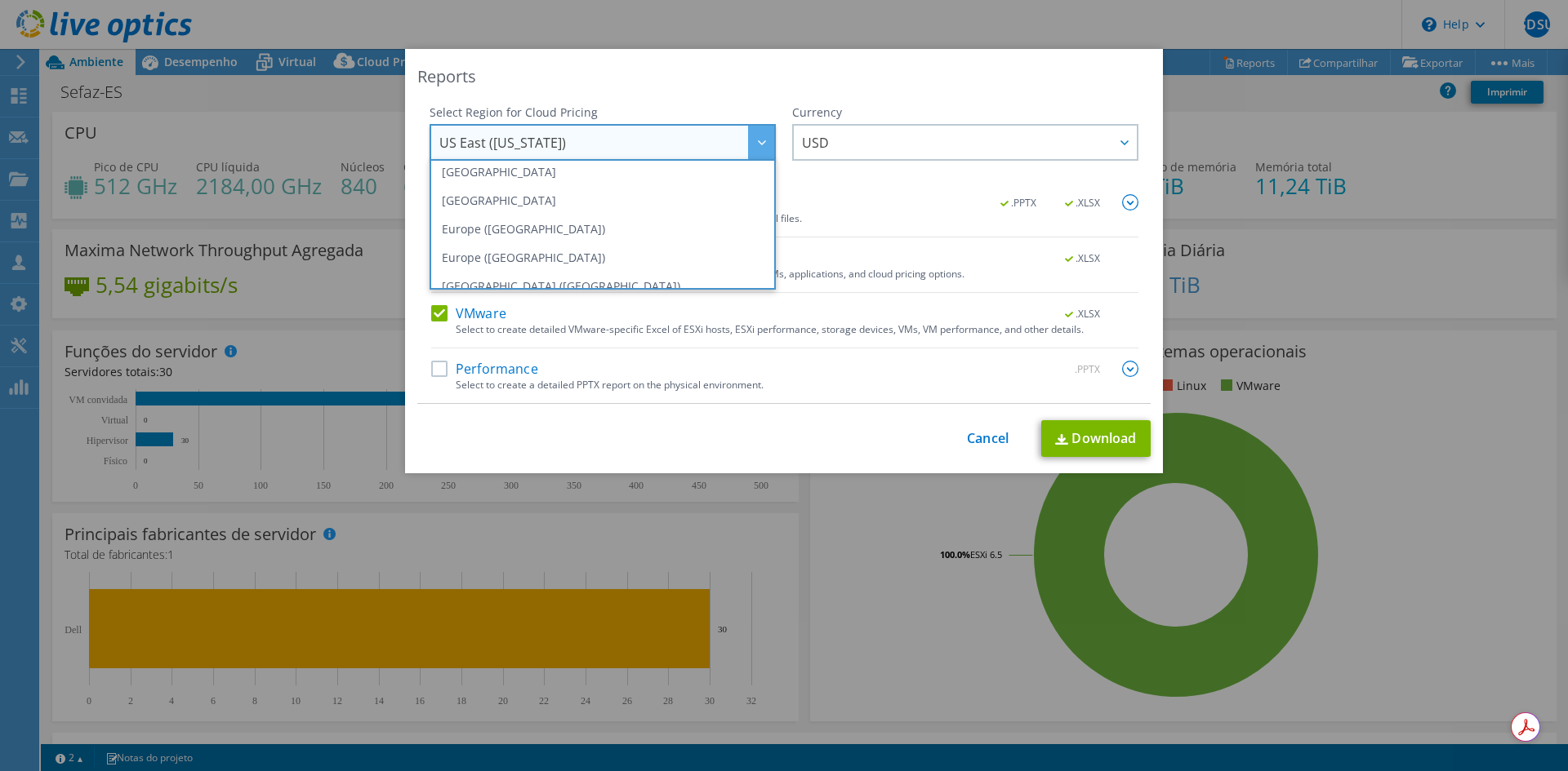
scroll to position [220, 0]
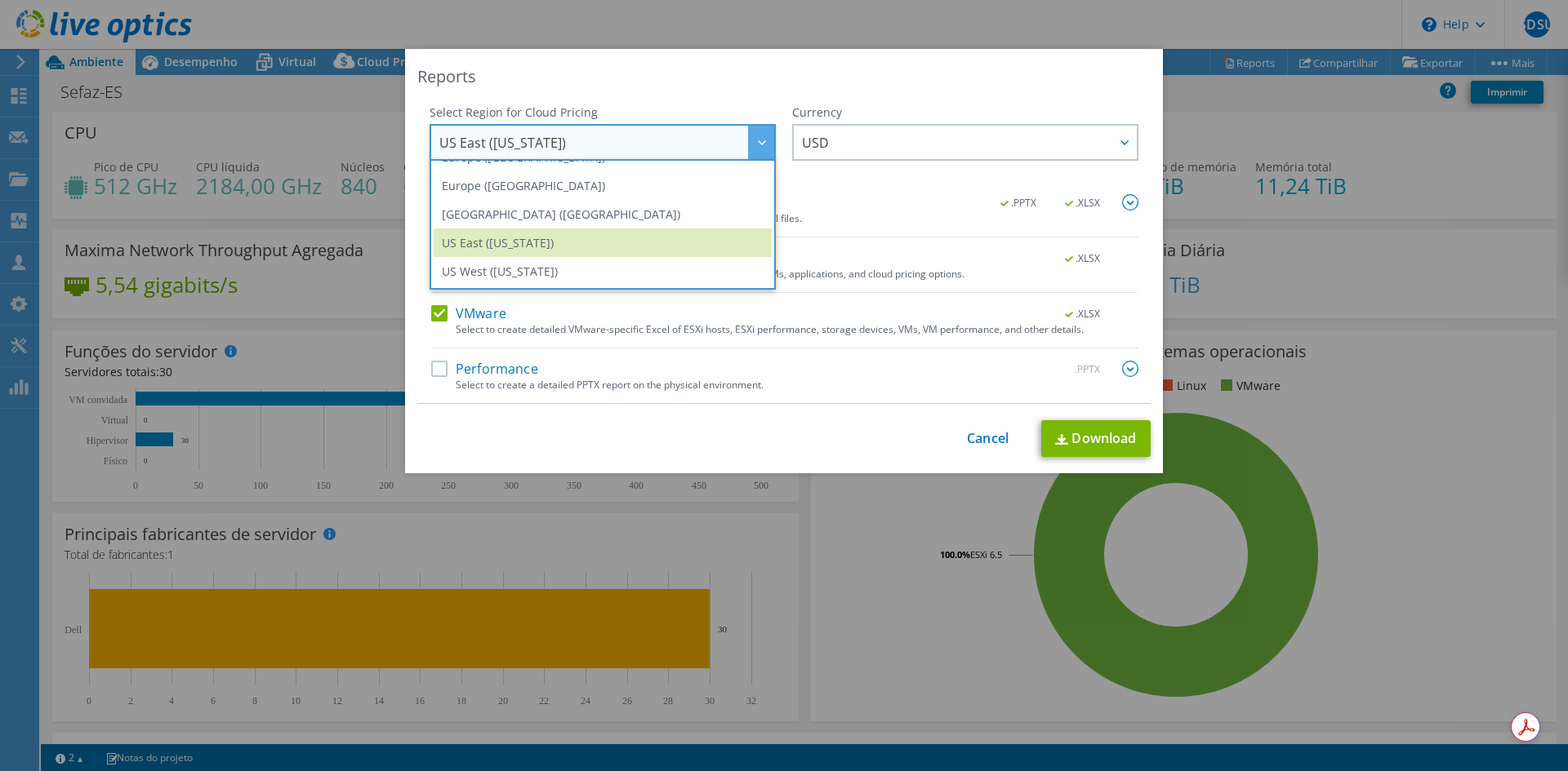
click at [725, 78] on div "Reports" at bounding box center [784, 77] width 734 height 23
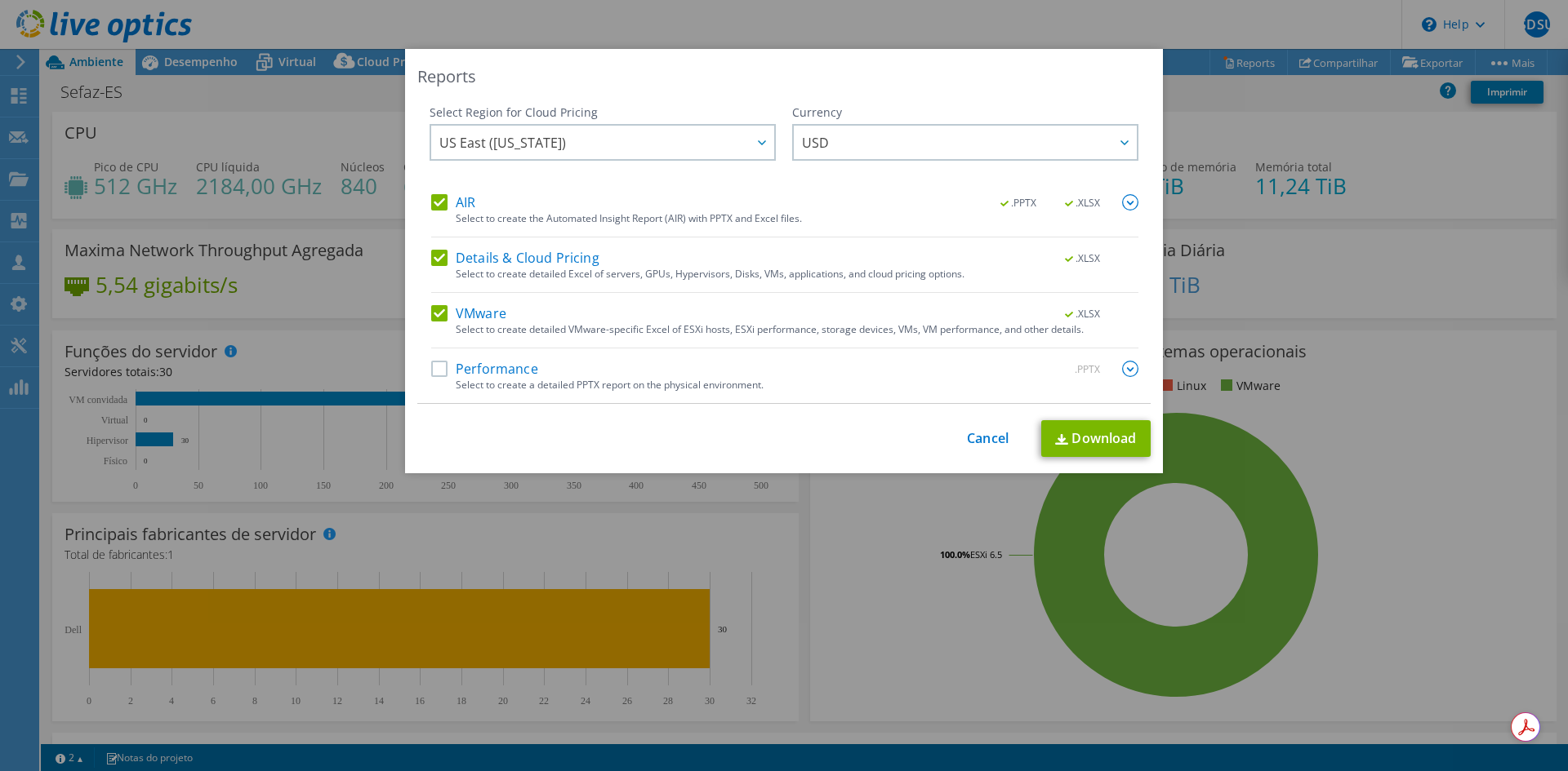
click at [439, 201] on label "AIR" at bounding box center [453, 202] width 44 height 16
click at [0, 0] on input "AIR" at bounding box center [0, 0] width 0 height 0
click at [437, 314] on label "VMware" at bounding box center [469, 313] width 75 height 16
click at [0, 0] on input "VMware" at bounding box center [0, 0] width 0 height 0
click at [438, 368] on label "Performance" at bounding box center [485, 368] width 107 height 16
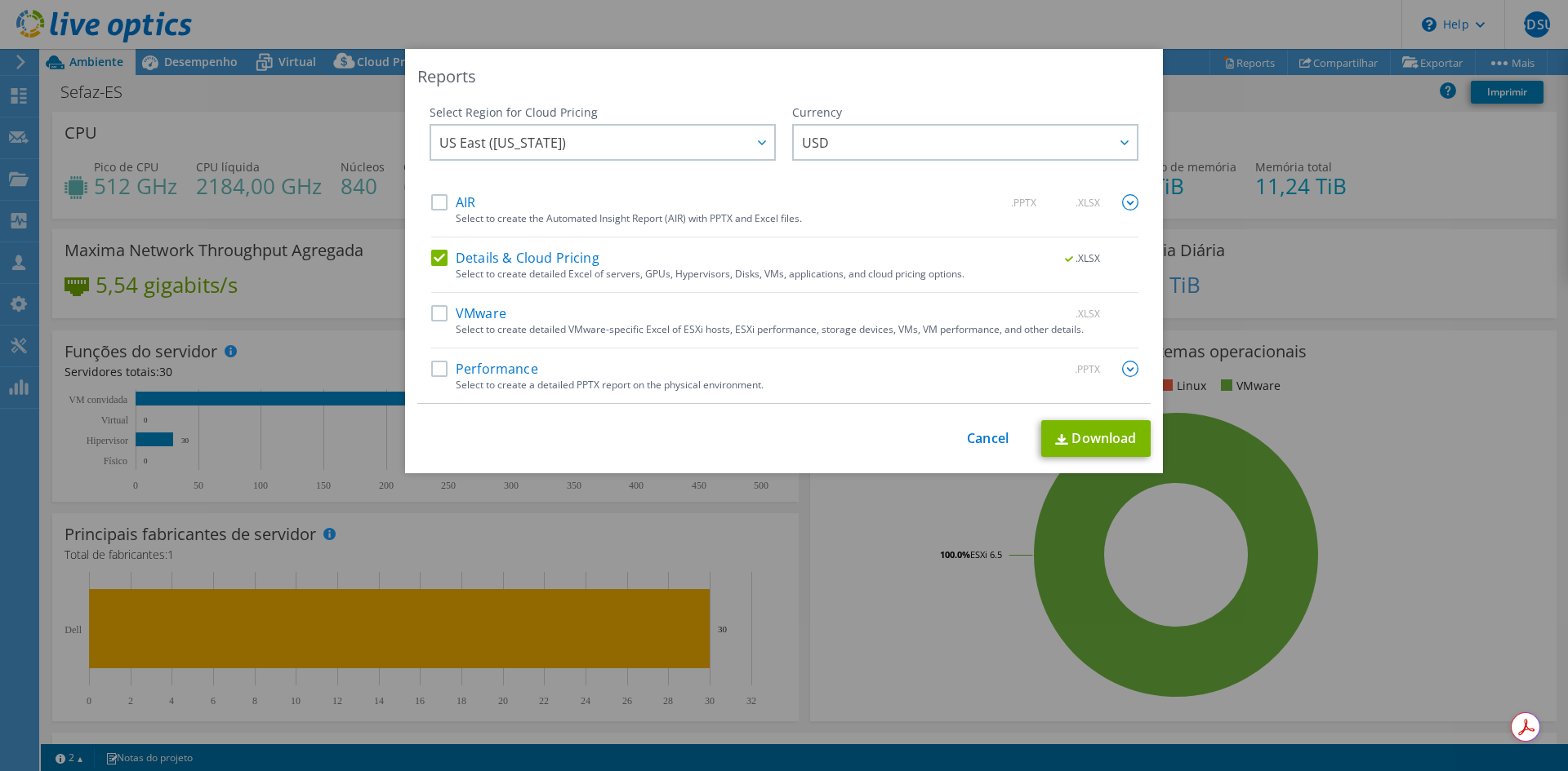
click at [0, 0] on input "Performance" at bounding box center [0, 0] width 0 height 0
click at [1124, 369] on img at bounding box center [1130, 368] width 16 height 16
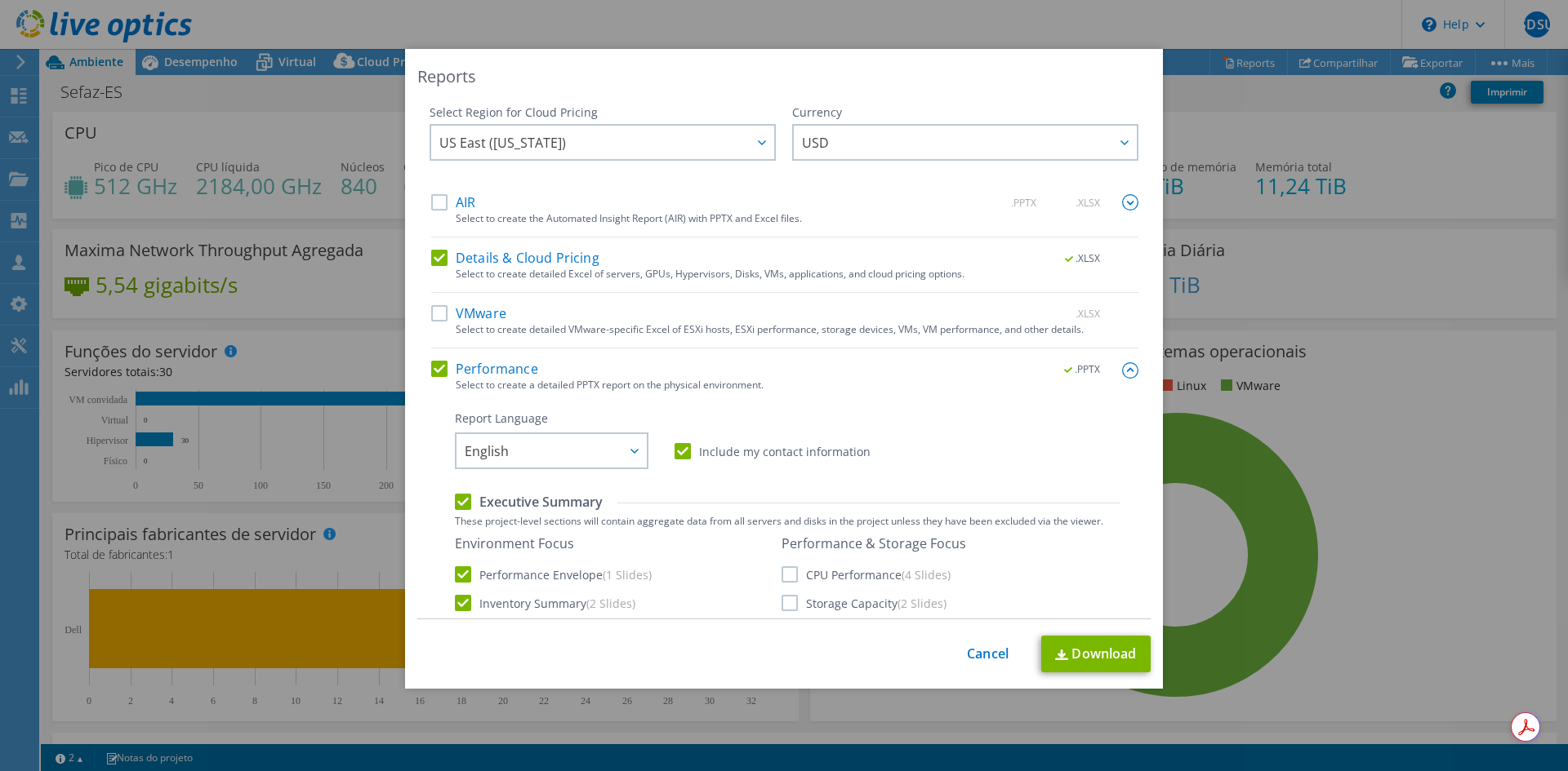
scroll to position [163, 0]
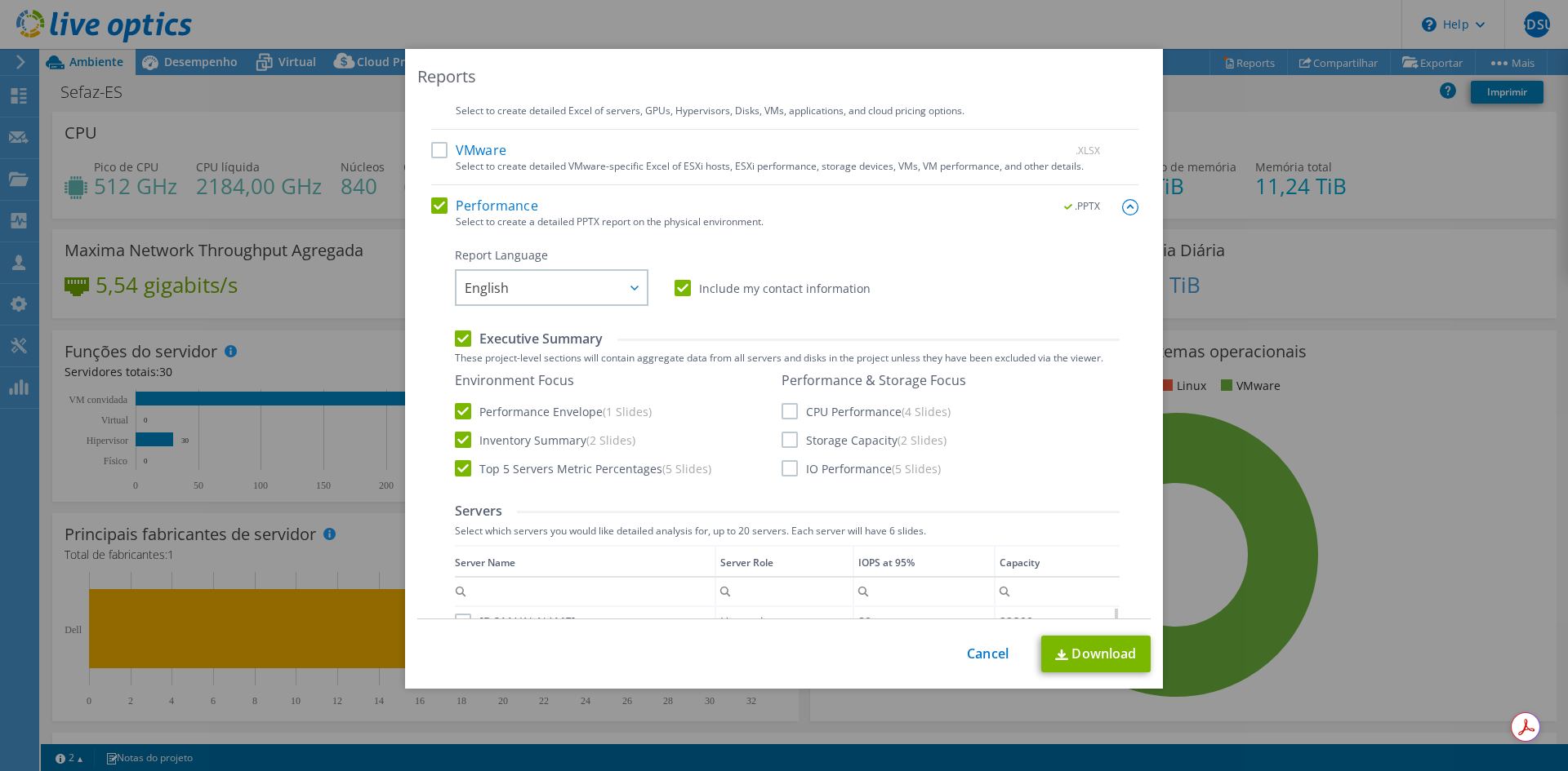
click at [785, 415] on label "CPU Performance (4 Slides)" at bounding box center [866, 411] width 169 height 16
click at [0, 0] on input "CPU Performance (4 Slides)" at bounding box center [0, 0] width 0 height 0
click at [785, 438] on label "Storage Capacity (2 Slides)" at bounding box center [864, 440] width 165 height 16
click at [0, 0] on input "Storage Capacity (2 Slides)" at bounding box center [0, 0] width 0 height 0
click at [781, 473] on label "IO Performance (5 Slides)" at bounding box center [861, 468] width 159 height 16
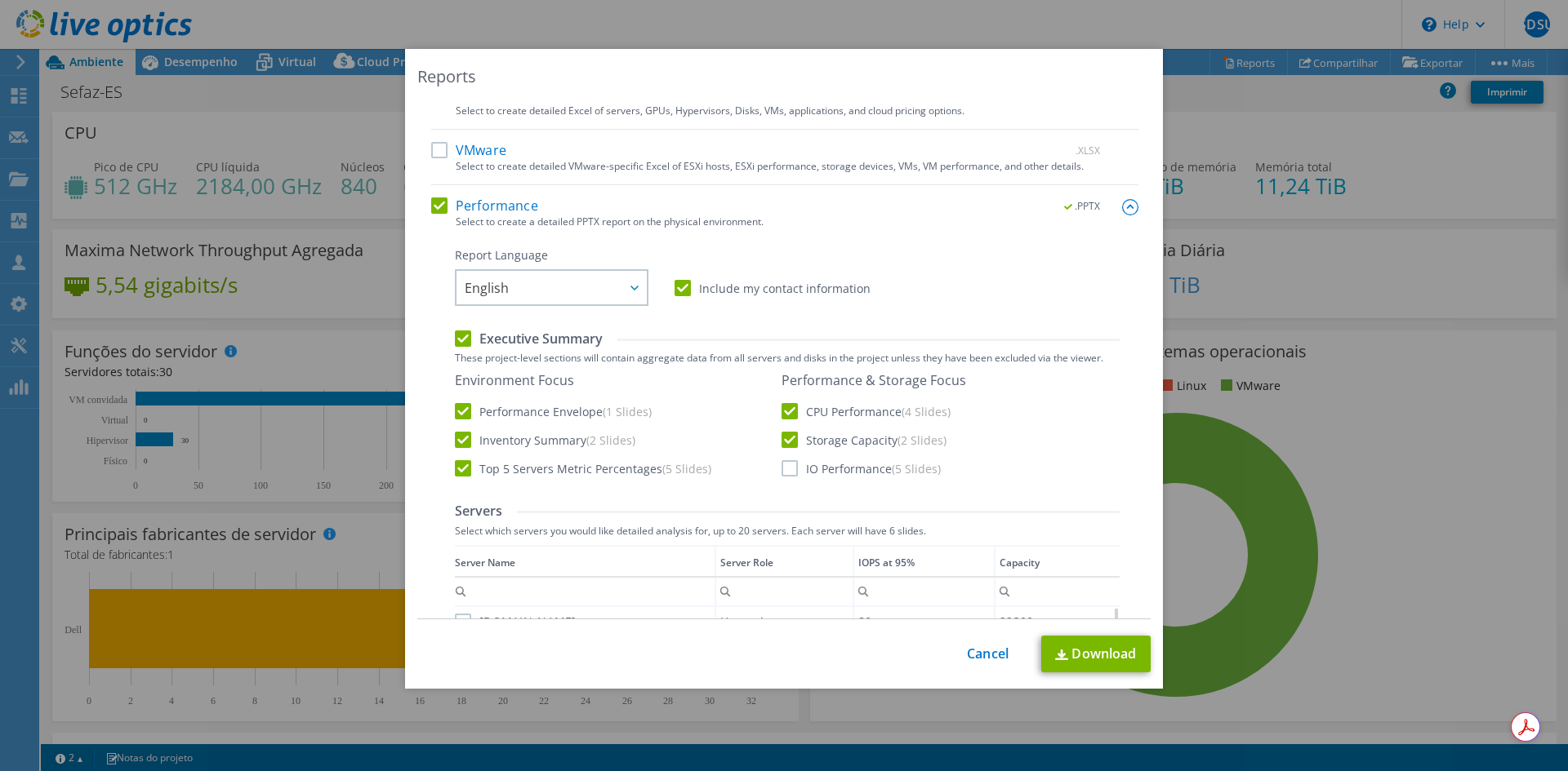
click at [0, 0] on input "IO Performance (5 Slides)" at bounding box center [0, 0] width 0 height 0
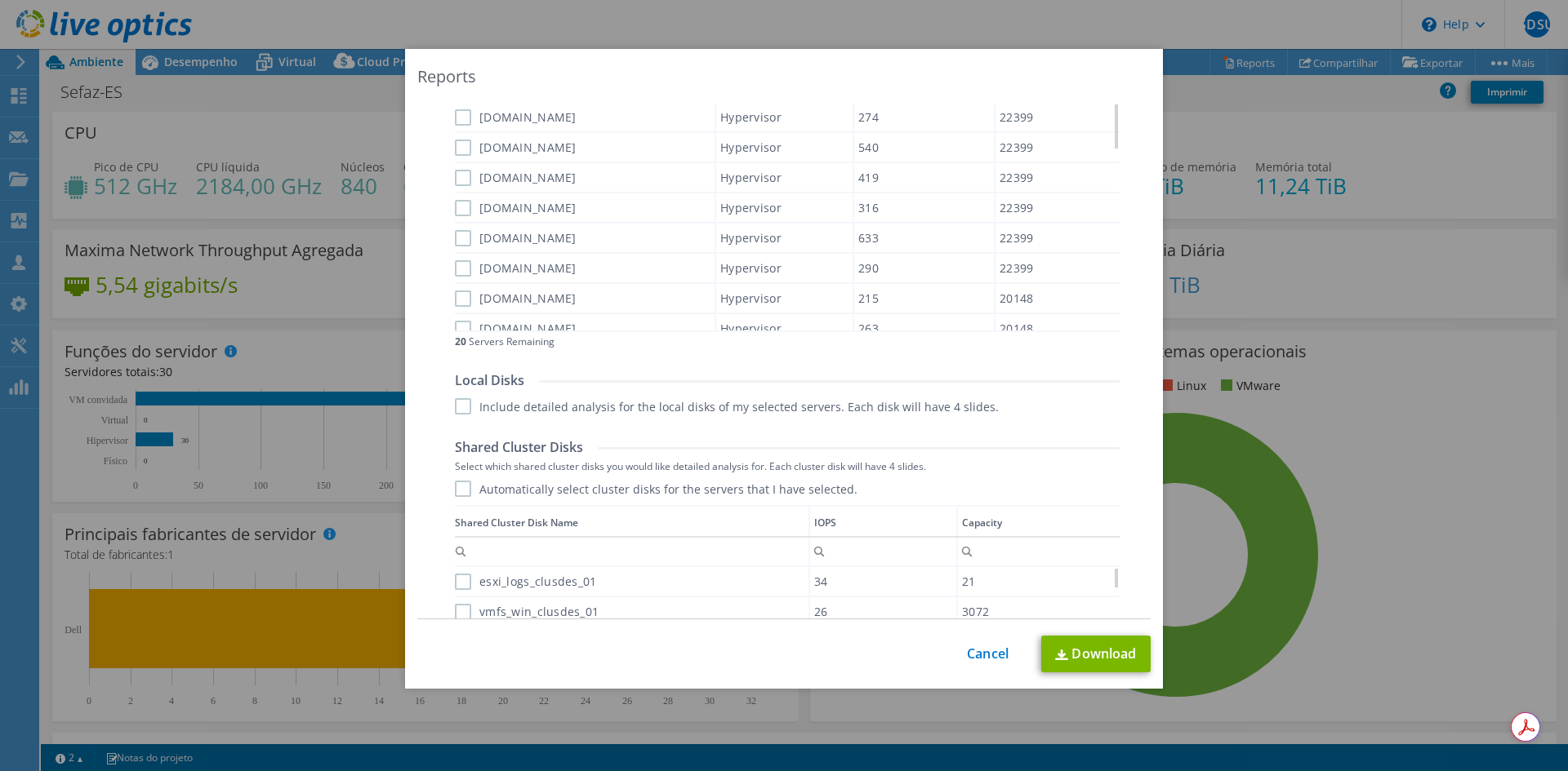
scroll to position [735, 0]
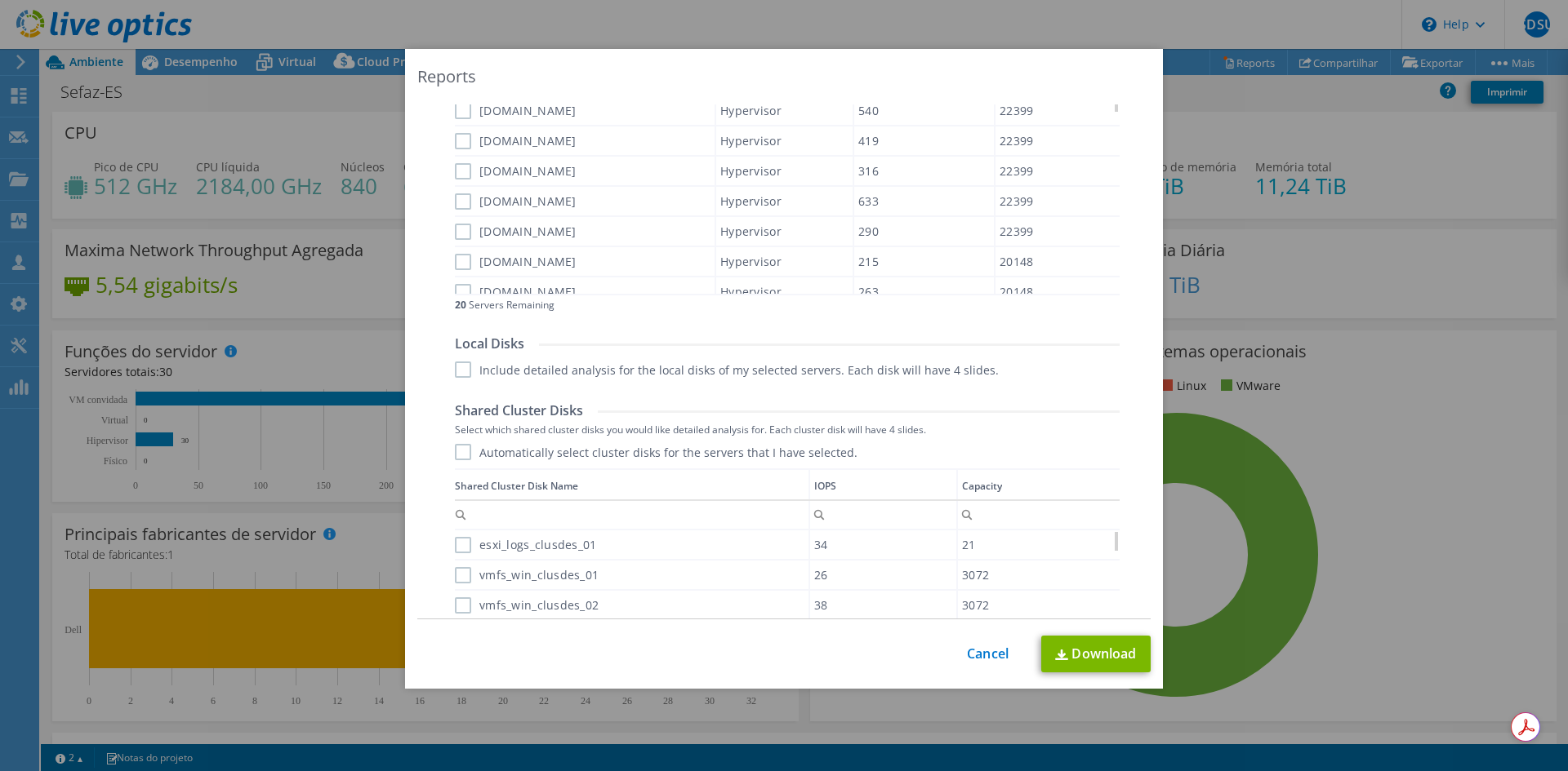
click at [458, 372] on label "Include detailed analysis for the local disks of my selected servers. Each disk…" at bounding box center [727, 369] width 544 height 16
click at [0, 0] on input "Include detailed analysis for the local disks of my selected servers. Each disk…" at bounding box center [0, 0] width 0 height 0
click at [458, 454] on label "Automatically select cluster disks for the servers that I have selected." at bounding box center [656, 452] width 403 height 16
click at [0, 0] on input "Automatically select cluster disks for the servers that I have selected." at bounding box center [0, 0] width 0 height 0
click at [462, 367] on label "Include detailed analysis for the local disks of my selected servers. Each disk…" at bounding box center [727, 369] width 544 height 16
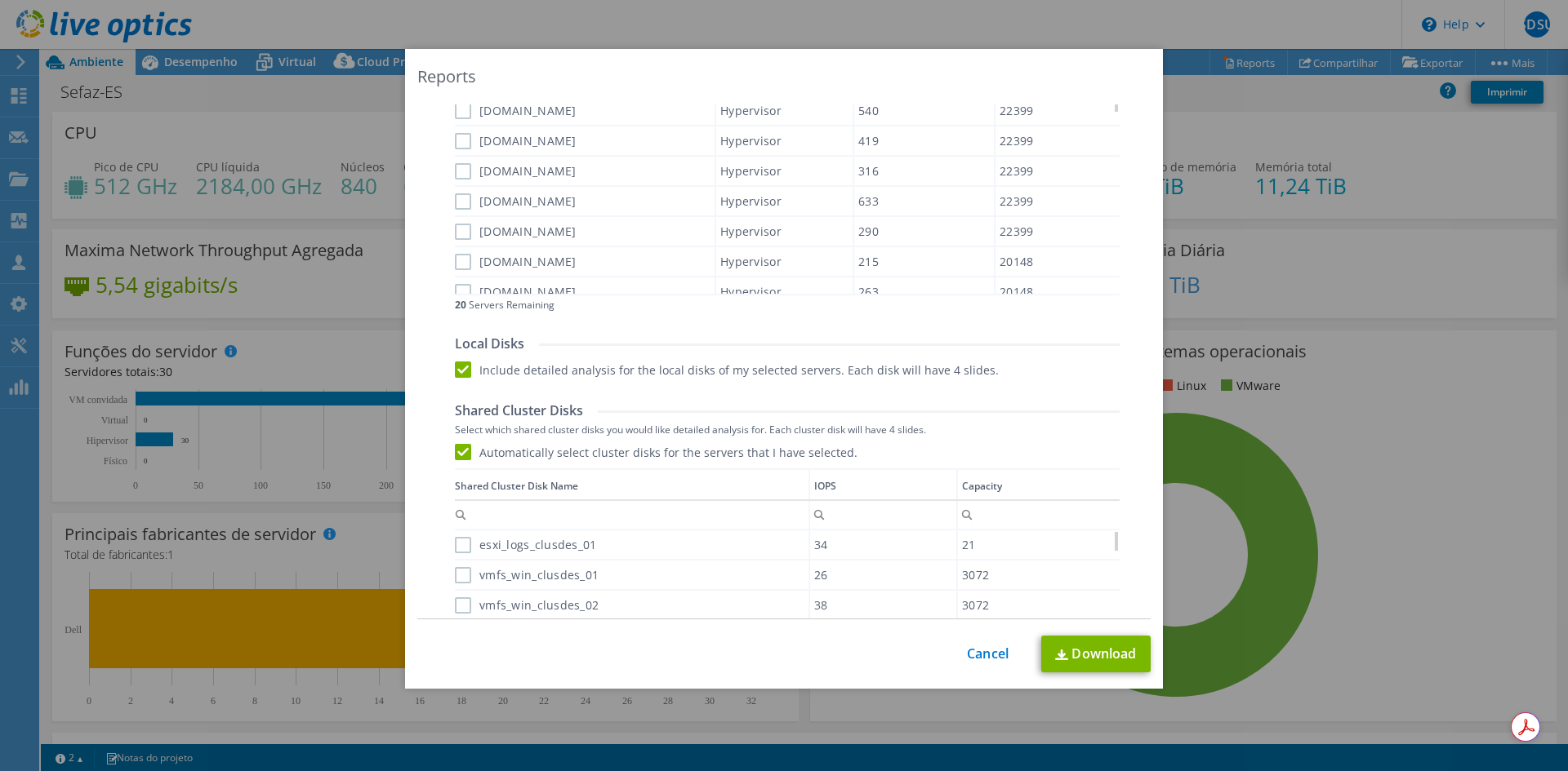
click at [0, 0] on input "Include detailed analysis for the local disks of my selected servers. Each disk…" at bounding box center [0, 0] width 0 height 0
click at [455, 452] on label "Automatically select cluster disks for the servers that I have selected." at bounding box center [656, 452] width 403 height 16
click at [0, 0] on input "Automatically select cluster disks for the servers that I have selected." at bounding box center [0, 0] width 0 height 0
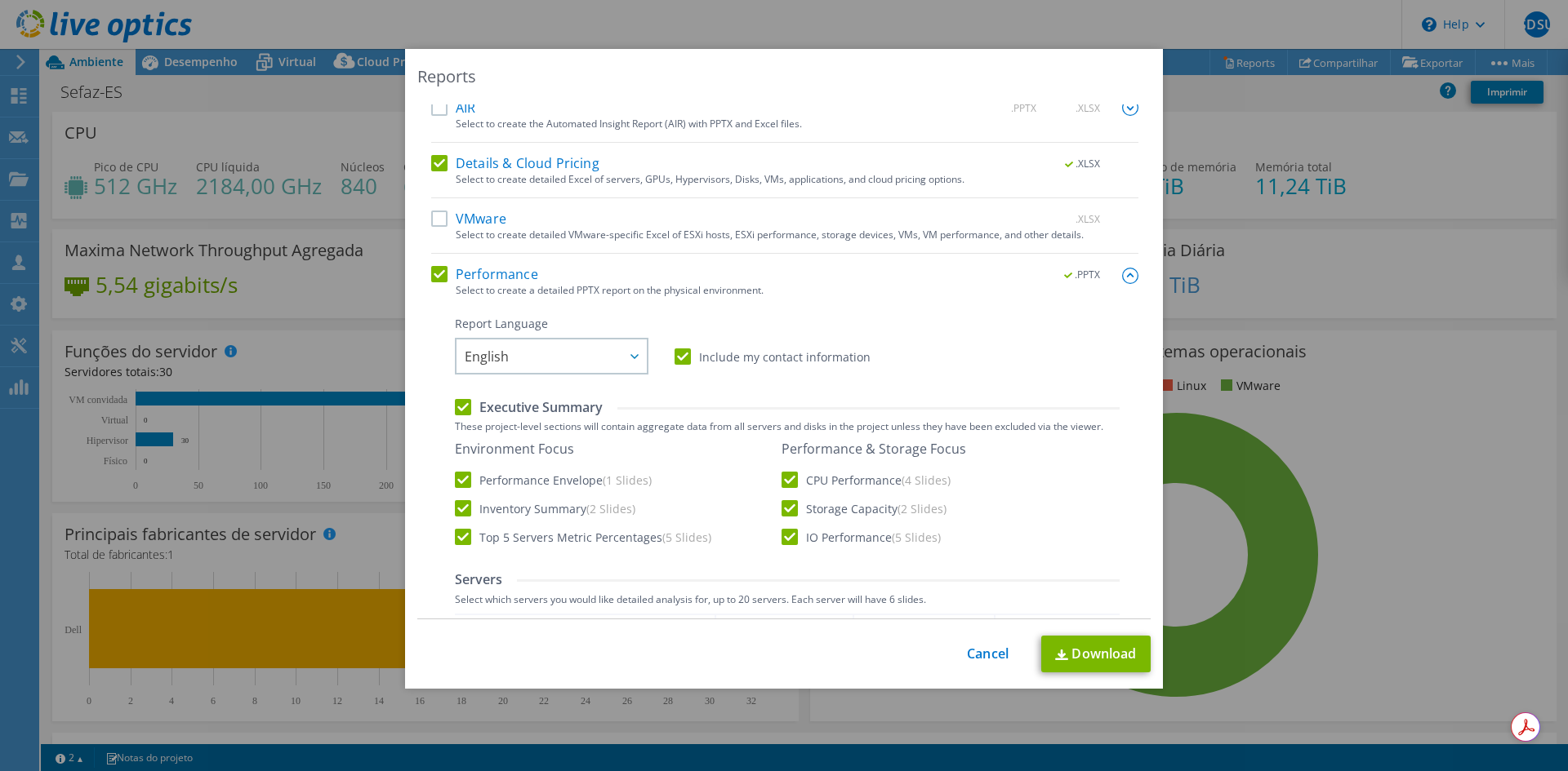
scroll to position [82, 0]
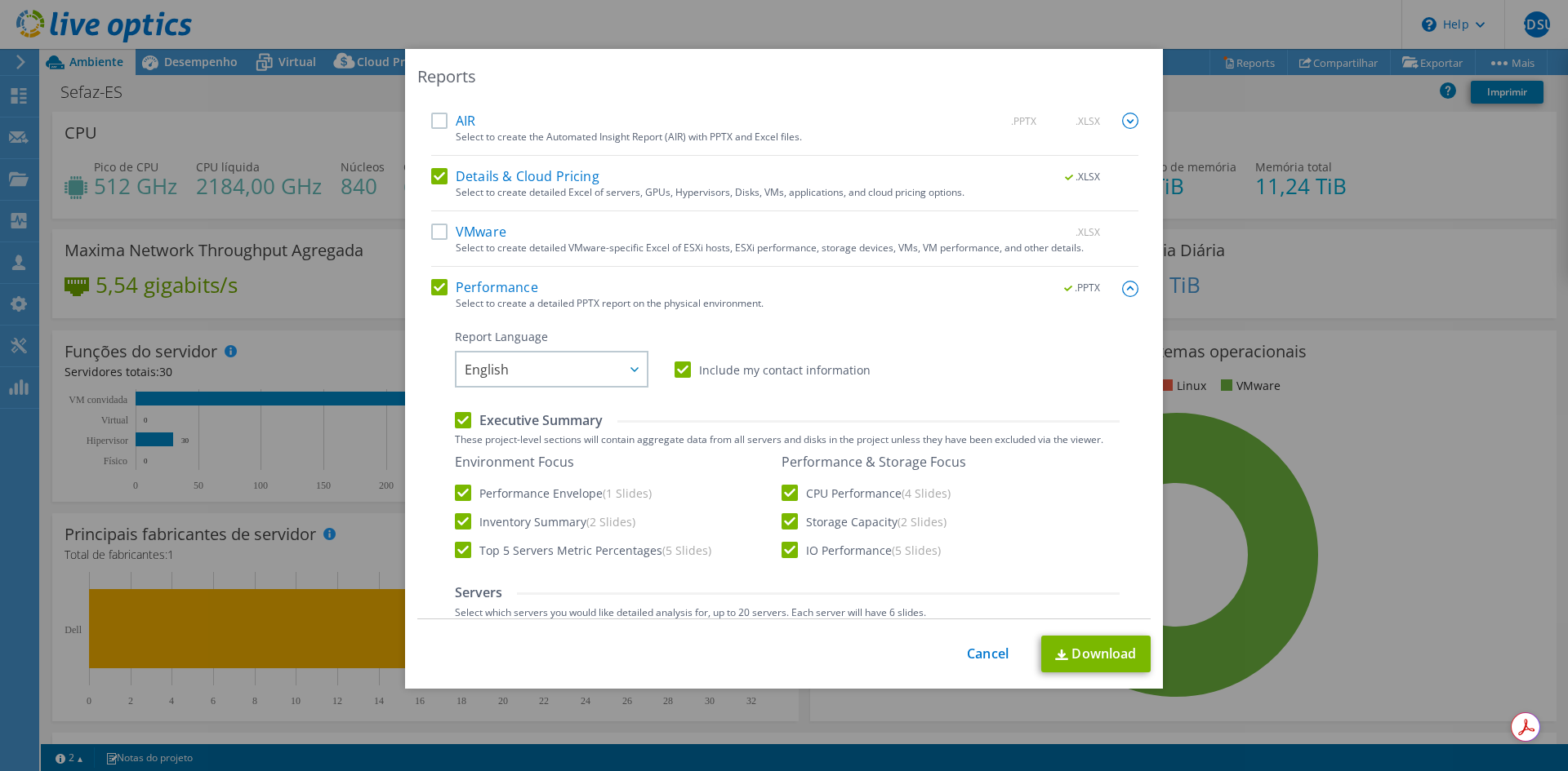
click at [1122, 289] on img at bounding box center [1130, 288] width 16 height 16
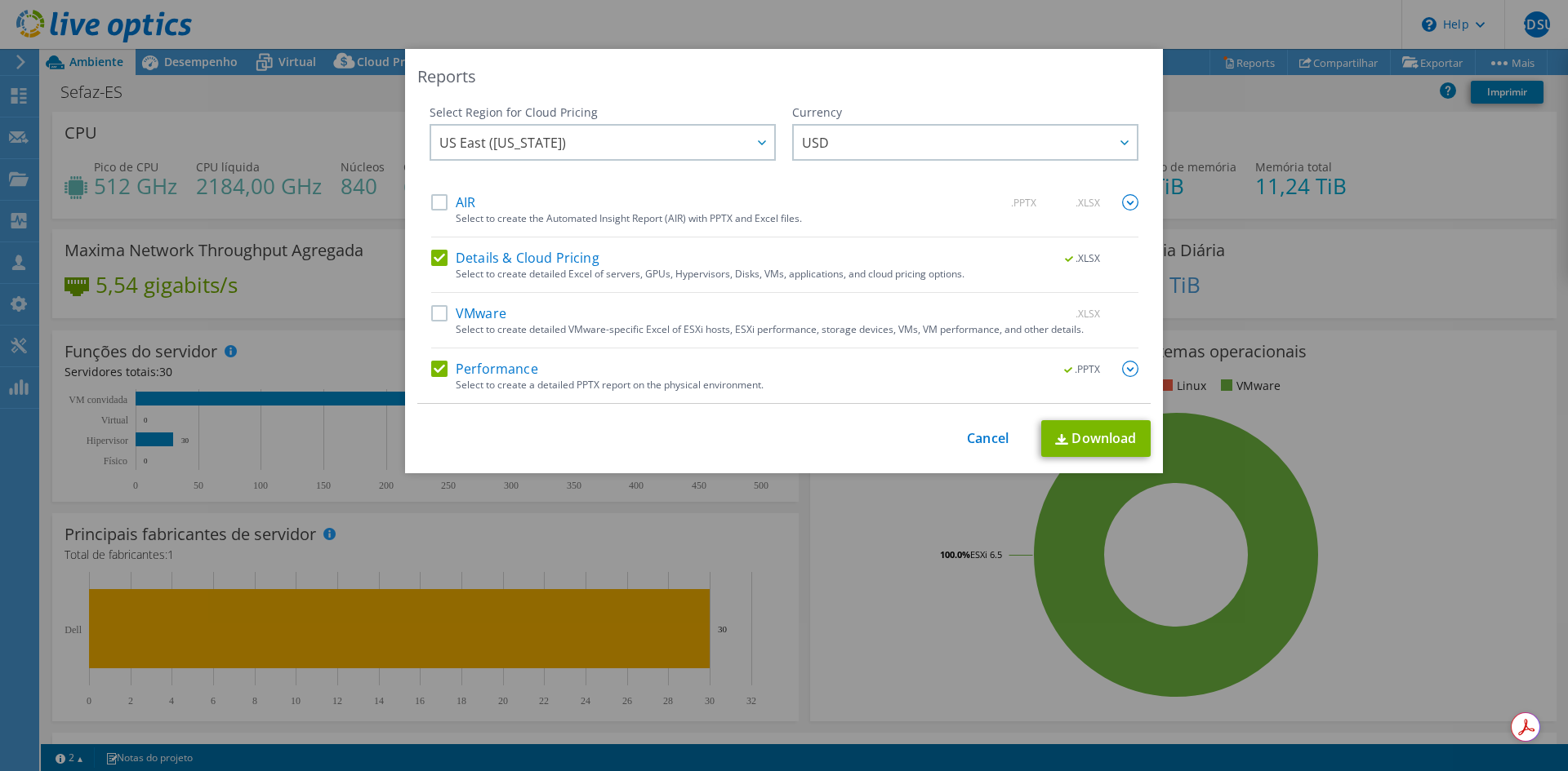
click at [1073, 372] on span ".PPTX" at bounding box center [1083, 370] width 62 height 12
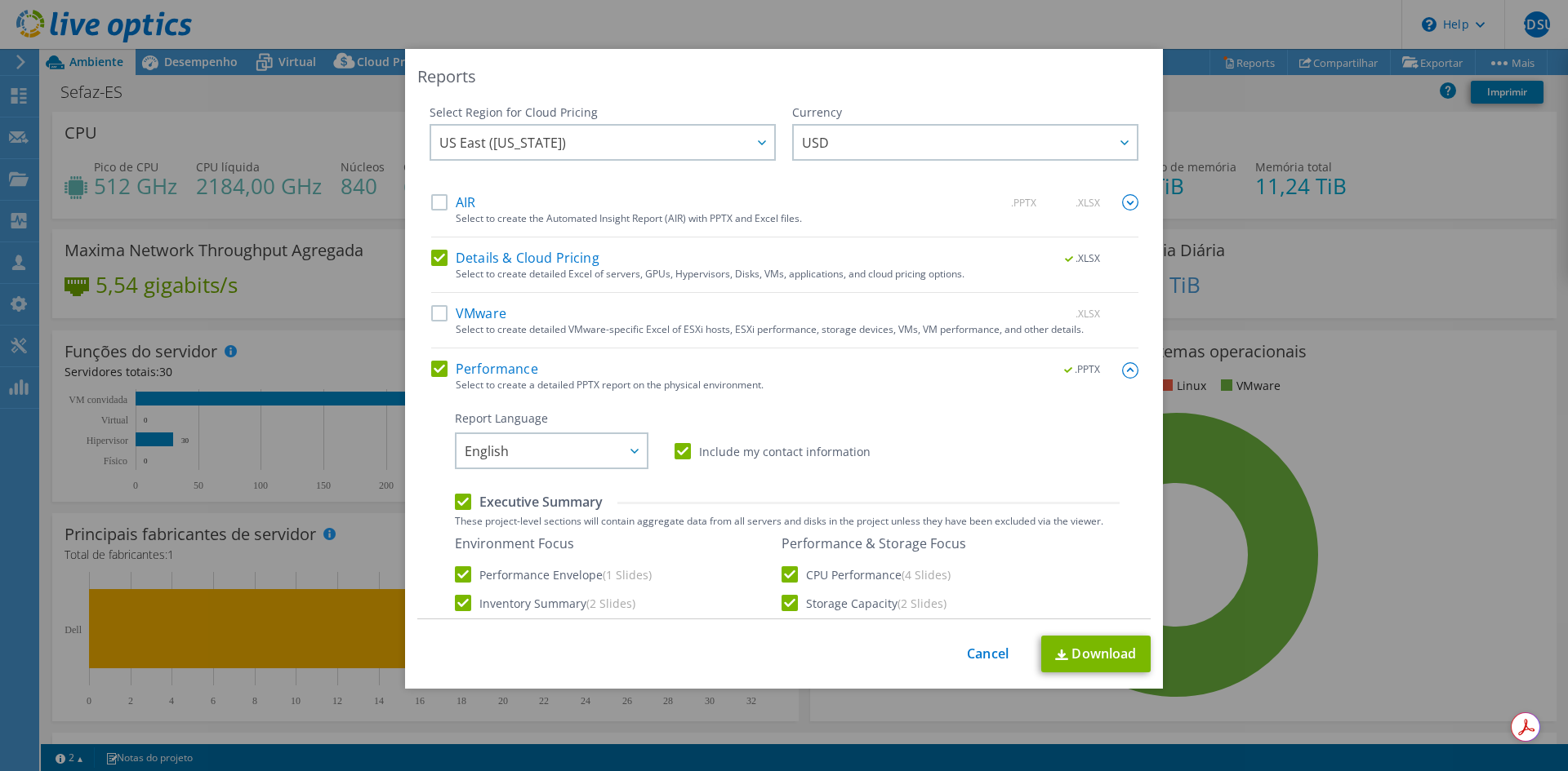
click at [1070, 369] on span ".PPTX" at bounding box center [1083, 370] width 62 height 12
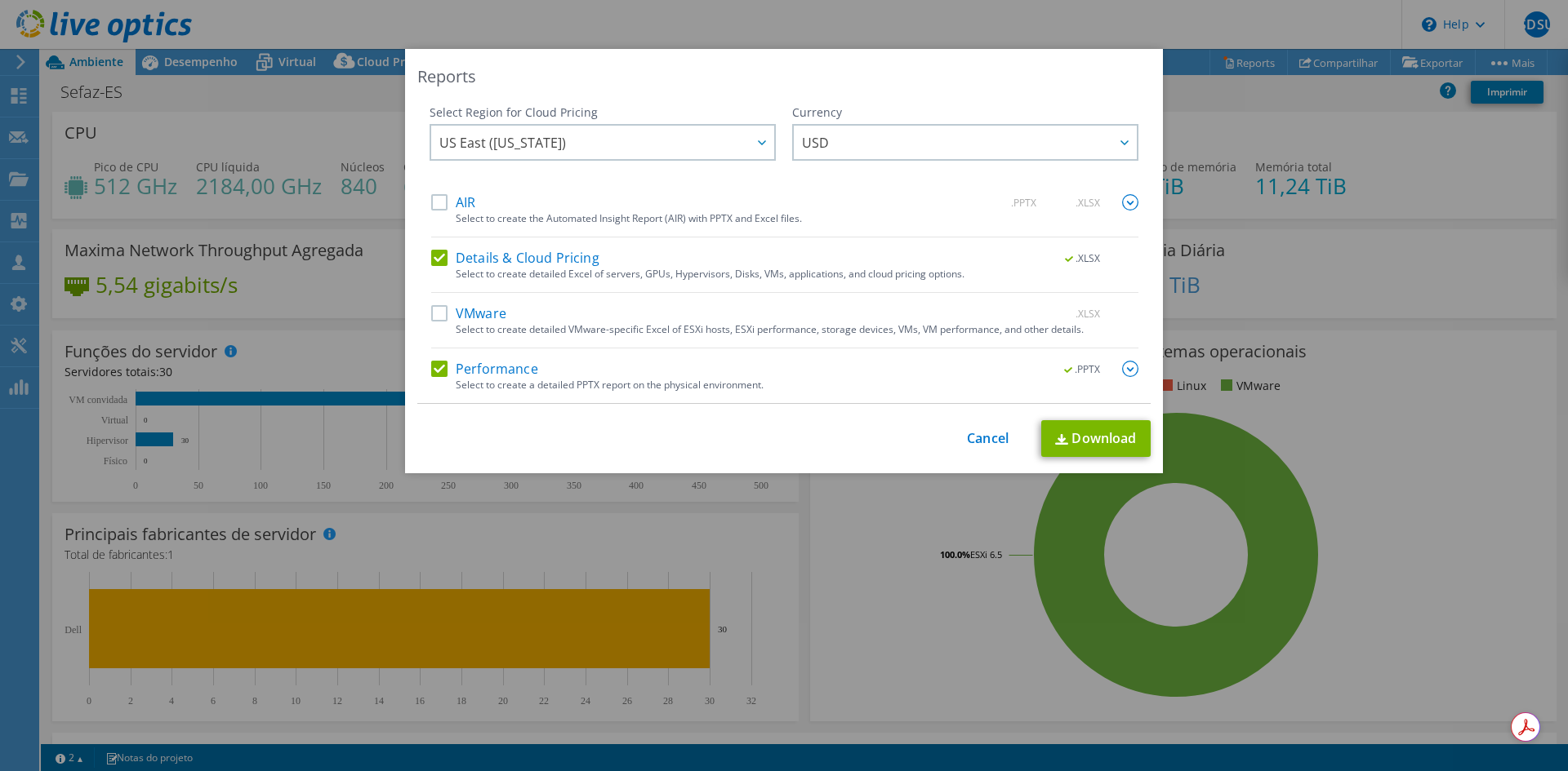
click at [1070, 369] on span ".PPTX" at bounding box center [1083, 370] width 62 height 12
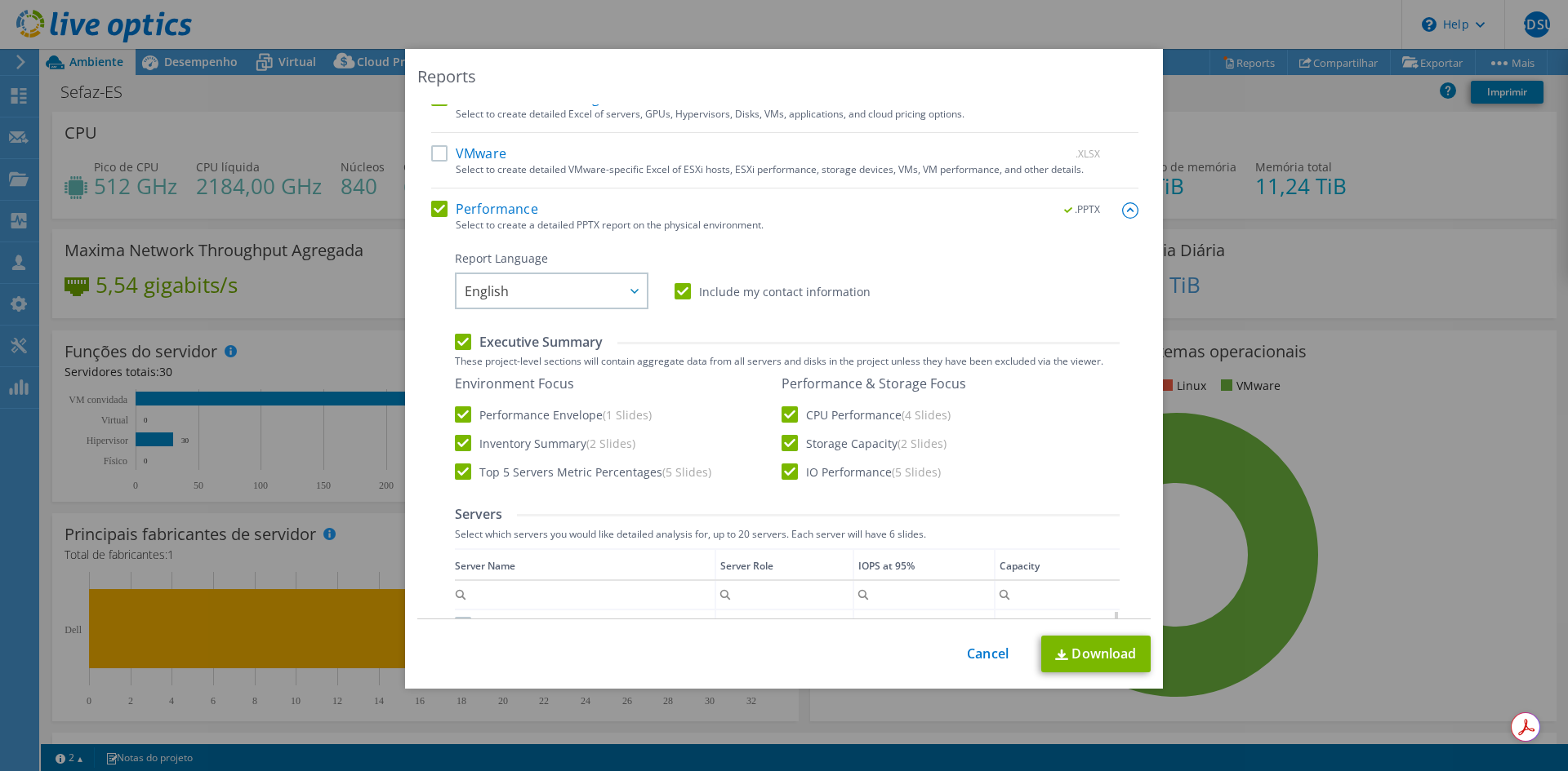
scroll to position [163, 0]
click at [631, 292] on div at bounding box center [633, 288] width 26 height 34
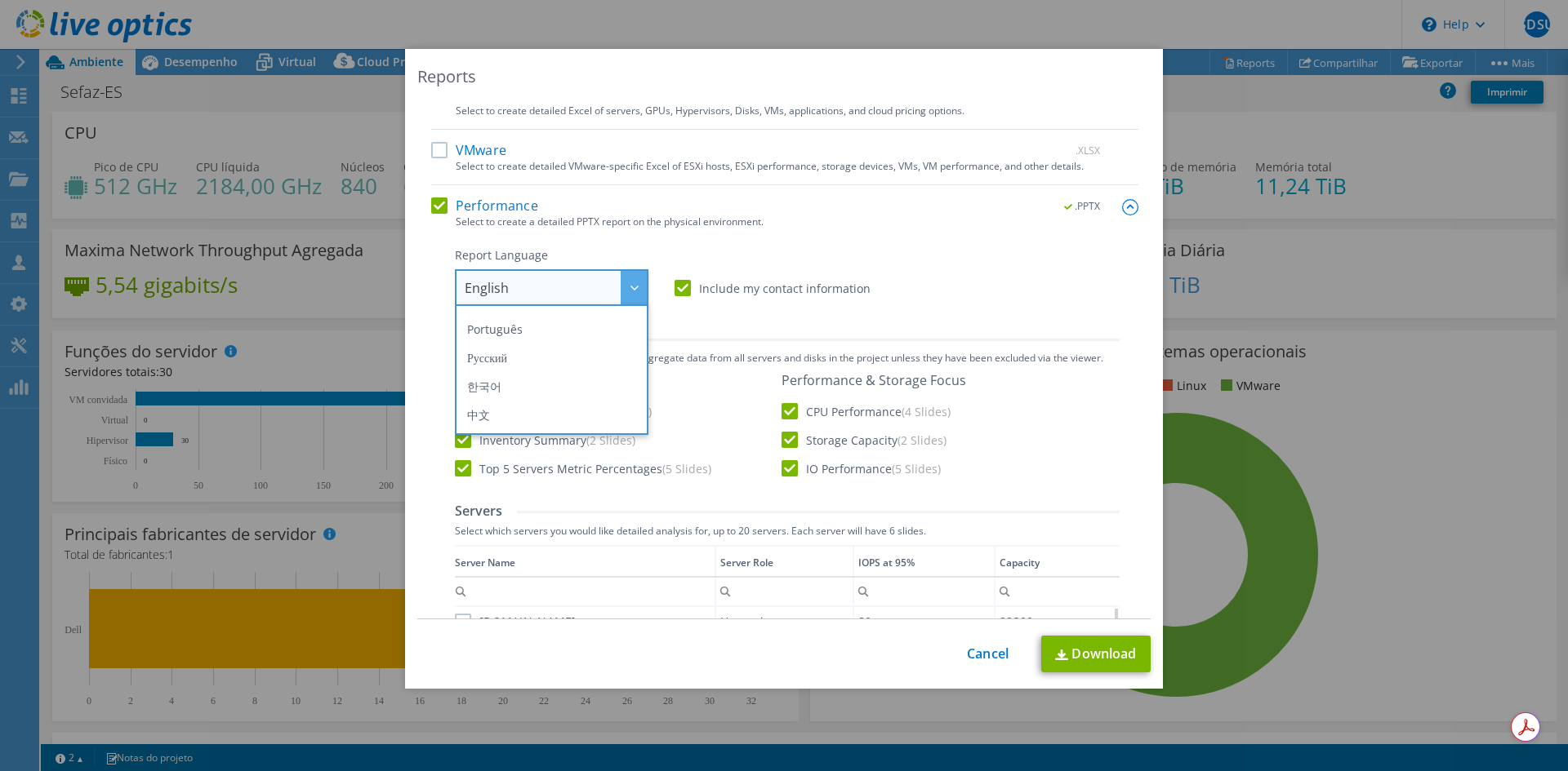
scroll to position [168, 0]
click at [956, 263] on div "Report Language English Deutsch Español Français Italiano Polski Português Русс…" at bounding box center [787, 277] width 665 height 59
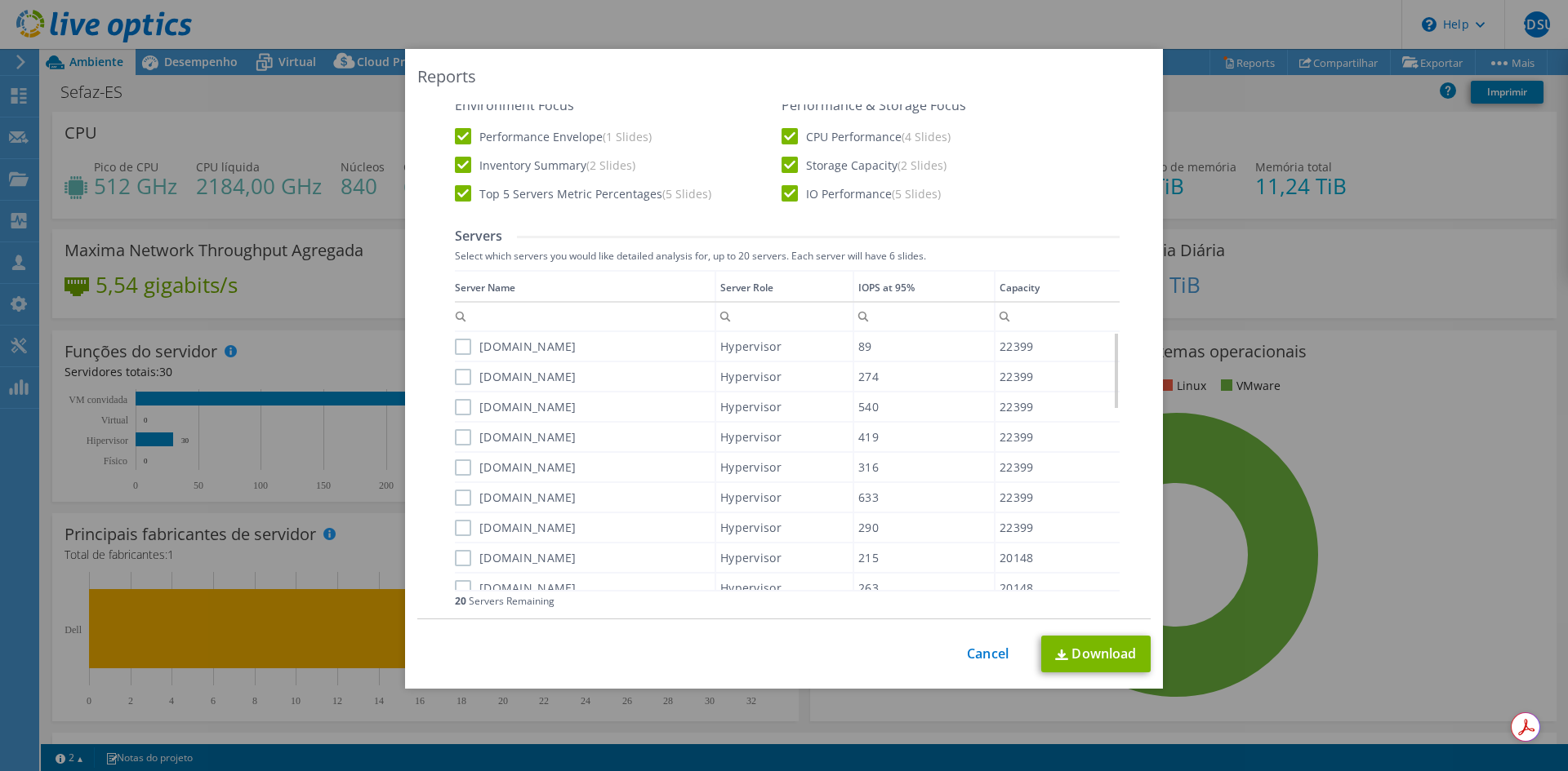
scroll to position [490, 0]
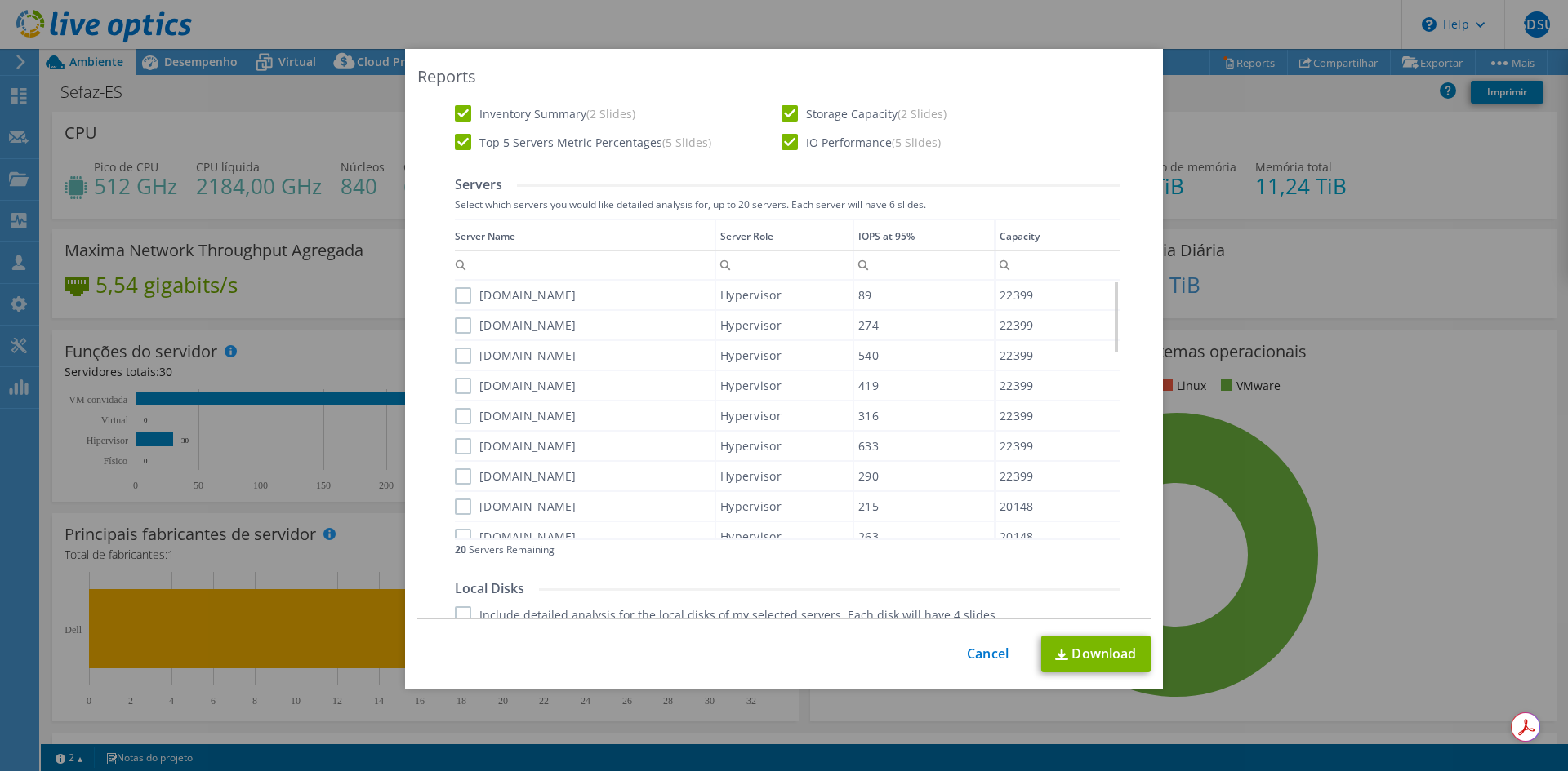
click at [523, 297] on label "[DOMAIN_NAME]" at bounding box center [516, 295] width 122 height 16
click at [0, 0] on input "[DOMAIN_NAME]" at bounding box center [0, 0] width 0 height 0
click at [458, 316] on div "[DOMAIN_NAME]" at bounding box center [585, 325] width 260 height 29
click at [459, 301] on label "[DOMAIN_NAME]" at bounding box center [516, 295] width 122 height 16
click at [0, 0] on input "[DOMAIN_NAME]" at bounding box center [0, 0] width 0 height 0
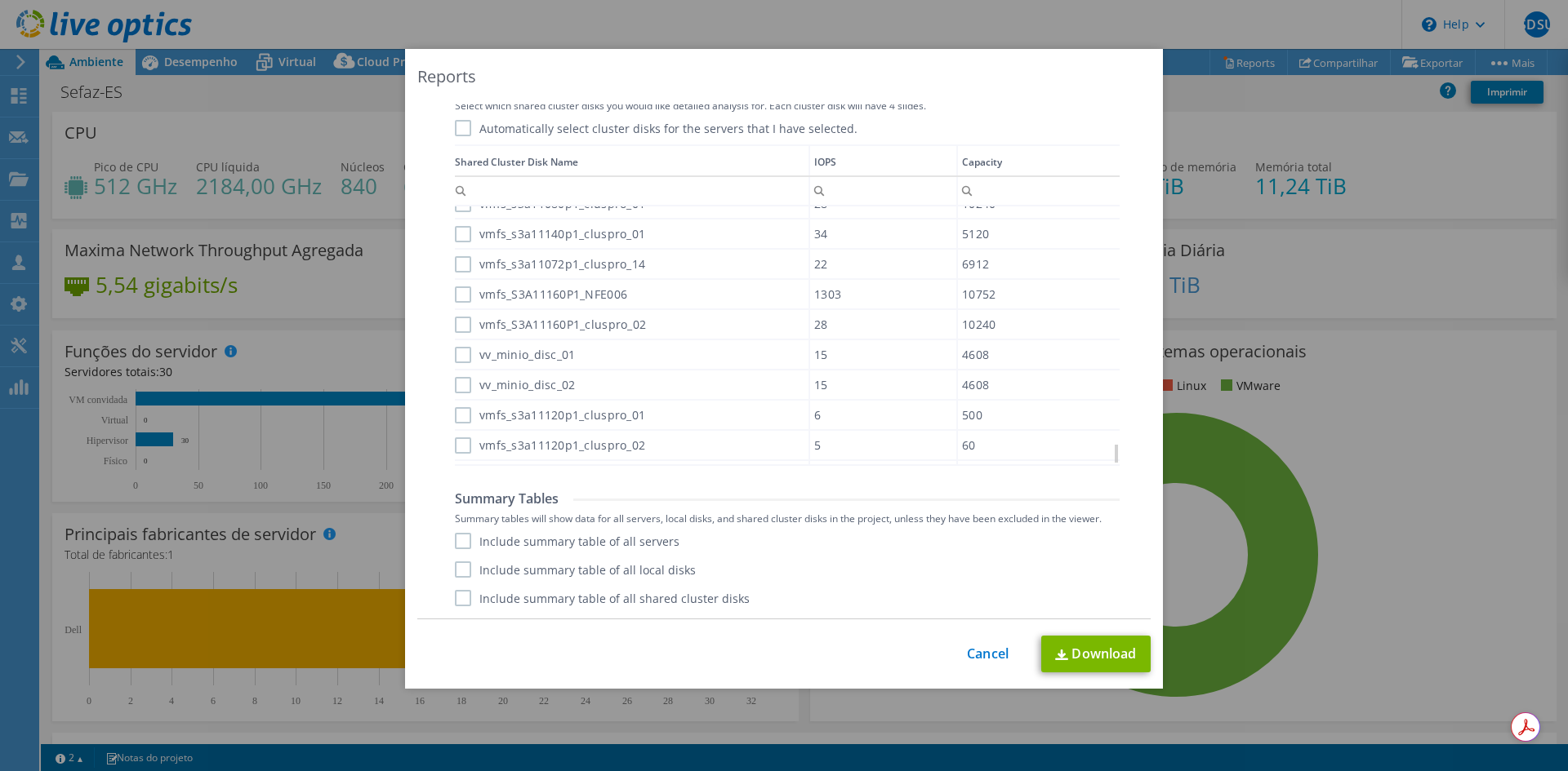
scroll to position [2918, 0]
click at [459, 542] on label "Include summary table of all servers" at bounding box center [567, 541] width 225 height 16
click at [0, 0] on input "Include summary table of all servers" at bounding box center [0, 0] width 0 height 0
click at [456, 572] on label "Include summary table of all local disks" at bounding box center [575, 569] width 241 height 16
click at [0, 0] on input "Include summary table of all local disks" at bounding box center [0, 0] width 0 height 0
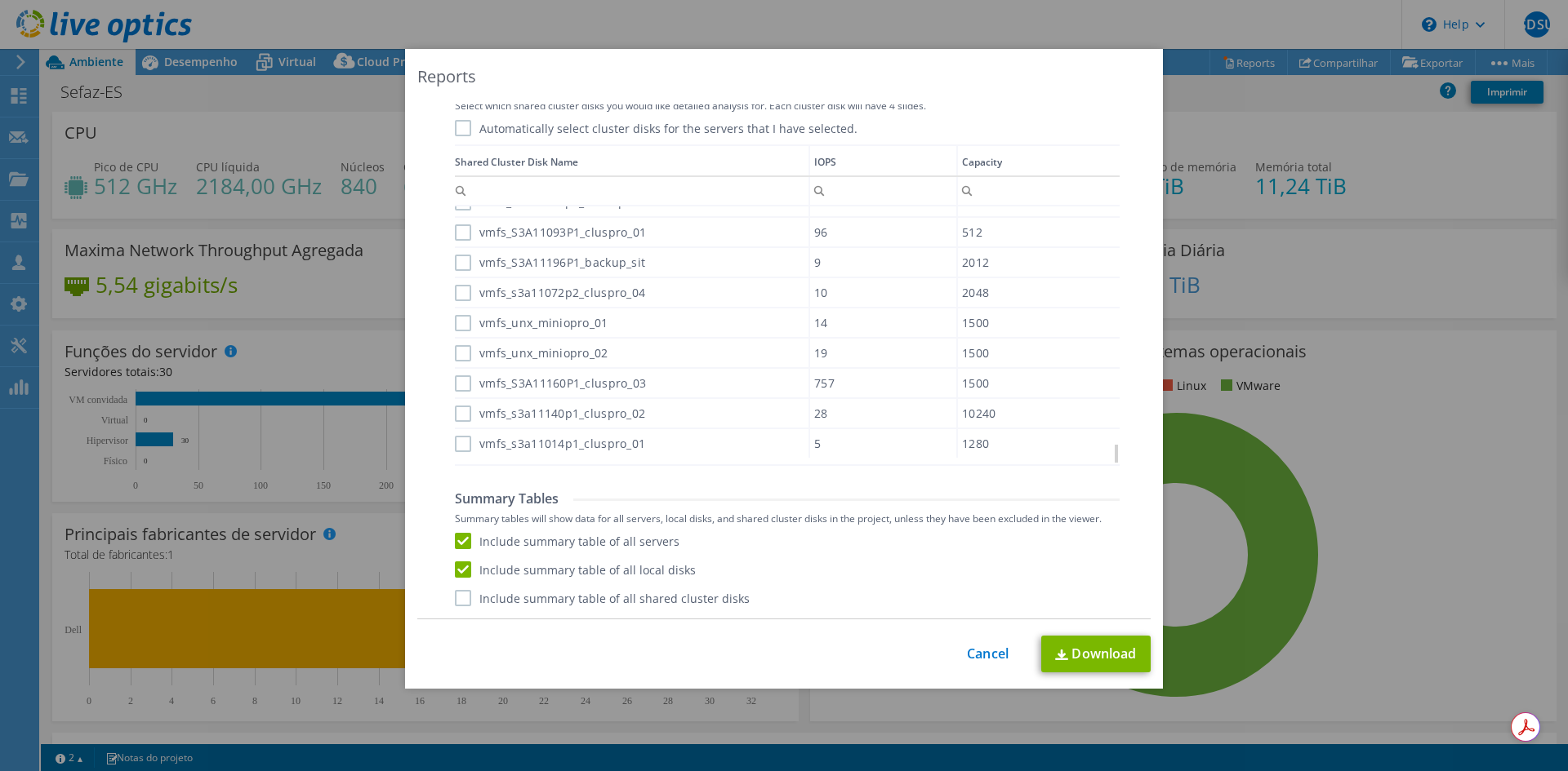
click at [460, 599] on label "Include summary table of all shared cluster disks" at bounding box center [602, 598] width 294 height 16
click at [0, 0] on input "Include summary table of all shared cluster disks" at bounding box center [0, 0] width 0 height 0
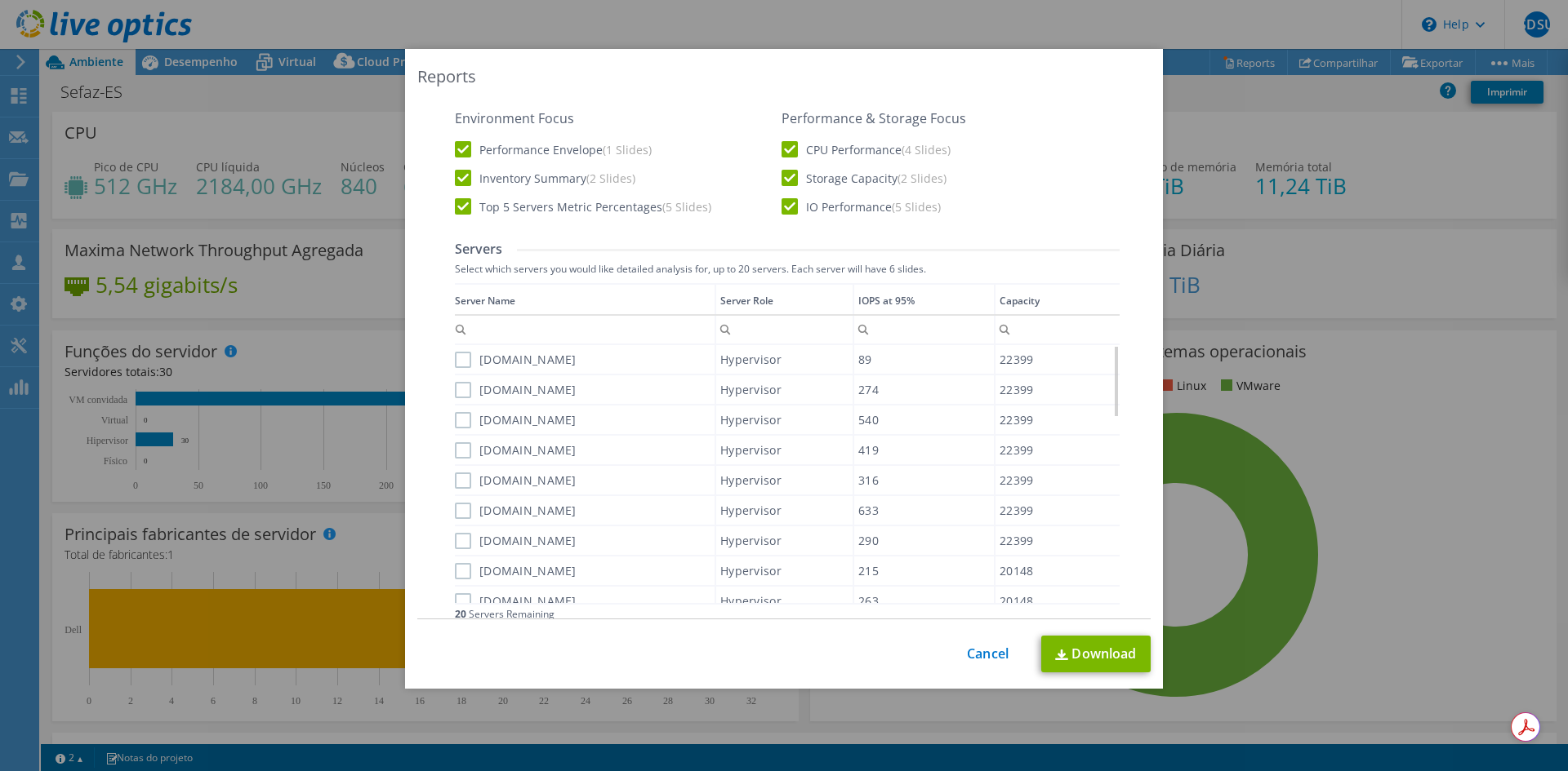
scroll to position [490, 0]
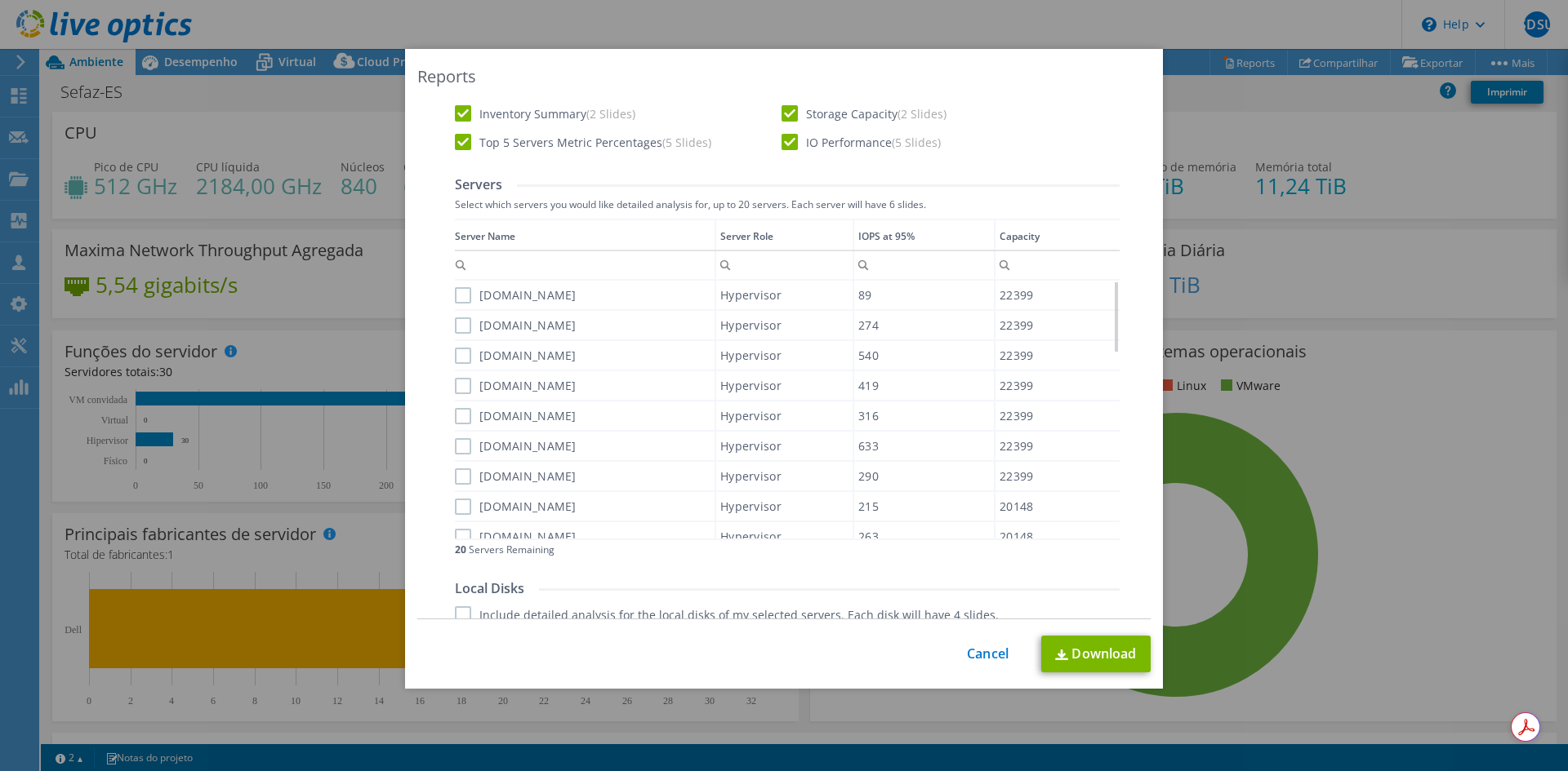
click at [462, 295] on label "[DOMAIN_NAME]" at bounding box center [516, 295] width 122 height 16
click at [0, 0] on input "[DOMAIN_NAME]" at bounding box center [0, 0] width 0 height 0
click at [457, 326] on label "[DOMAIN_NAME]" at bounding box center [516, 325] width 122 height 16
click at [0, 0] on input "[DOMAIN_NAME]" at bounding box center [0, 0] width 0 height 0
click at [458, 353] on label "[DOMAIN_NAME]" at bounding box center [516, 356] width 122 height 16
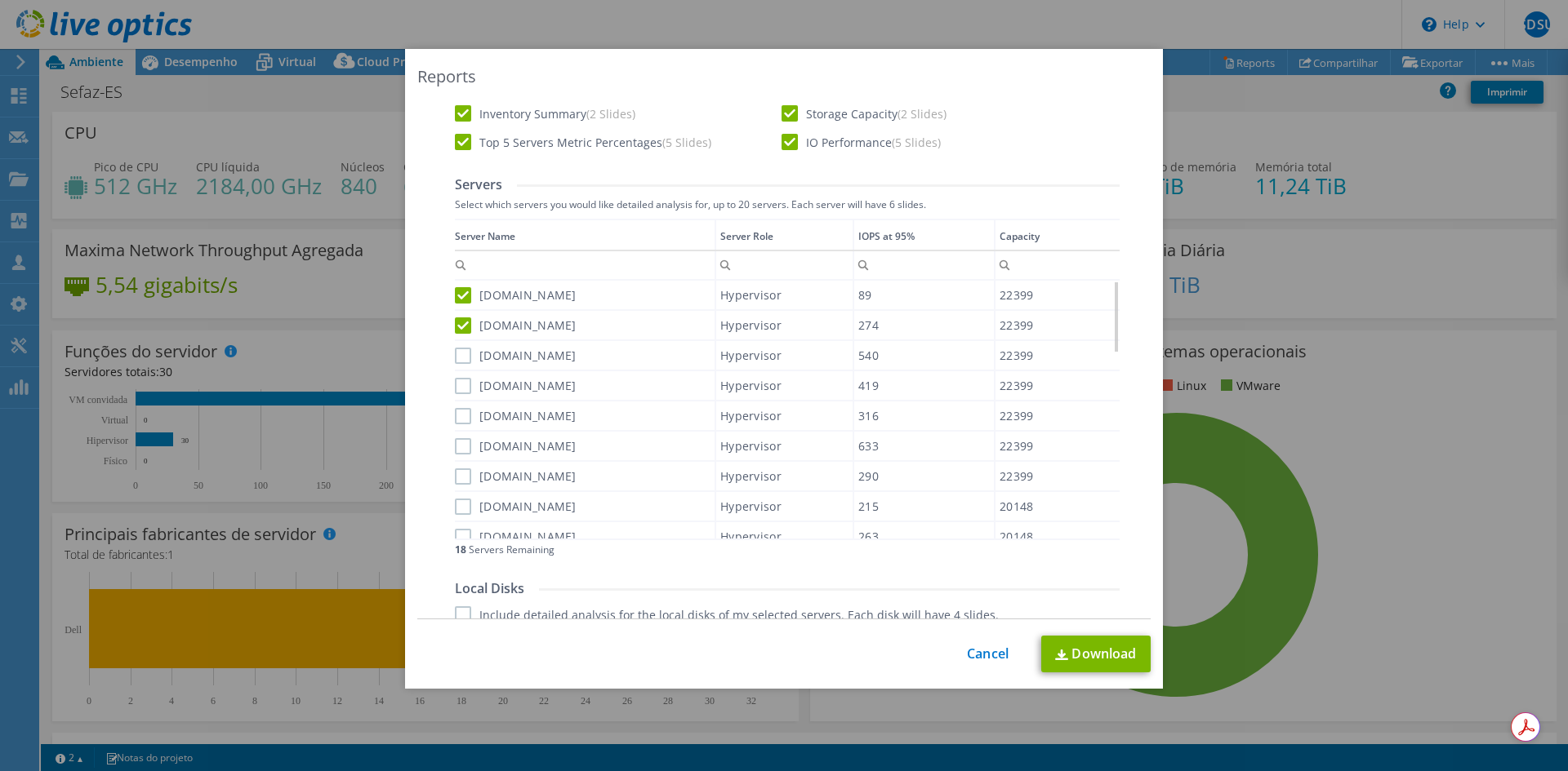
click at [0, 0] on input "[DOMAIN_NAME]" at bounding box center [0, 0] width 0 height 0
drag, startPoint x: 454, startPoint y: 388, endPoint x: 460, endPoint y: 404, distance: 17.1
click at [455, 388] on label "[DOMAIN_NAME]" at bounding box center [516, 385] width 122 height 16
click at [0, 0] on input "[DOMAIN_NAME]" at bounding box center [0, 0] width 0 height 0
click at [458, 421] on label "[DOMAIN_NAME]" at bounding box center [516, 415] width 122 height 16
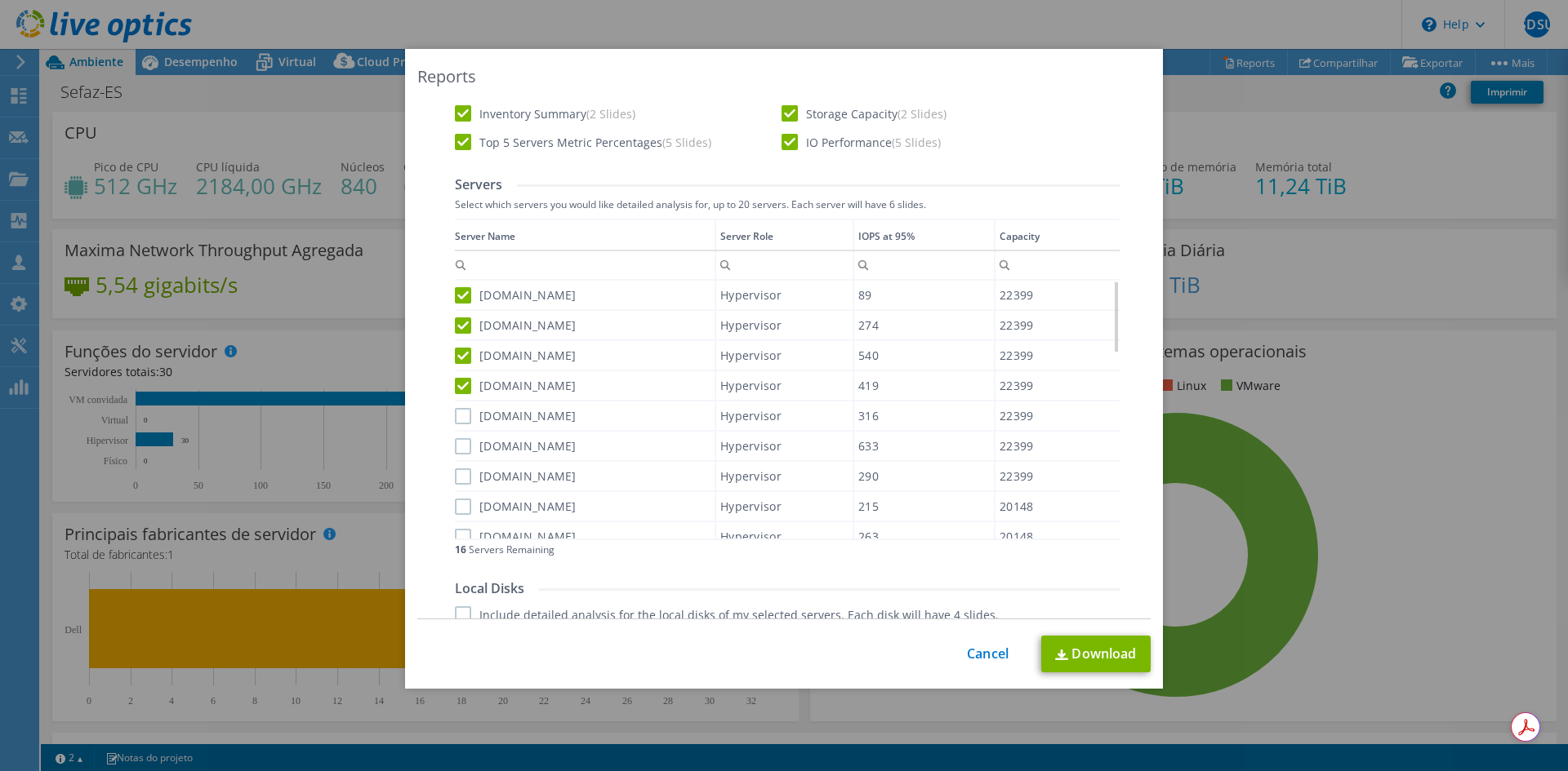
click at [0, 0] on input "[DOMAIN_NAME]" at bounding box center [0, 0] width 0 height 0
click at [462, 442] on label "[DOMAIN_NAME]" at bounding box center [516, 446] width 122 height 16
click at [0, 0] on input "[DOMAIN_NAME]" at bounding box center [0, 0] width 0 height 0
click at [458, 475] on label "[DOMAIN_NAME]" at bounding box center [516, 476] width 122 height 16
click at [0, 0] on input "[DOMAIN_NAME]" at bounding box center [0, 0] width 0 height 0
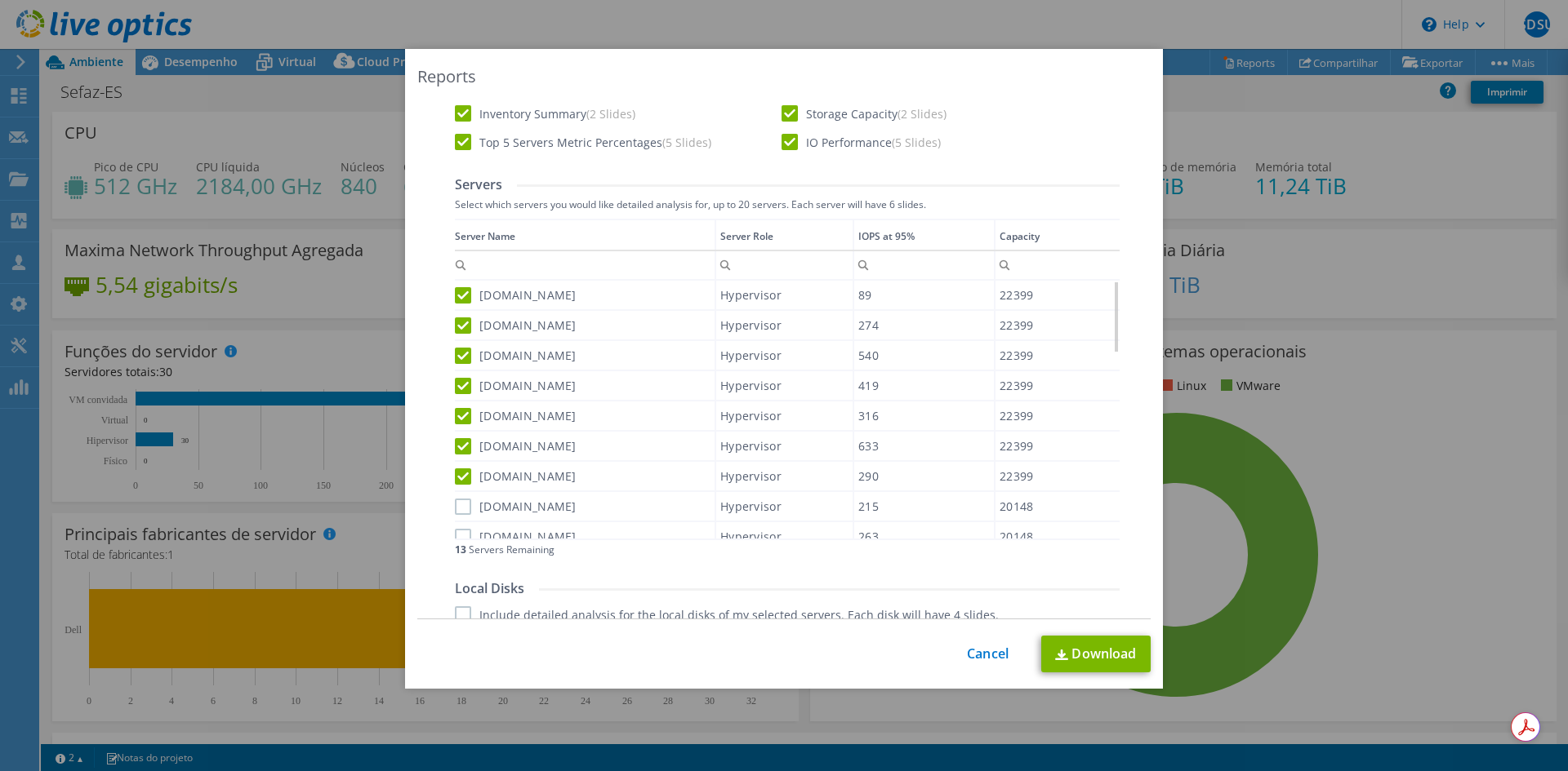
click at [458, 508] on label "[DOMAIN_NAME]" at bounding box center [516, 506] width 122 height 16
click at [0, 0] on input "[DOMAIN_NAME]" at bounding box center [0, 0] width 0 height 0
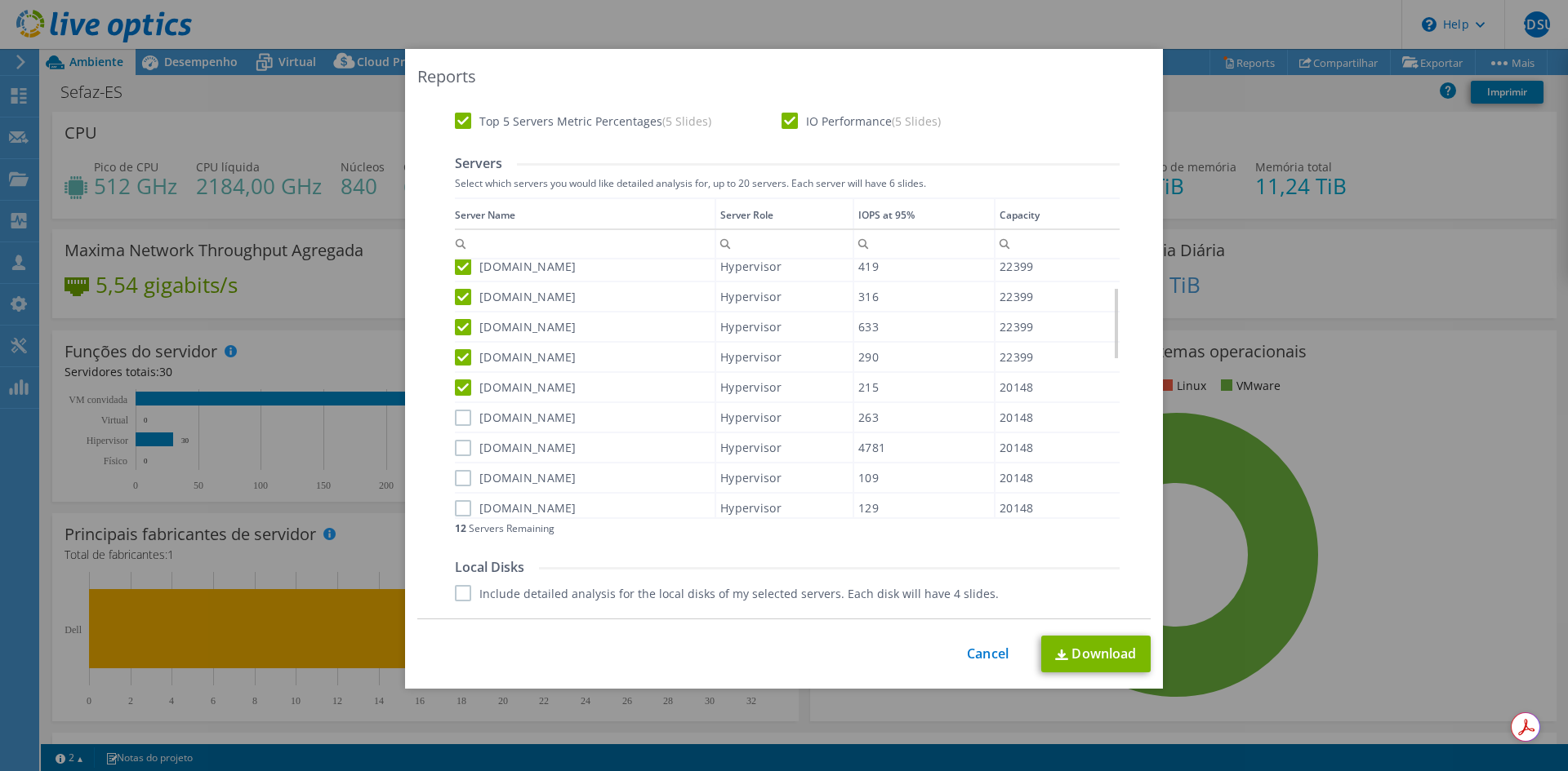
scroll to position [0, 0]
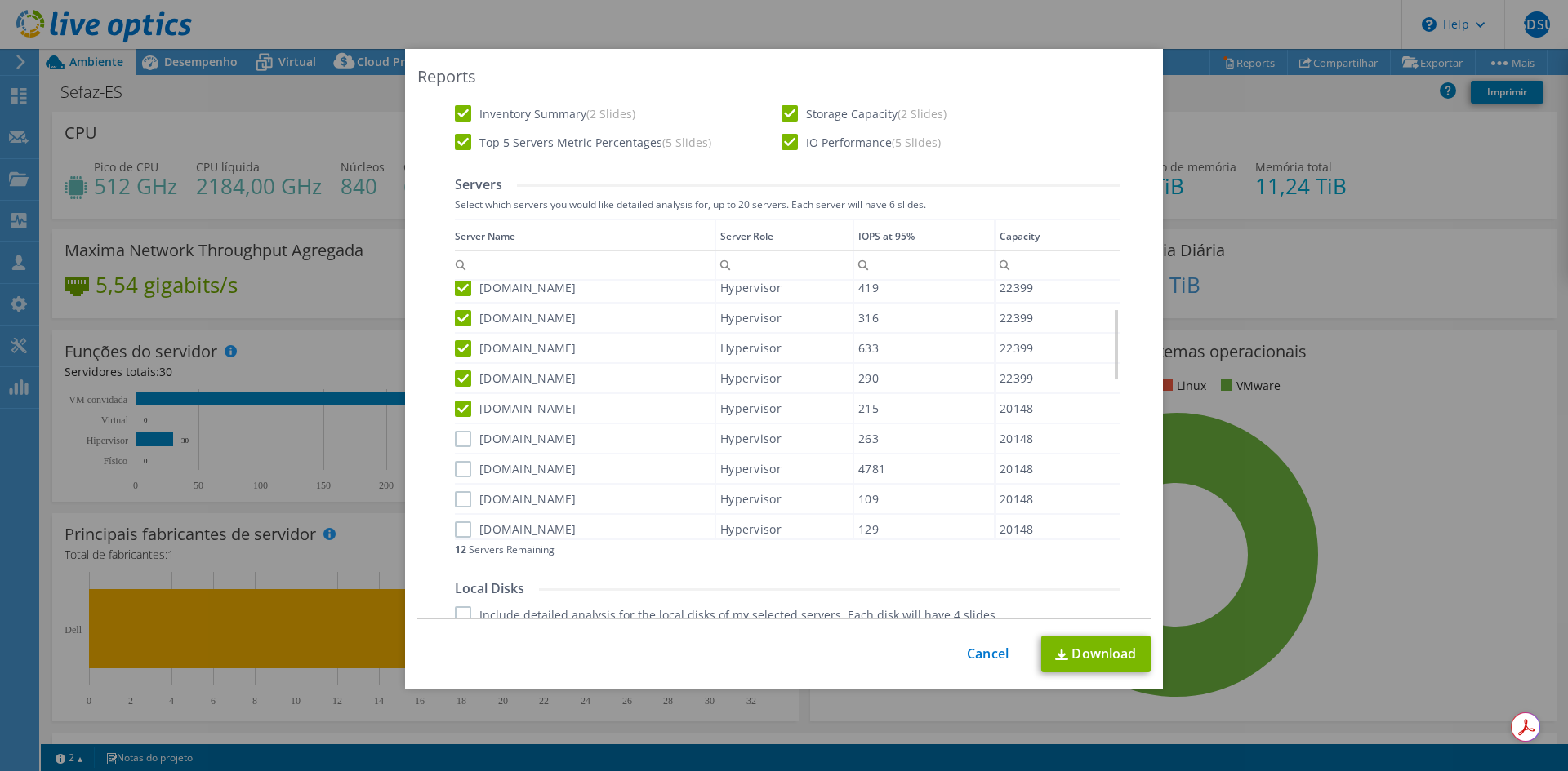
click at [458, 441] on label "[DOMAIN_NAME]" at bounding box center [516, 439] width 122 height 16
click at [0, 0] on input "[DOMAIN_NAME]" at bounding box center [0, 0] width 0 height 0
drag, startPoint x: 458, startPoint y: 470, endPoint x: 466, endPoint y: 495, distance: 26.2
click at [458, 472] on label "[DOMAIN_NAME]" at bounding box center [516, 469] width 122 height 16
click at [0, 0] on input "[DOMAIN_NAME]" at bounding box center [0, 0] width 0 height 0
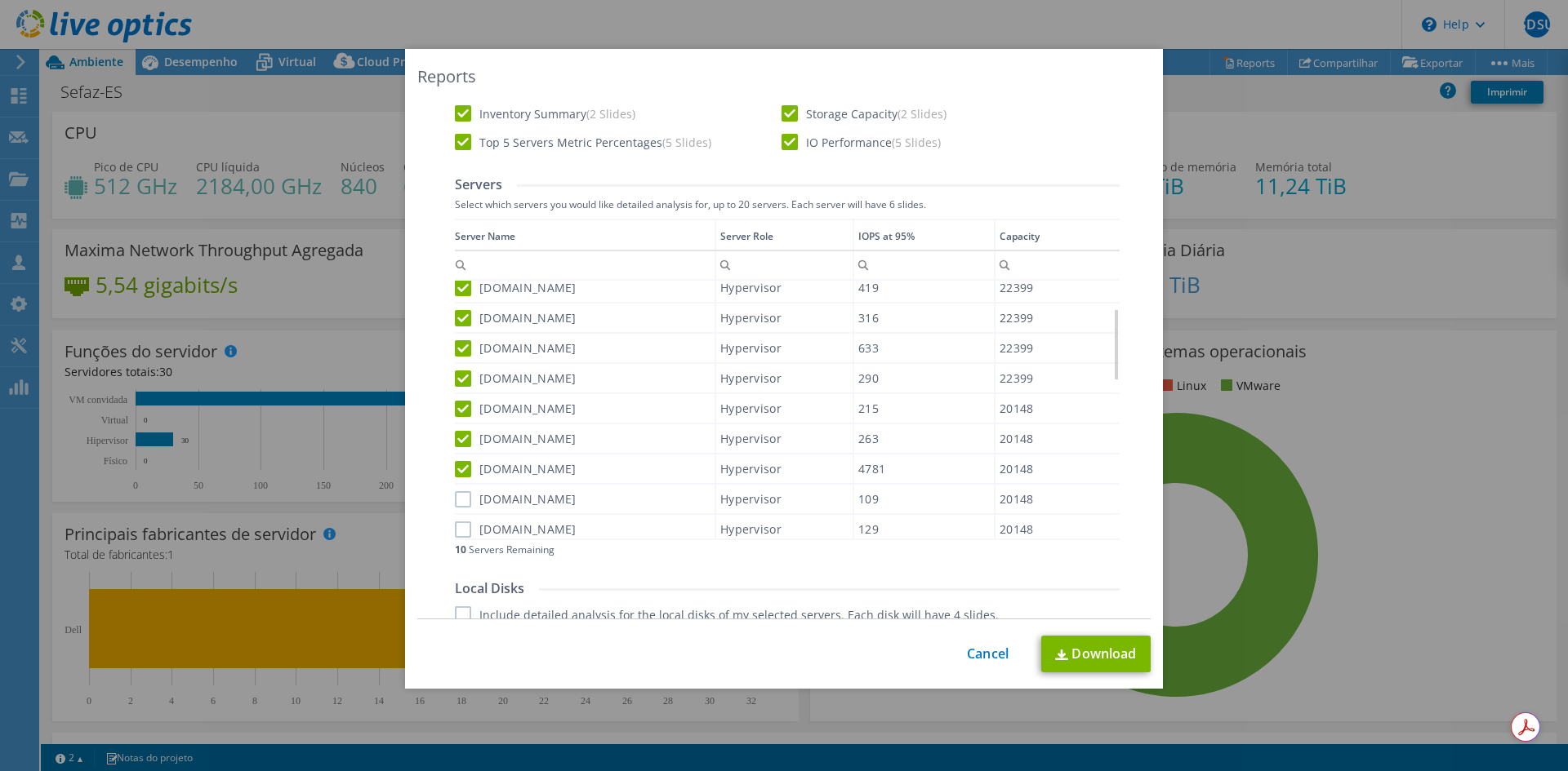
click at [462, 498] on label "[DOMAIN_NAME]" at bounding box center [516, 499] width 122 height 16
click at [0, 0] on input "[DOMAIN_NAME]" at bounding box center [0, 0] width 0 height 0
drag, startPoint x: 460, startPoint y: 528, endPoint x: 473, endPoint y: 491, distance: 39.2
click at [461, 525] on label "[DOMAIN_NAME]" at bounding box center [516, 529] width 122 height 16
click at [0, 0] on input "[DOMAIN_NAME]" at bounding box center [0, 0] width 0 height 0
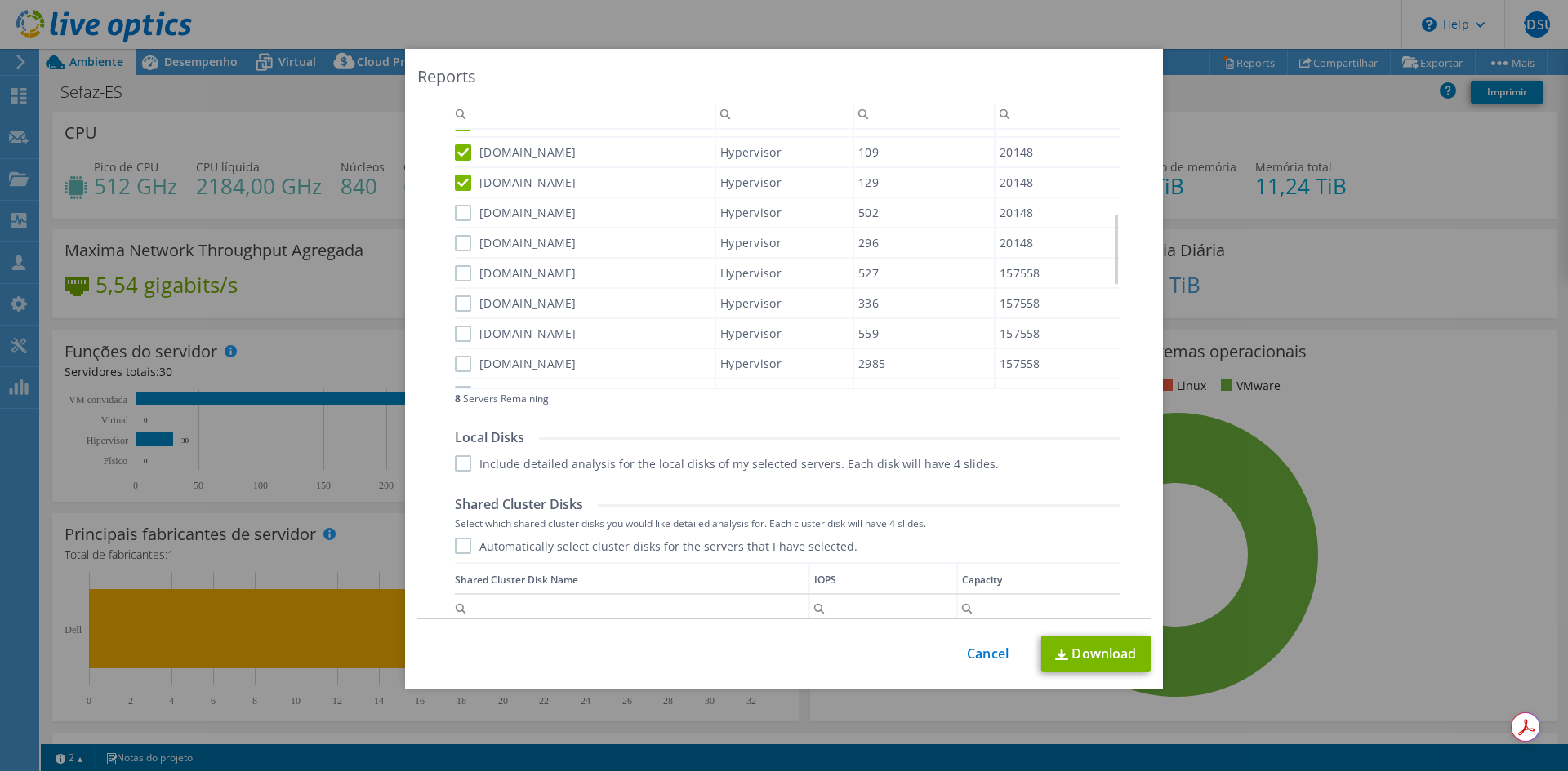
scroll to position [653, 0]
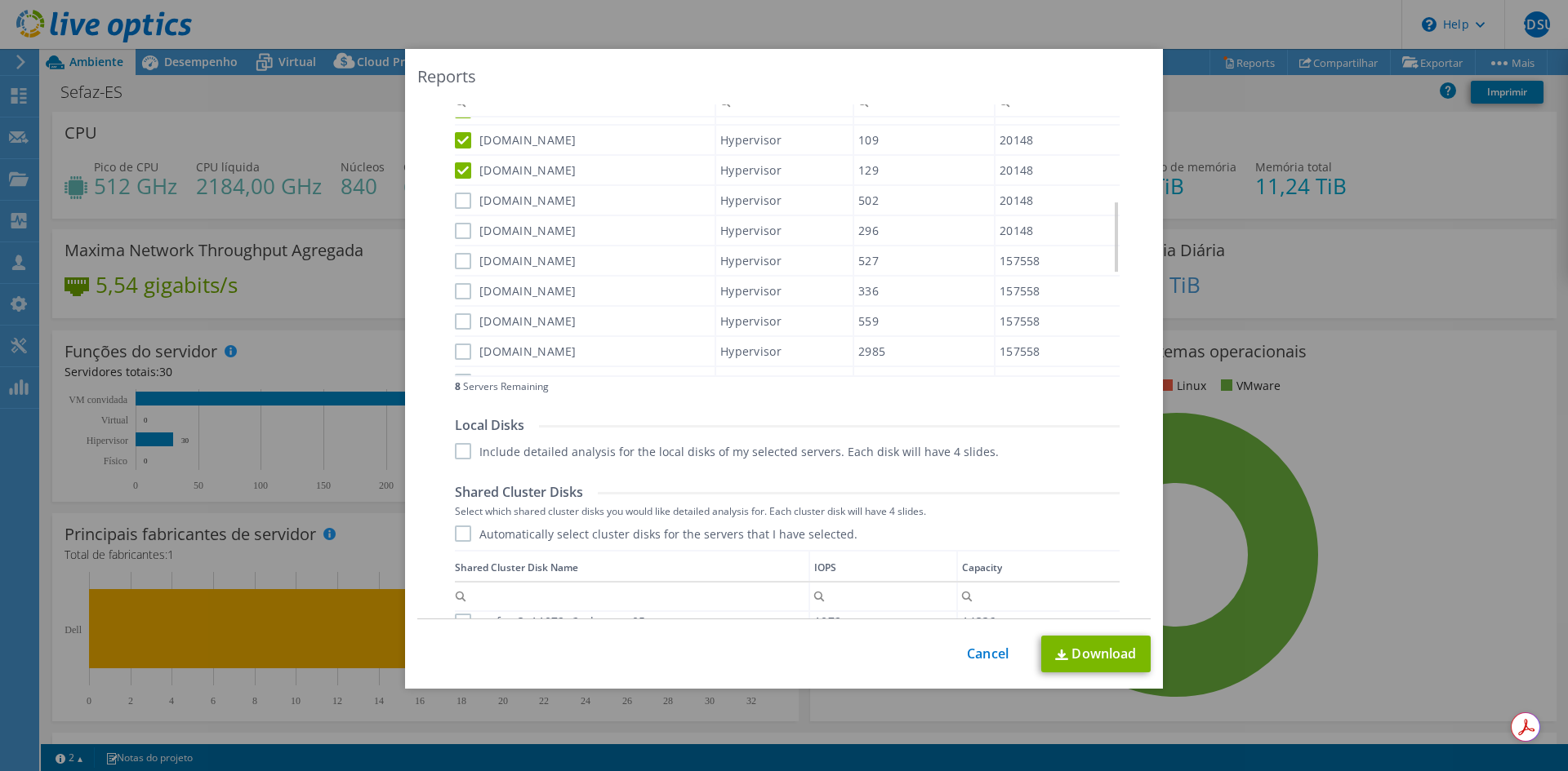
click at [455, 198] on label "[DOMAIN_NAME]" at bounding box center [516, 200] width 122 height 16
click at [0, 0] on input "[DOMAIN_NAME]" at bounding box center [0, 0] width 0 height 0
click at [456, 233] on label "[DOMAIN_NAME]" at bounding box center [516, 230] width 122 height 16
click at [0, 0] on input "[DOMAIN_NAME]" at bounding box center [0, 0] width 0 height 0
drag, startPoint x: 455, startPoint y: 258, endPoint x: 454, endPoint y: 272, distance: 14.0
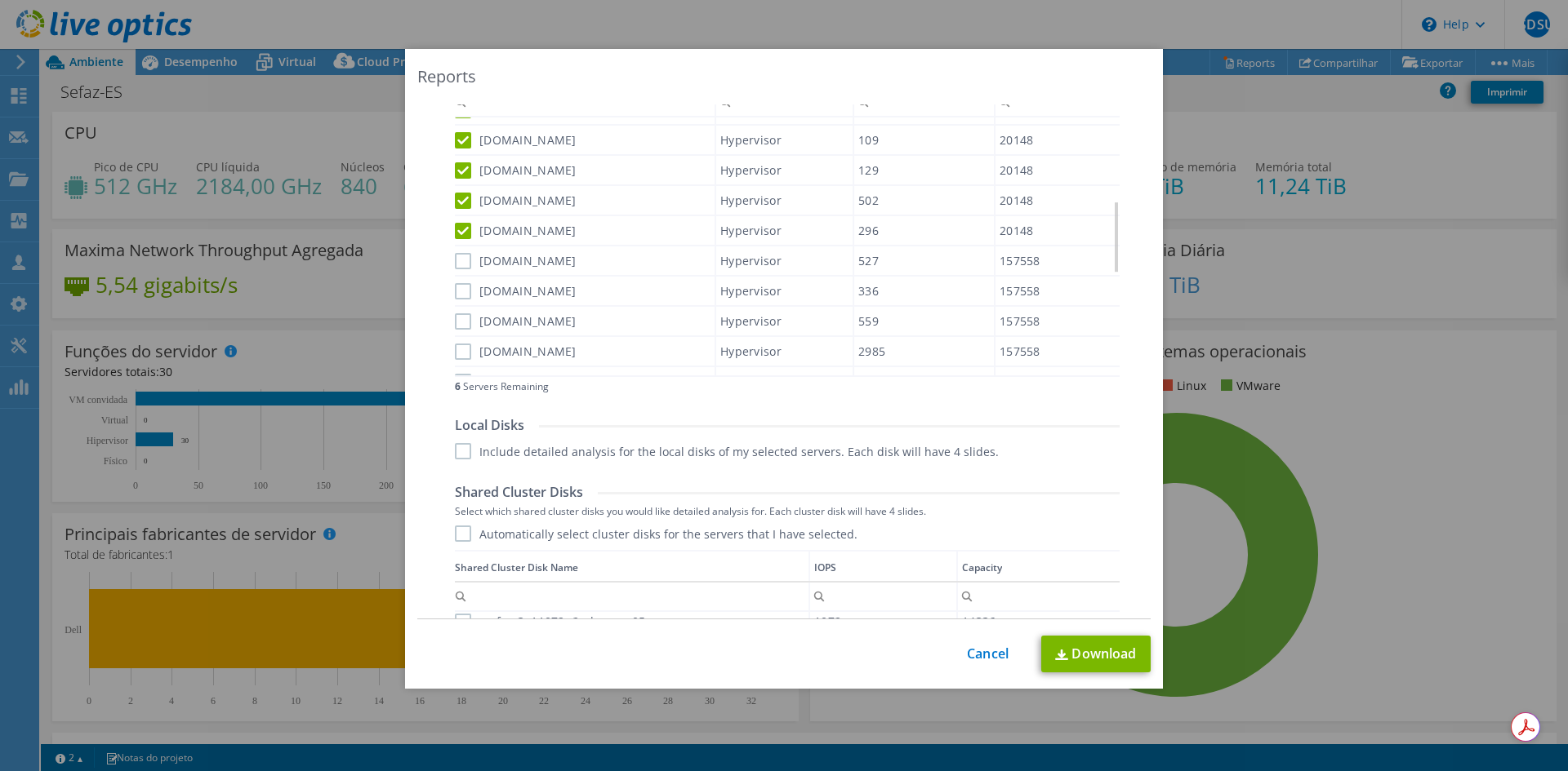
click at [455, 261] on label "[DOMAIN_NAME]" at bounding box center [516, 261] width 122 height 16
click at [0, 0] on input "[DOMAIN_NAME]" at bounding box center [0, 0] width 0 height 0
drag, startPoint x: 456, startPoint y: 290, endPoint x: 460, endPoint y: 303, distance: 13.6
click at [456, 291] on label "[DOMAIN_NAME]" at bounding box center [516, 291] width 122 height 16
click at [0, 0] on input "[DOMAIN_NAME]" at bounding box center [0, 0] width 0 height 0
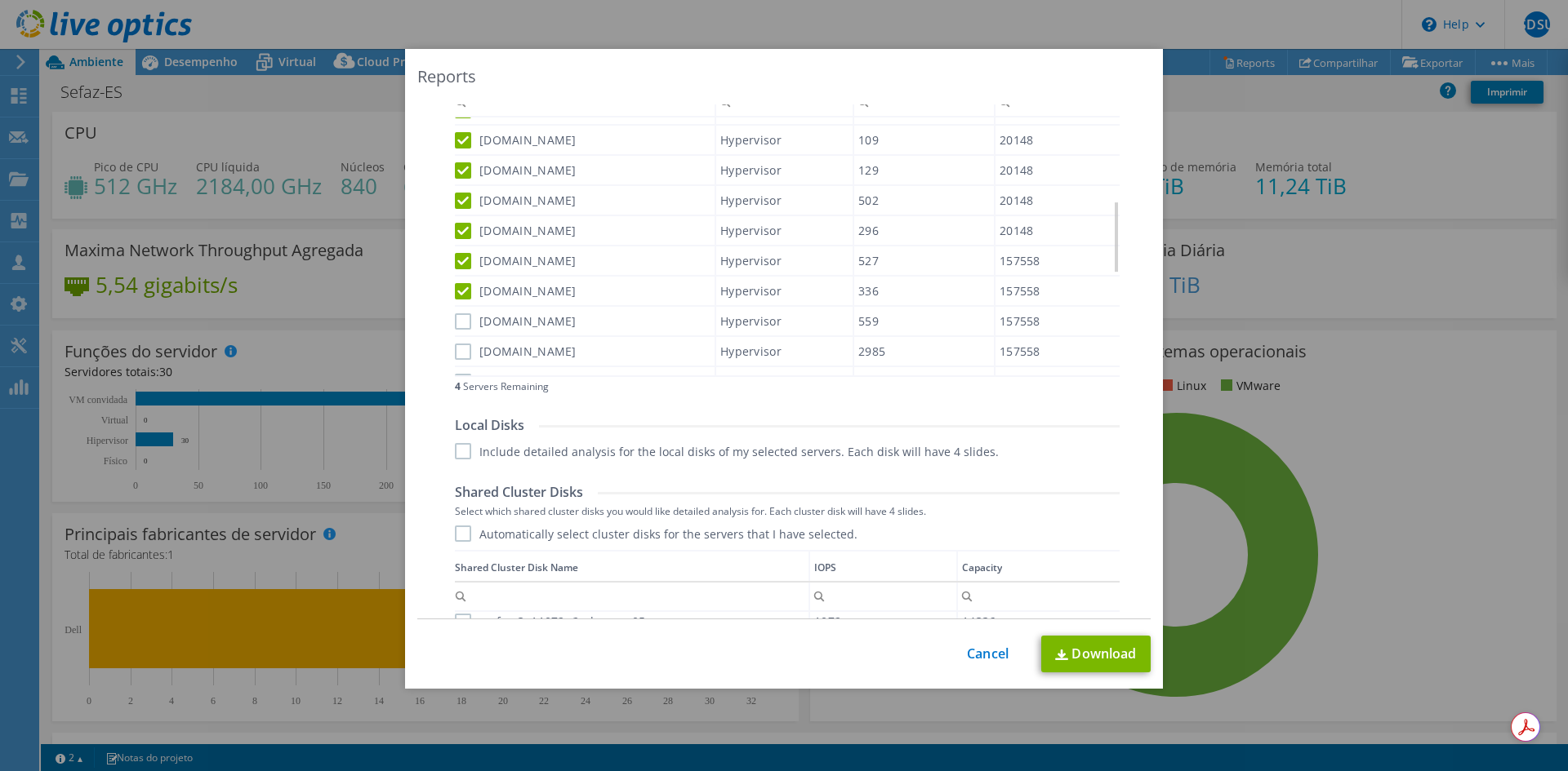
drag, startPoint x: 460, startPoint y: 322, endPoint x: 458, endPoint y: 350, distance: 28.1
click at [460, 324] on label "[DOMAIN_NAME]" at bounding box center [516, 321] width 122 height 16
click at [0, 0] on input "[DOMAIN_NAME]" at bounding box center [0, 0] width 0 height 0
click at [458, 351] on label "[DOMAIN_NAME]" at bounding box center [516, 351] width 122 height 16
click at [0, 0] on input "[DOMAIN_NAME]" at bounding box center [0, 0] width 0 height 0
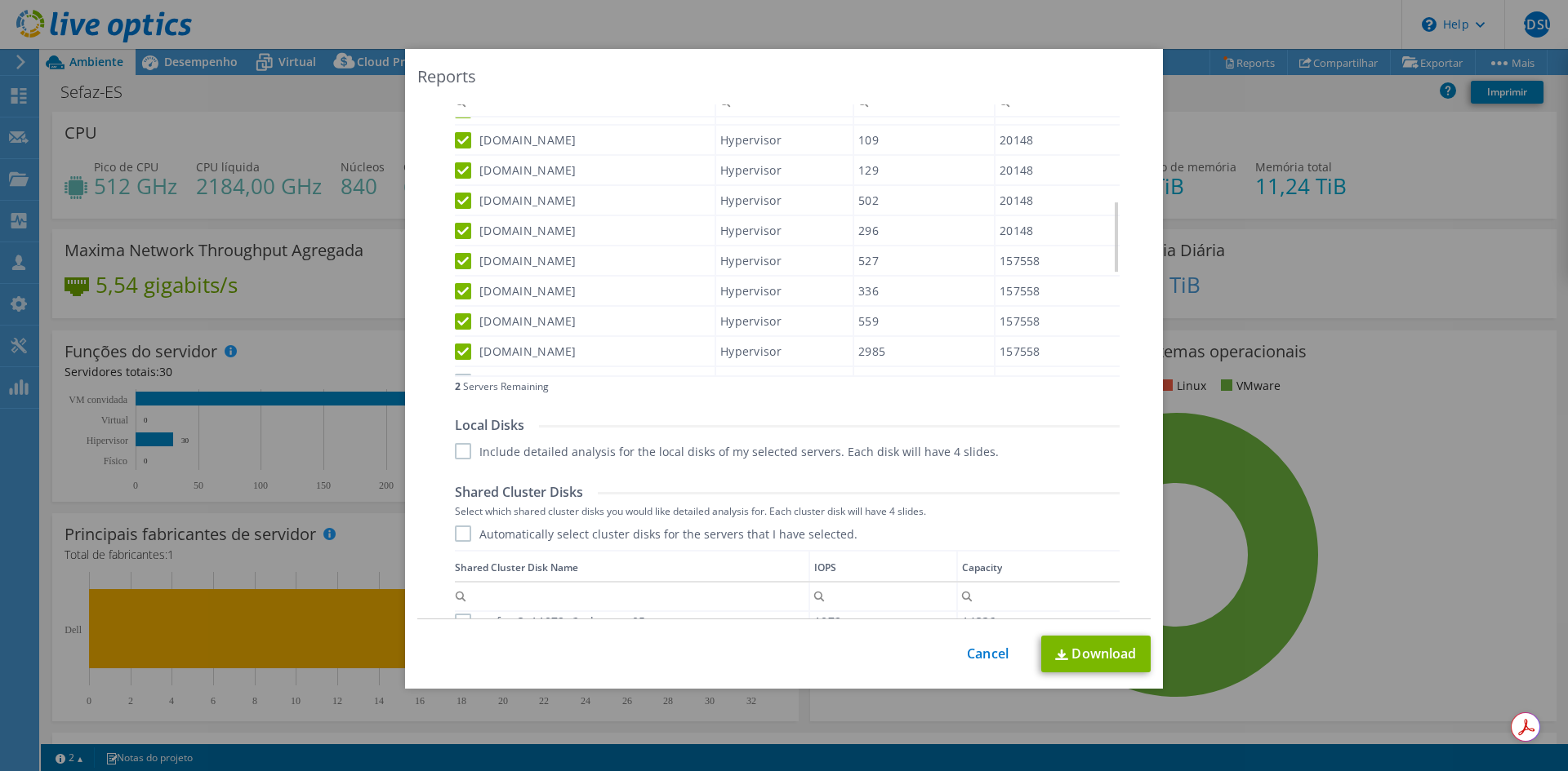
scroll to position [735, 0]
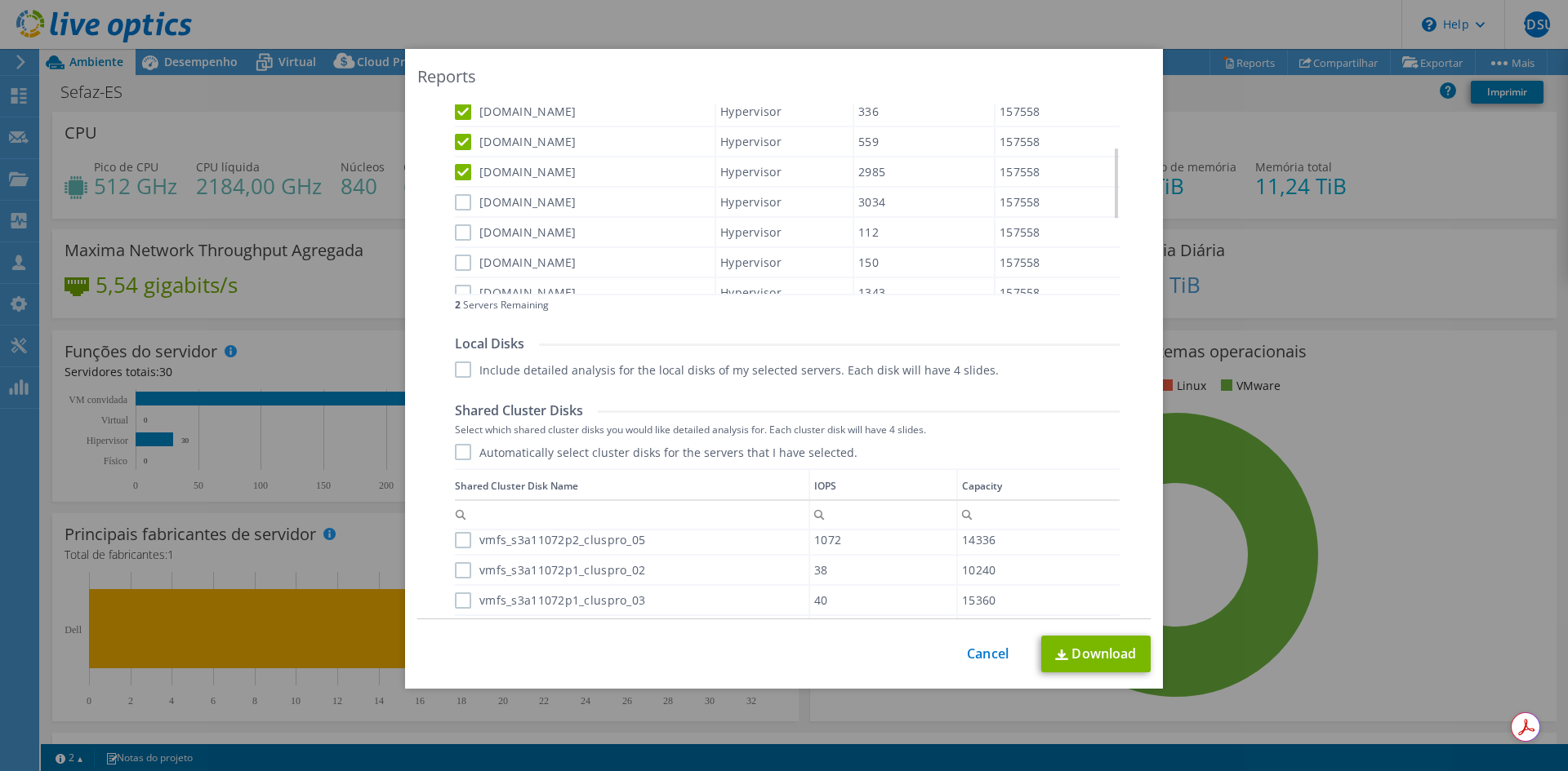
click at [460, 200] on label "[DOMAIN_NAME]" at bounding box center [516, 202] width 122 height 16
click at [0, 0] on input "[DOMAIN_NAME]" at bounding box center [0, 0] width 0 height 0
click at [456, 230] on label "[DOMAIN_NAME]" at bounding box center [516, 232] width 122 height 16
click at [0, 0] on input "[DOMAIN_NAME]" at bounding box center [0, 0] width 0 height 0
click at [457, 263] on label "[DOMAIN_NAME]" at bounding box center [516, 262] width 122 height 16
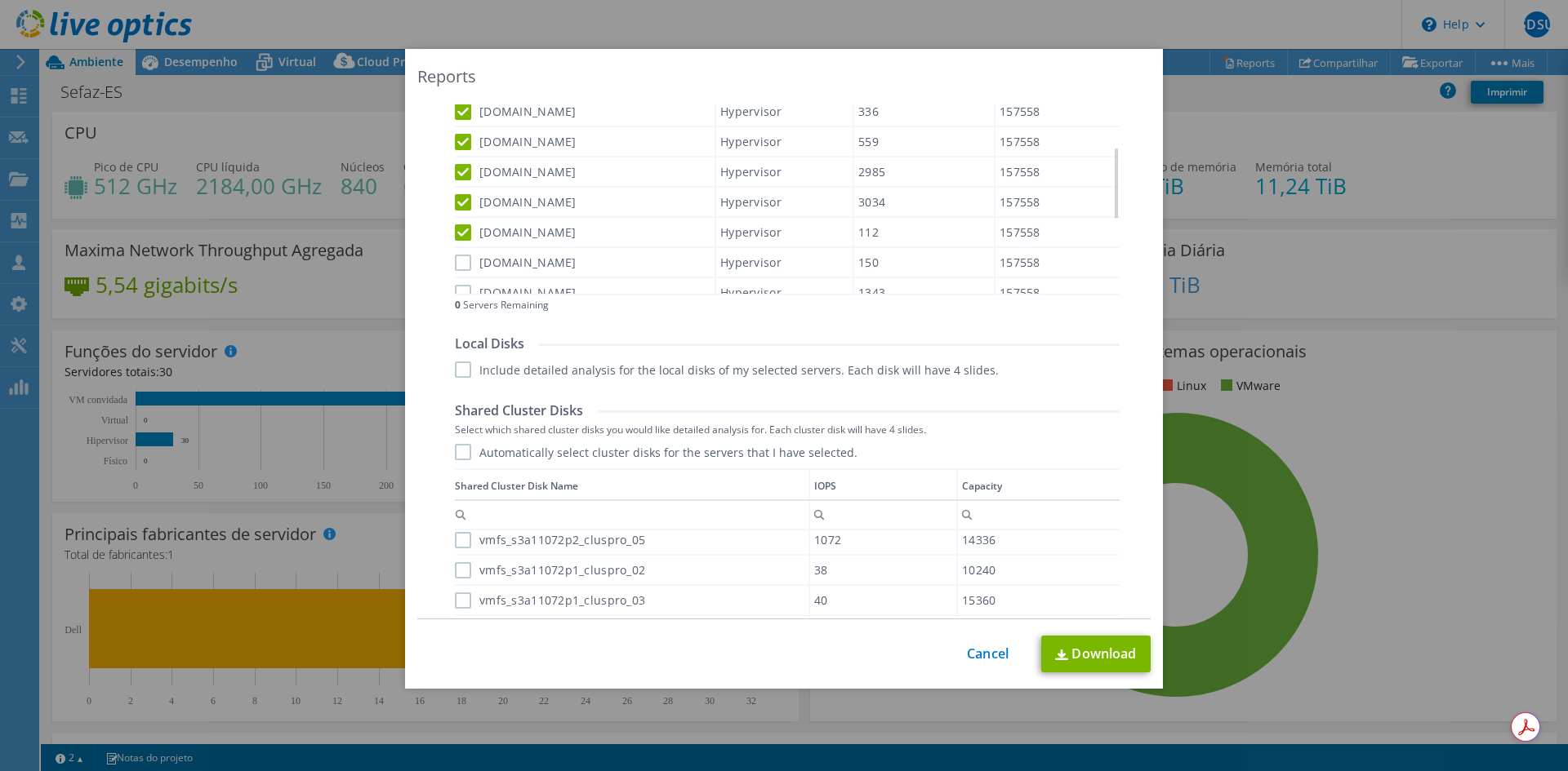
click at [0, 0] on input "[DOMAIN_NAME]" at bounding box center [0, 0] width 0 height 0
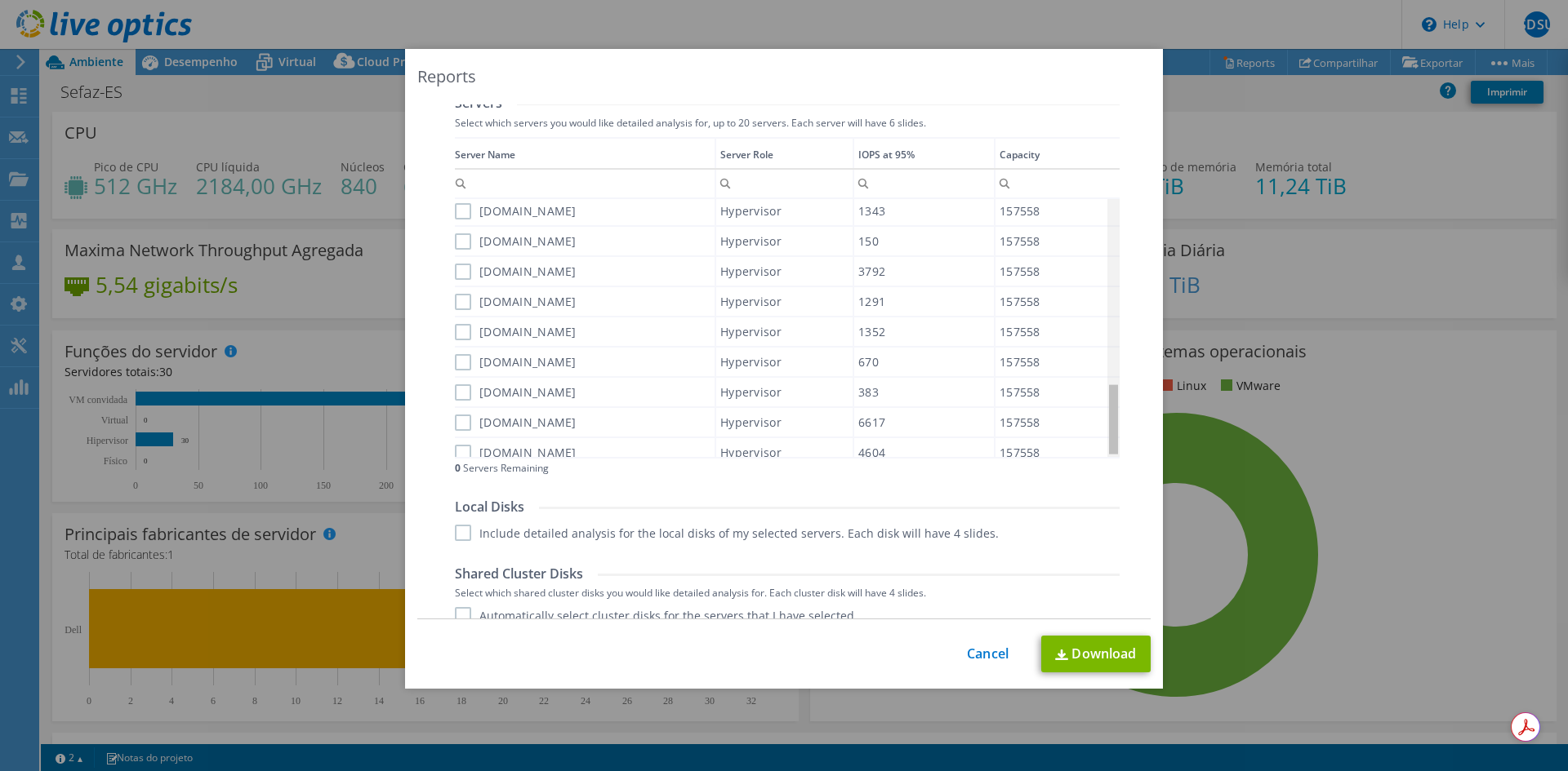
scroll to position [653, 0]
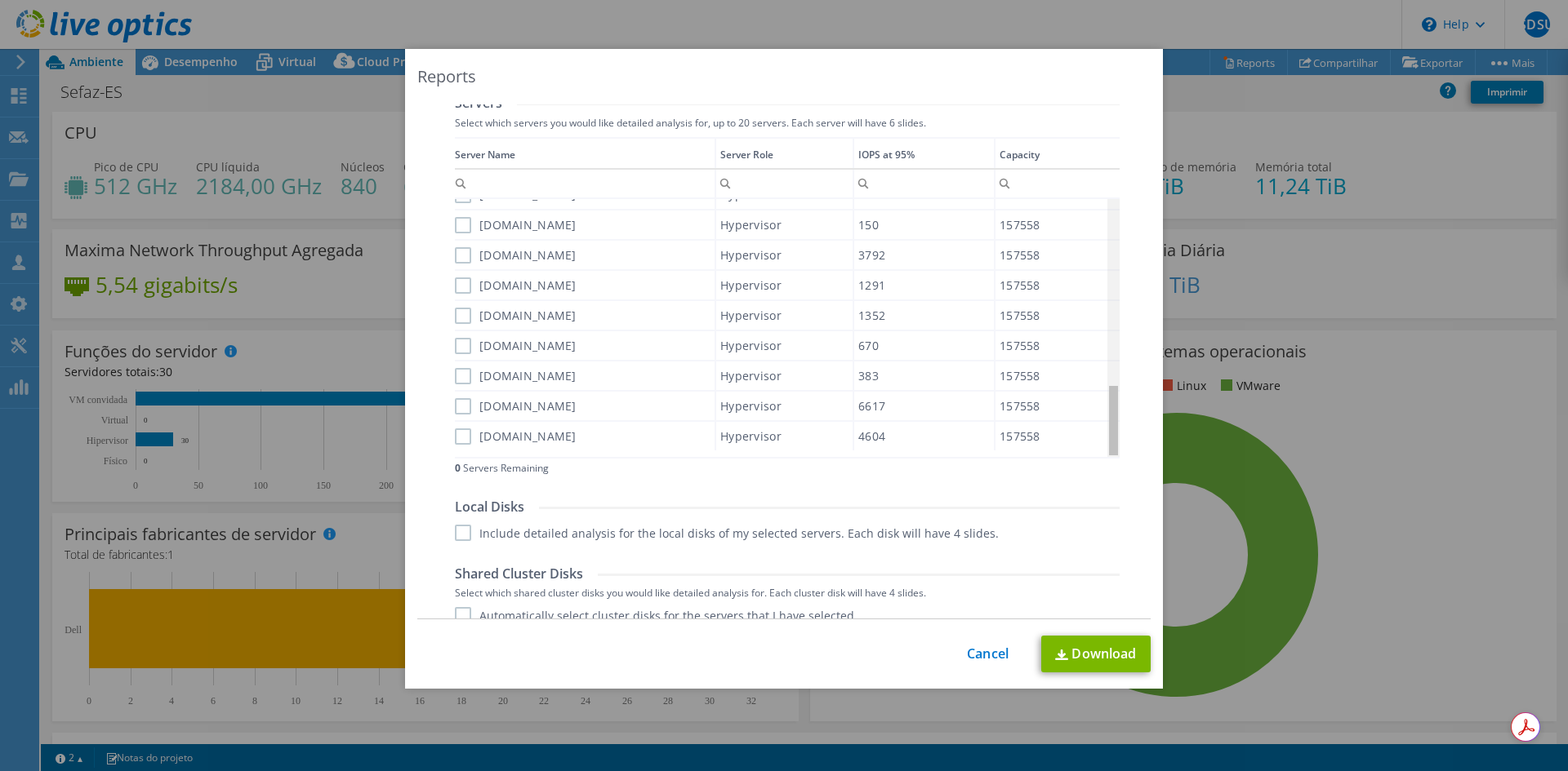
drag, startPoint x: 1108, startPoint y: 403, endPoint x: 1106, endPoint y: 457, distance: 54.0
click at [1106, 457] on body "SDSU [GEOGRAPHIC_DATA][PERSON_NAME] [EMAIL_ADDRESS][DOMAIN_NAME] SK Tecnologia …" at bounding box center [784, 385] width 1568 height 771
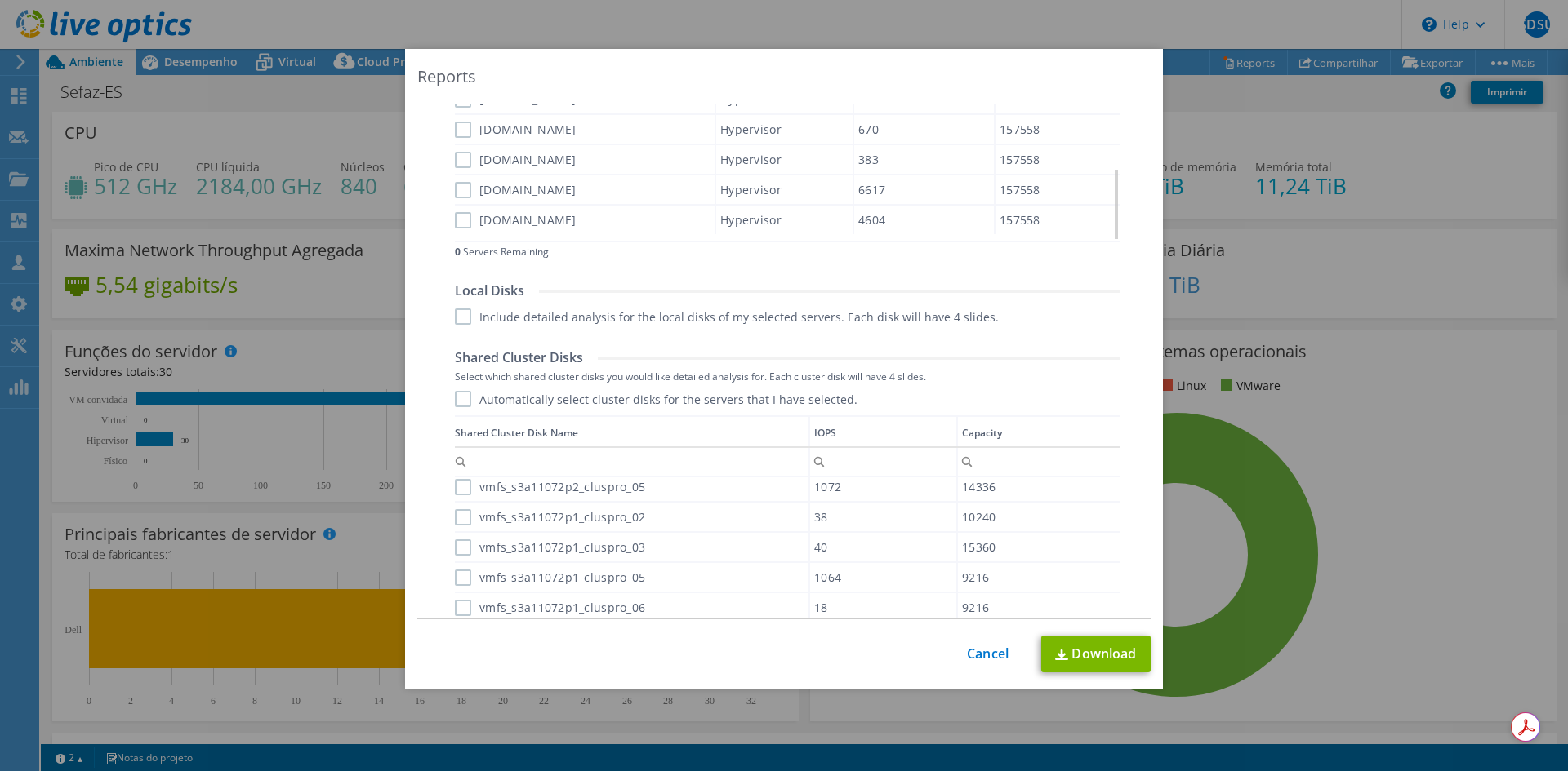
scroll to position [816, 0]
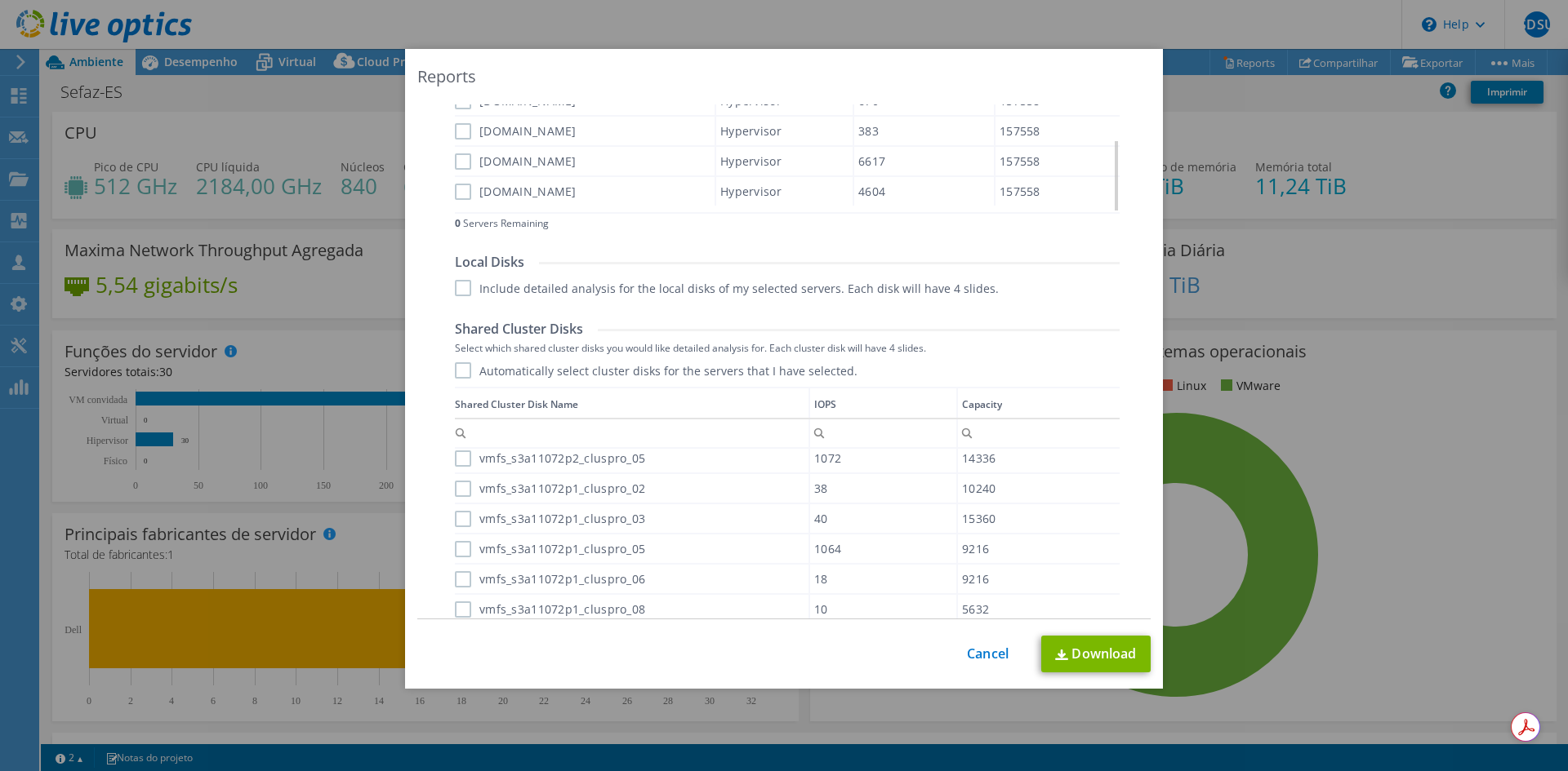
click at [458, 286] on label "Include detailed analysis for the local disks of my selected servers. Each disk…" at bounding box center [727, 288] width 544 height 16
click at [0, 0] on input "Include detailed analysis for the local disks of my selected servers. Each disk…" at bounding box center [0, 0] width 0 height 0
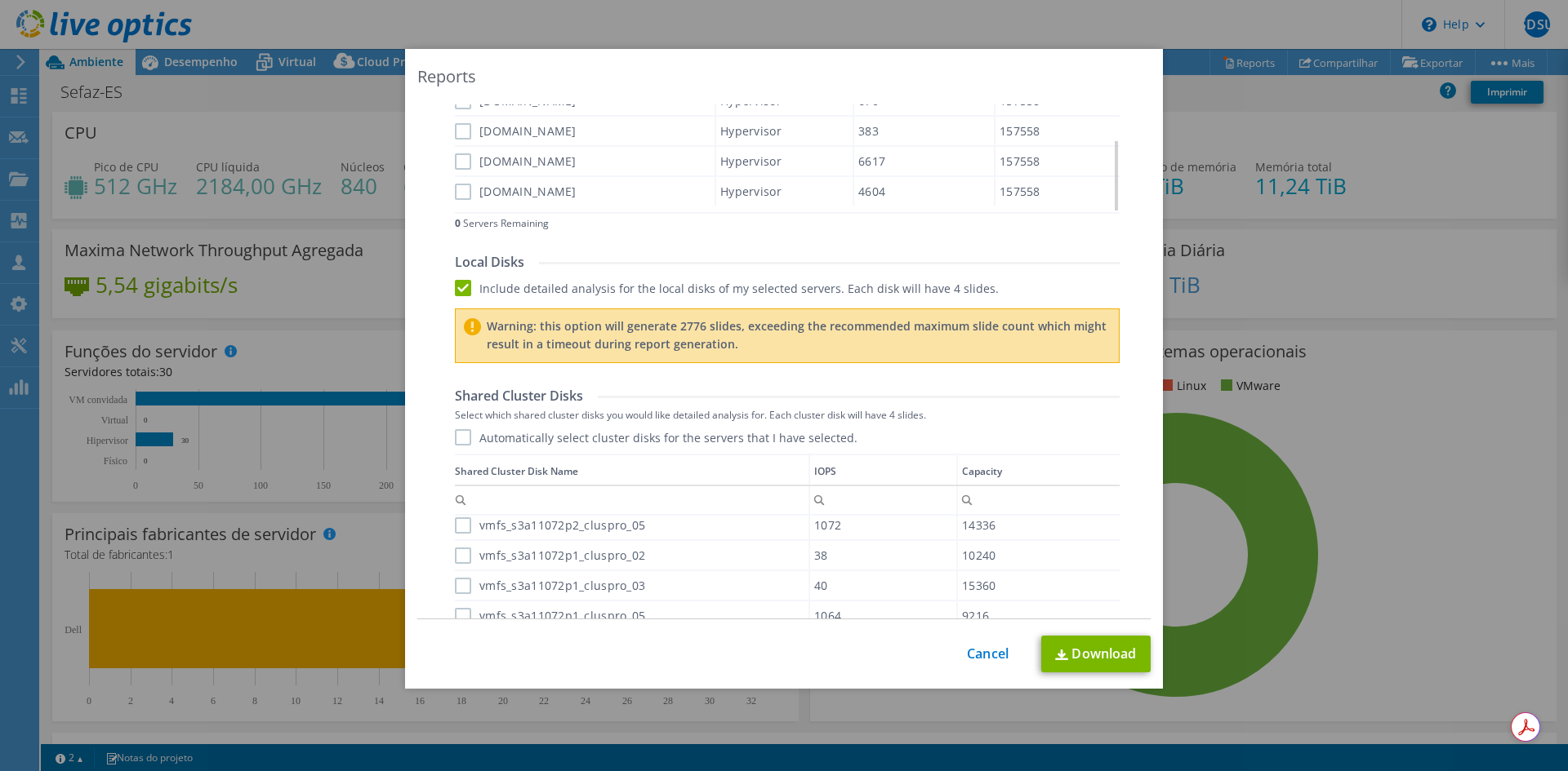
click at [458, 436] on label "Automatically select cluster disks for the servers that I have selected." at bounding box center [656, 437] width 403 height 16
click at [0, 0] on input "Automatically select cluster disks for the servers that I have selected." at bounding box center [0, 0] width 0 height 0
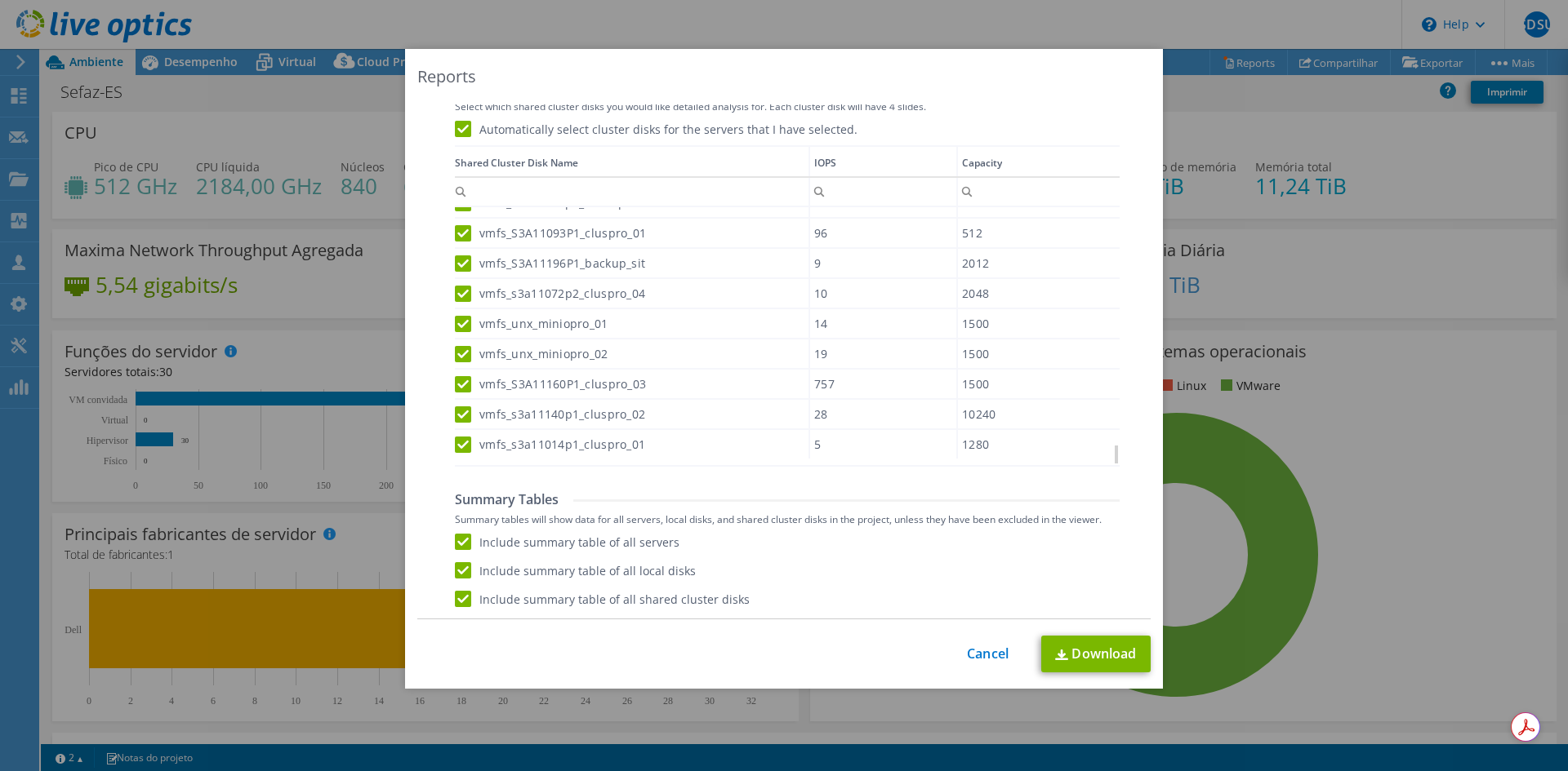
scroll to position [1126, 0]
click at [1091, 662] on link "Download" at bounding box center [1096, 654] width 109 height 37
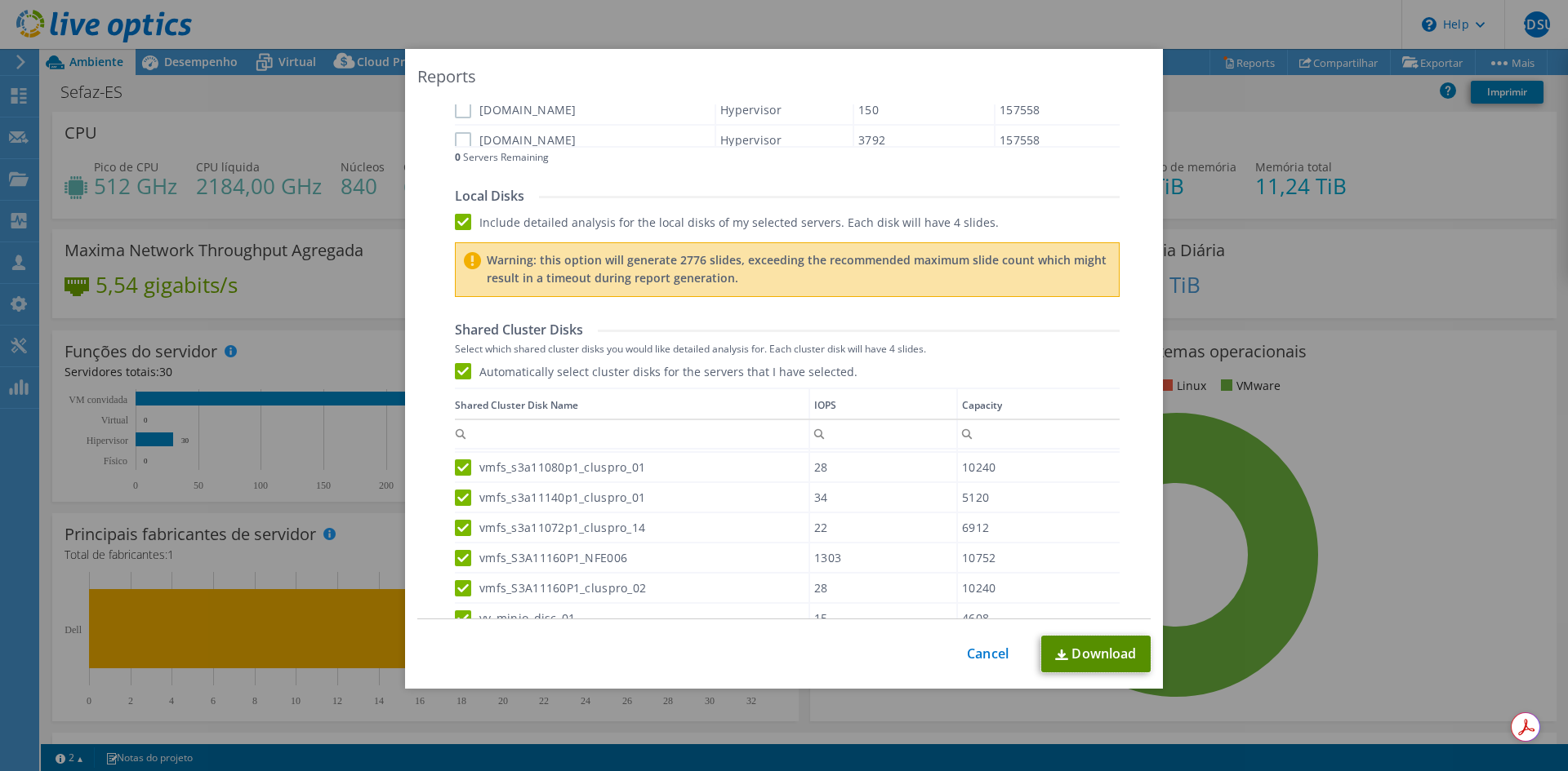
scroll to position [881, 0]
click at [459, 373] on label "Automatically select cluster disks for the servers that I have selected." at bounding box center [656, 372] width 403 height 16
click at [0, 0] on input "Automatically select cluster disks for the servers that I have selected." at bounding box center [0, 0] width 0 height 0
click at [458, 372] on label "Automatically select cluster disks for the servers that I have selected." at bounding box center [656, 372] width 403 height 16
click at [0, 0] on input "Automatically select cluster disks for the servers that I have selected." at bounding box center [0, 0] width 0 height 0
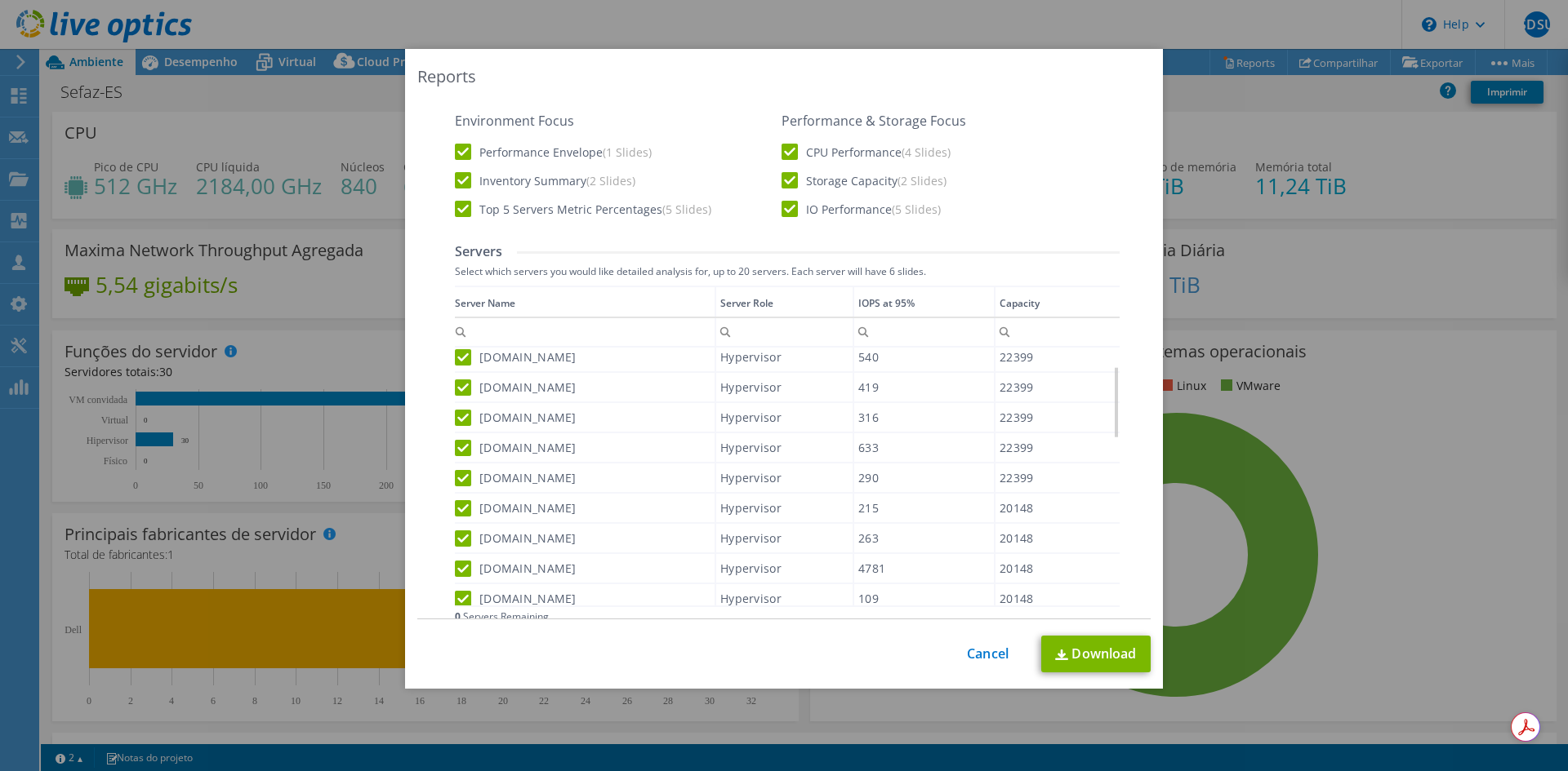
scroll to position [391, 0]
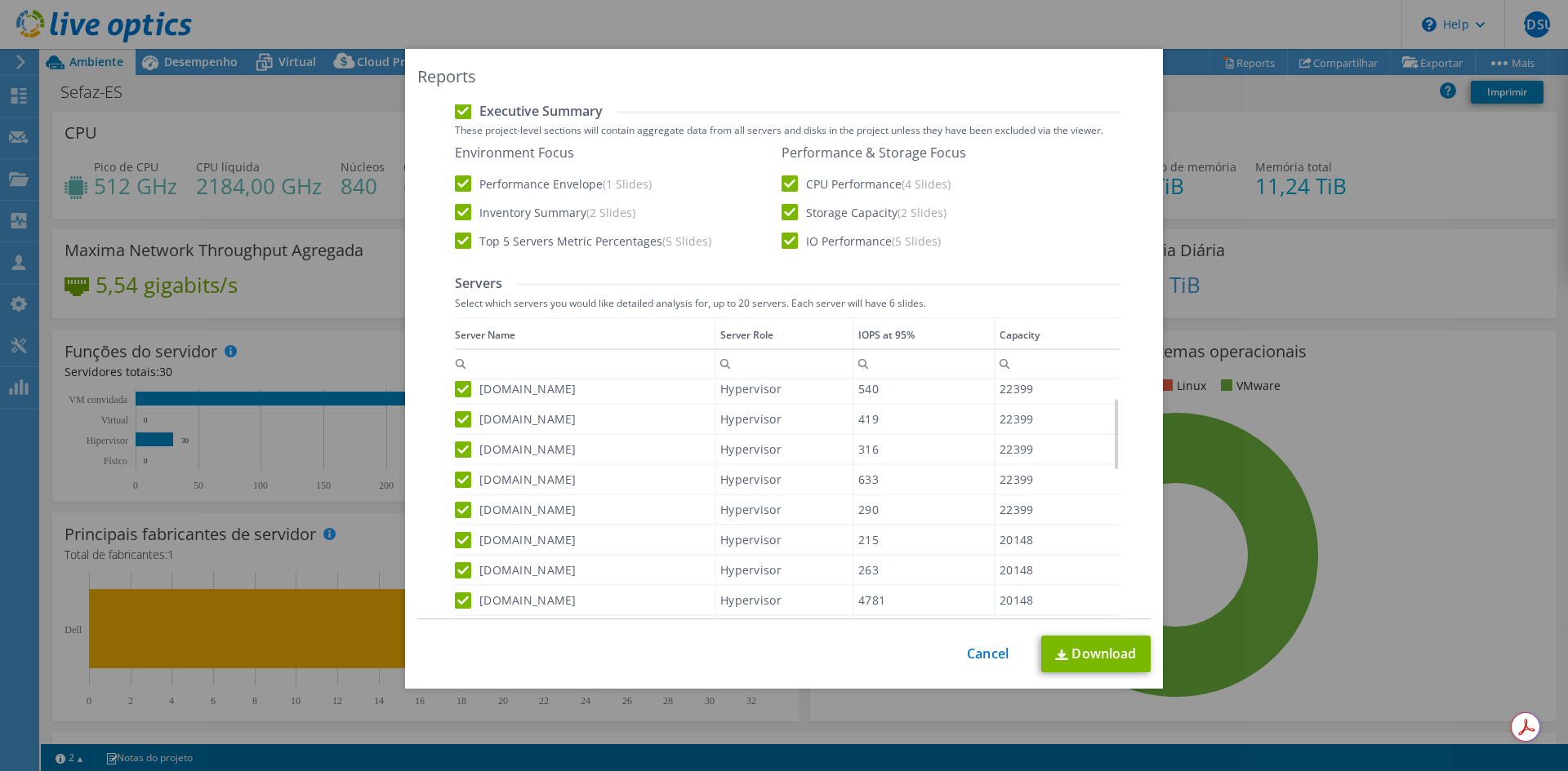
click at [458, 393] on label "[DOMAIN_NAME]" at bounding box center [516, 388] width 122 height 16
click at [0, 0] on input "[DOMAIN_NAME]" at bounding box center [0, 0] width 0 height 0
click at [461, 422] on label "[DOMAIN_NAME]" at bounding box center [516, 419] width 122 height 16
click at [0, 0] on input "[DOMAIN_NAME]" at bounding box center [0, 0] width 0 height 0
click at [458, 458] on div "[DOMAIN_NAME]" at bounding box center [585, 449] width 260 height 29
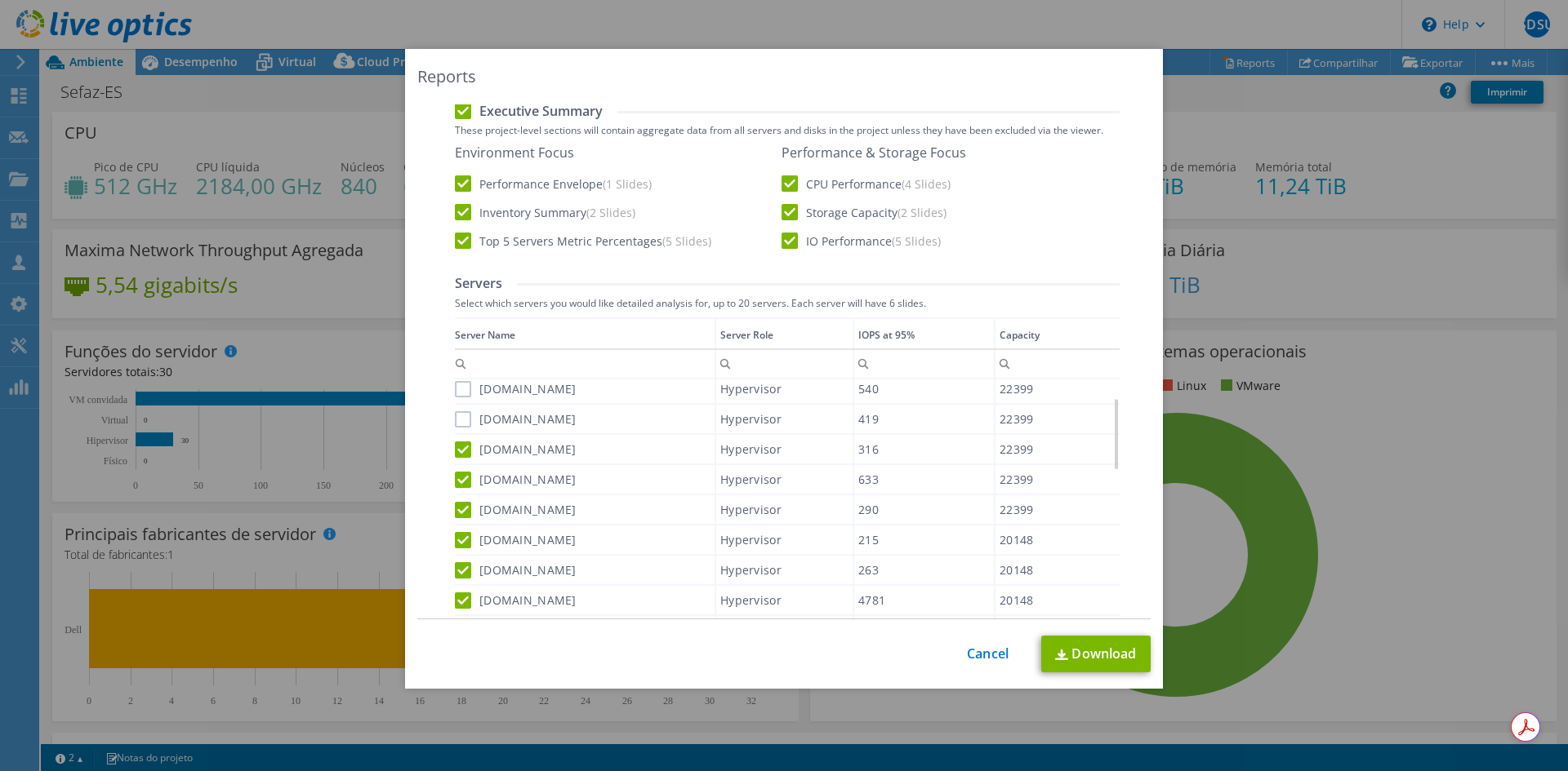
click at [460, 446] on label "[DOMAIN_NAME]" at bounding box center [516, 449] width 122 height 16
click at [0, 0] on input "[DOMAIN_NAME]" at bounding box center [0, 0] width 0 height 0
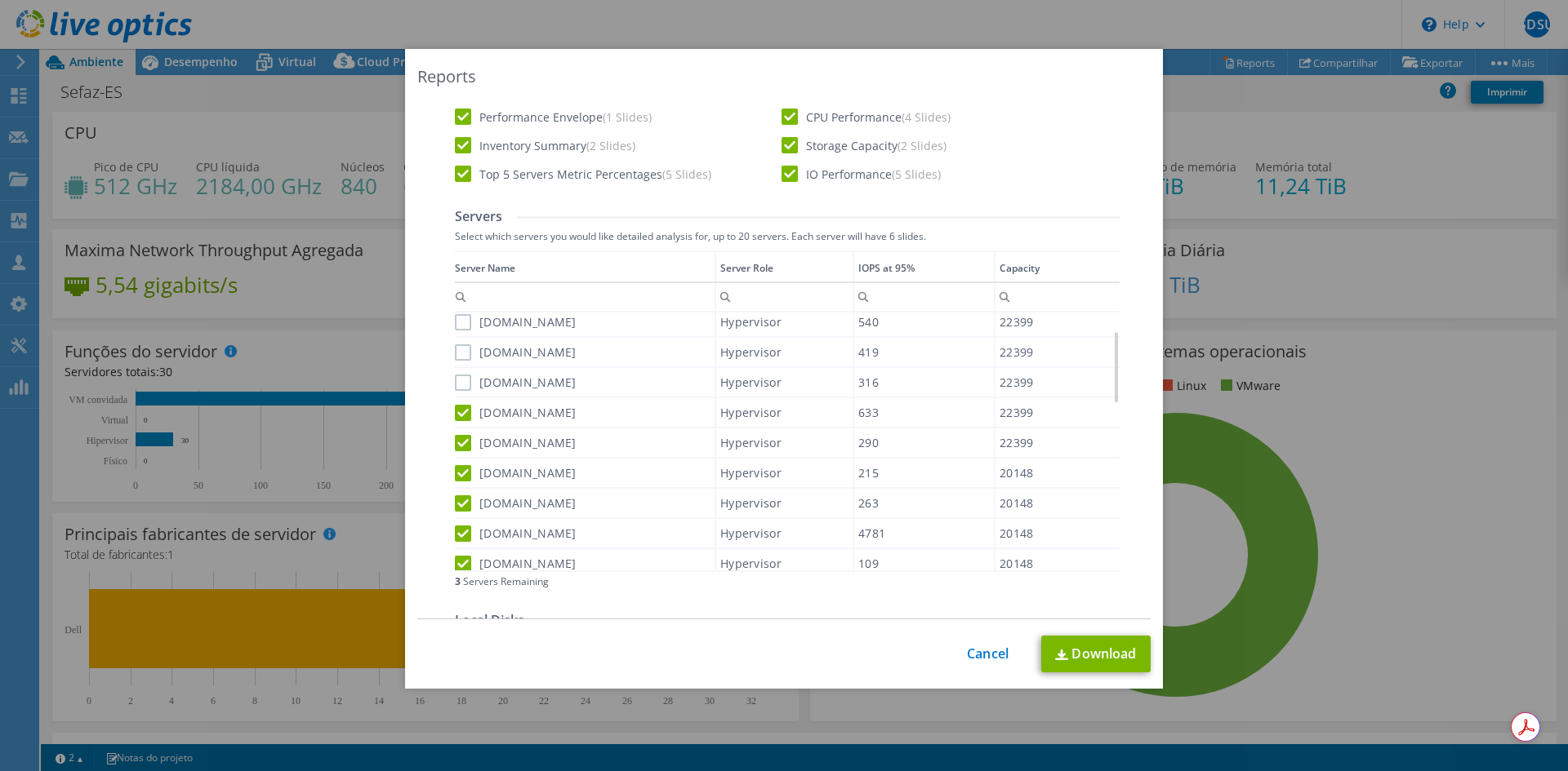
scroll to position [554, 0]
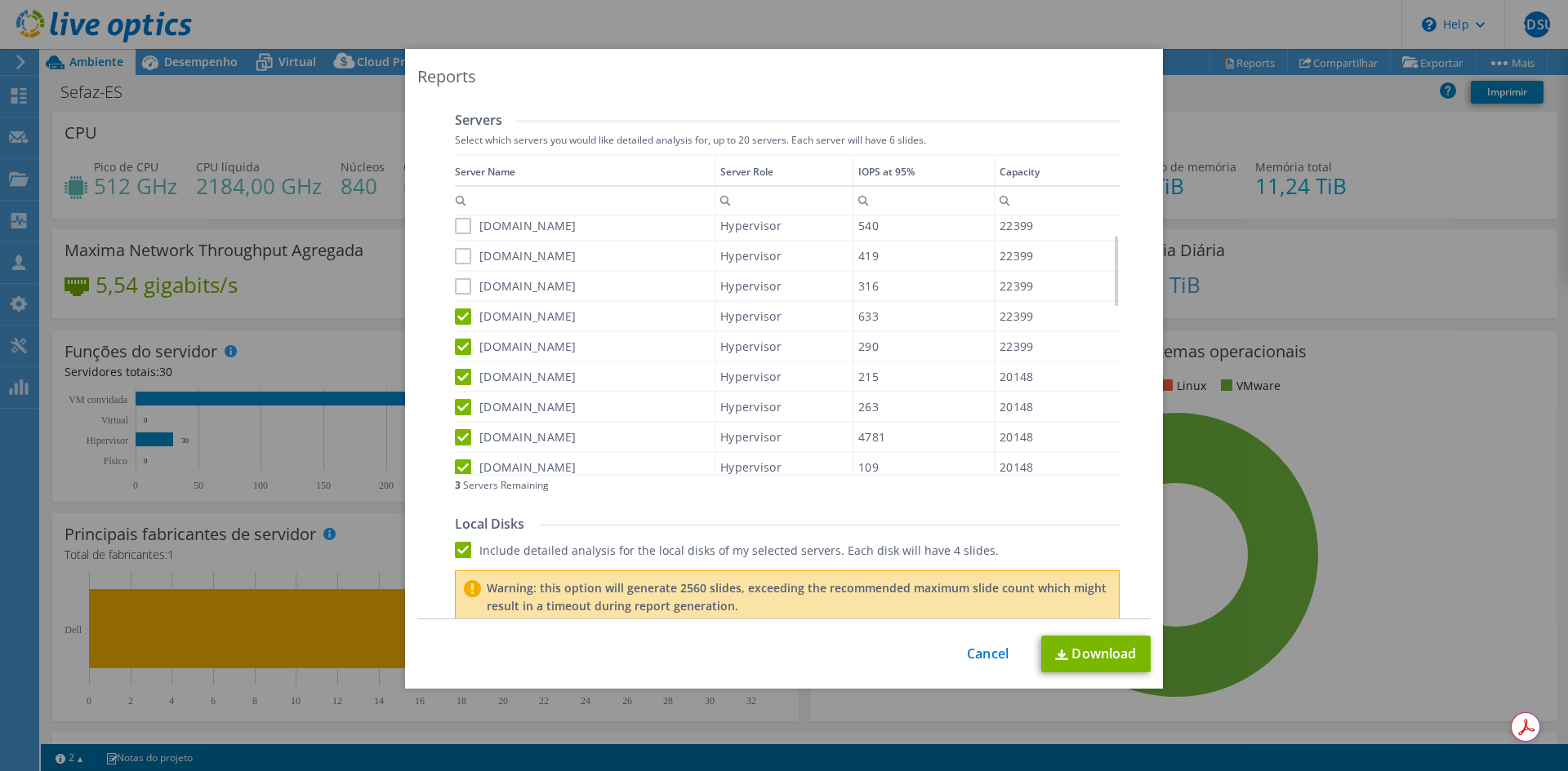
drag, startPoint x: 456, startPoint y: 316, endPoint x: 464, endPoint y: 331, distance: 17.0
click at [457, 316] on label "[DOMAIN_NAME]" at bounding box center [516, 316] width 122 height 16
click at [0, 0] on input "[DOMAIN_NAME]" at bounding box center [0, 0] width 0 height 0
click at [459, 344] on label "[DOMAIN_NAME]" at bounding box center [516, 346] width 122 height 16
click at [0, 0] on input "[DOMAIN_NAME]" at bounding box center [0, 0] width 0 height 0
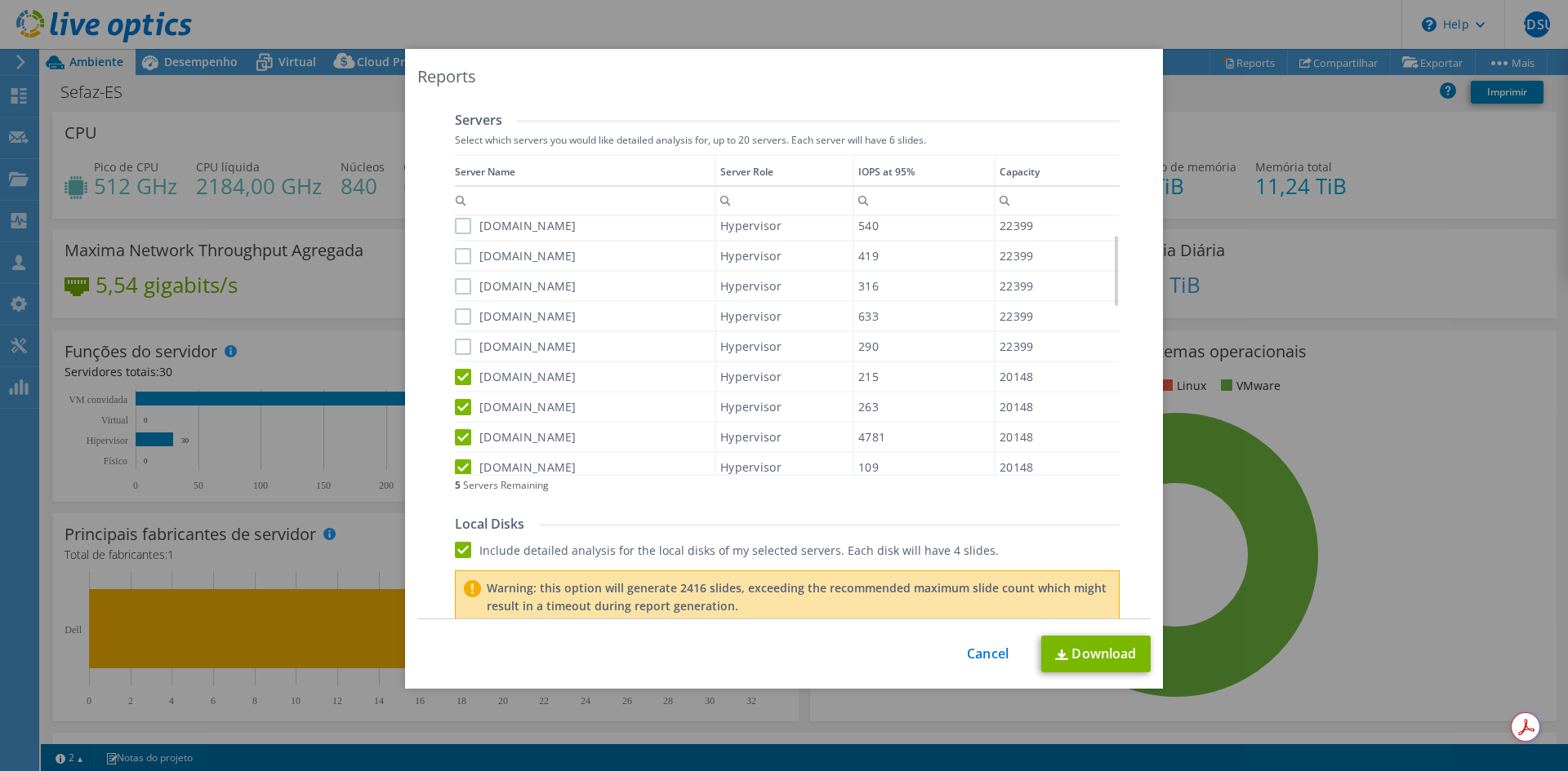
click at [460, 375] on label "[DOMAIN_NAME]" at bounding box center [516, 377] width 122 height 16
click at [0, 0] on input "[DOMAIN_NAME]" at bounding box center [0, 0] width 0 height 0
click at [461, 404] on label "[DOMAIN_NAME]" at bounding box center [516, 407] width 122 height 16
click at [0, 0] on input "[DOMAIN_NAME]" at bounding box center [0, 0] width 0 height 0
click at [459, 440] on label "[DOMAIN_NAME]" at bounding box center [516, 437] width 122 height 16
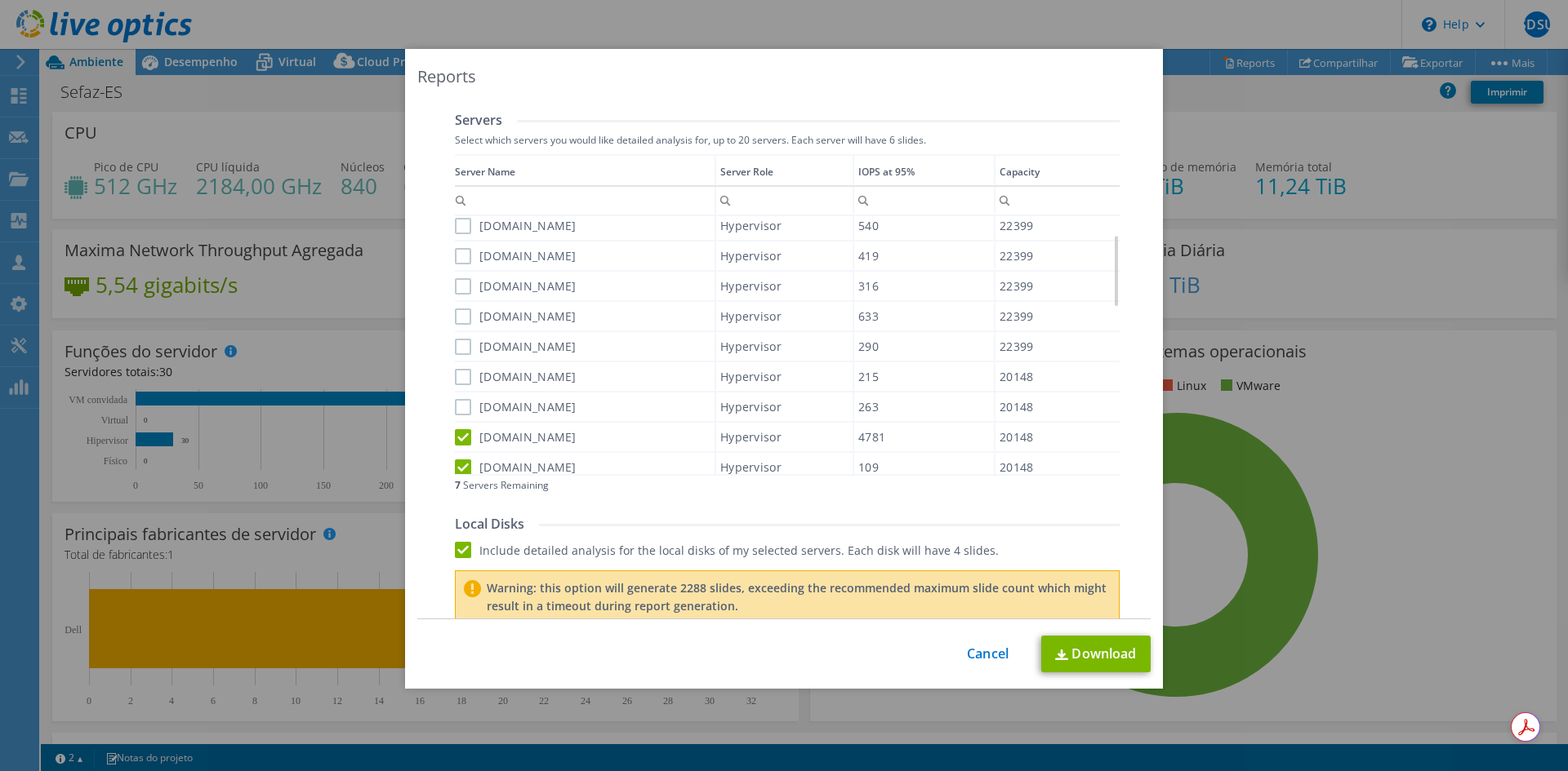
click at [0, 0] on input "[DOMAIN_NAME]" at bounding box center [0, 0] width 0 height 0
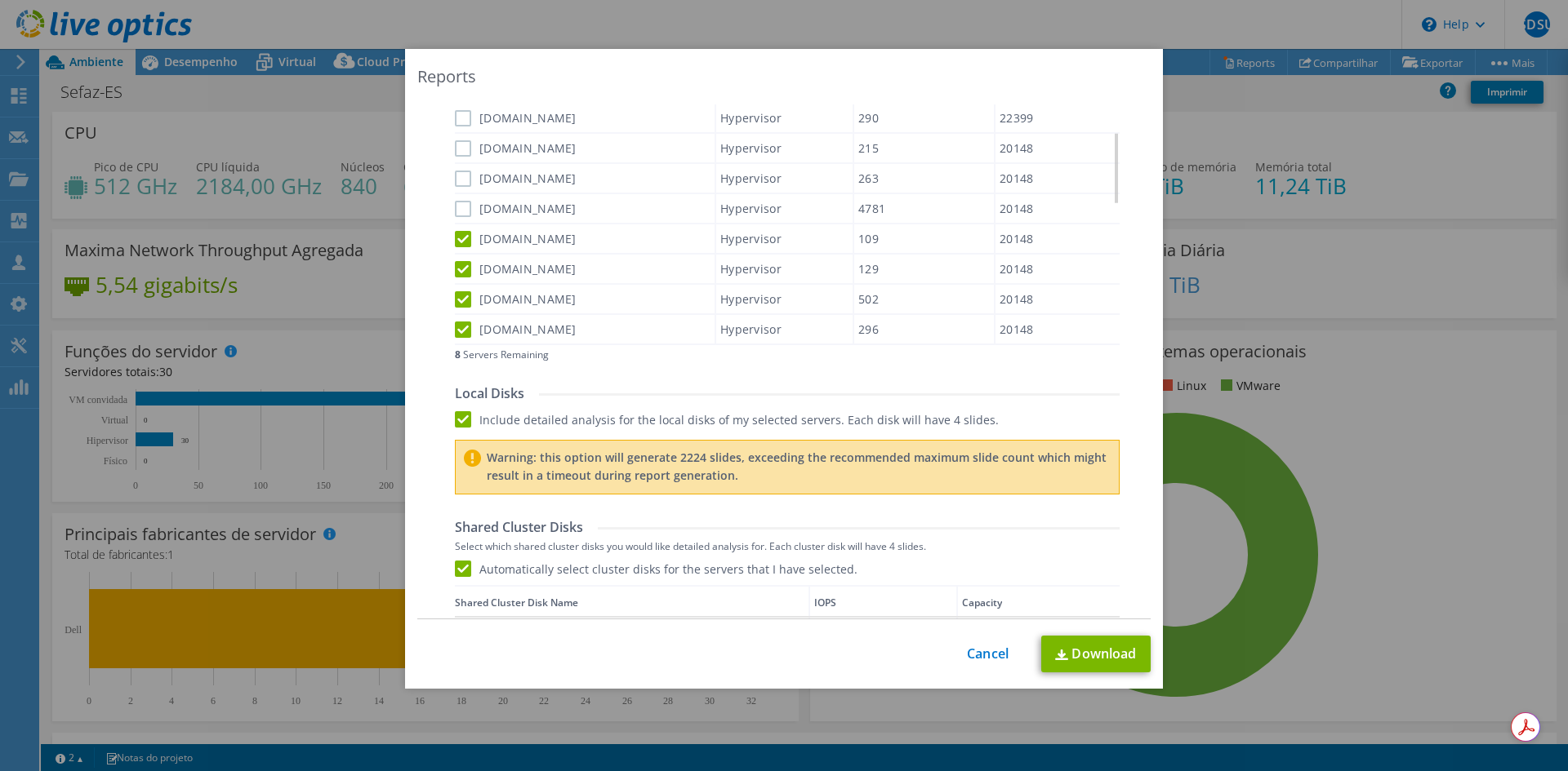
scroll to position [636, 0]
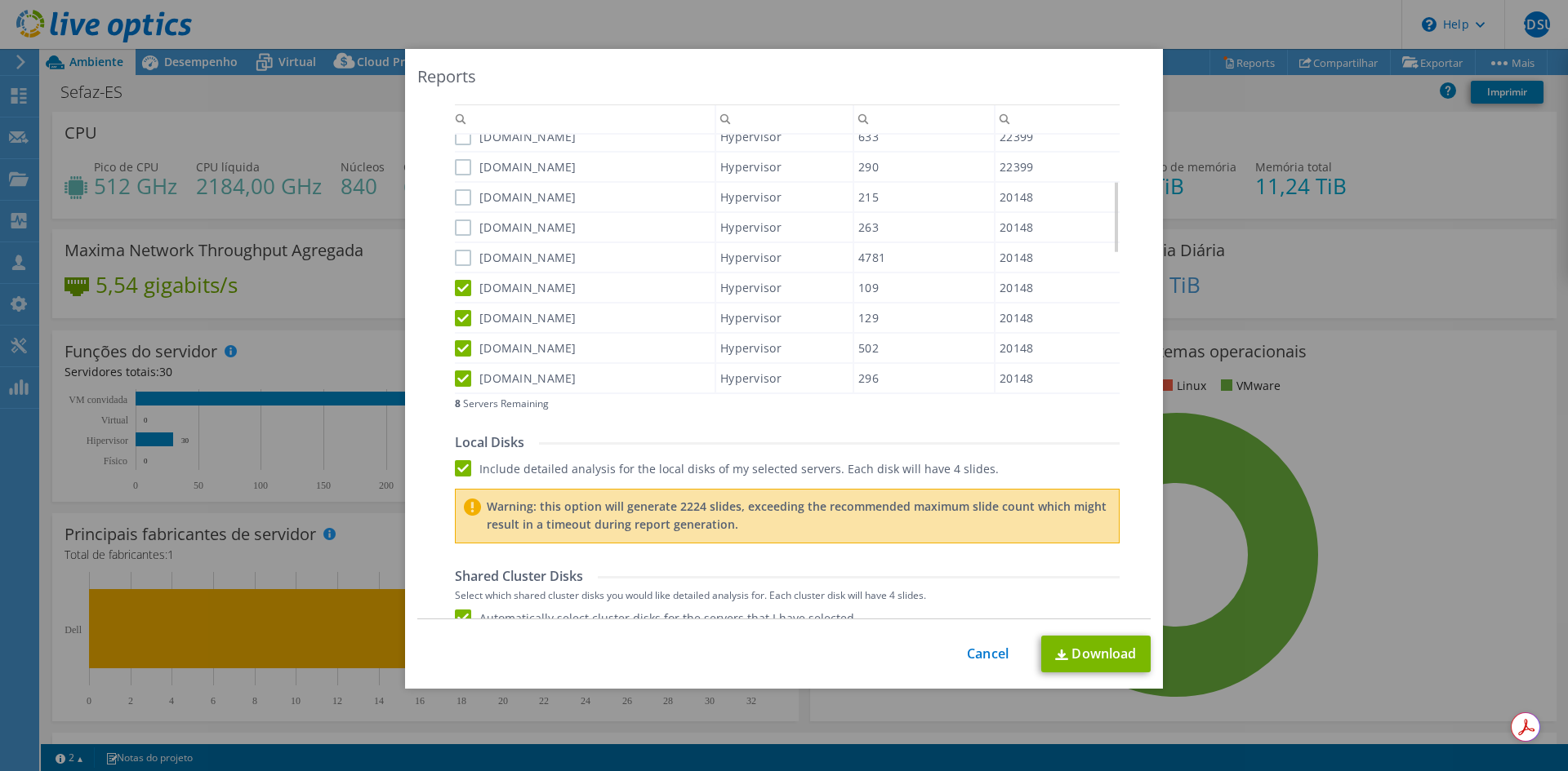
click at [445, 282] on div "Performance .PPTX Select to create a detailed PPTX report on the physical envir…" at bounding box center [785, 417] width 707 height 1384
drag, startPoint x: 454, startPoint y: 288, endPoint x: 464, endPoint y: 308, distance: 22.4
click at [455, 291] on label "[DOMAIN_NAME]" at bounding box center [516, 288] width 122 height 16
click at [0, 0] on input "[DOMAIN_NAME]" at bounding box center [0, 0] width 0 height 0
click at [459, 321] on label "[DOMAIN_NAME]" at bounding box center [516, 318] width 122 height 16
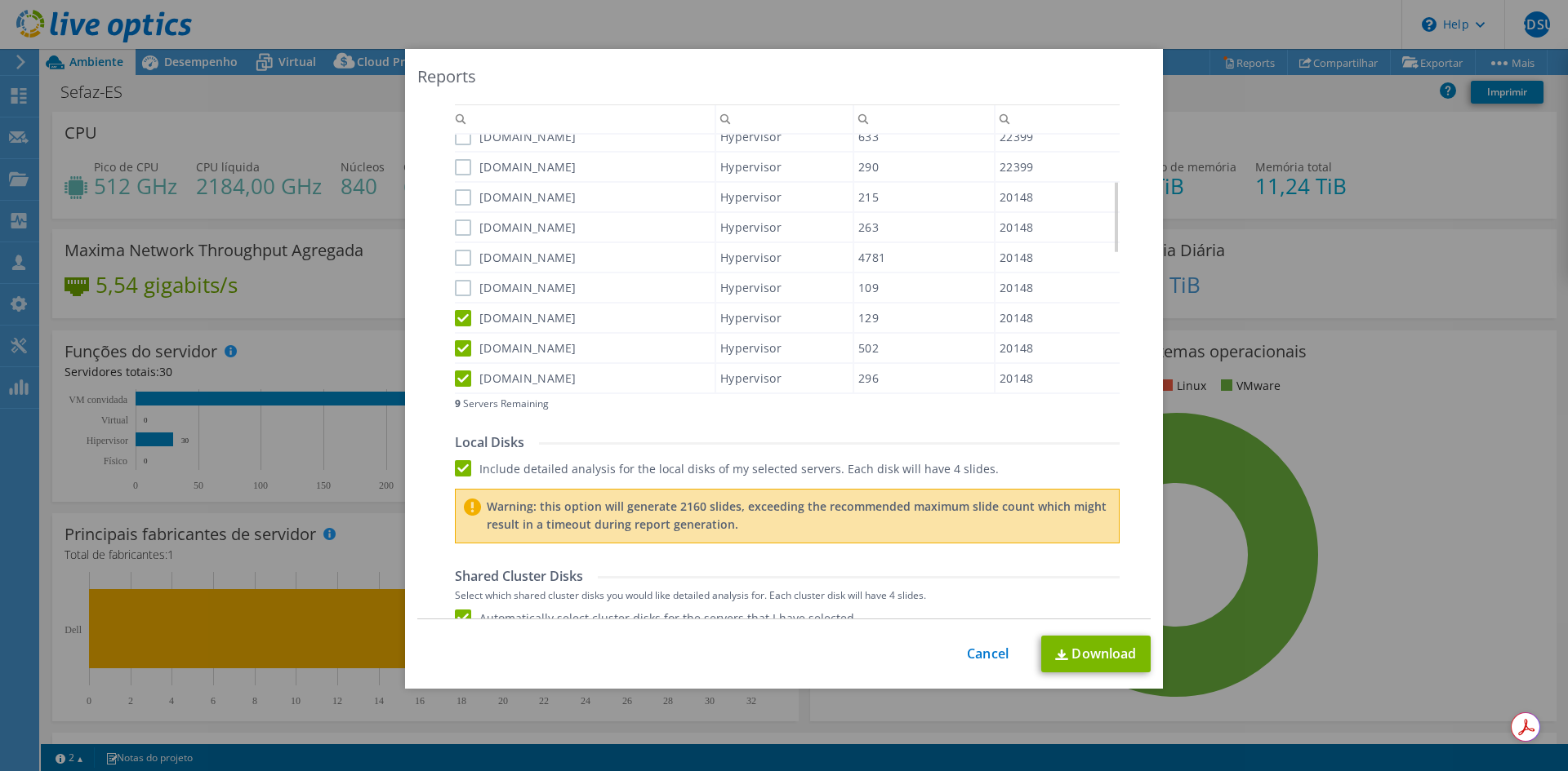
click at [0, 0] on input "[DOMAIN_NAME]" at bounding box center [0, 0] width 0 height 0
click at [455, 349] on label "[DOMAIN_NAME]" at bounding box center [516, 348] width 122 height 16
click at [0, 0] on input "[DOMAIN_NAME]" at bounding box center [0, 0] width 0 height 0
drag, startPoint x: 457, startPoint y: 379, endPoint x: 465, endPoint y: 338, distance: 41.8
click at [456, 378] on label "[DOMAIN_NAME]" at bounding box center [516, 378] width 122 height 16
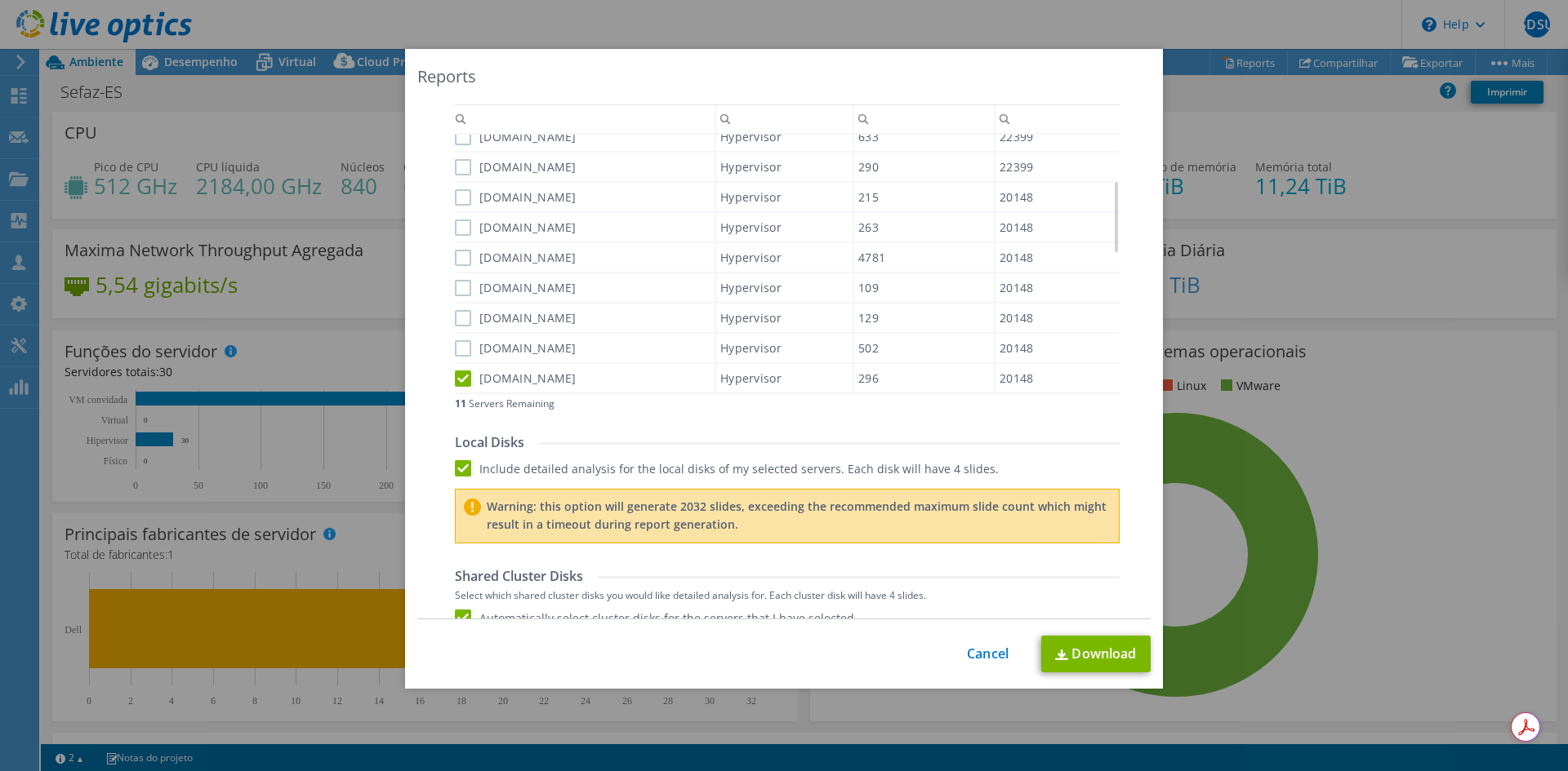
click at [0, 0] on input "[DOMAIN_NAME]" at bounding box center [0, 0] width 0 height 0
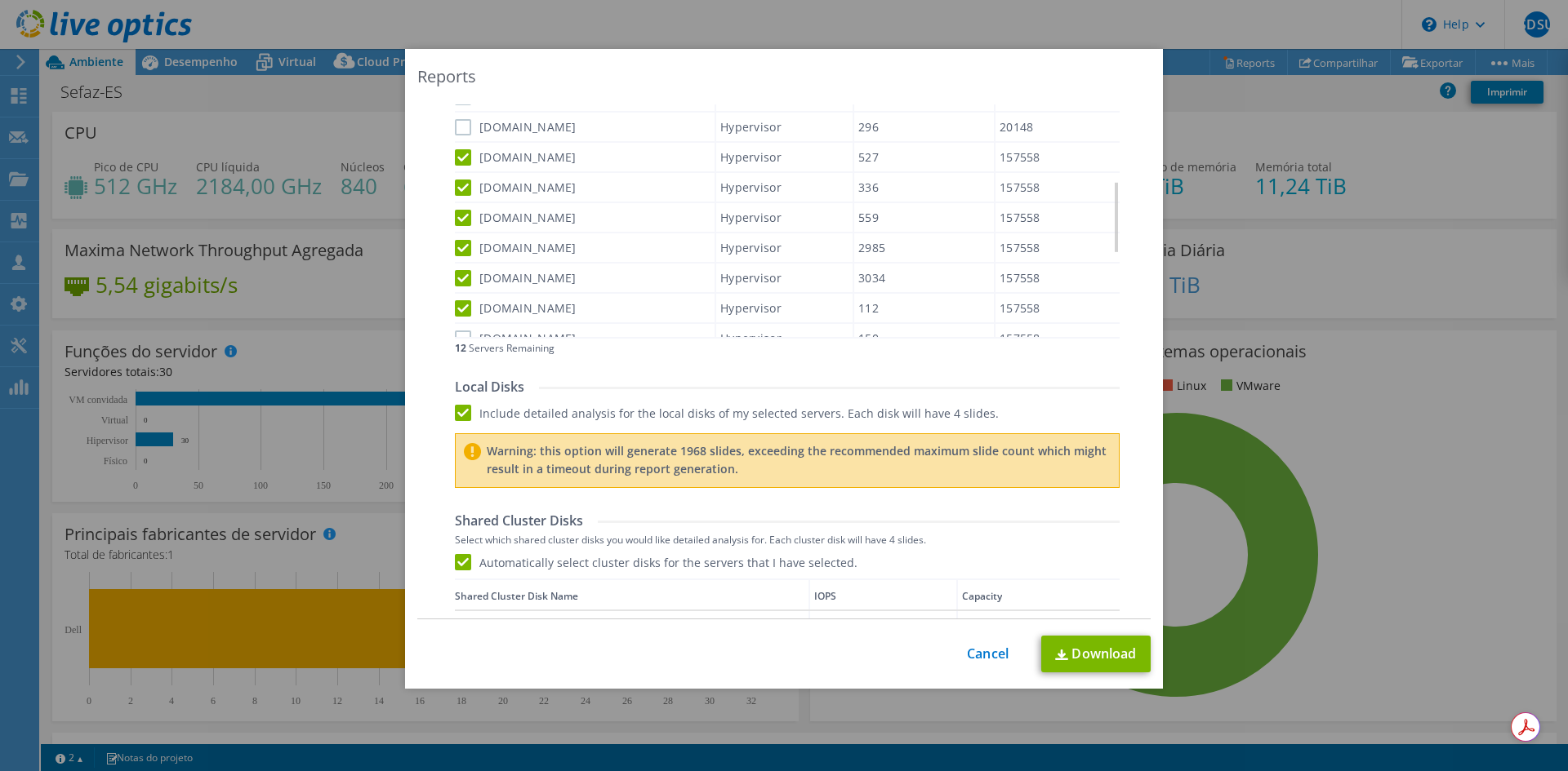
scroll to position [799, 0]
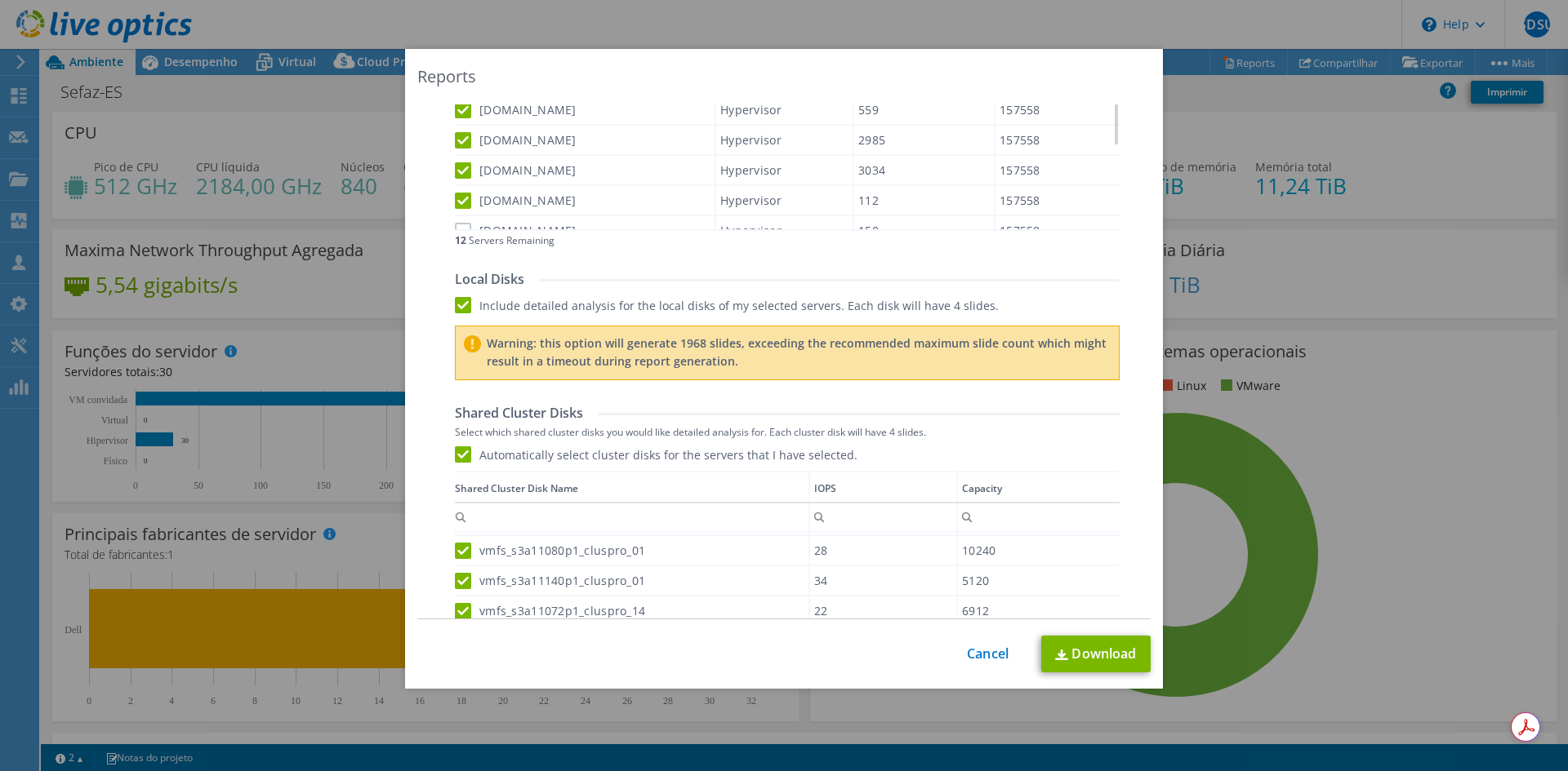
click at [465, 199] on label "[DOMAIN_NAME]" at bounding box center [516, 200] width 122 height 16
click at [0, 0] on input "[DOMAIN_NAME]" at bounding box center [0, 0] width 0 height 0
click at [459, 173] on label "[DOMAIN_NAME]" at bounding box center [516, 170] width 122 height 16
click at [0, 0] on input "[DOMAIN_NAME]" at bounding box center [0, 0] width 0 height 0
drag, startPoint x: 456, startPoint y: 140, endPoint x: 462, endPoint y: 159, distance: 19.9
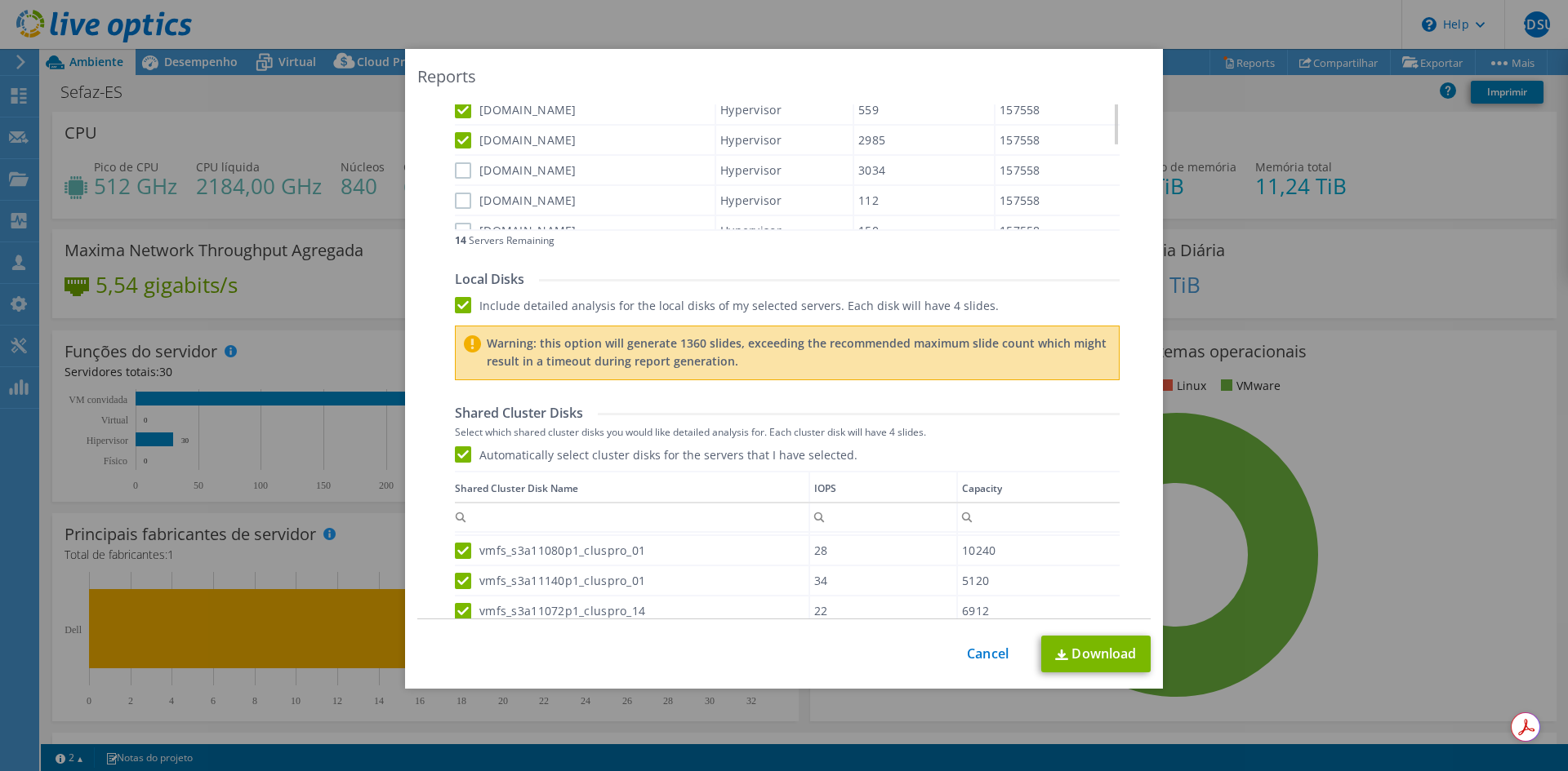
click at [456, 140] on label "[DOMAIN_NAME]" at bounding box center [516, 140] width 122 height 16
click at [0, 0] on input "[DOMAIN_NAME]" at bounding box center [0, 0] width 0 height 0
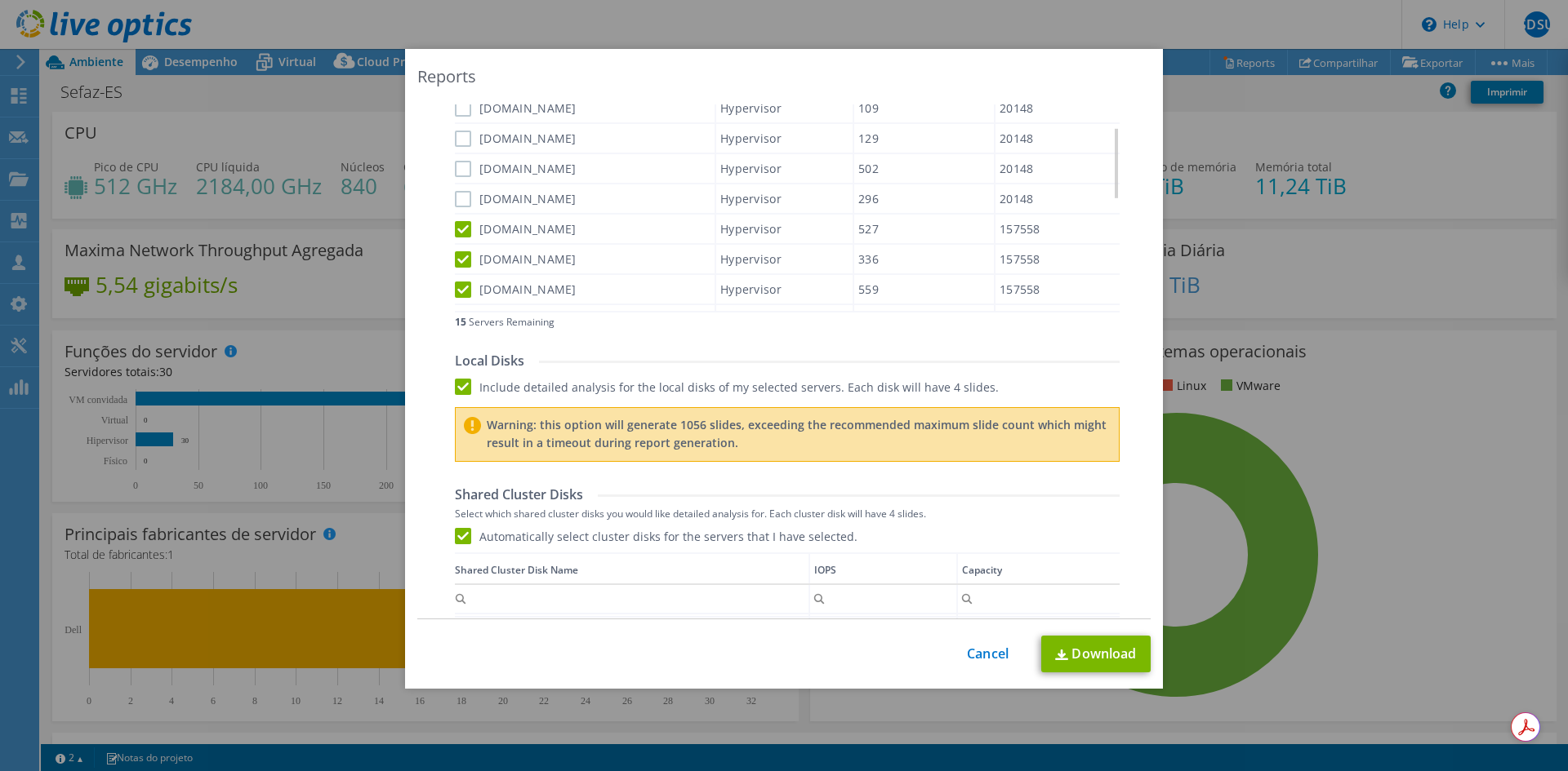
click at [455, 229] on label "[DOMAIN_NAME]" at bounding box center [516, 229] width 122 height 16
click at [0, 0] on input "[DOMAIN_NAME]" at bounding box center [0, 0] width 0 height 0
click at [455, 264] on label "[DOMAIN_NAME]" at bounding box center [516, 259] width 122 height 16
click at [0, 0] on input "[DOMAIN_NAME]" at bounding box center [0, 0] width 0 height 0
click at [459, 289] on label "[DOMAIN_NAME]" at bounding box center [516, 289] width 122 height 16
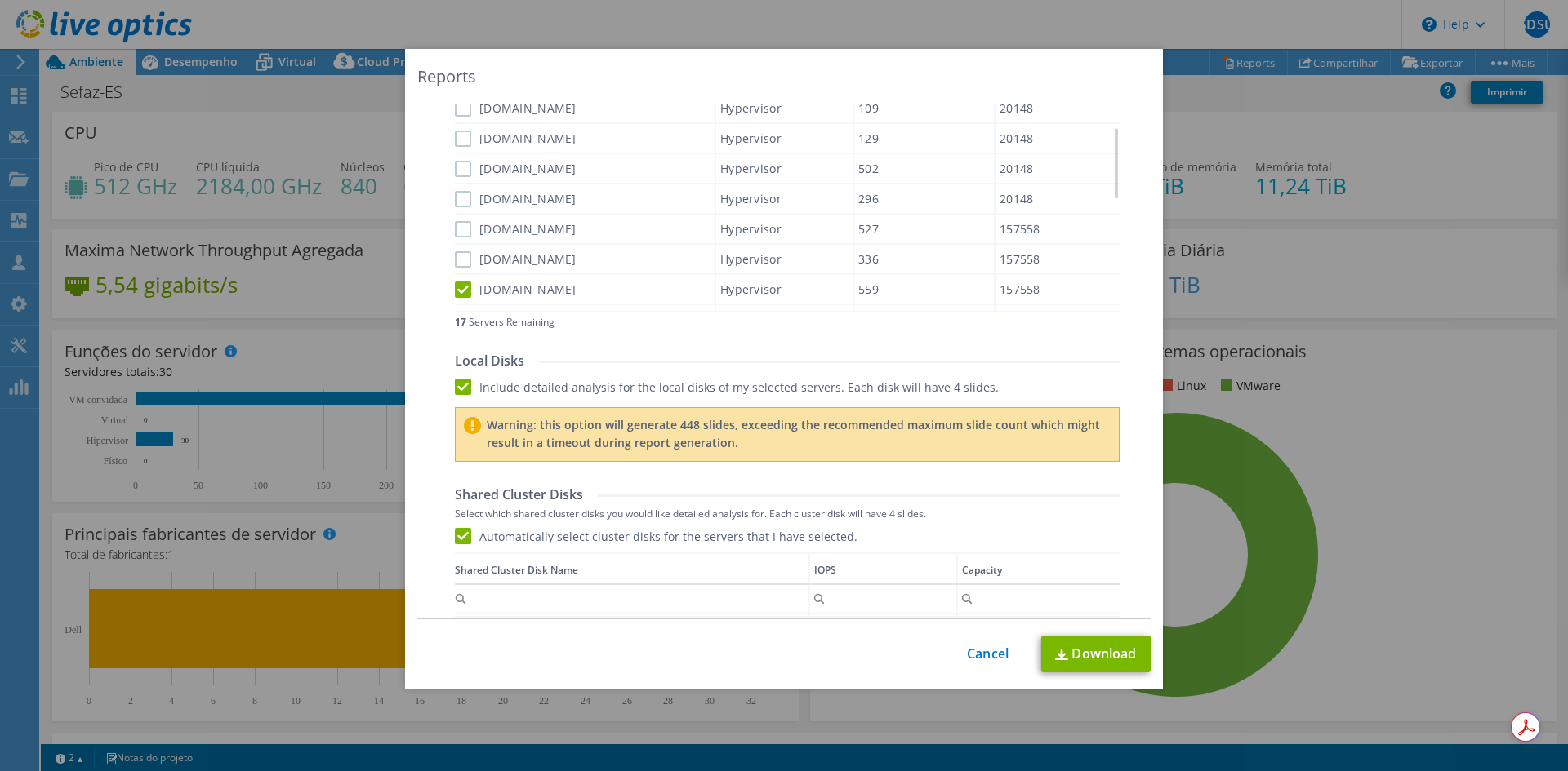
click at [0, 0] on input "[DOMAIN_NAME]" at bounding box center [0, 0] width 0 height 0
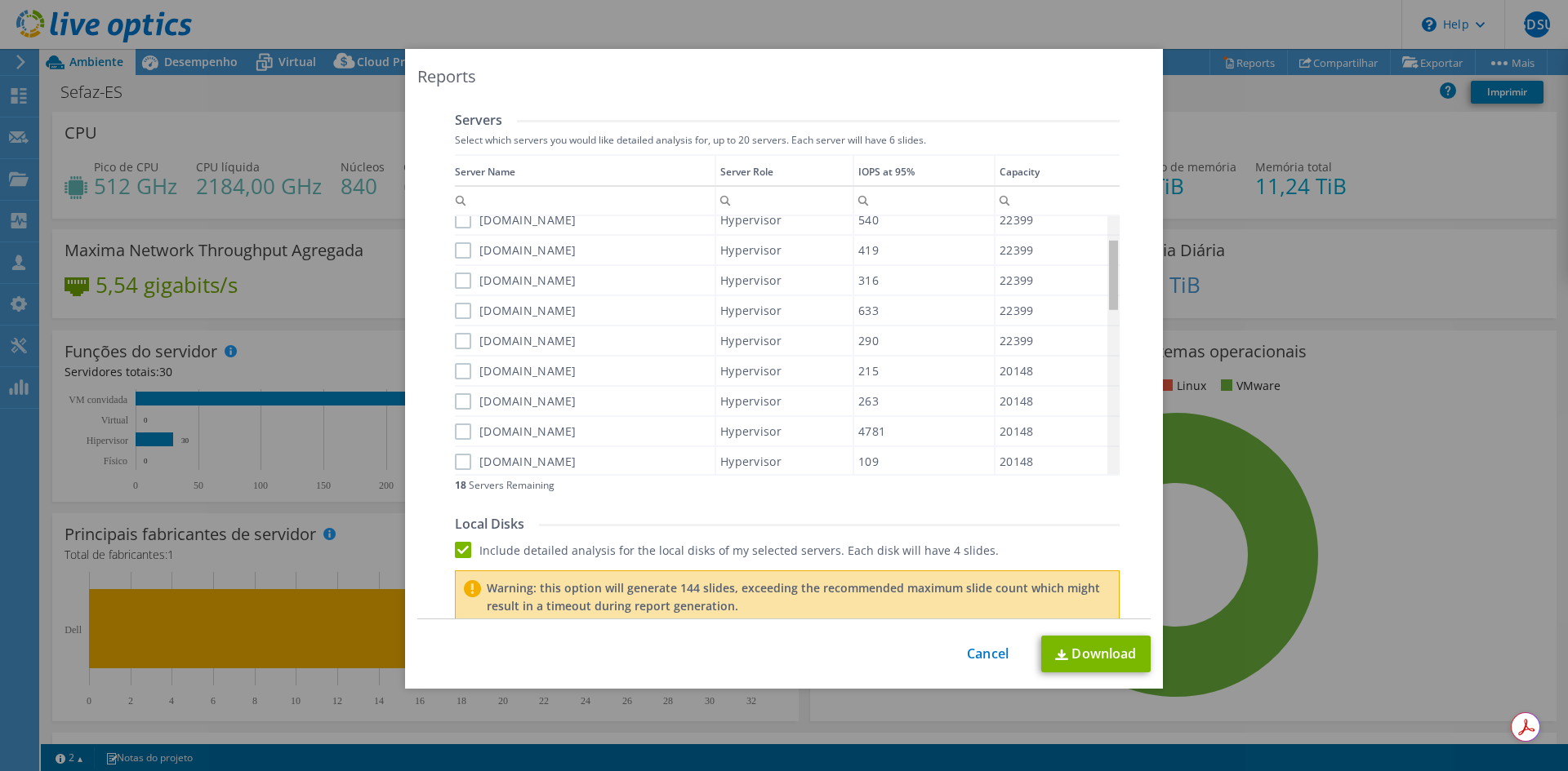
scroll to position [0, 0]
drag, startPoint x: 1110, startPoint y: 406, endPoint x: 1073, endPoint y: 249, distance: 161.3
click at [1073, 249] on body "SDSU [GEOGRAPHIC_DATA][PERSON_NAME] [EMAIL_ADDRESS][DOMAIN_NAME] SK Tecnologia …" at bounding box center [784, 385] width 1568 height 771
click at [459, 229] on label "[DOMAIN_NAME]" at bounding box center [516, 230] width 122 height 16
click at [0, 0] on input "[DOMAIN_NAME]" at bounding box center [0, 0] width 0 height 0
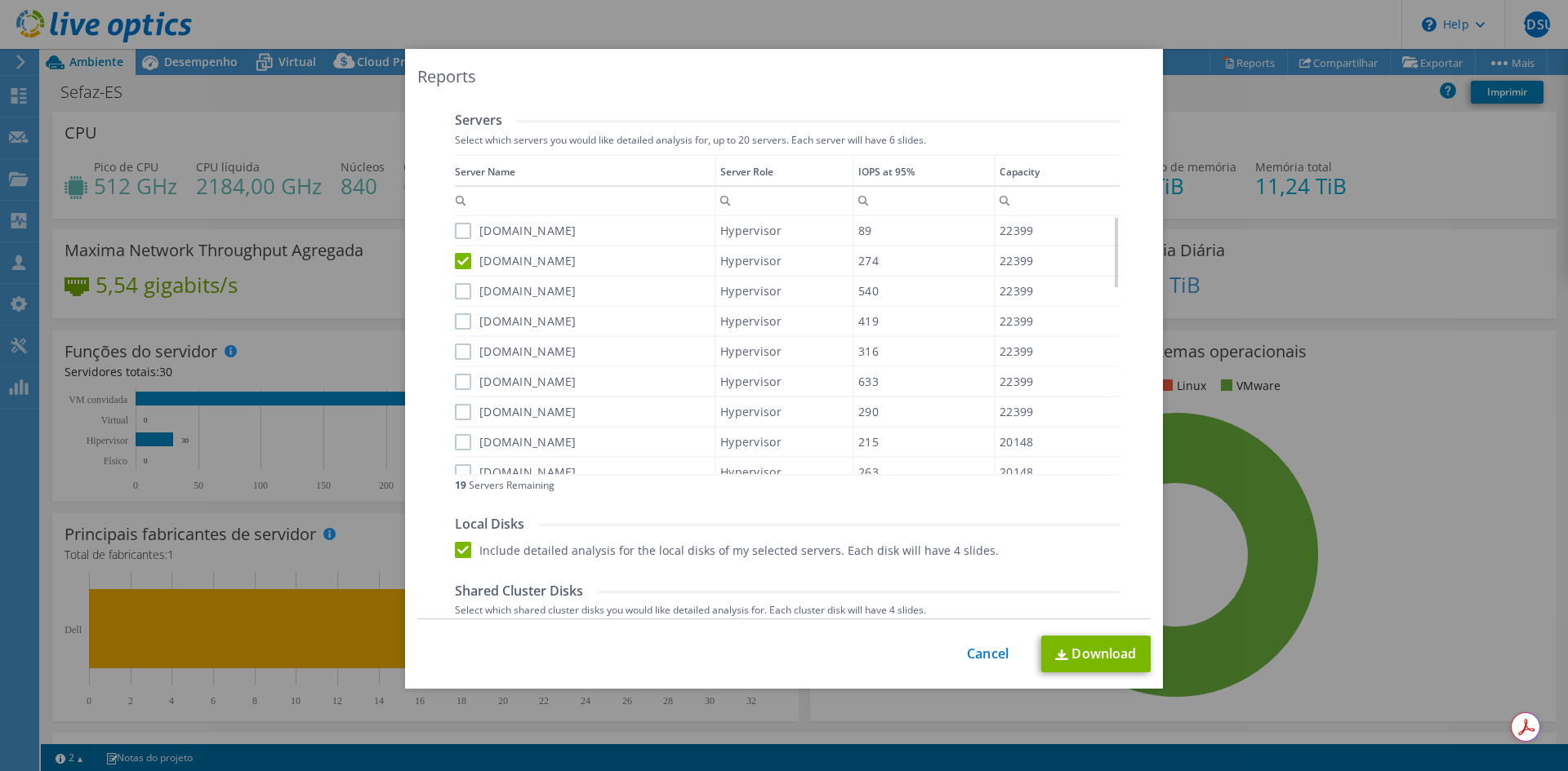
click at [457, 258] on label "[DOMAIN_NAME]" at bounding box center [516, 261] width 122 height 16
click at [0, 0] on input "[DOMAIN_NAME]" at bounding box center [0, 0] width 0 height 0
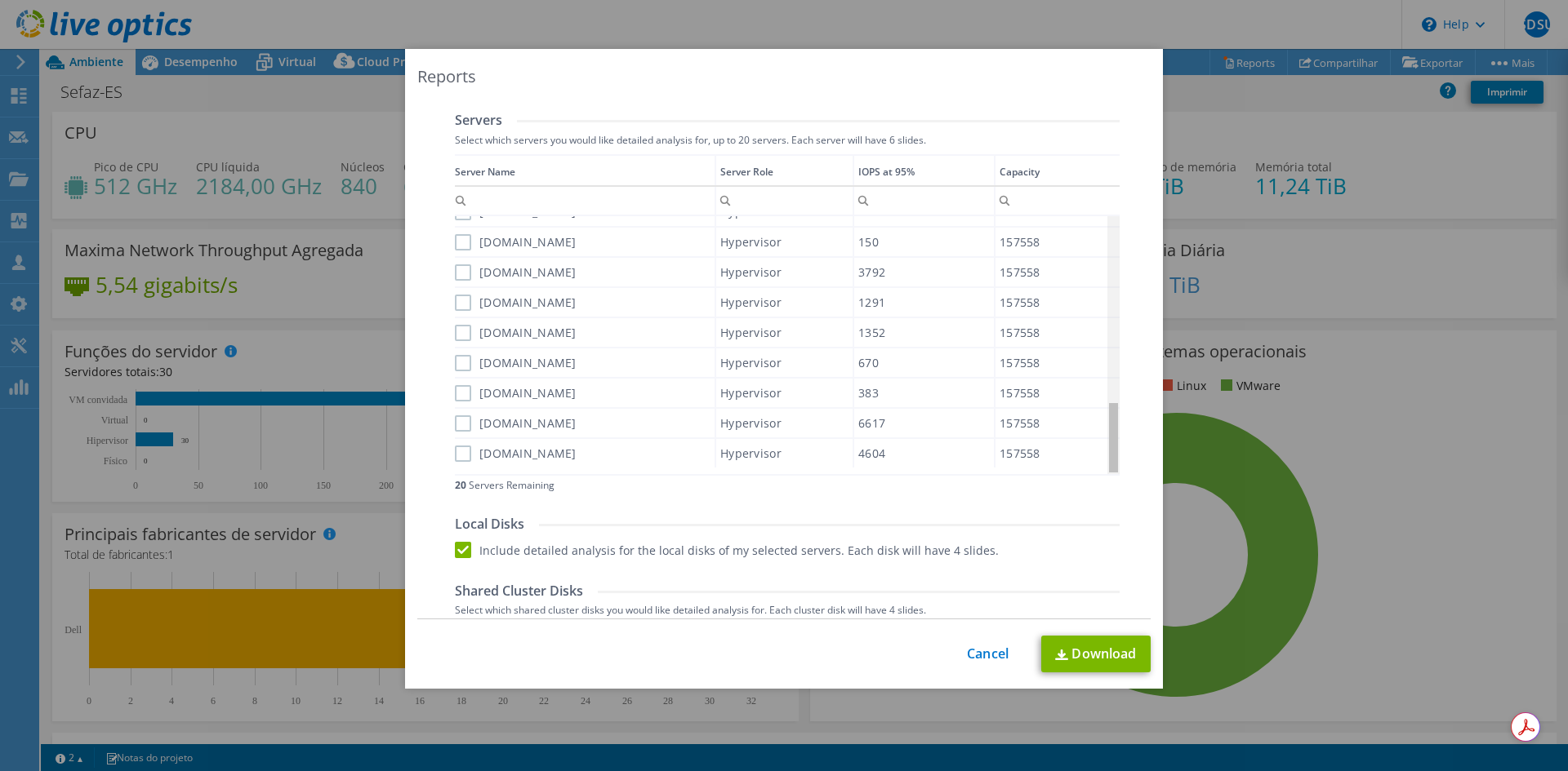
drag, startPoint x: 1108, startPoint y: 257, endPoint x: 1091, endPoint y: 441, distance: 184.8
click at [1110, 460] on body "SDSU [GEOGRAPHIC_DATA][PERSON_NAME] [EMAIL_ADDRESS][DOMAIN_NAME] SK Tecnologia …" at bounding box center [784, 385] width 1568 height 771
drag, startPoint x: 1108, startPoint y: 443, endPoint x: 1111, endPoint y: 473, distance: 30.1
click at [1111, 473] on body "SDSU [GEOGRAPHIC_DATA][PERSON_NAME] [EMAIL_ADDRESS][DOMAIN_NAME] SK Tecnologia …" at bounding box center [784, 385] width 1568 height 771
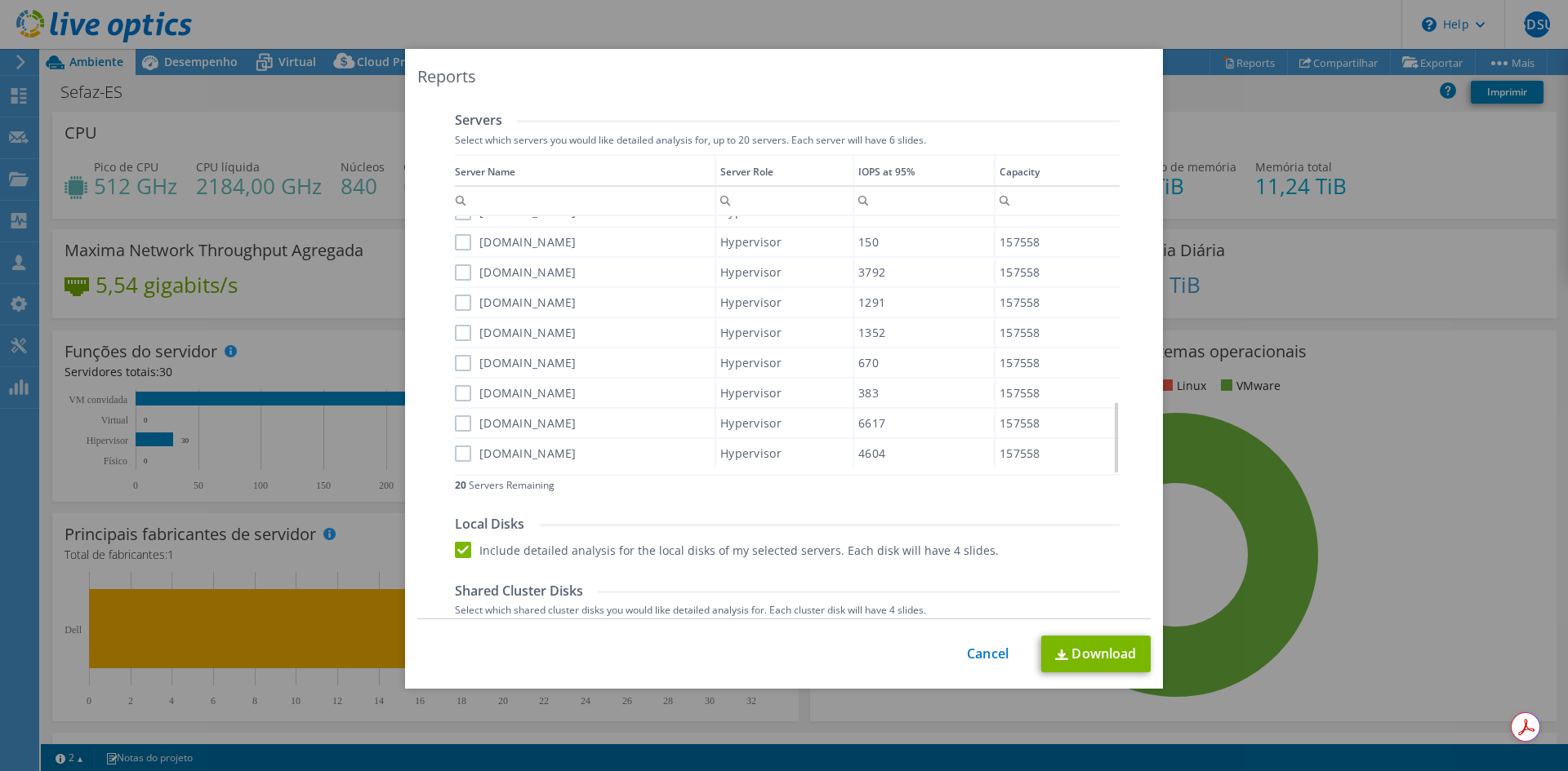
click at [456, 456] on label "[DOMAIN_NAME]" at bounding box center [516, 453] width 122 height 16
click at [0, 0] on input "[DOMAIN_NAME]" at bounding box center [0, 0] width 0 height 0
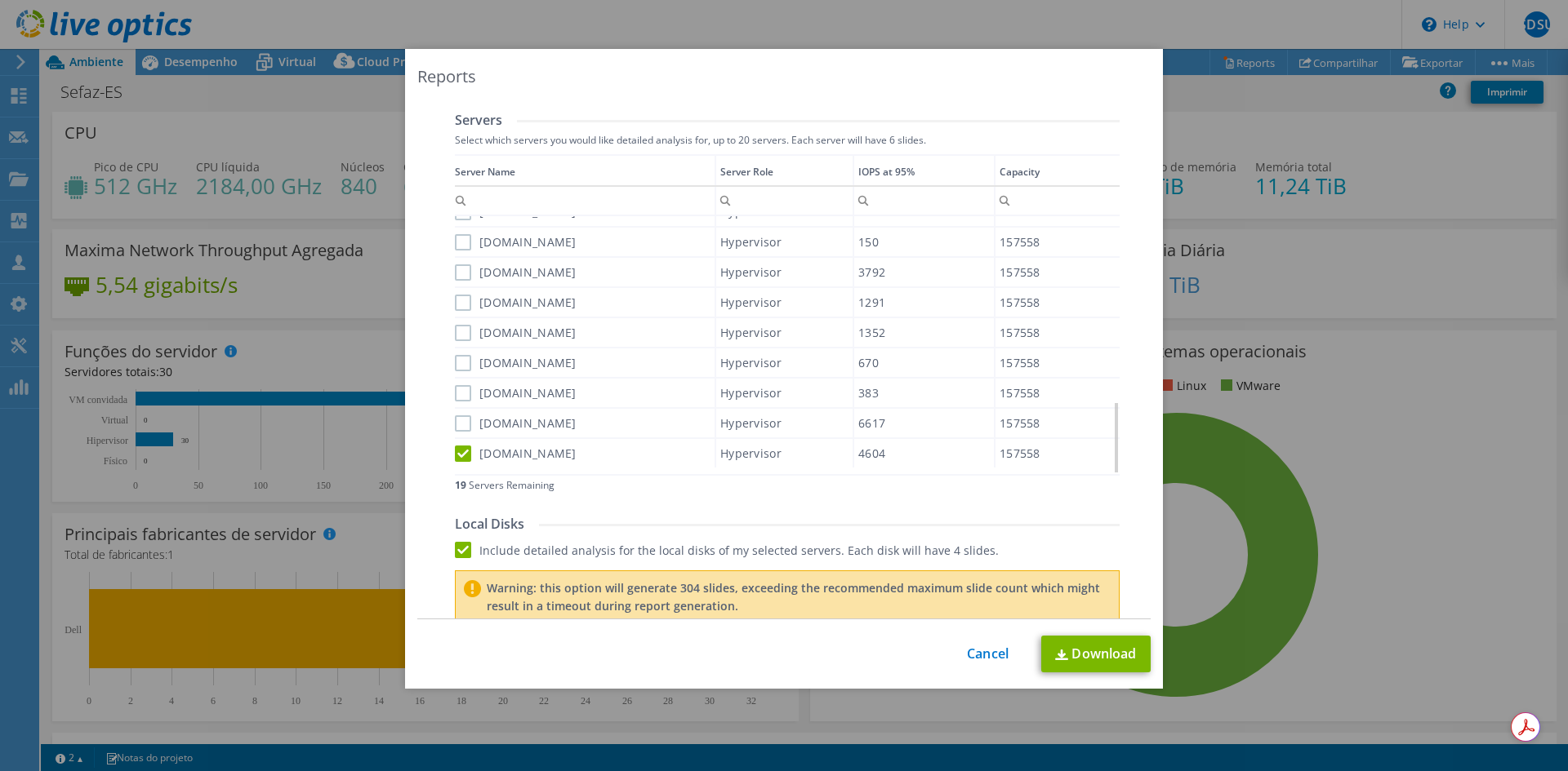
click at [456, 429] on label "[DOMAIN_NAME]" at bounding box center [516, 423] width 122 height 16
click at [0, 0] on input "[DOMAIN_NAME]" at bounding box center [0, 0] width 0 height 0
drag, startPoint x: 458, startPoint y: 396, endPoint x: 456, endPoint y: 378, distance: 18.1
click at [458, 396] on label "[DOMAIN_NAME]" at bounding box center [516, 393] width 122 height 16
click at [0, 0] on input "[DOMAIN_NAME]" at bounding box center [0, 0] width 0 height 0
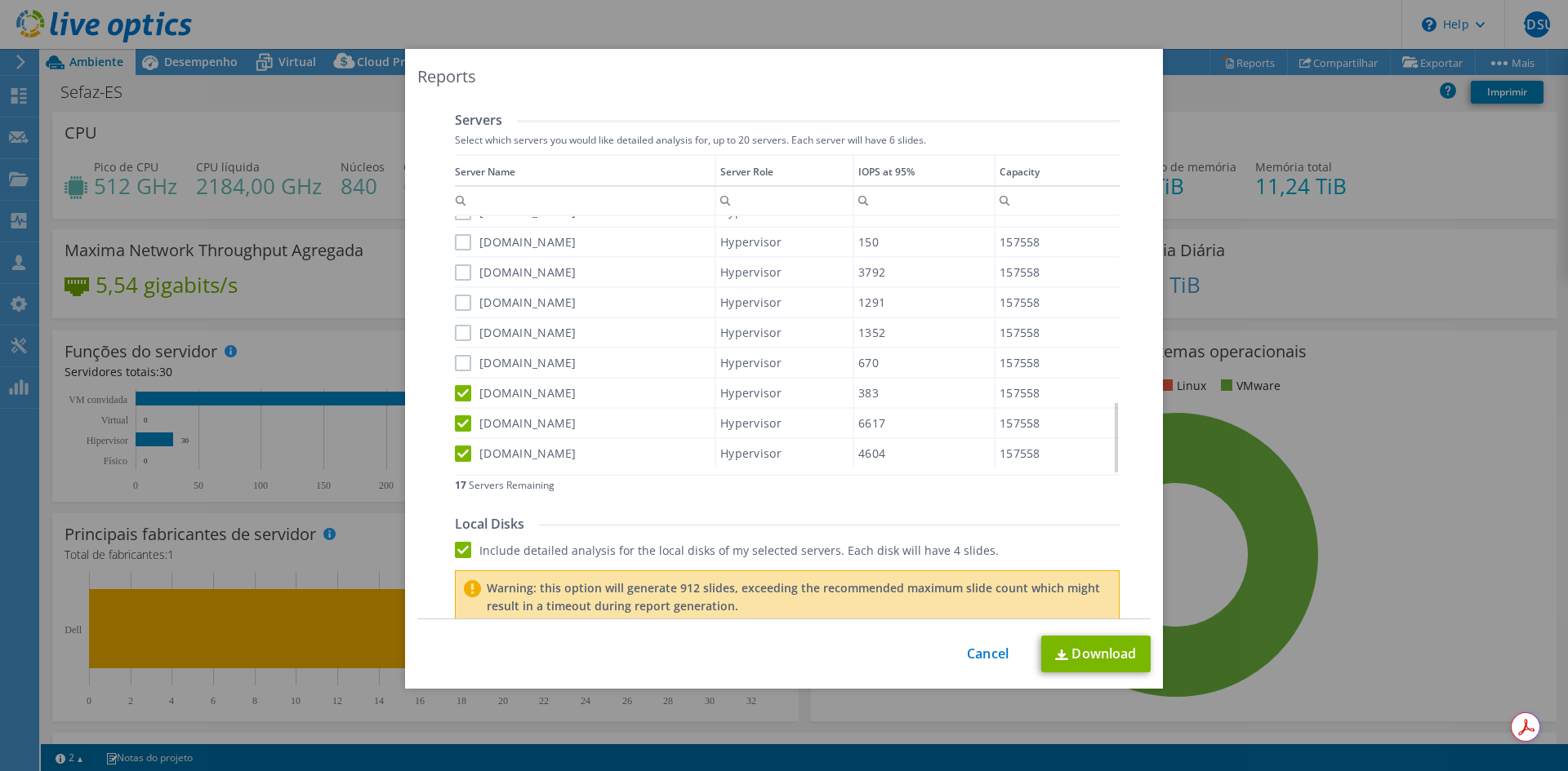
click at [457, 361] on label "[DOMAIN_NAME]" at bounding box center [516, 362] width 122 height 16
click at [0, 0] on input "[DOMAIN_NAME]" at bounding box center [0, 0] width 0 height 0
drag, startPoint x: 457, startPoint y: 332, endPoint x: 457, endPoint y: 321, distance: 11.0
click at [457, 331] on label "[DOMAIN_NAME]" at bounding box center [516, 332] width 122 height 16
click at [0, 0] on input "[DOMAIN_NAME]" at bounding box center [0, 0] width 0 height 0
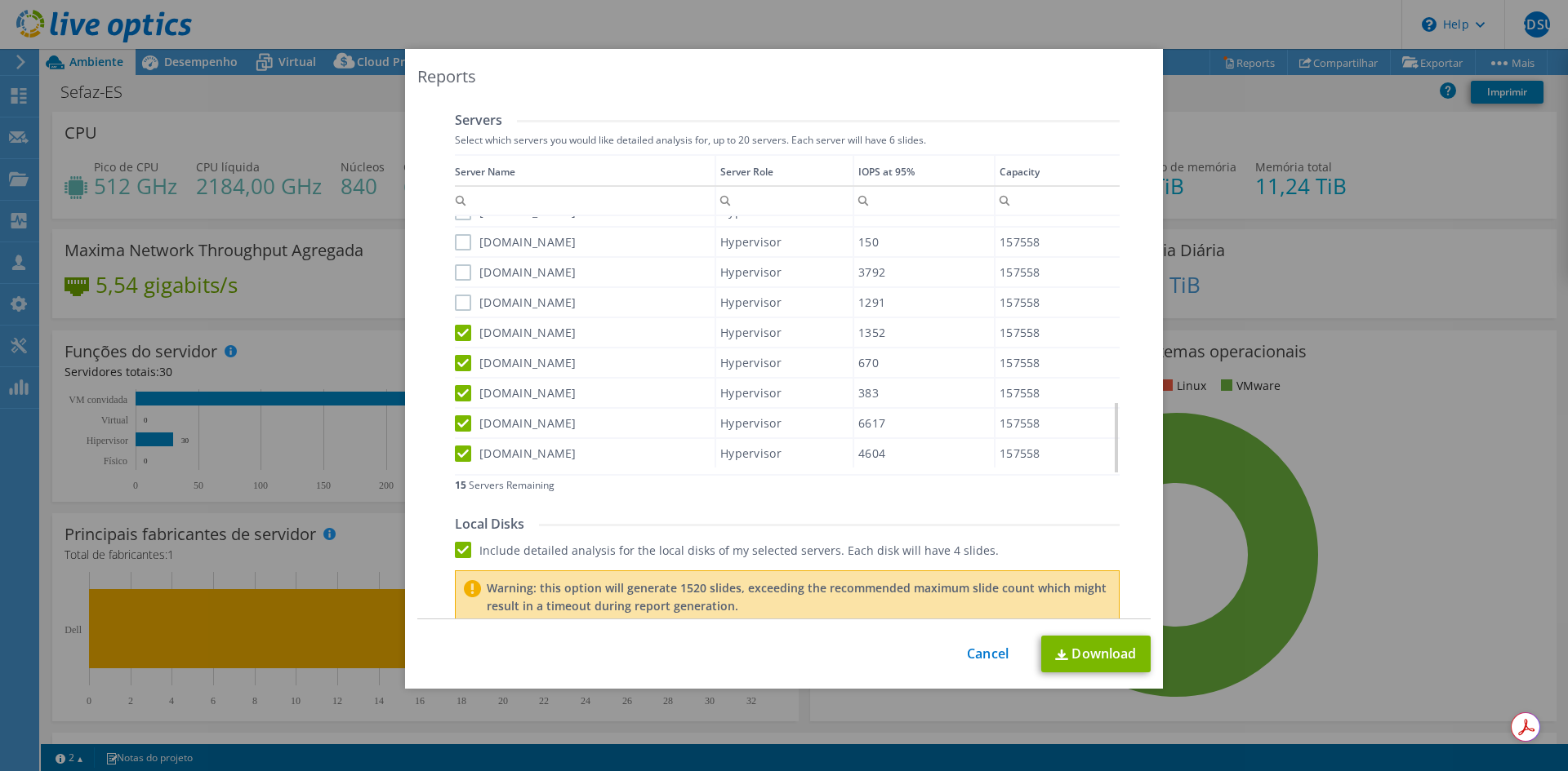
click at [455, 294] on label "[DOMAIN_NAME]" at bounding box center [516, 302] width 122 height 16
click at [0, 0] on input "[DOMAIN_NAME]" at bounding box center [0, 0] width 0 height 0
click at [455, 271] on label "[DOMAIN_NAME]" at bounding box center [516, 272] width 122 height 16
click at [0, 0] on input "[DOMAIN_NAME]" at bounding box center [0, 0] width 0 height 0
click at [457, 243] on label "[DOMAIN_NAME]" at bounding box center [516, 242] width 122 height 16
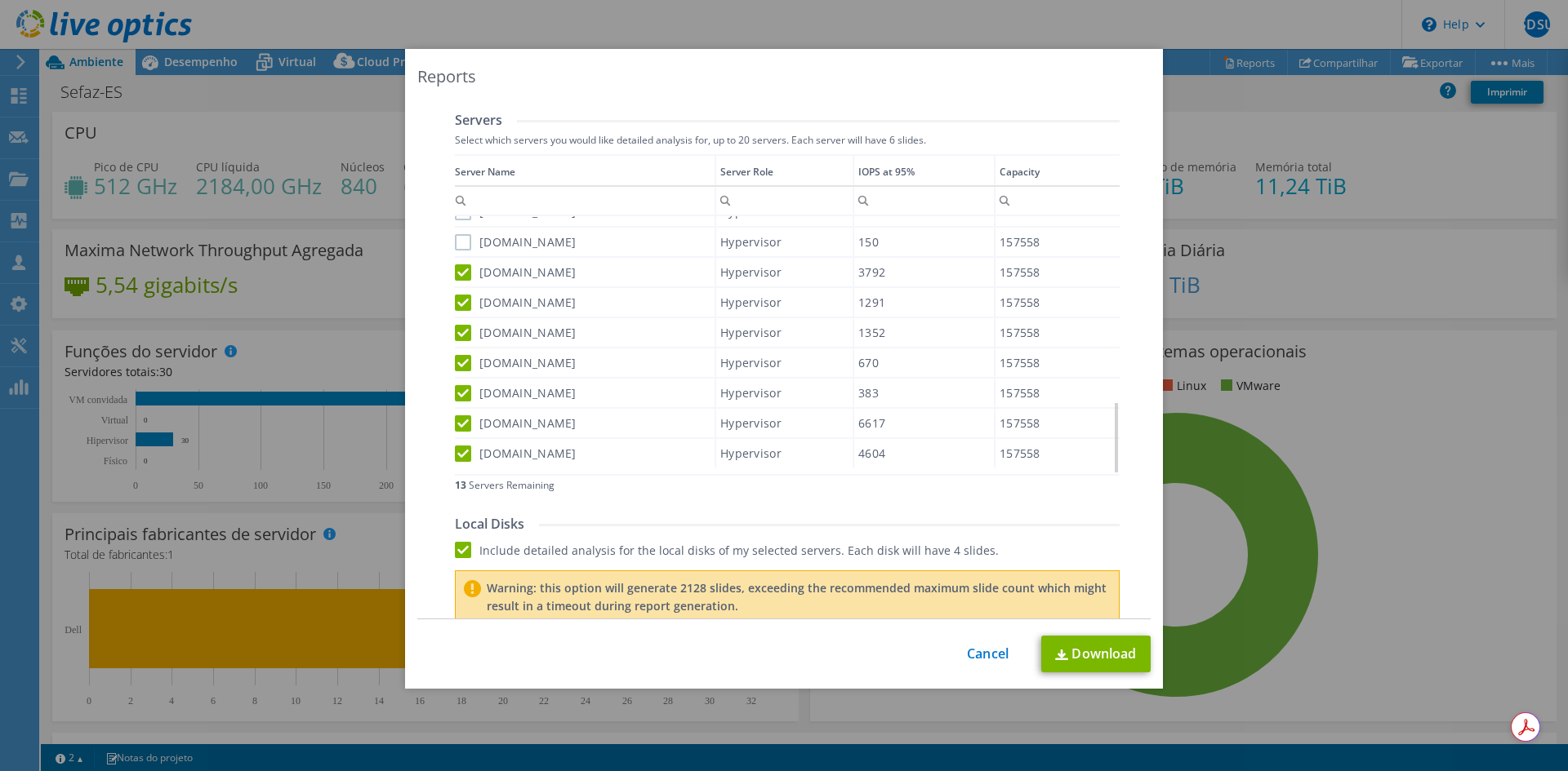
click at [0, 0] on input "[DOMAIN_NAME]" at bounding box center [0, 0] width 0 height 0
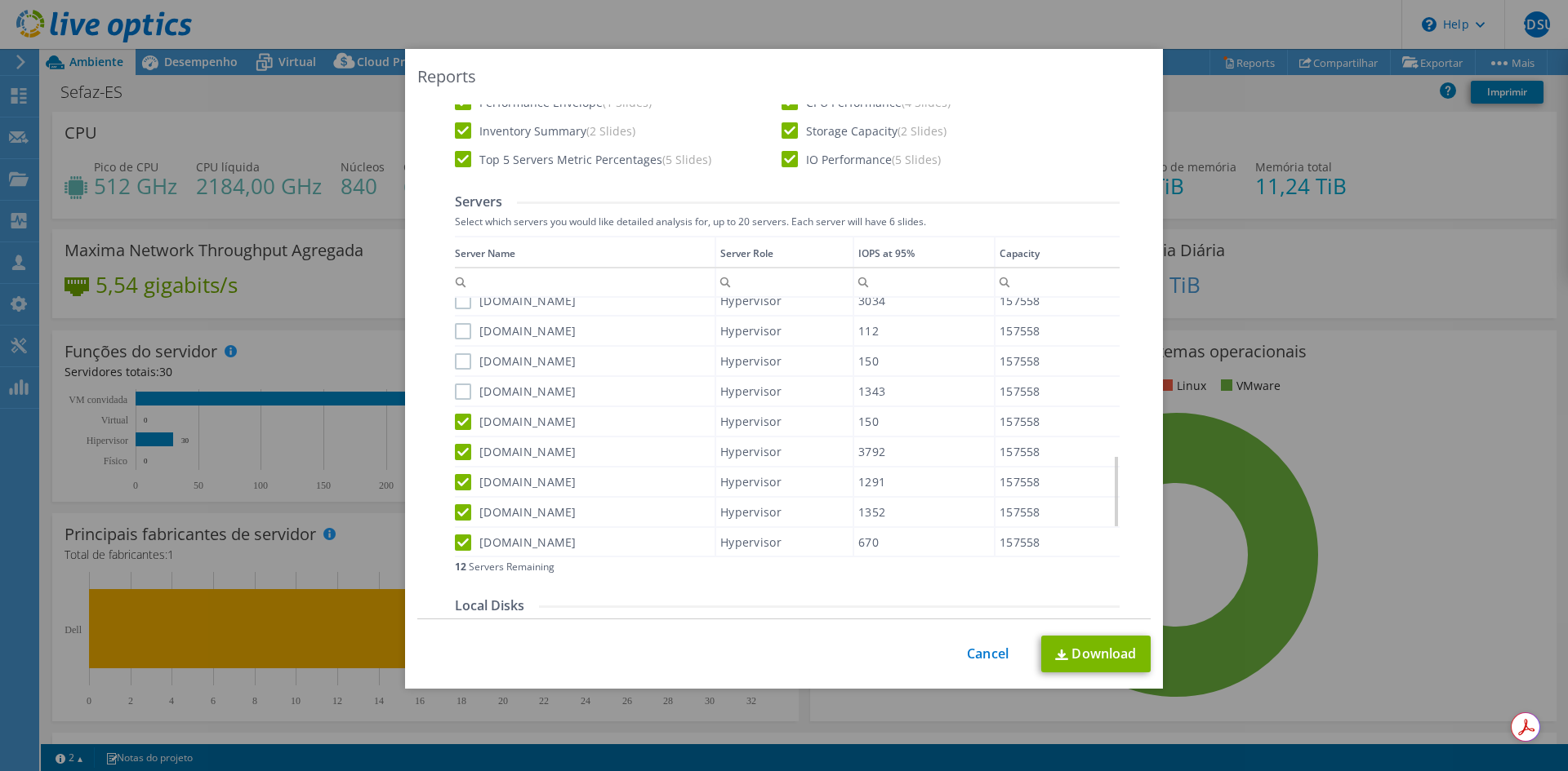
click at [461, 392] on label "[DOMAIN_NAME]" at bounding box center [516, 391] width 122 height 16
click at [0, 0] on input "[DOMAIN_NAME]" at bounding box center [0, 0] width 0 height 0
click at [460, 362] on label "[DOMAIN_NAME]" at bounding box center [516, 361] width 122 height 16
click at [0, 0] on input "[DOMAIN_NAME]" at bounding box center [0, 0] width 0 height 0
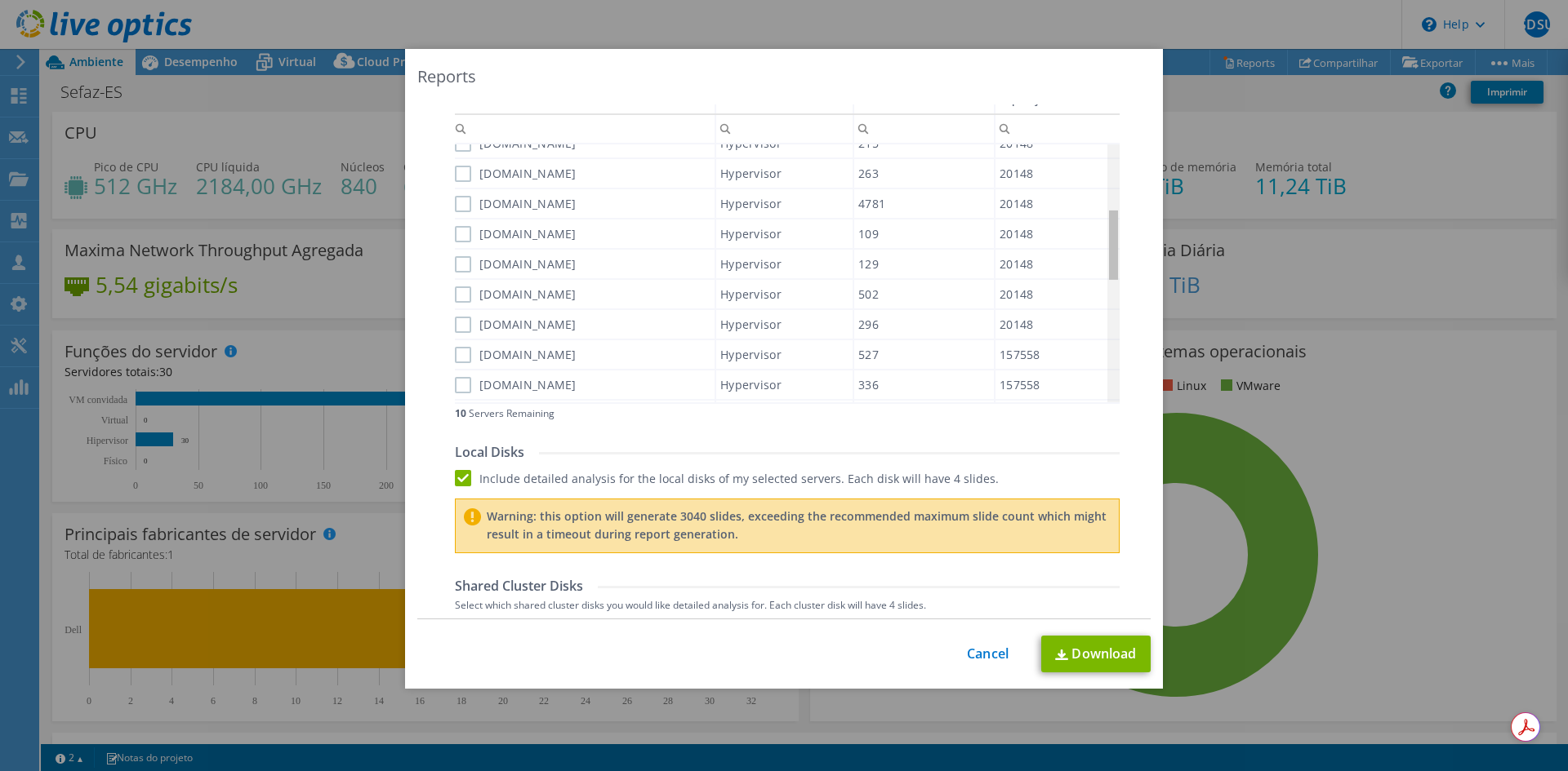
drag, startPoint x: 1110, startPoint y: 303, endPoint x: 1112, endPoint y: 277, distance: 26.1
click at [1112, 277] on body "SDSU [GEOGRAPHIC_DATA][PERSON_NAME] [EMAIL_ADDRESS][DOMAIN_NAME] SK Tecnologia …" at bounding box center [784, 385] width 1568 height 771
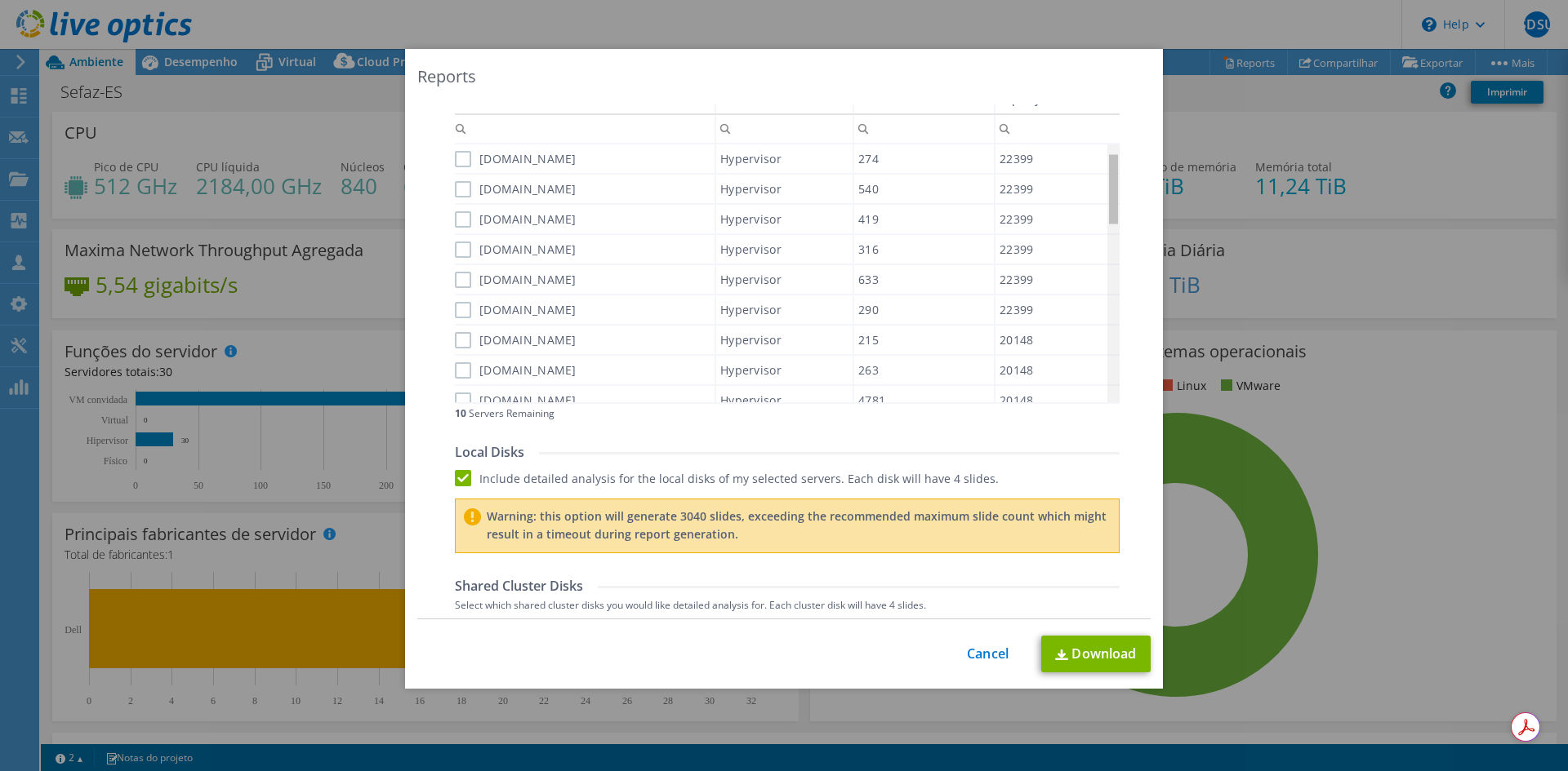
drag, startPoint x: 1109, startPoint y: 250, endPoint x: 1106, endPoint y: 188, distance: 62.1
click at [1106, 188] on body "SDSU [GEOGRAPHIC_DATA][PERSON_NAME] [EMAIL_ADDRESS][DOMAIN_NAME] SK Tecnologia …" at bounding box center [784, 385] width 1568 height 771
drag, startPoint x: 1108, startPoint y: 210, endPoint x: 1104, endPoint y: 182, distance: 28.3
click at [1104, 182] on body "SDSU [GEOGRAPHIC_DATA][PERSON_NAME] [EMAIL_ADDRESS][DOMAIN_NAME] SK Tecnologia …" at bounding box center [784, 385] width 1568 height 771
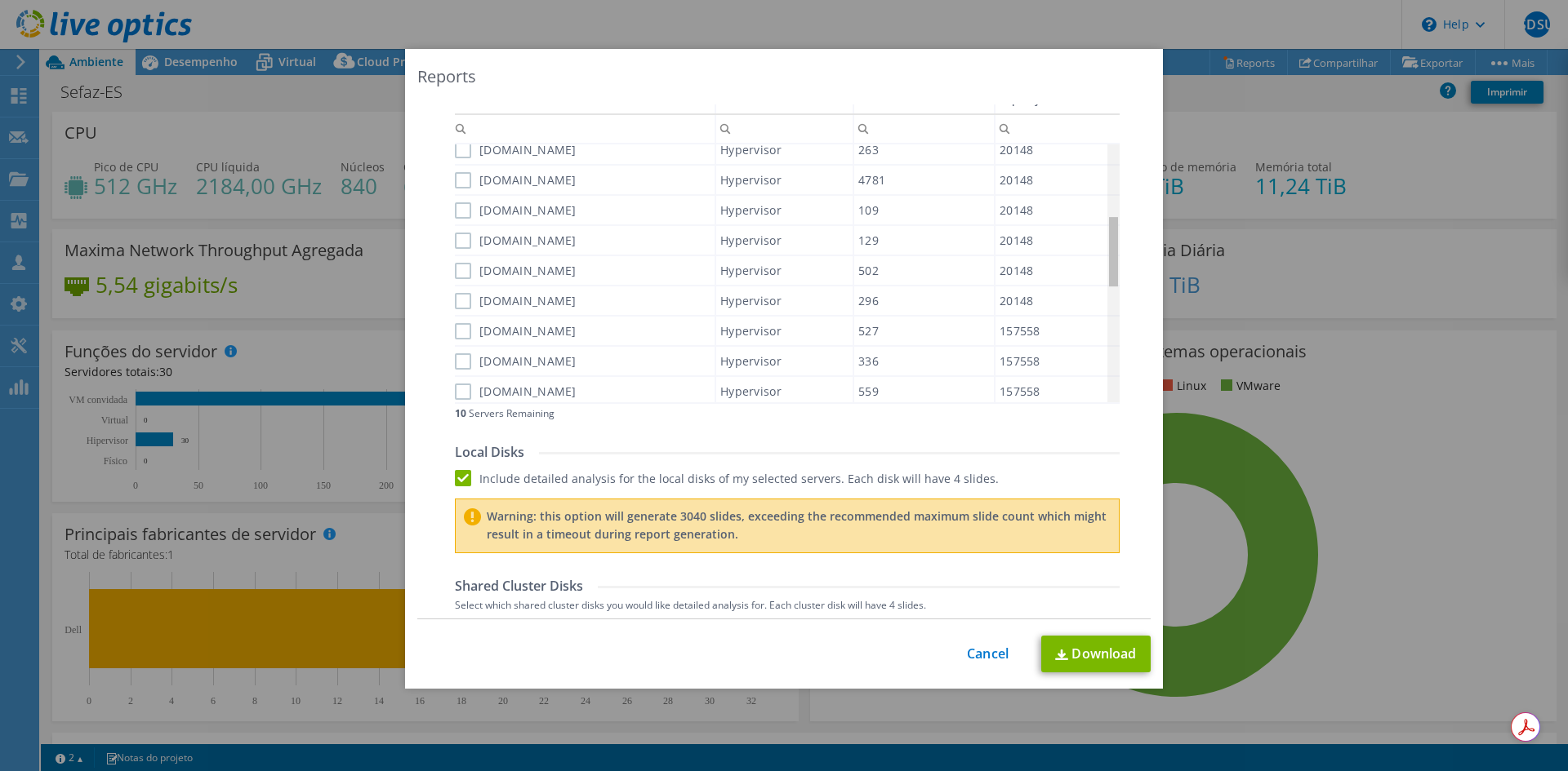
scroll to position [271, 0]
drag, startPoint x: 1106, startPoint y: 166, endPoint x: 1104, endPoint y: 249, distance: 83.0
click at [1104, 249] on body "SDSU [GEOGRAPHIC_DATA][PERSON_NAME] [EMAIL_ADDRESS][DOMAIN_NAME] SK Tecnologia …" at bounding box center [784, 385] width 1568 height 771
drag, startPoint x: 1110, startPoint y: 248, endPoint x: 1104, endPoint y: 292, distance: 44.4
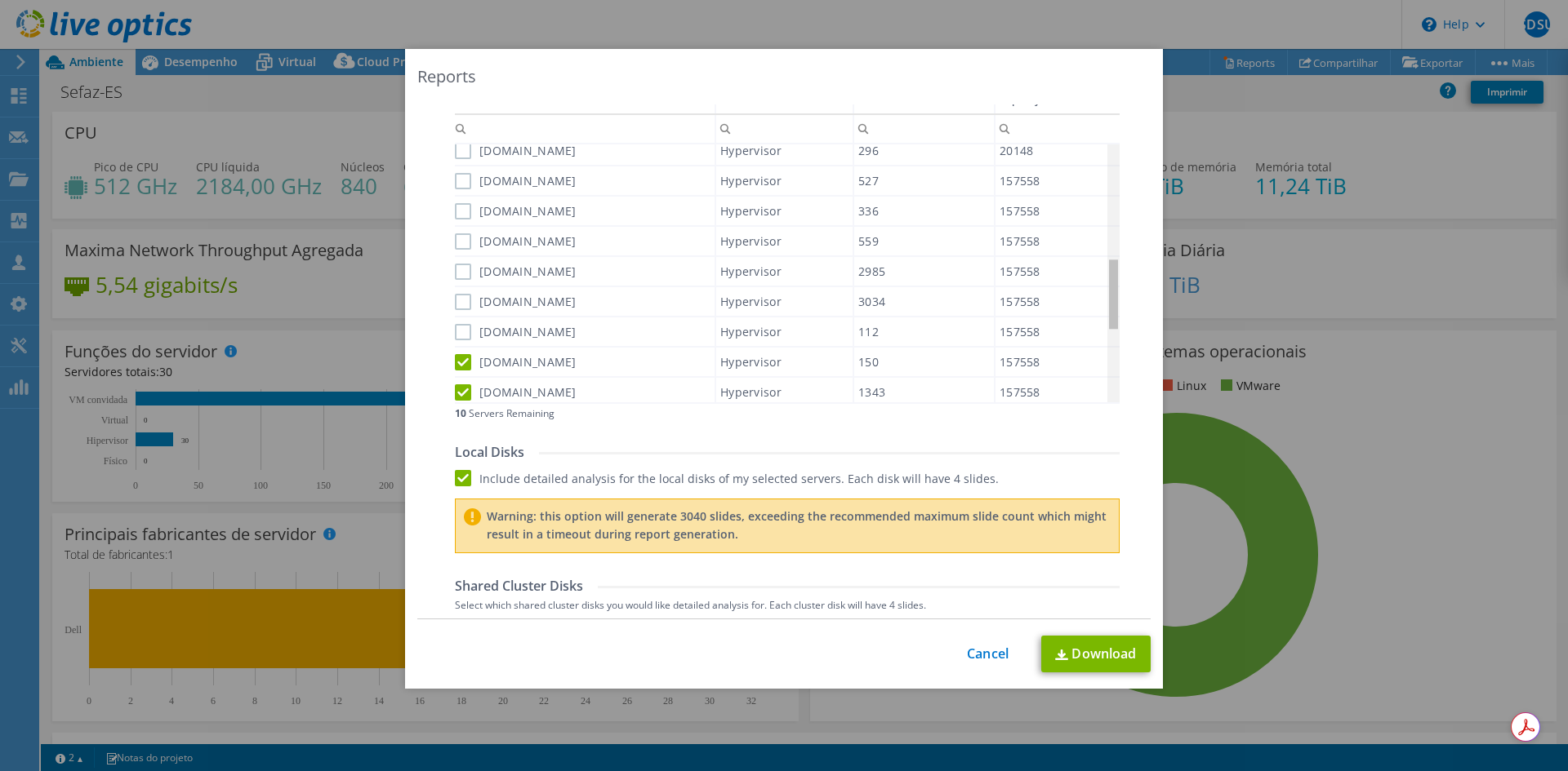
click at [1104, 292] on body "SDSU [GEOGRAPHIC_DATA][PERSON_NAME] [EMAIL_ADDRESS][DOMAIN_NAME] SK Tecnologia …" at bounding box center [784, 385] width 1568 height 771
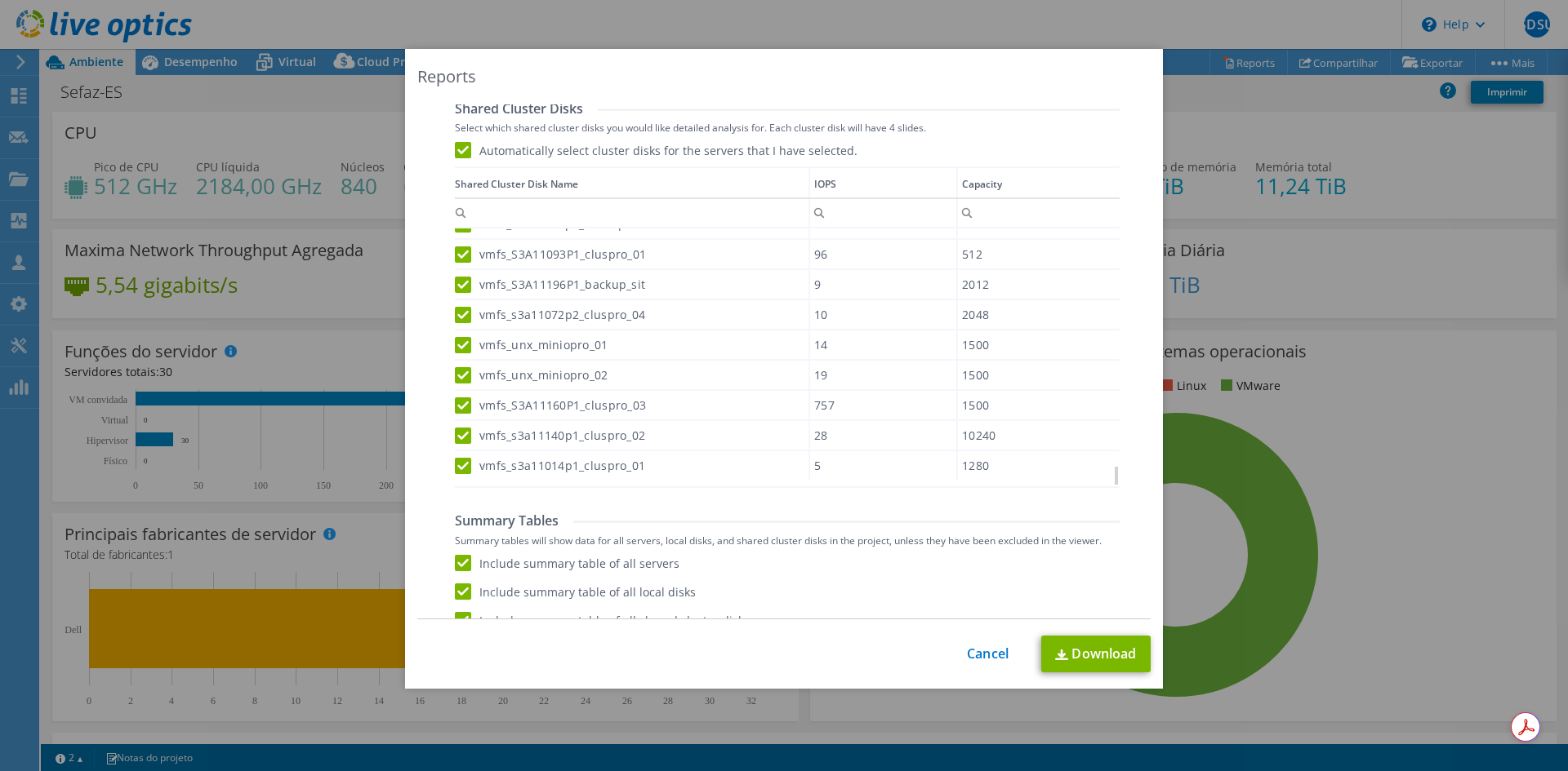
scroll to position [1126, 0]
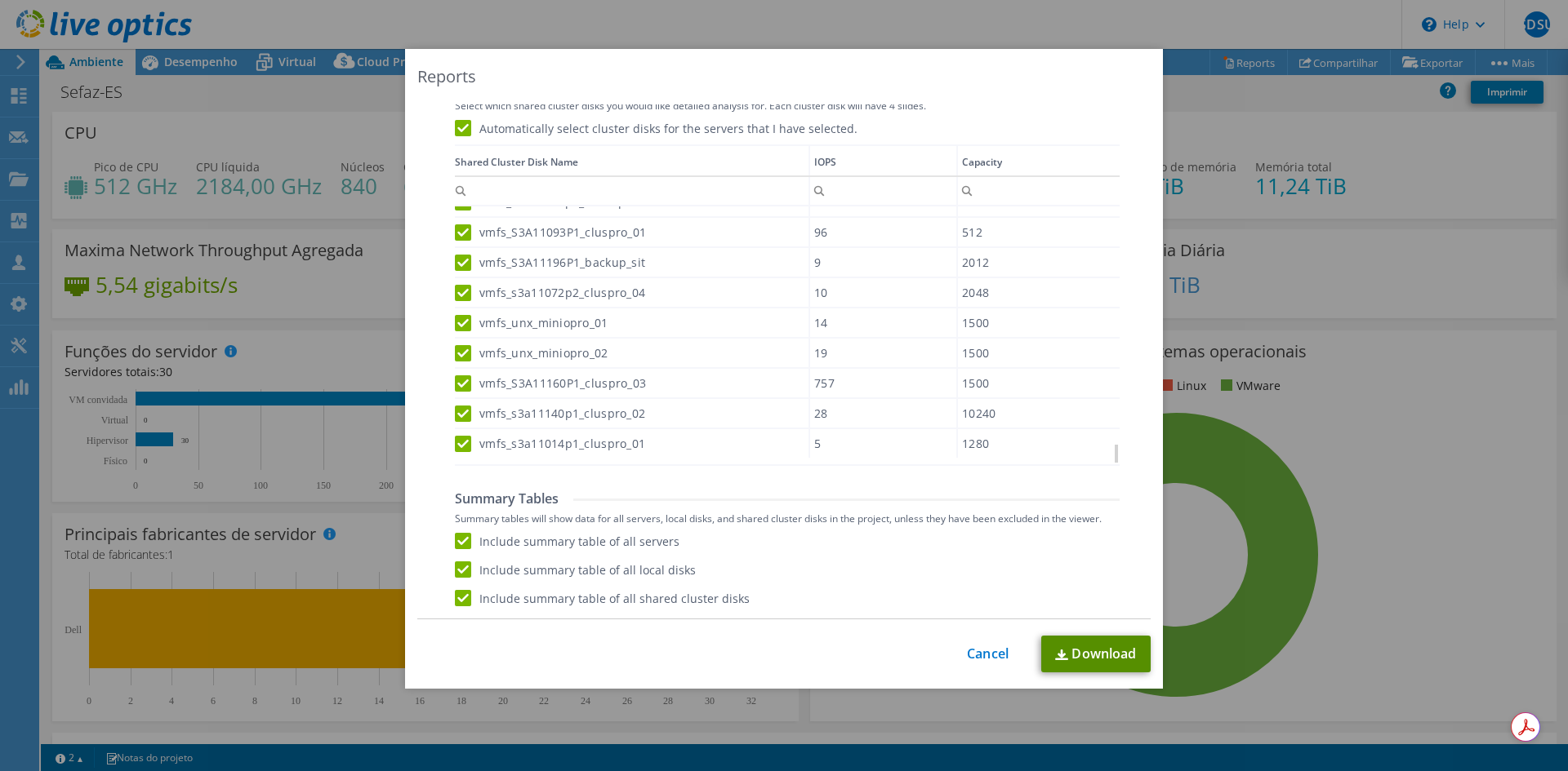
click at [1094, 658] on link "Download" at bounding box center [1096, 654] width 109 height 37
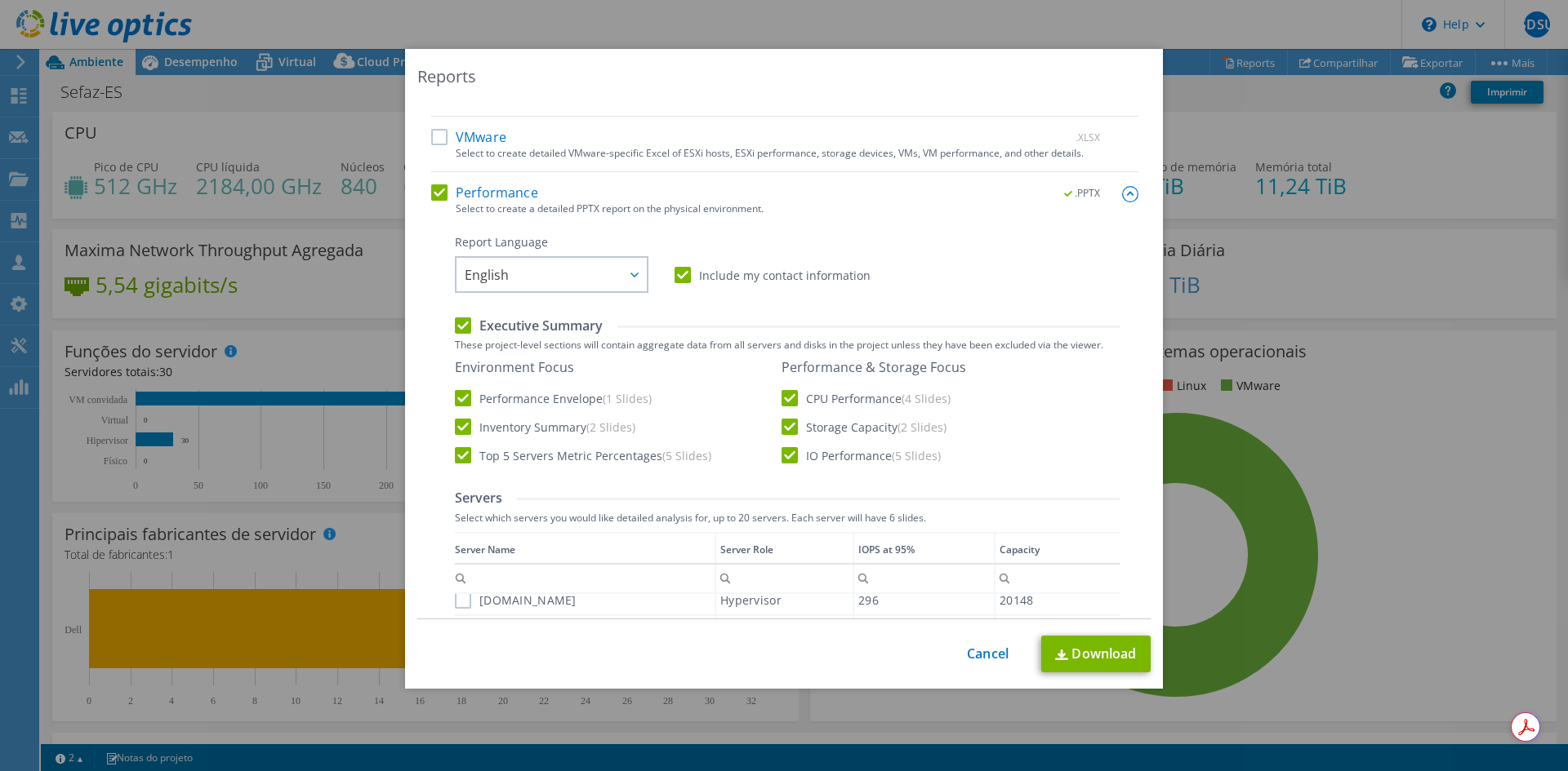
scroll to position [0, 0]
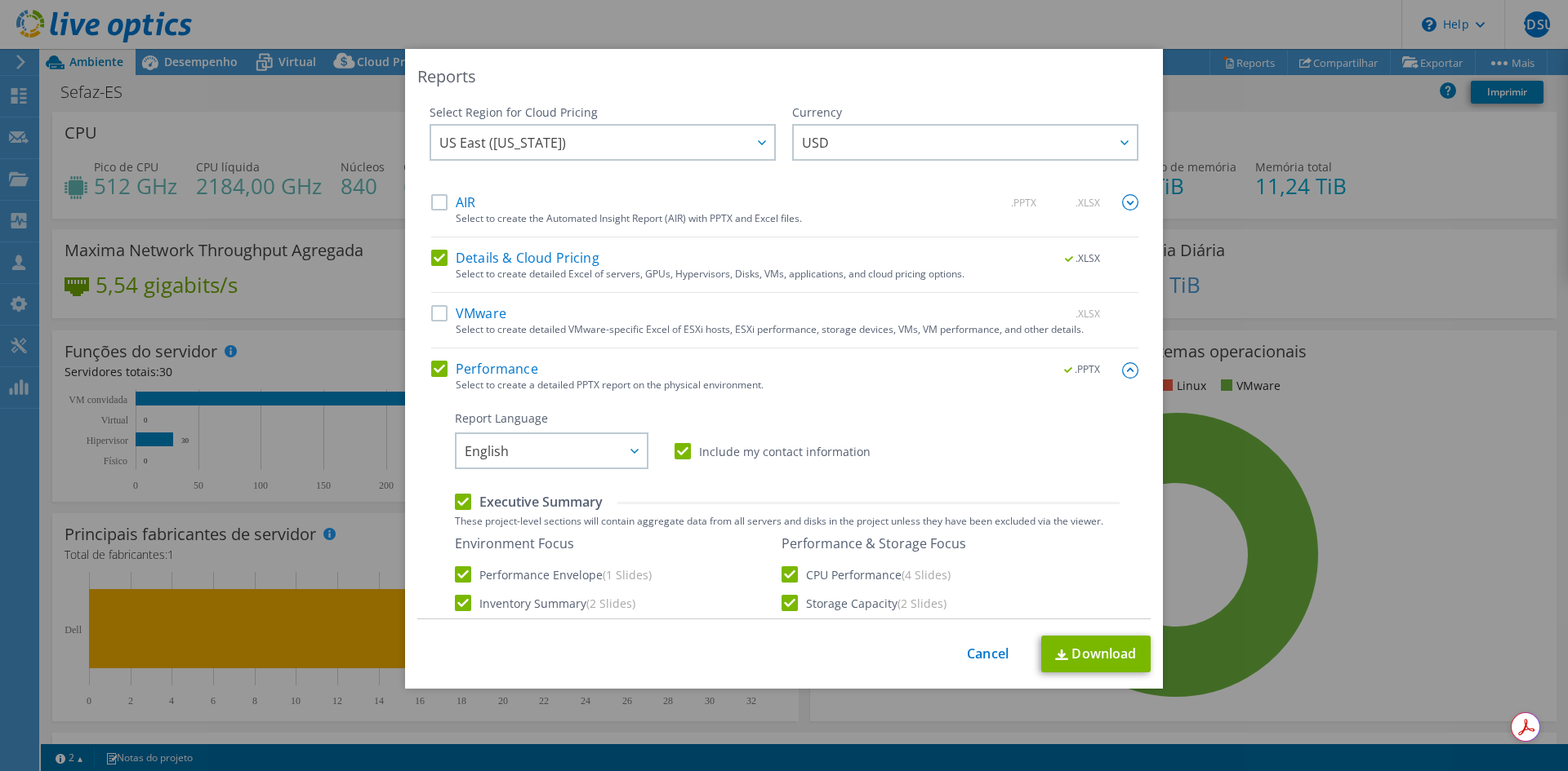
click at [1288, 452] on div "Reports Select Region for Cloud Pricing Asia Pacific ([GEOGRAPHIC_DATA]) [GEOGR…" at bounding box center [784, 385] width 1568 height 673
